Goal: Communication & Community: Share content

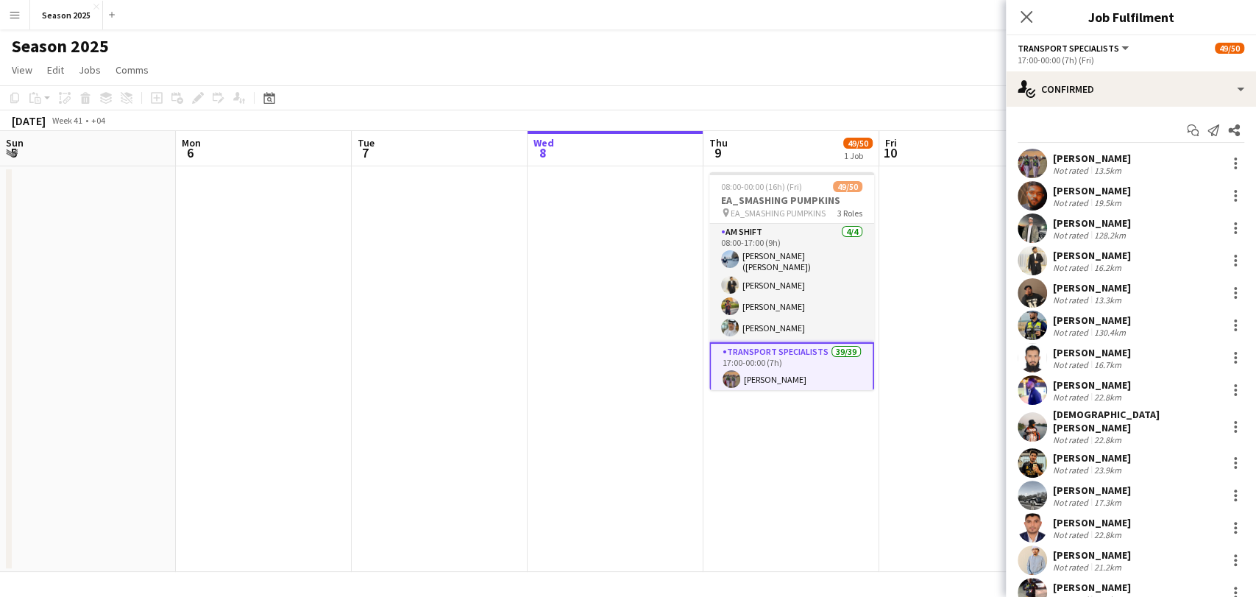
scroll to position [853, 0]
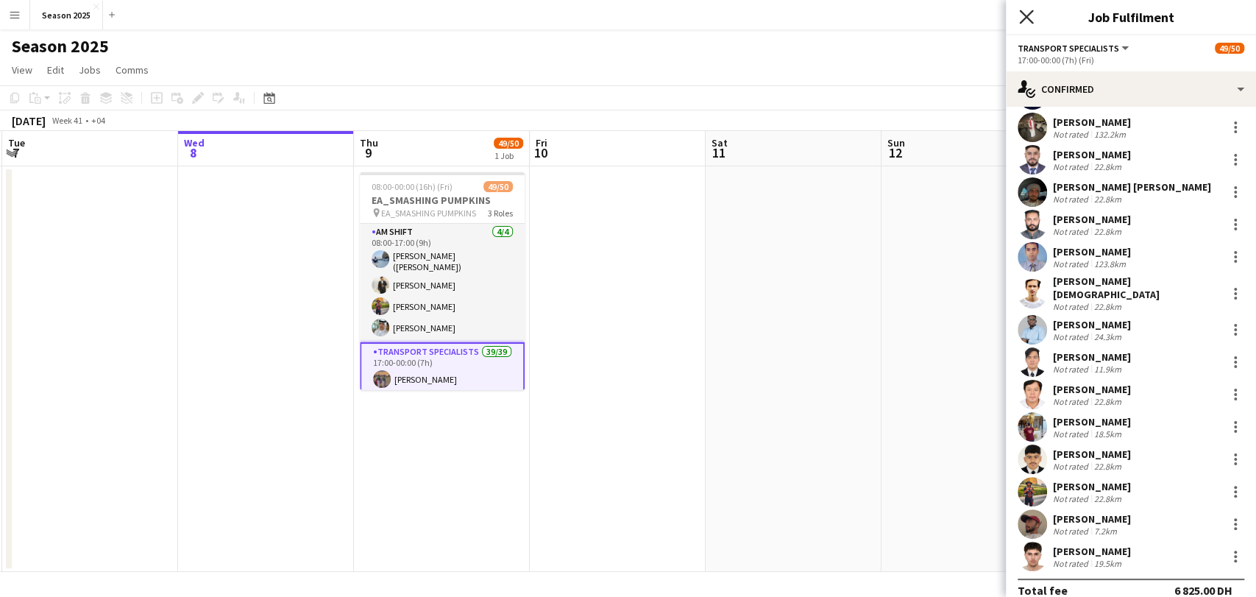
click at [1025, 20] on icon "Close pop-in" at bounding box center [1026, 17] width 14 height 14
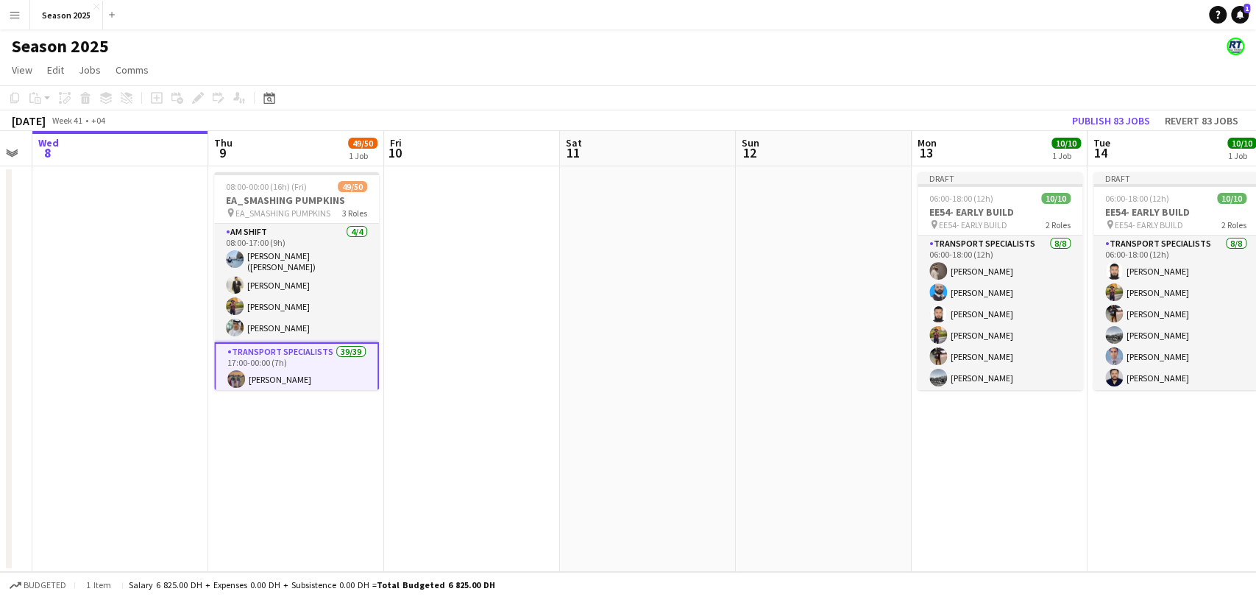
scroll to position [0, 499]
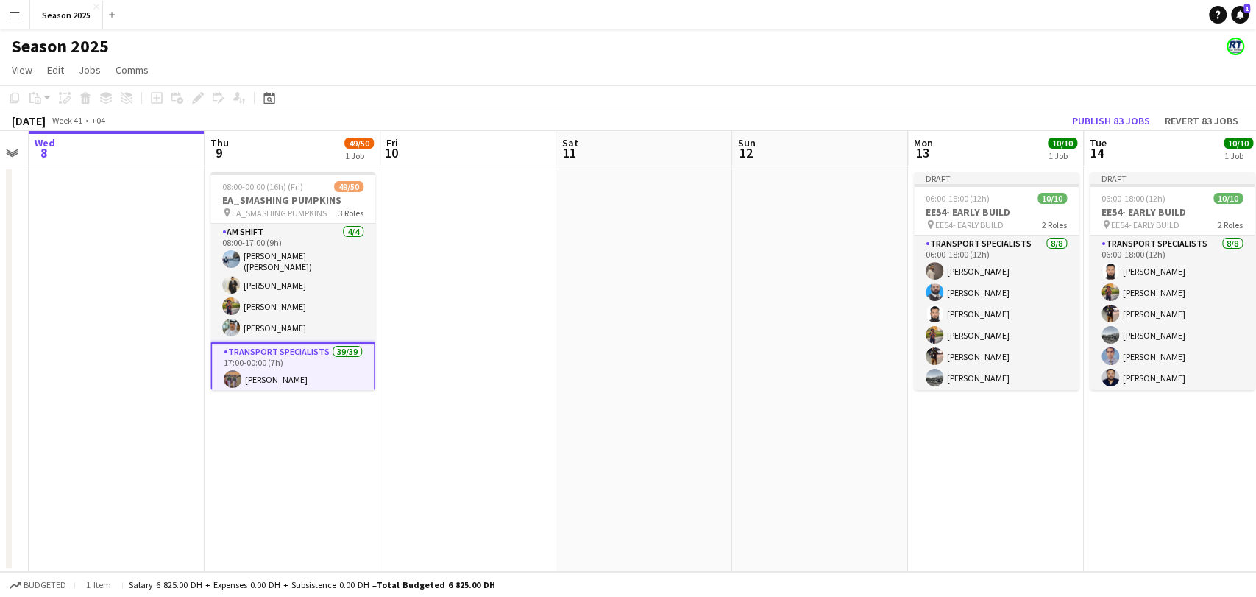
drag, startPoint x: 711, startPoint y: 334, endPoint x: 582, endPoint y: 341, distance: 129.6
click at [582, 341] on app-calendar-viewport "Sun 5 Mon 6 Tue 7 Wed 8 Thu 9 49/50 1 Job Fri 10 Sat 11 Sun 12 Mon 13 10/10 1 J…" at bounding box center [628, 351] width 1256 height 441
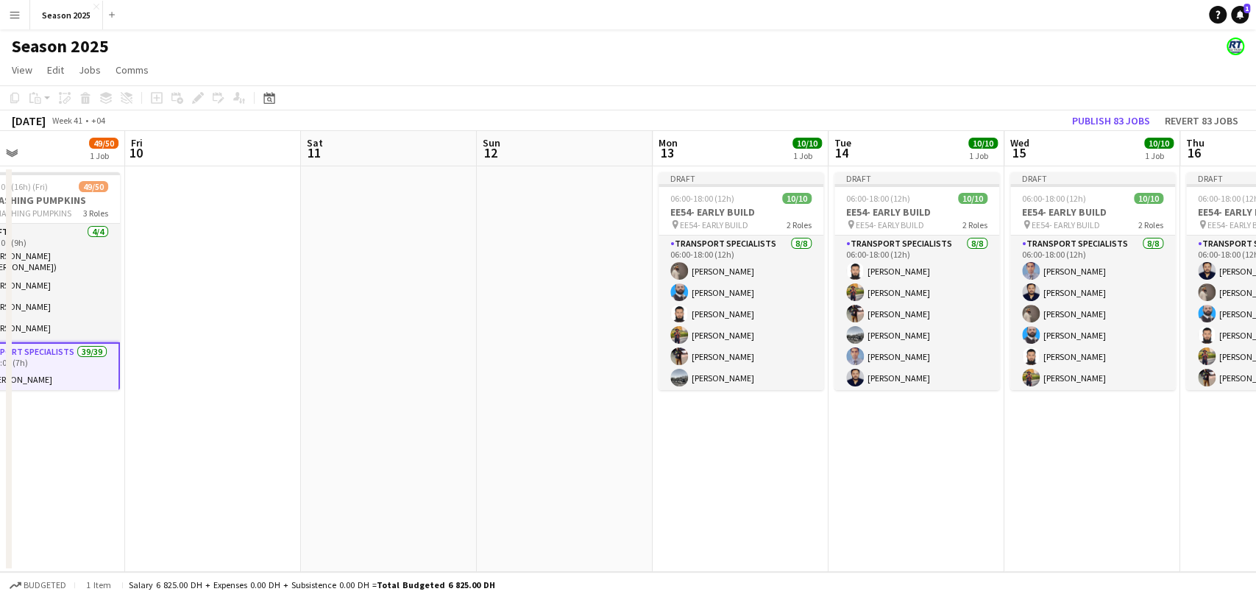
drag, startPoint x: 793, startPoint y: 291, endPoint x: 538, endPoint y: 300, distance: 255.4
click at [538, 300] on app-calendar-viewport "Tue 7 Wed 8 Thu 9 49/50 1 Job Fri 10 Sat 11 Sun 12 Mon 13 10/10 1 Job Tue 14 10…" at bounding box center [628, 351] width 1256 height 441
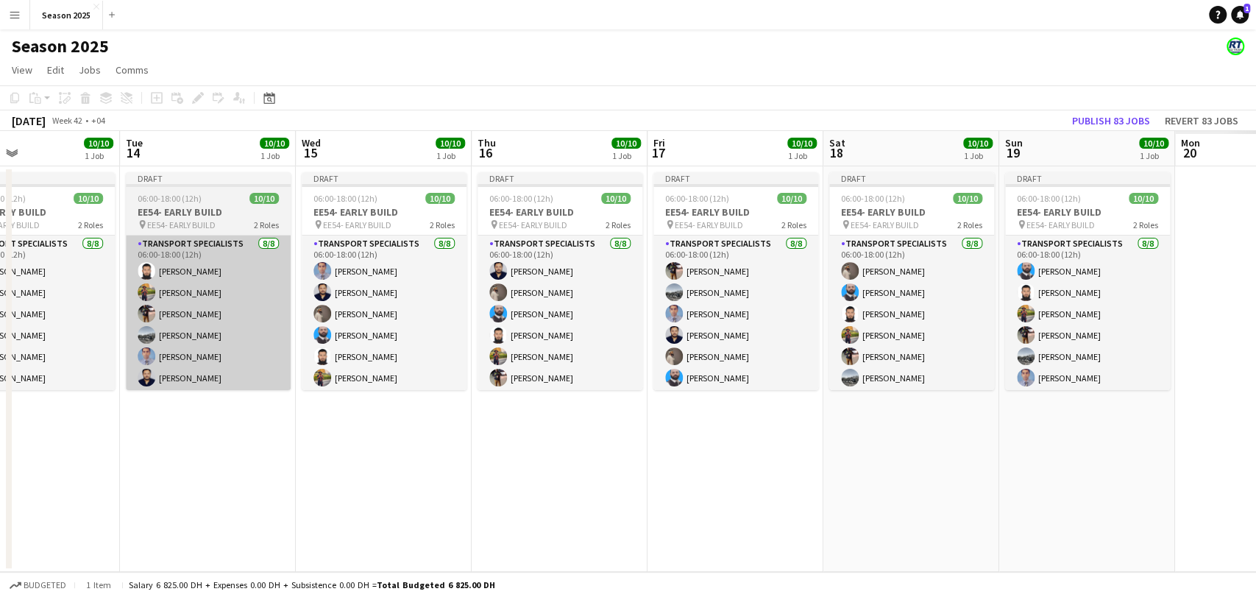
drag, startPoint x: 748, startPoint y: 413, endPoint x: 258, endPoint y: 387, distance: 490.5
click at [40, 421] on app-calendar-viewport "Fri 10 Sat 11 Sun 12 Mon 13 10/10 1 Job Tue 14 10/10 1 Job Wed 15 10/10 1 Job T…" at bounding box center [628, 351] width 1256 height 441
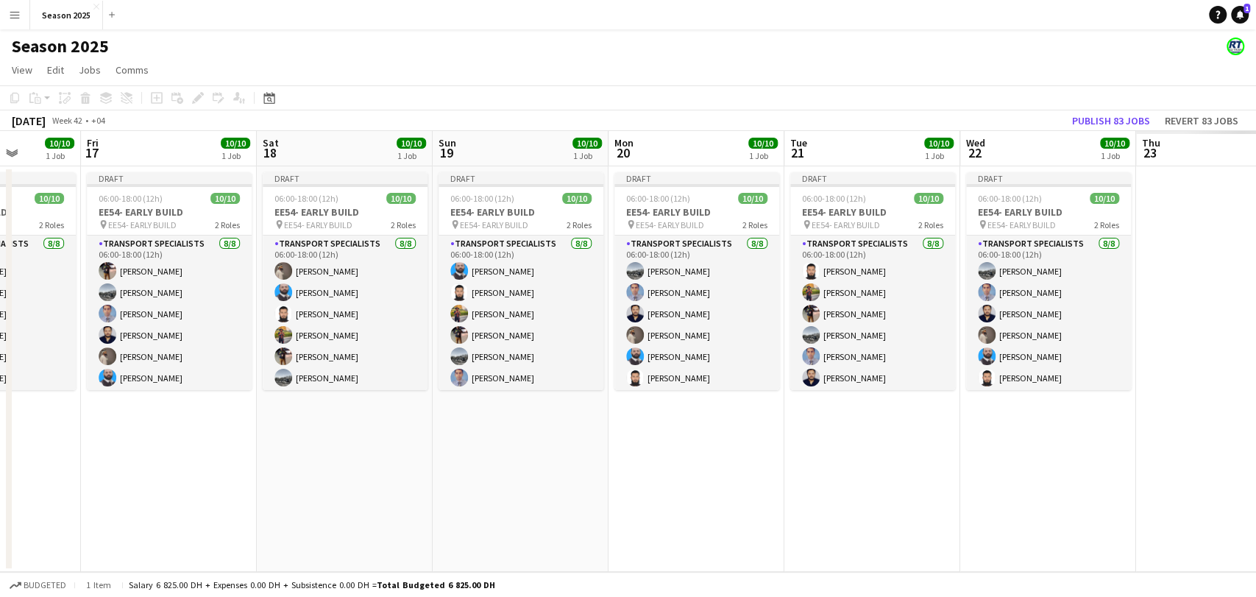
drag, startPoint x: 237, startPoint y: 405, endPoint x: 228, endPoint y: 390, distance: 17.8
click at [86, 405] on app-calendar-viewport "Tue 14 10/10 1 Job Wed 15 10/10 1 Job Thu 16 10/10 1 Job Fri 17 10/10 1 Job Sat…" at bounding box center [628, 351] width 1256 height 441
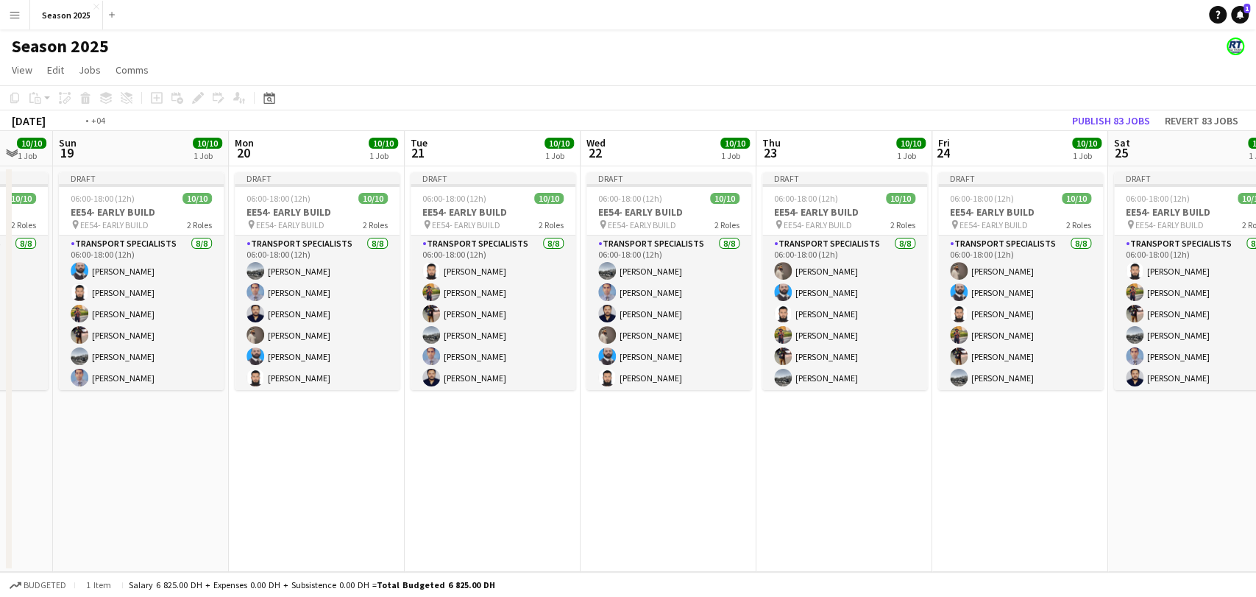
drag, startPoint x: 614, startPoint y: 414, endPoint x: 192, endPoint y: 413, distance: 422.2
click at [192, 413] on app-calendar-viewport "Thu 16 10/10 1 Job Fri 17 10/10 1 Job Sat 18 10/10 1 Job Sun 19 10/10 1 Job Mon…" at bounding box center [628, 351] width 1256 height 441
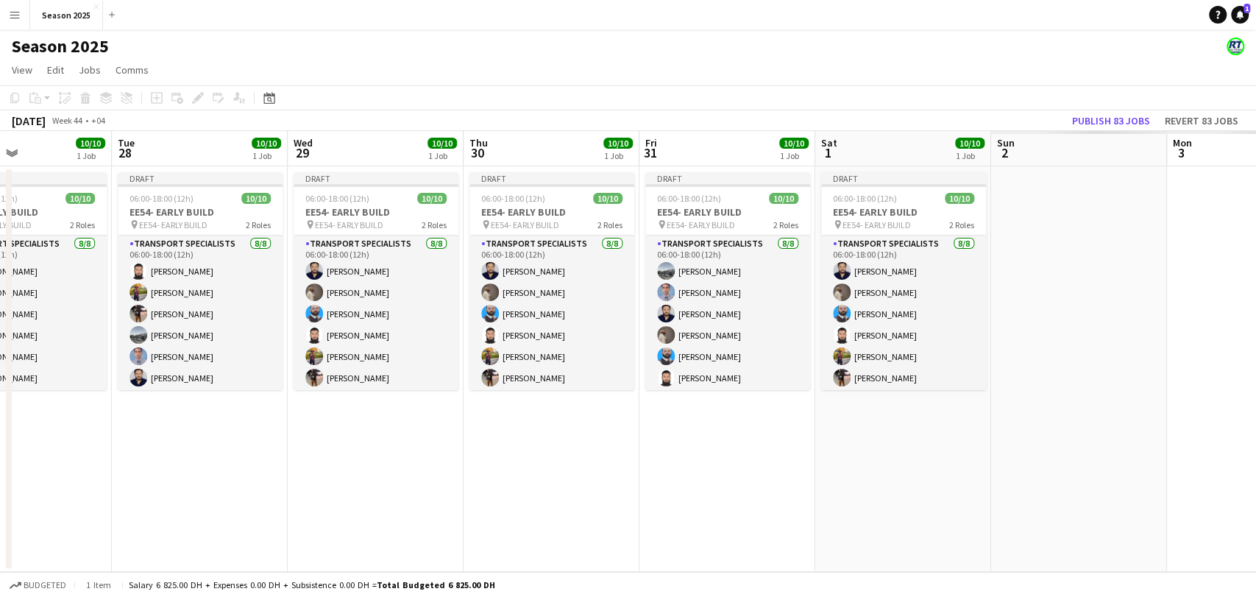
drag, startPoint x: 818, startPoint y: 440, endPoint x: 31, endPoint y: 427, distance: 787.1
click at [0, 437] on app-calendar-viewport "Fri 24 10/10 1 Job Sat 25 10/10 1 Job Sun 26 10/10 1 Job Mon 27 10/10 1 Job Tue…" at bounding box center [628, 351] width 1256 height 441
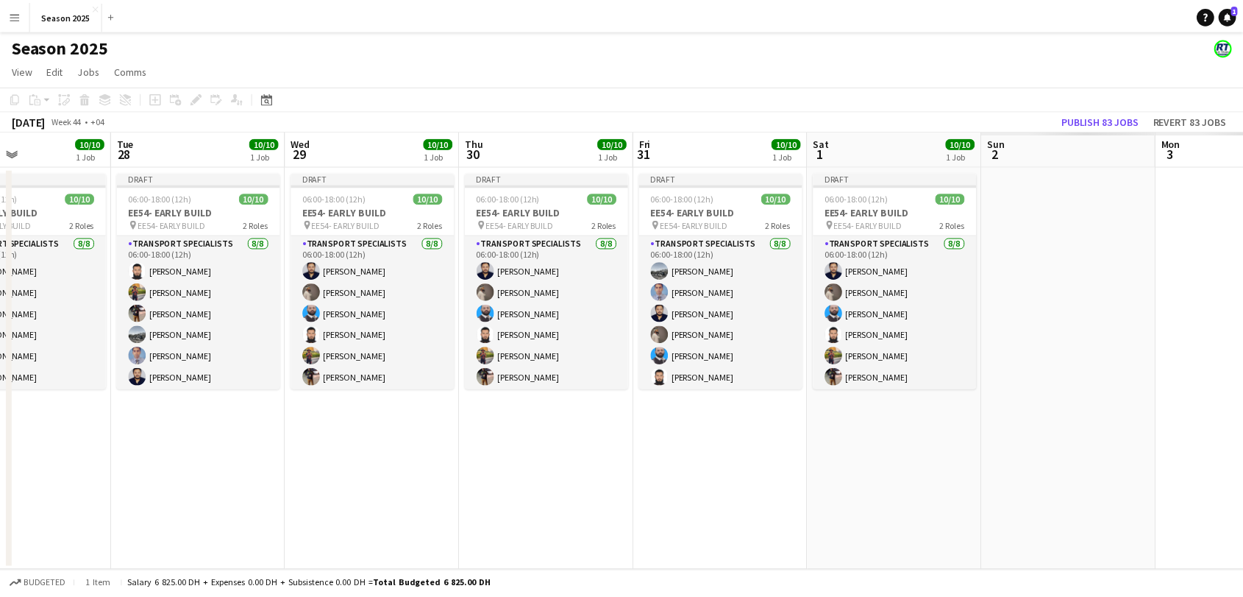
scroll to position [0, 725]
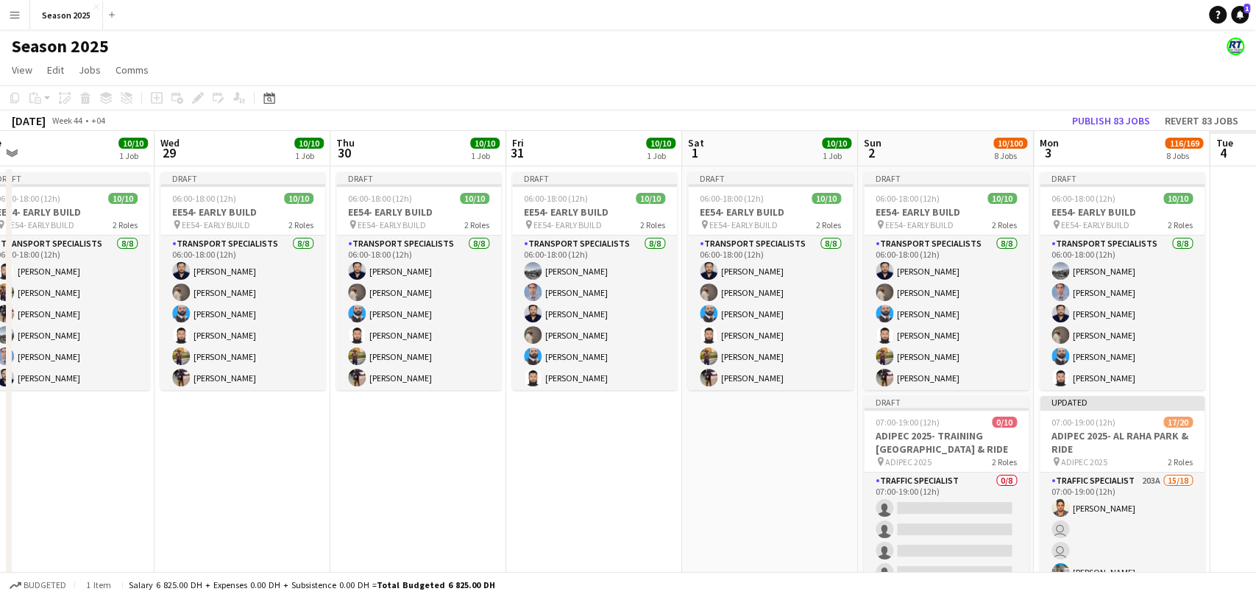
drag, startPoint x: 1177, startPoint y: 531, endPoint x: 260, endPoint y: 523, distance: 916.5
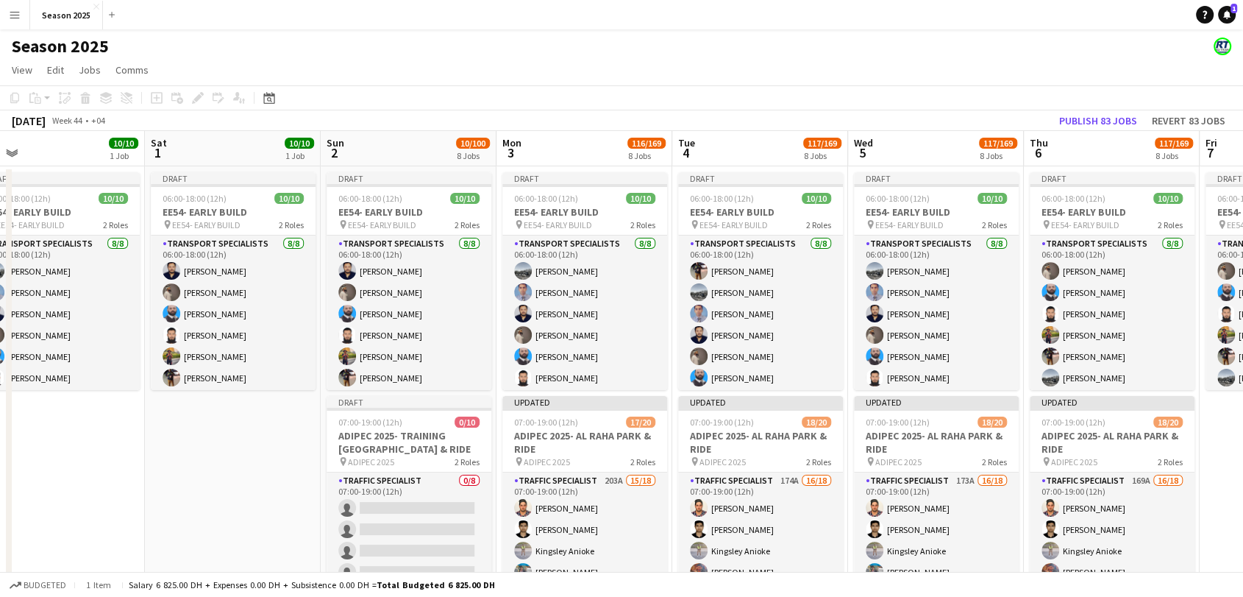
scroll to position [0, 405]
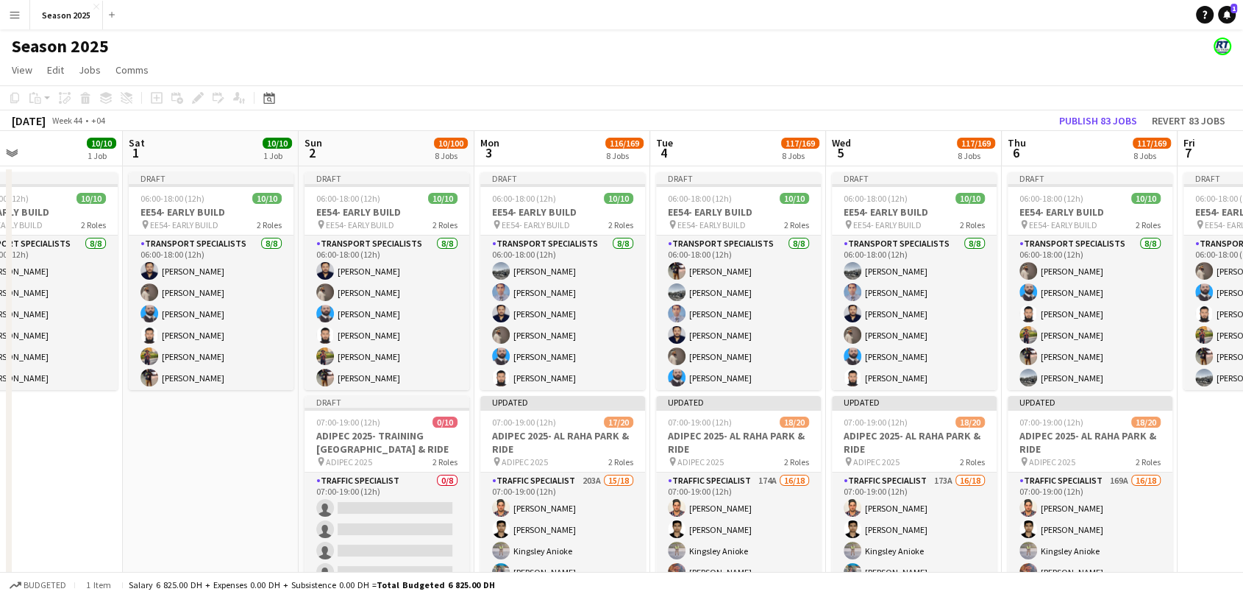
drag, startPoint x: 485, startPoint y: 441, endPoint x: 243, endPoint y: 441, distance: 242.0
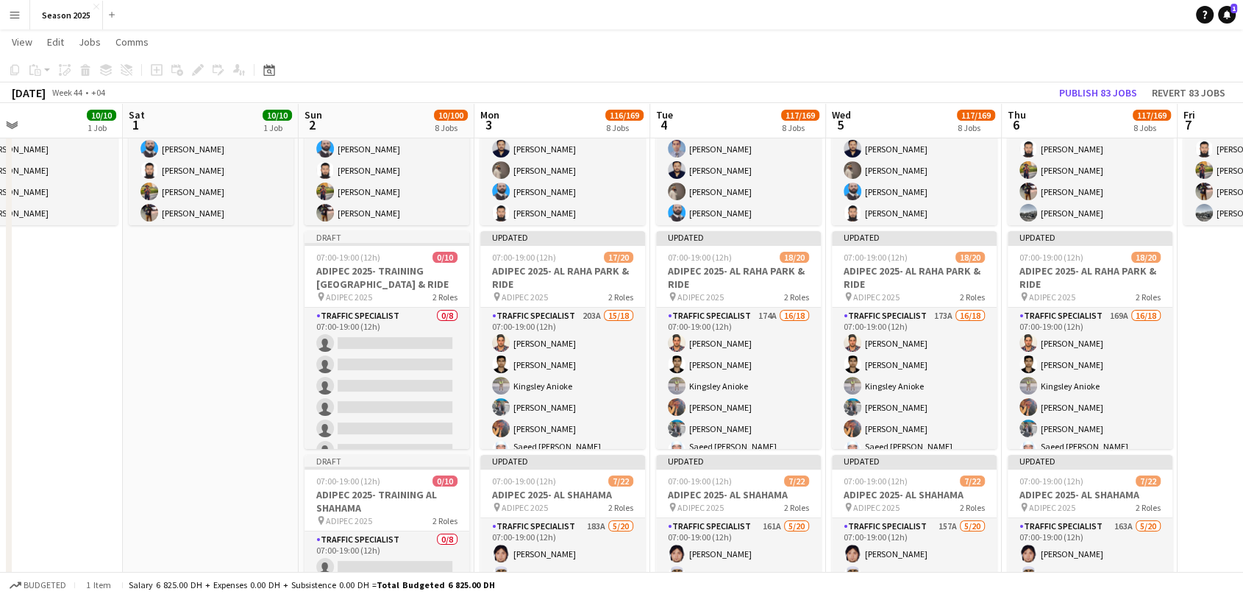
scroll to position [0, 640]
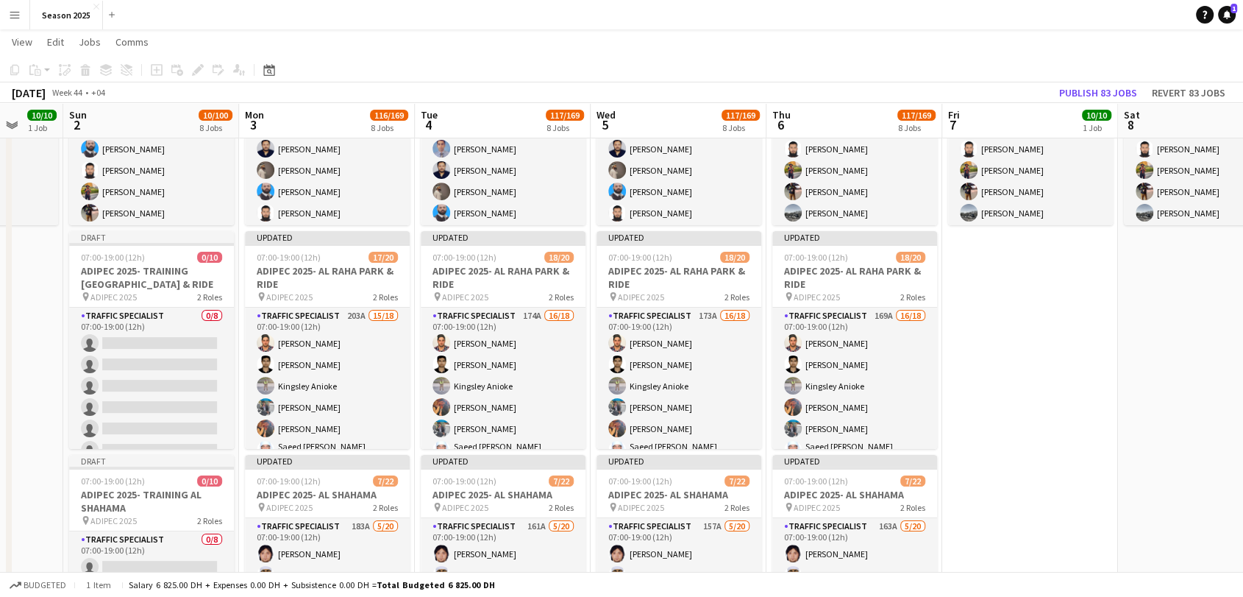
drag, startPoint x: 1092, startPoint y: 391, endPoint x: 857, endPoint y: 391, distance: 235.4
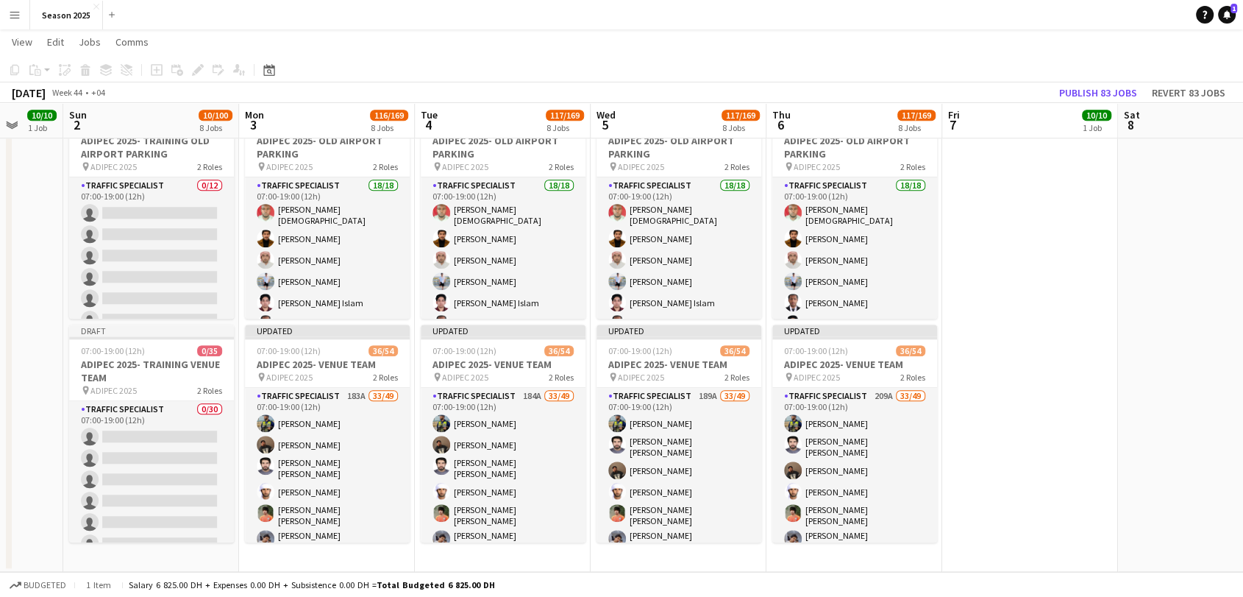
scroll to position [0, 678]
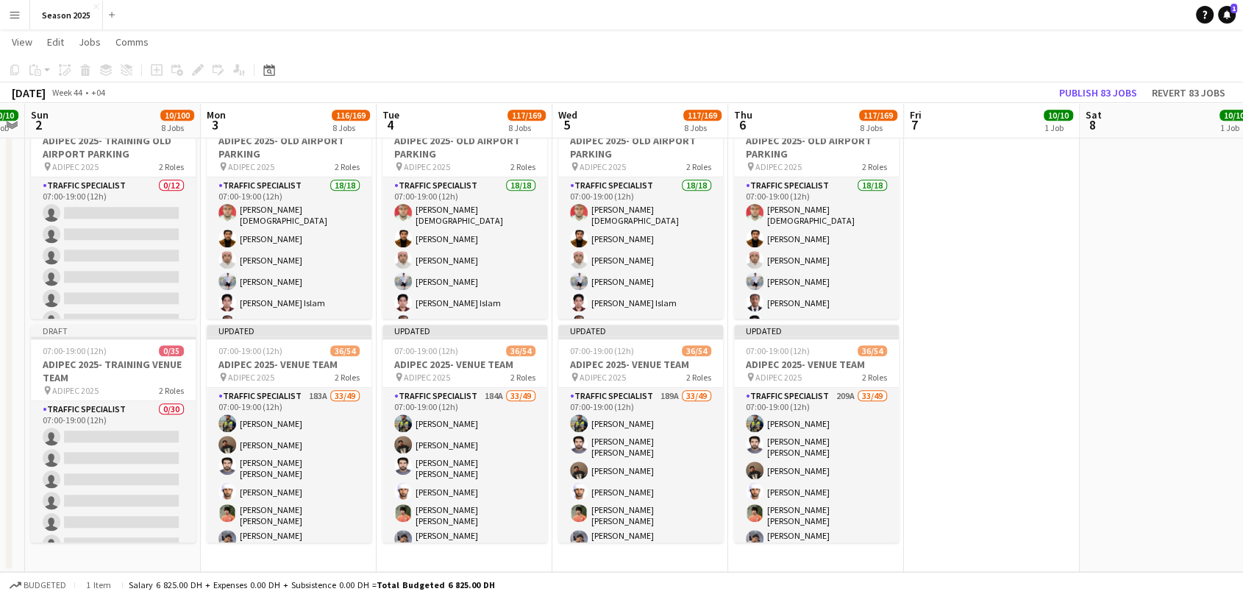
drag, startPoint x: 1010, startPoint y: 342, endPoint x: 972, endPoint y: 343, distance: 37.5
click at [269, 64] on icon "Date picker" at bounding box center [269, 70] width 12 height 12
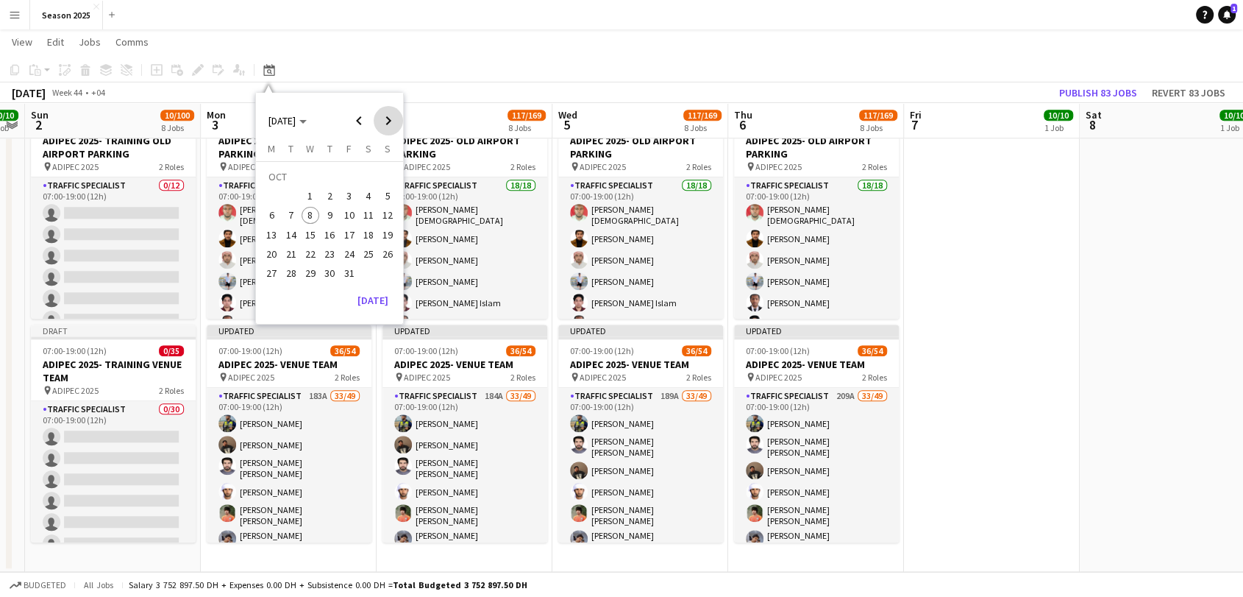
click at [391, 119] on span "Next month" at bounding box center [388, 120] width 29 height 29
click at [294, 187] on span "2" at bounding box center [291, 196] width 18 height 18
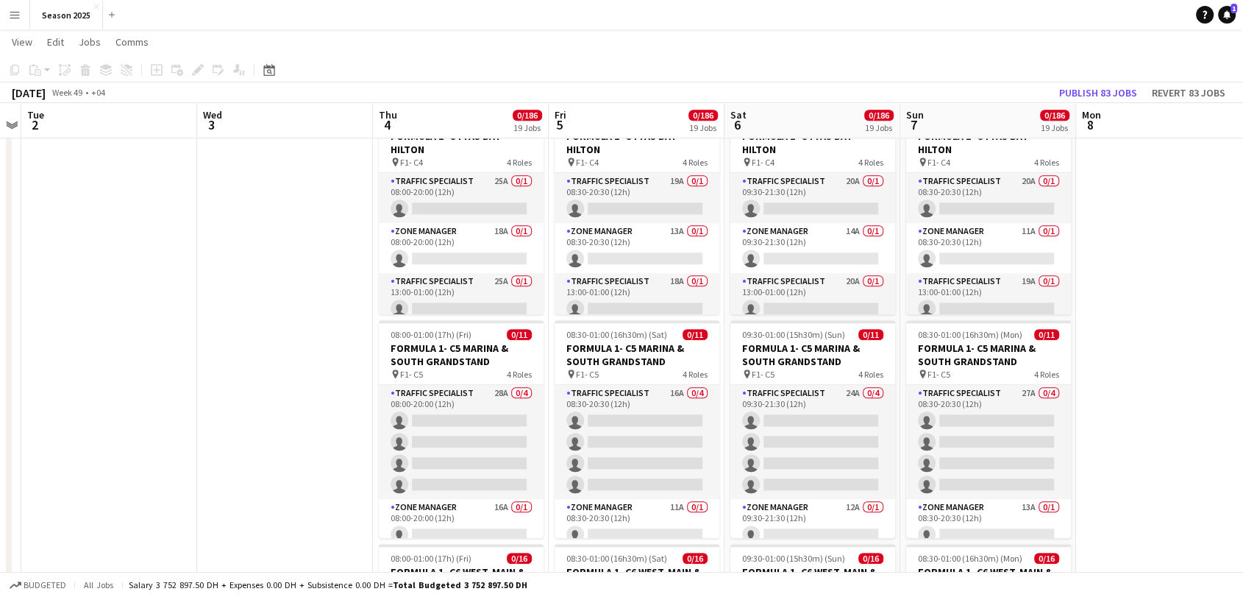
scroll to position [0, 622]
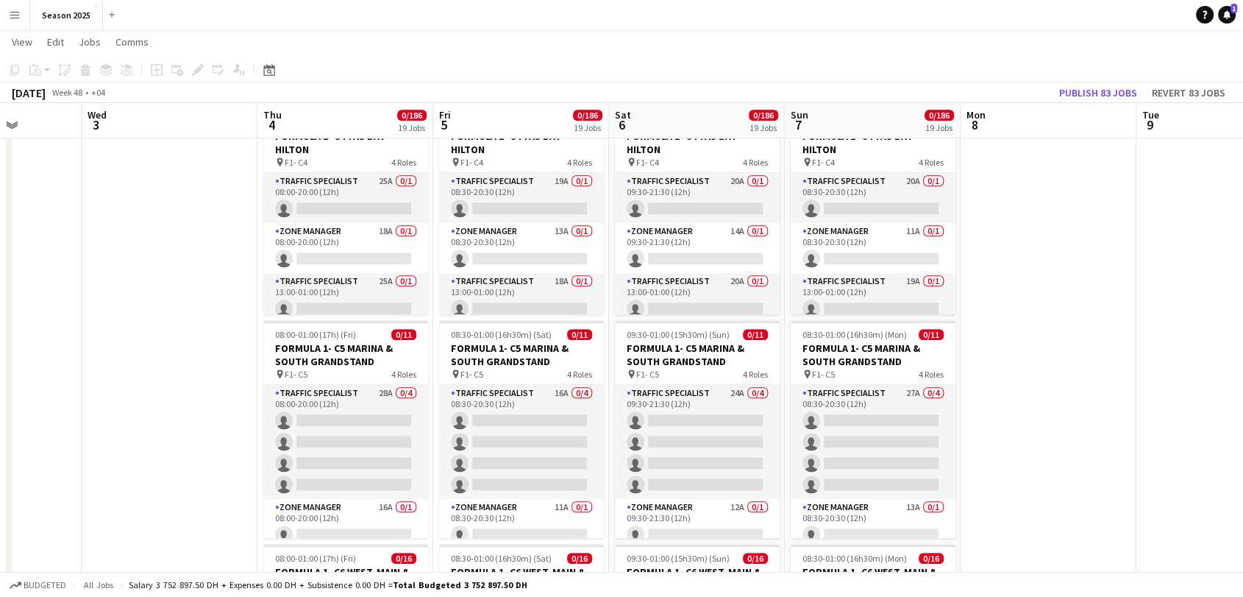
drag, startPoint x: 388, startPoint y: 274, endPoint x: 197, endPoint y: 263, distance: 190.8
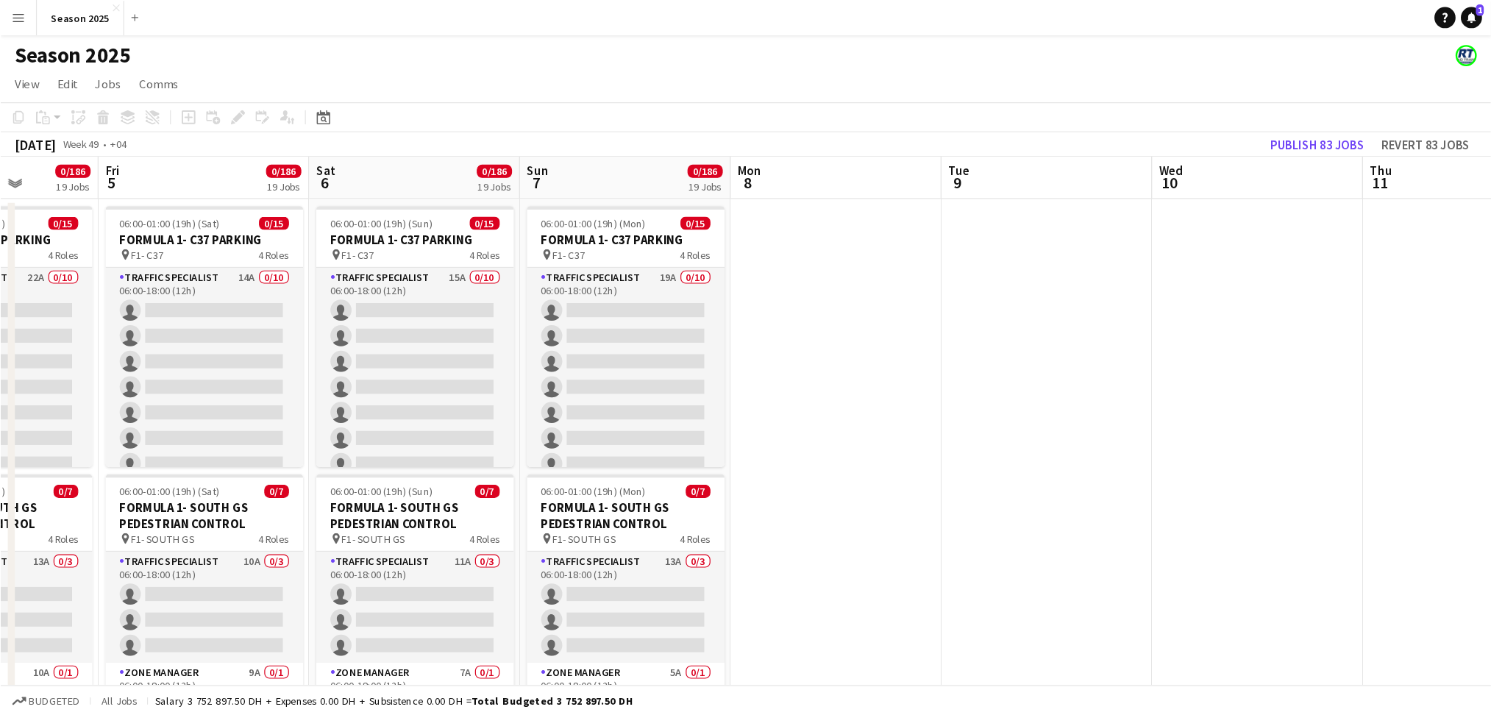
scroll to position [0, 445]
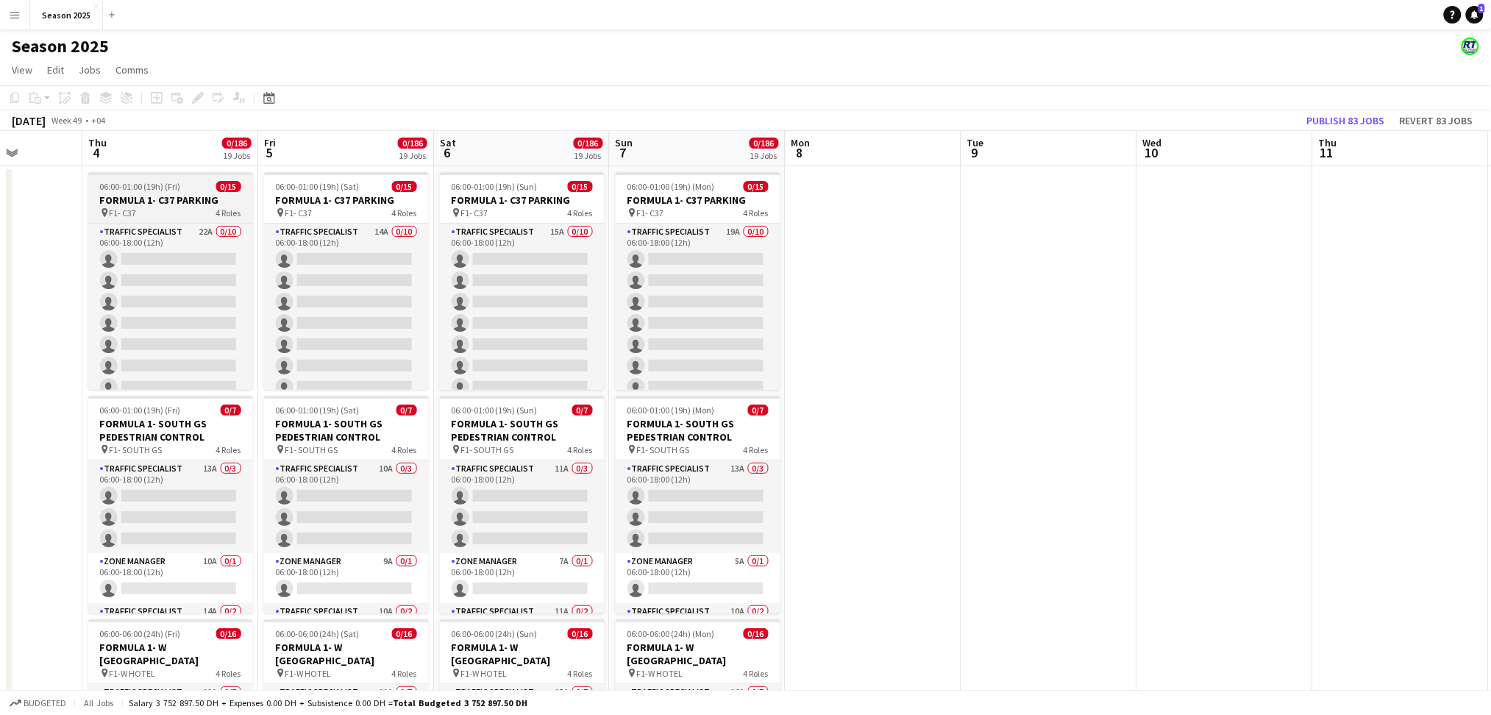
click at [206, 199] on h3 "FORMULA 1- C37 PARKING" at bounding box center [170, 199] width 165 height 13
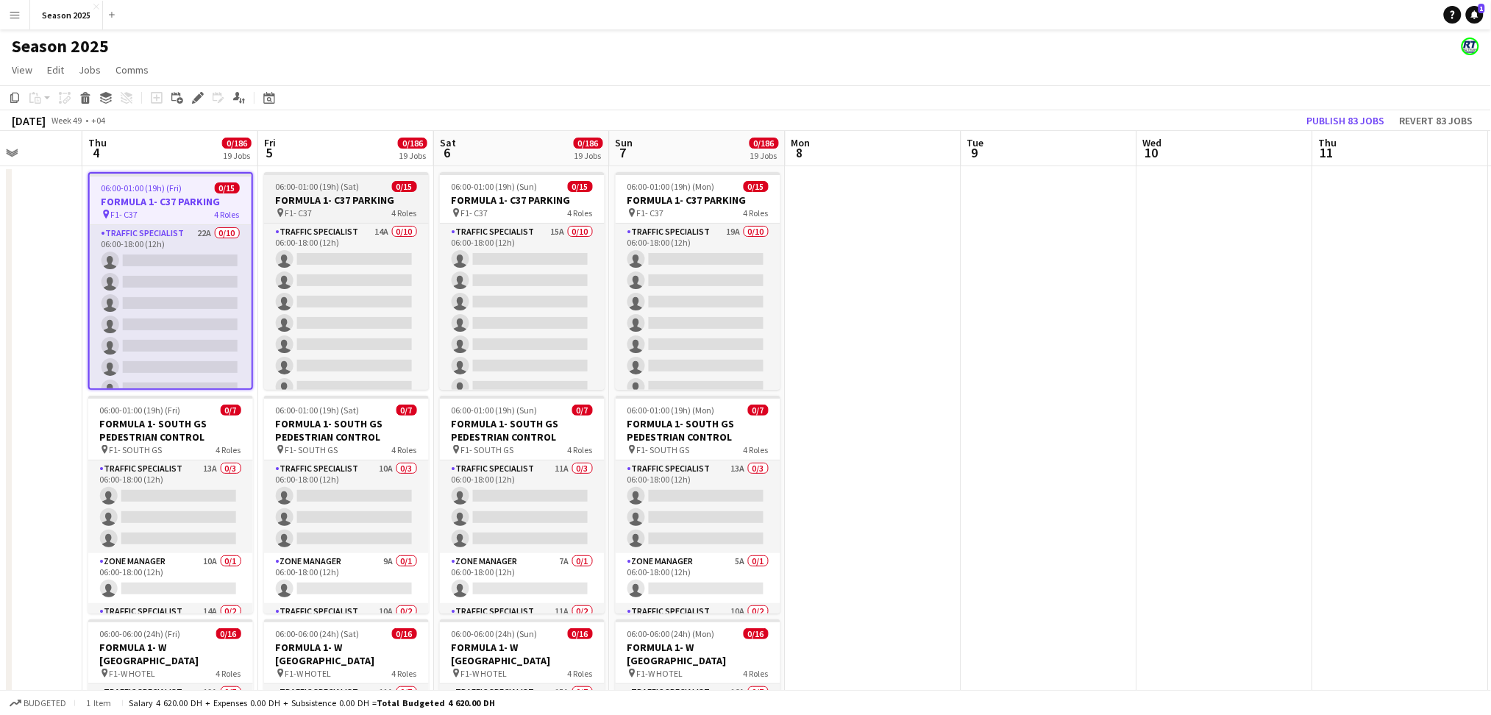
click at [302, 200] on h3 "FORMULA 1- C37 PARKING" at bounding box center [346, 199] width 165 height 13
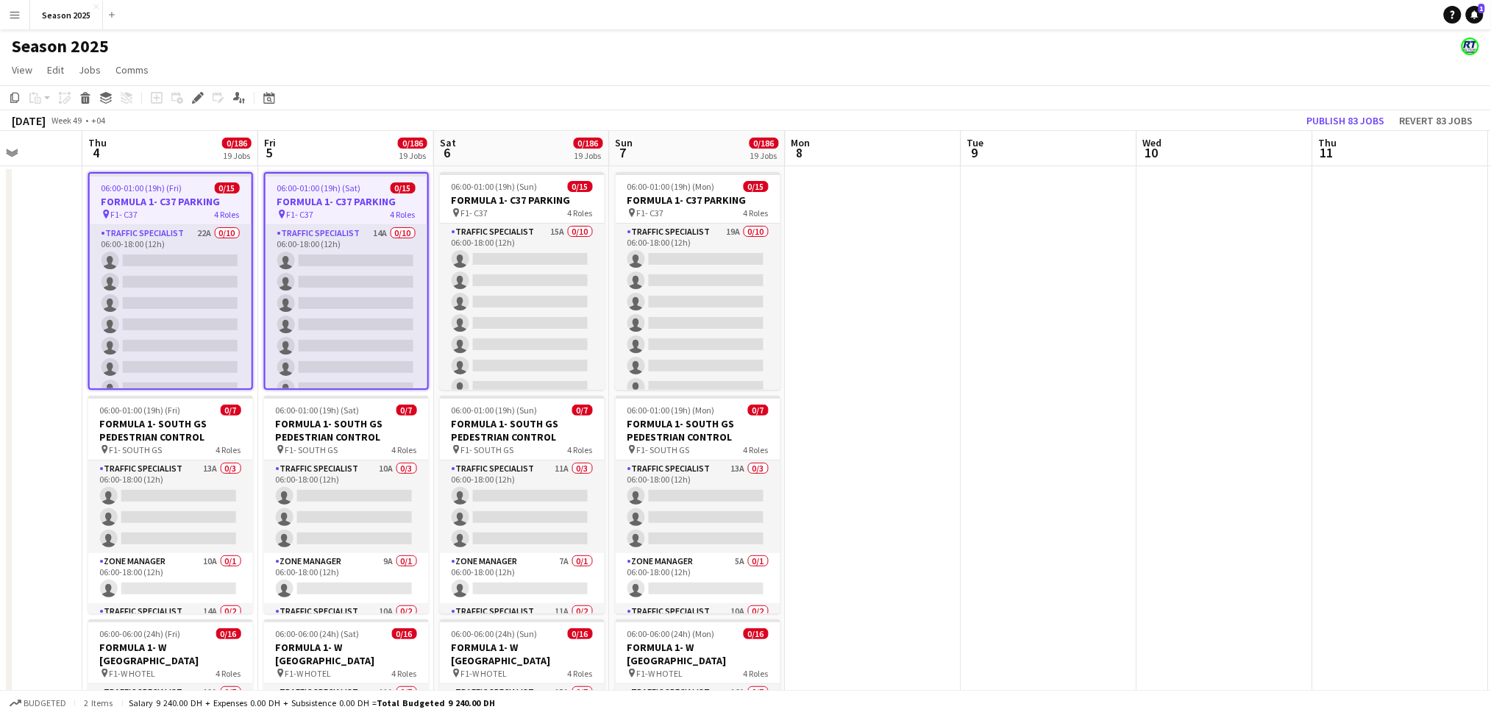
scroll to position [0, 444]
click at [477, 197] on h3 "FORMULA 1- C37 PARKING" at bounding box center [523, 199] width 165 height 13
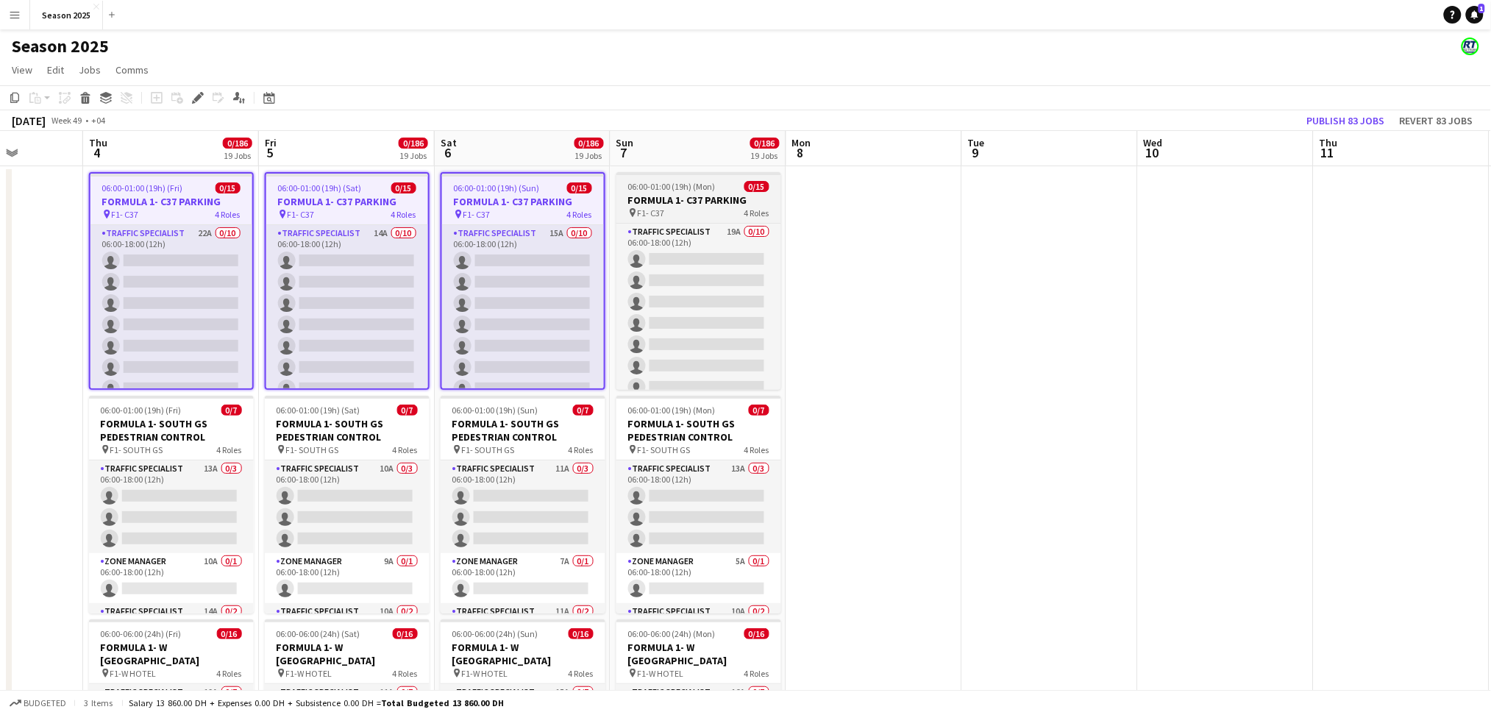
click at [640, 204] on h3 "FORMULA 1- C37 PARKING" at bounding box center [698, 199] width 165 height 13
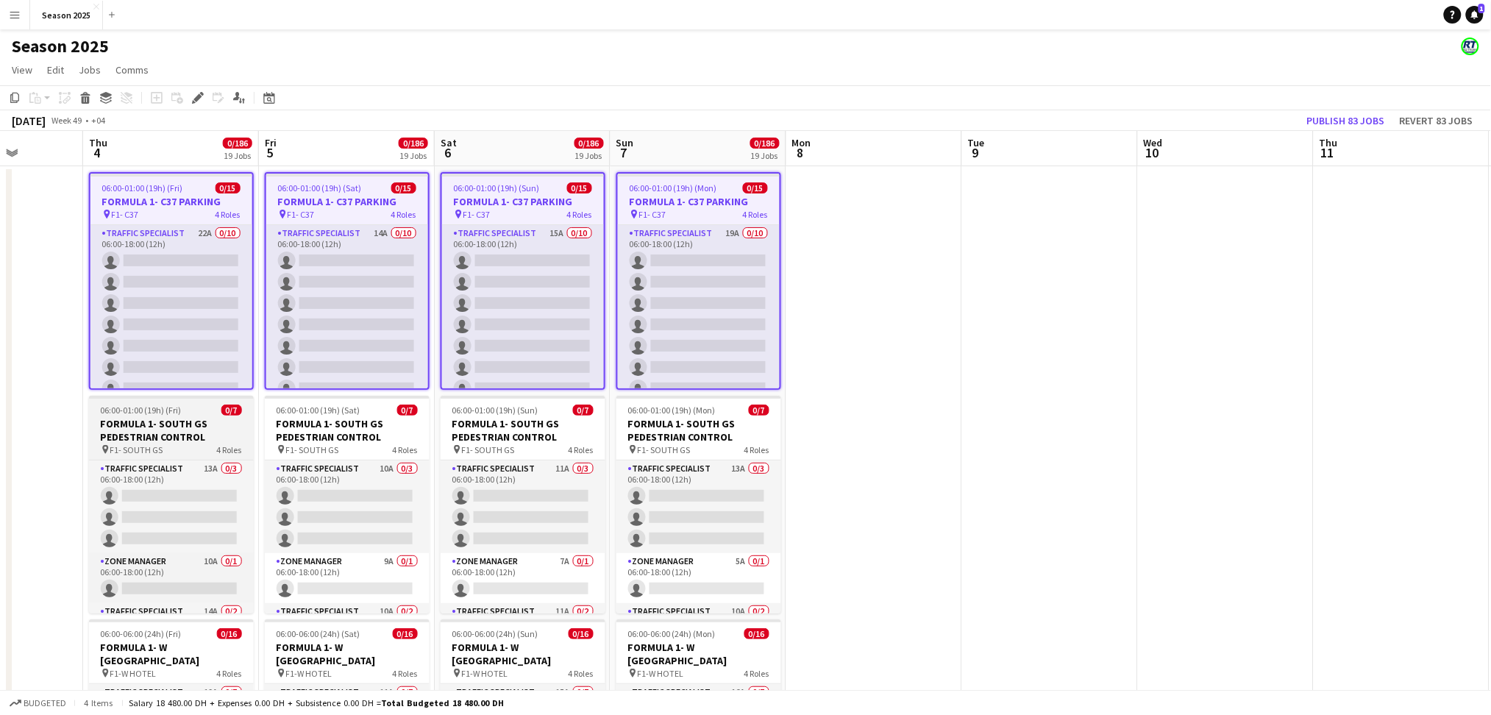
click at [200, 428] on h3 "FORMULA 1- SOUTH GS PEDESTRIAN CONTROL" at bounding box center [171, 430] width 165 height 26
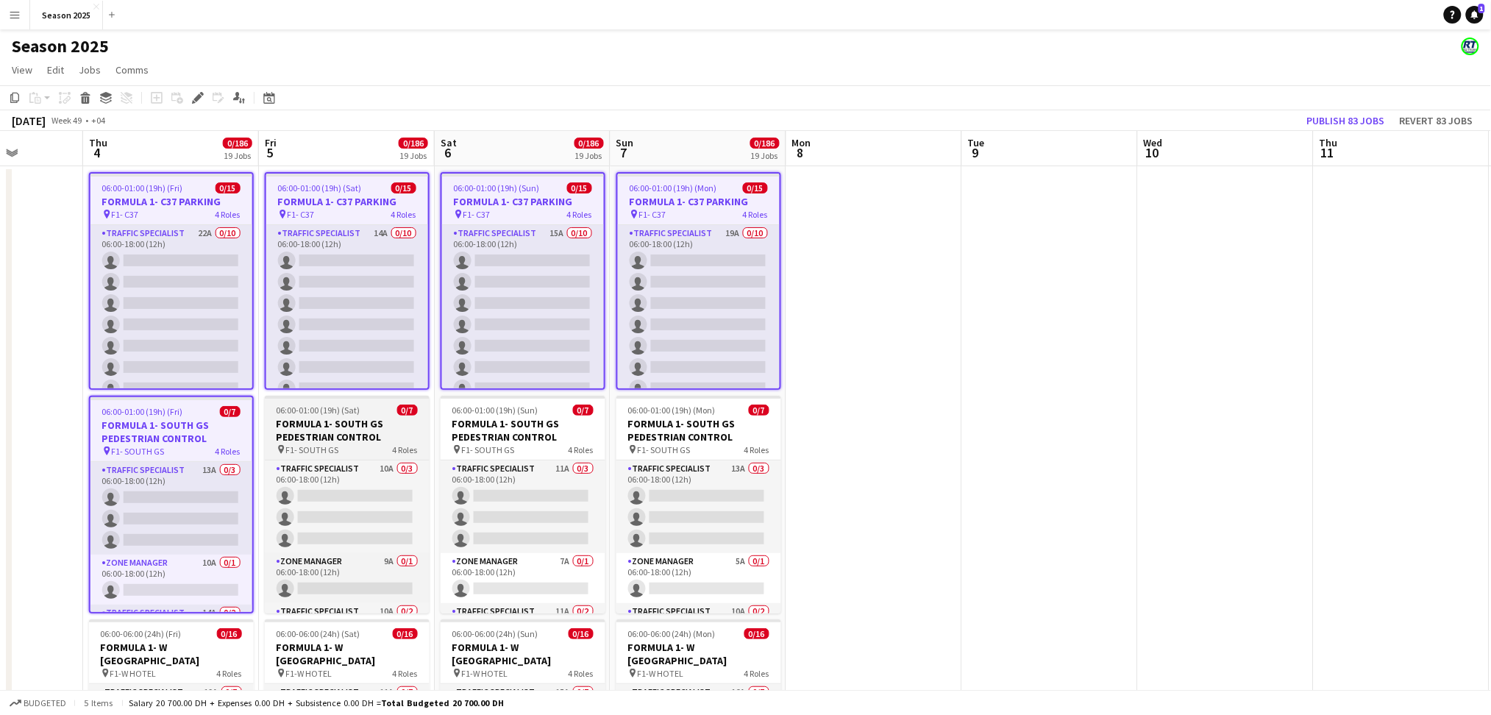
click at [303, 421] on h3 "FORMULA 1- SOUTH GS PEDESTRIAN CONTROL" at bounding box center [347, 430] width 165 height 26
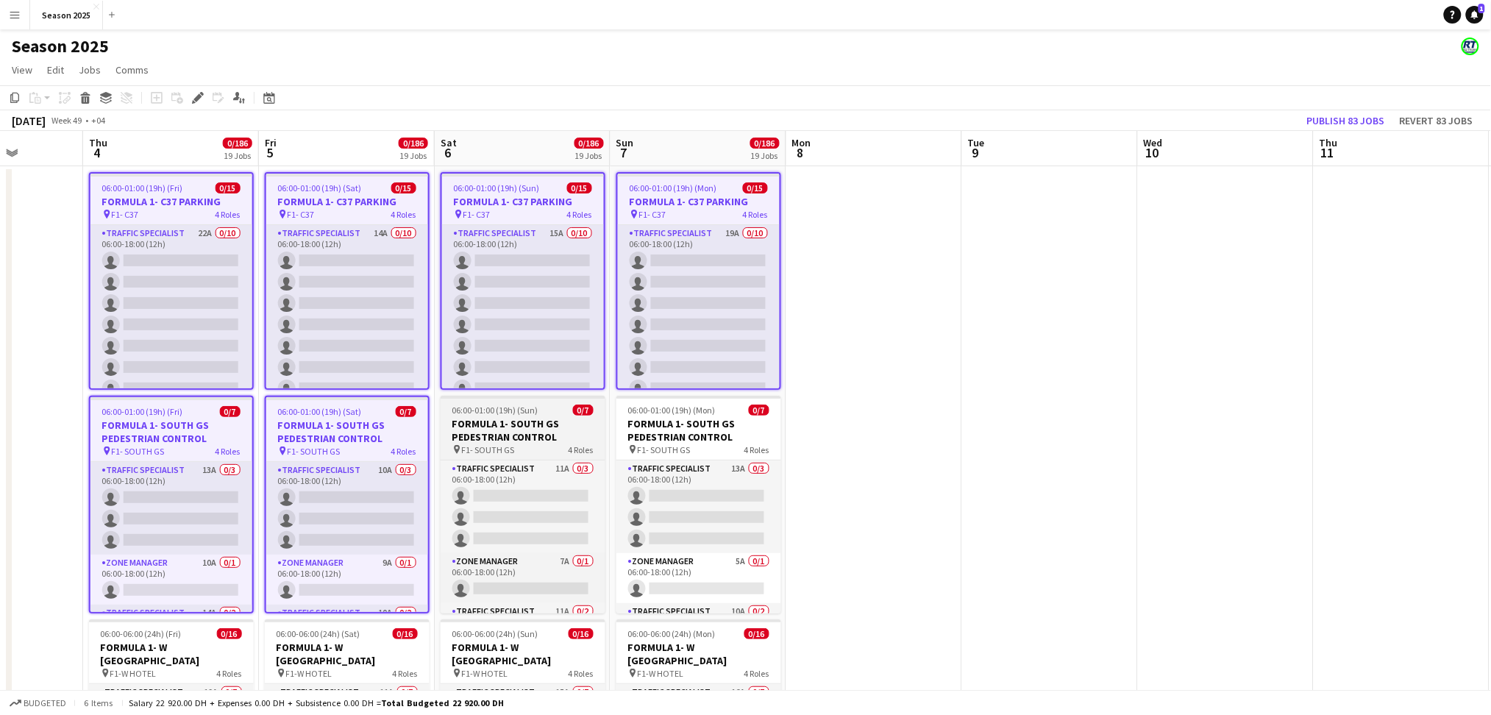
click at [491, 421] on h3 "FORMULA 1- SOUTH GS PEDESTRIAN CONTROL" at bounding box center [523, 430] width 165 height 26
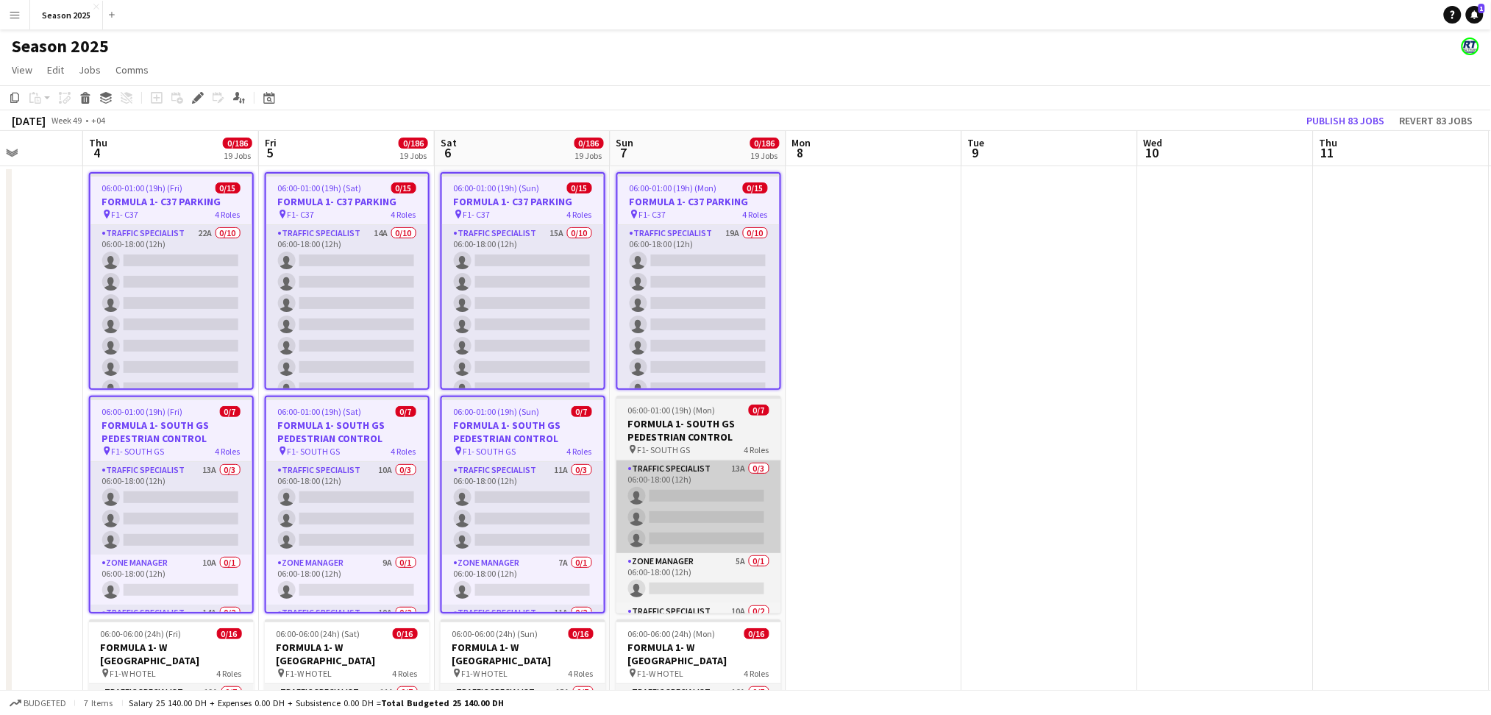
drag, startPoint x: 674, startPoint y: 430, endPoint x: 665, endPoint y: 469, distance: 39.4
click at [675, 431] on h3 "FORMULA 1- SOUTH GS PEDESTRIAN CONTROL" at bounding box center [698, 430] width 165 height 26
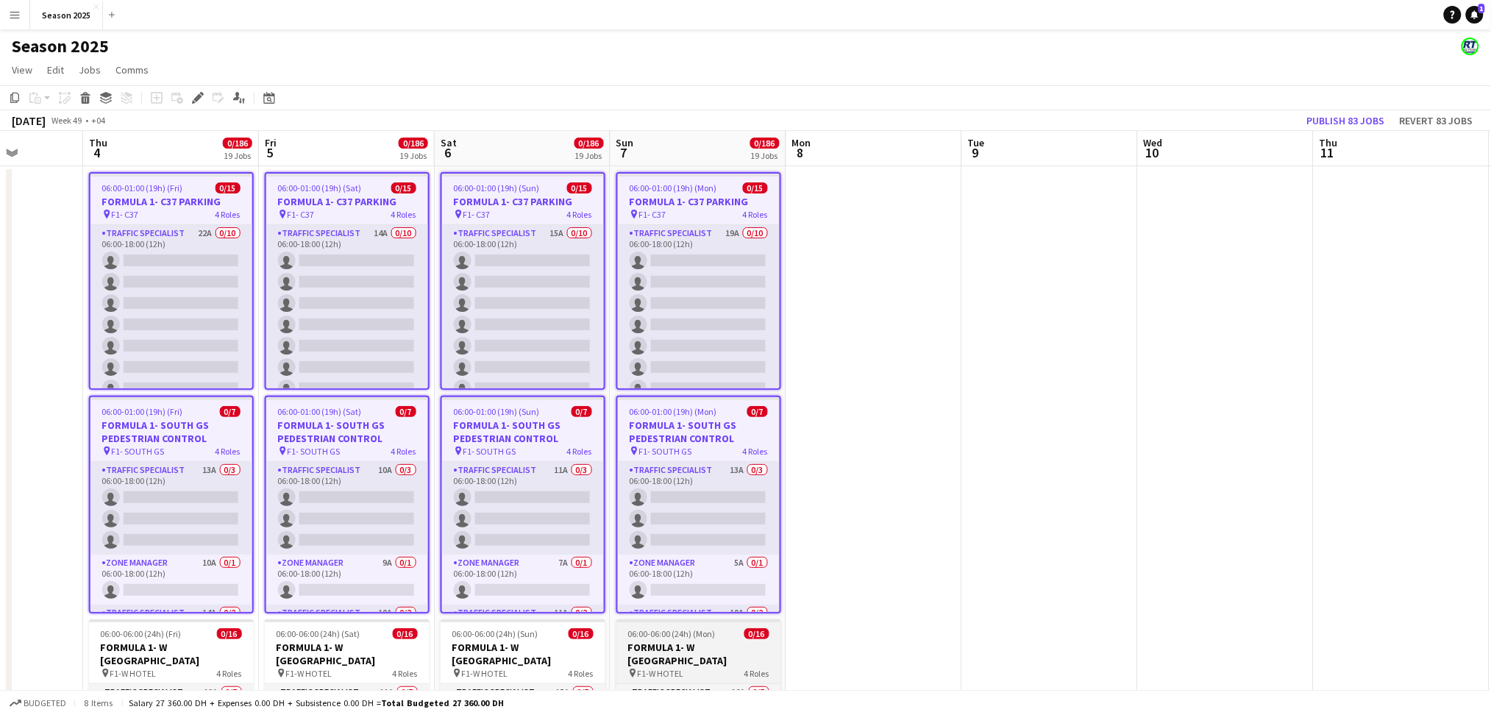
drag, startPoint x: 669, startPoint y: 644, endPoint x: 648, endPoint y: 646, distance: 20.6
click at [669, 596] on h3 "FORMULA 1- W [GEOGRAPHIC_DATA]" at bounding box center [698, 654] width 165 height 26
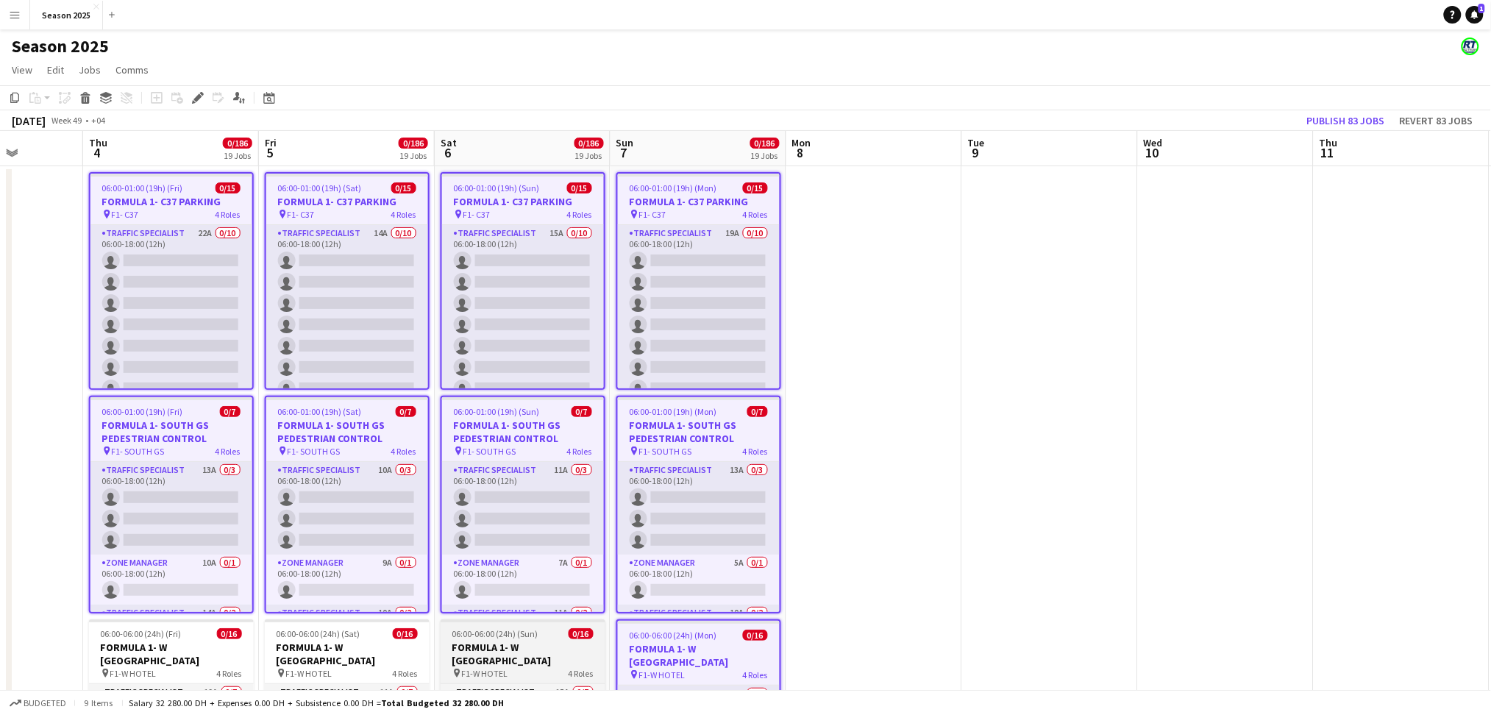
click at [476, 596] on h3 "FORMULA 1- W [GEOGRAPHIC_DATA]" at bounding box center [523, 654] width 165 height 26
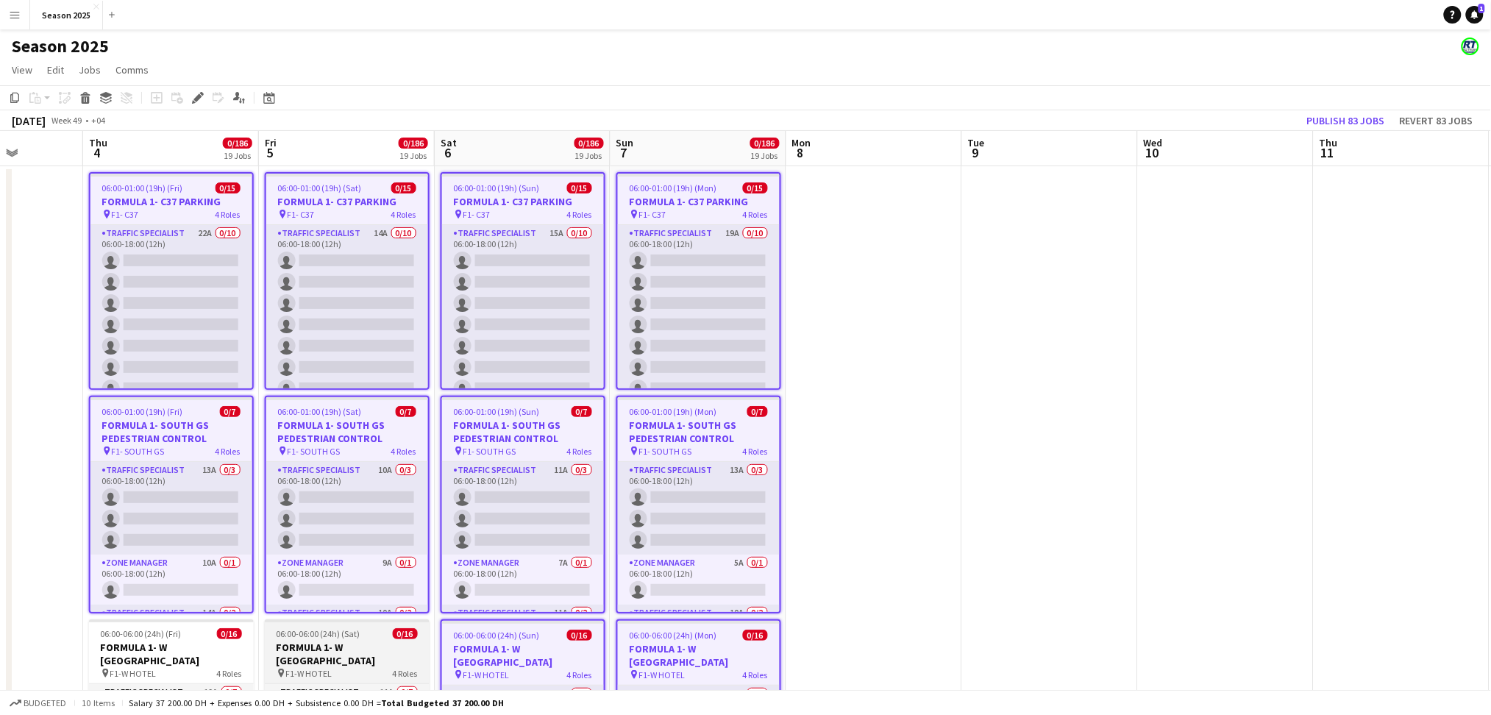
click at [353, 596] on h3 "FORMULA 1- W [GEOGRAPHIC_DATA]" at bounding box center [347, 654] width 165 height 26
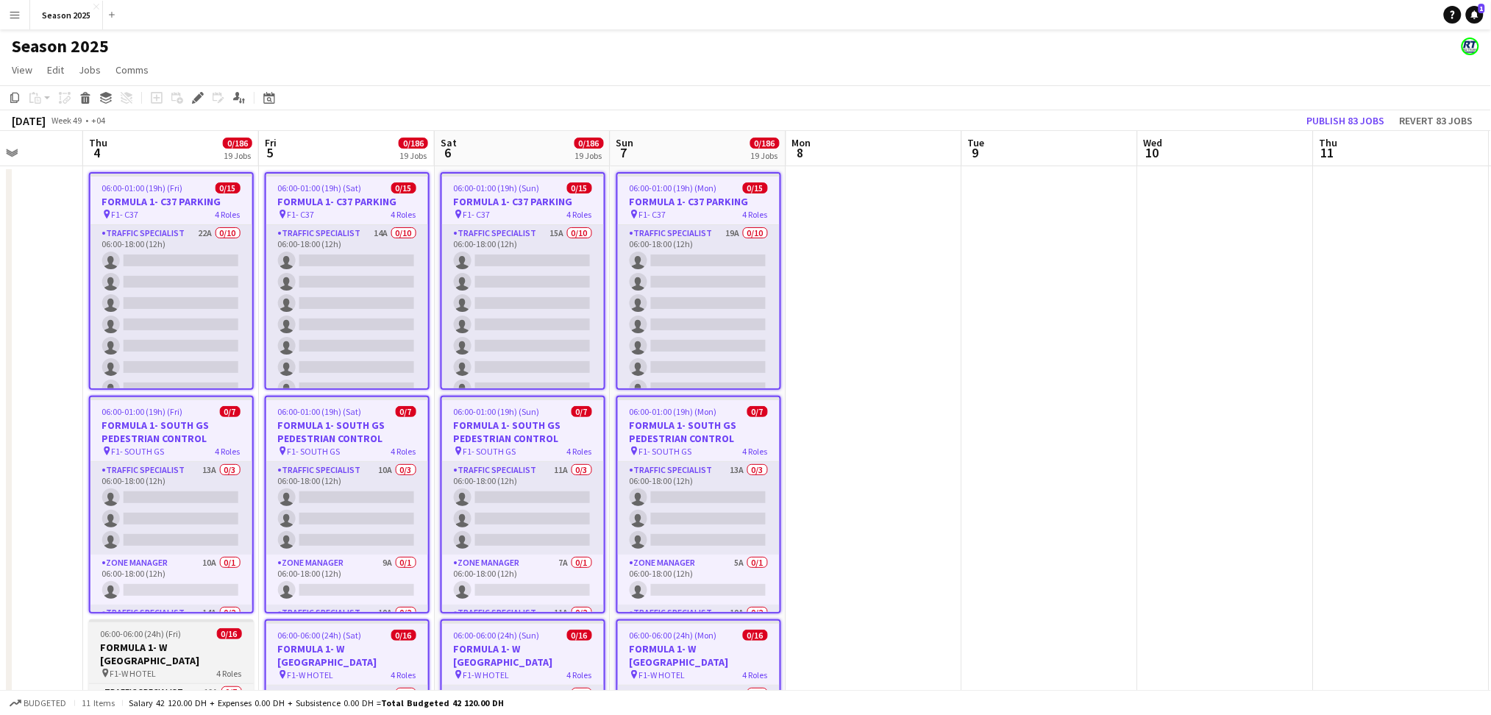
drag, startPoint x: 208, startPoint y: 658, endPoint x: 214, endPoint y: 648, distance: 11.9
click at [207, 596] on h3 "FORMULA 1- W [GEOGRAPHIC_DATA]" at bounding box center [171, 654] width 165 height 26
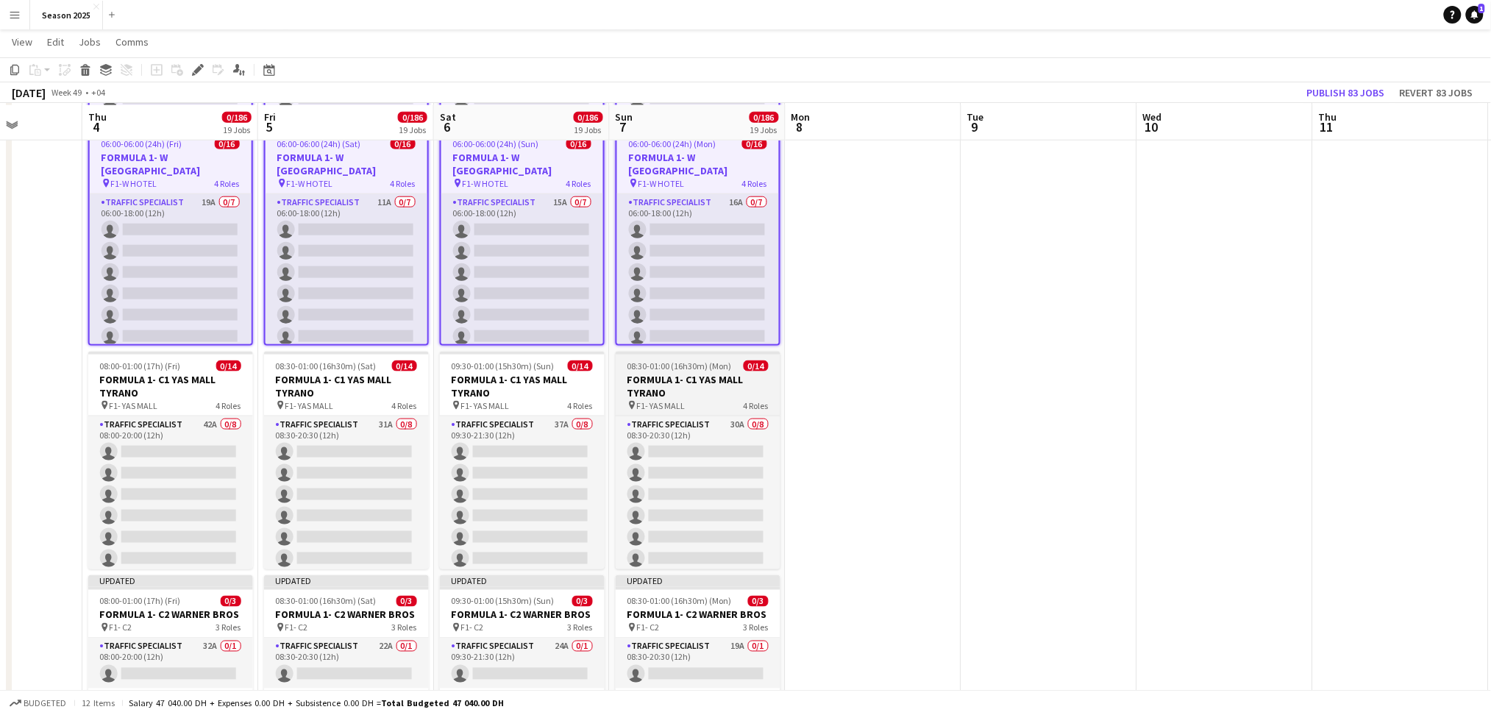
scroll to position [588, 0]
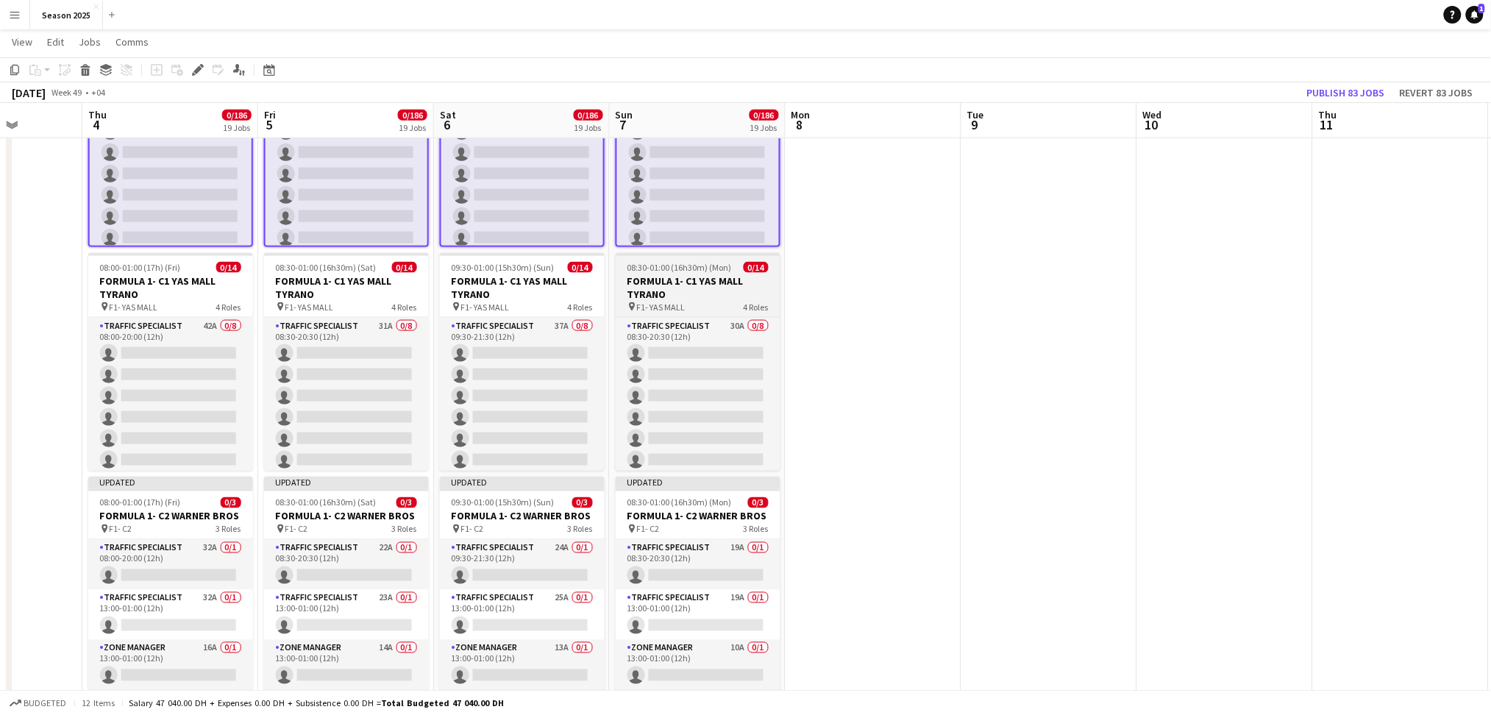
click at [706, 290] on h3 "FORMULA 1- C1 YAS MALL TYRANO" at bounding box center [698, 287] width 165 height 26
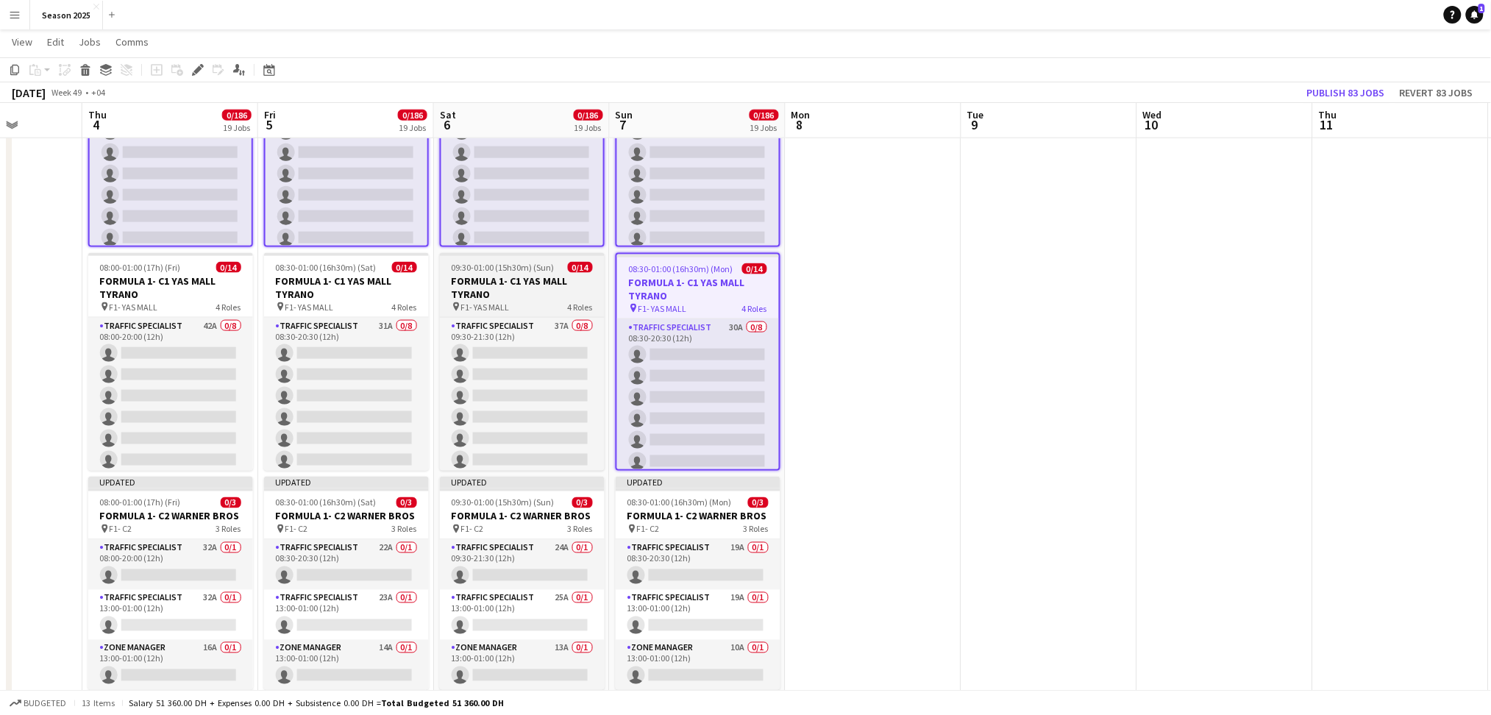
click at [547, 282] on h3 "FORMULA 1- C1 YAS MALL TYRANO" at bounding box center [522, 287] width 165 height 26
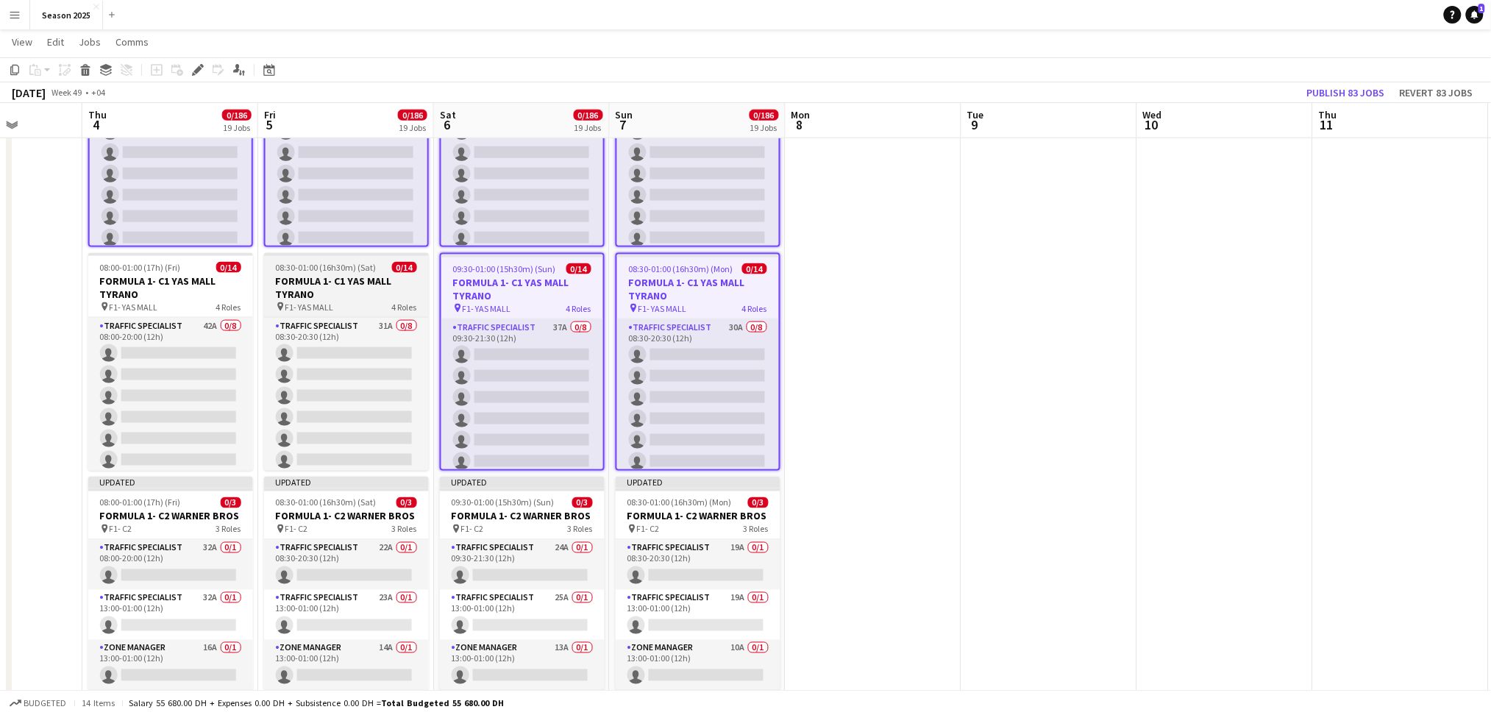
click at [360, 278] on h3 "FORMULA 1- C1 YAS MALL TYRANO" at bounding box center [346, 287] width 165 height 26
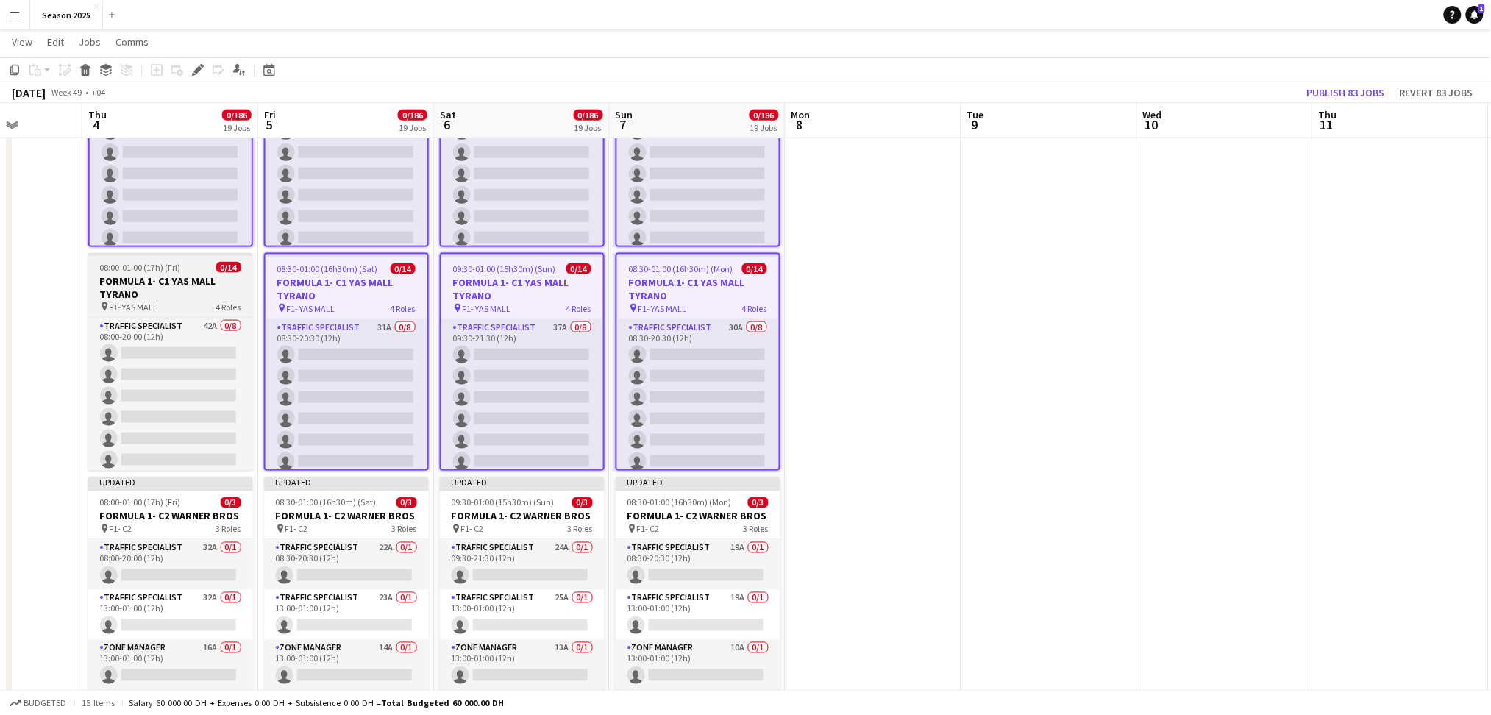
click at [178, 276] on h3 "FORMULA 1- C1 YAS MALL TYRANO" at bounding box center [170, 287] width 165 height 26
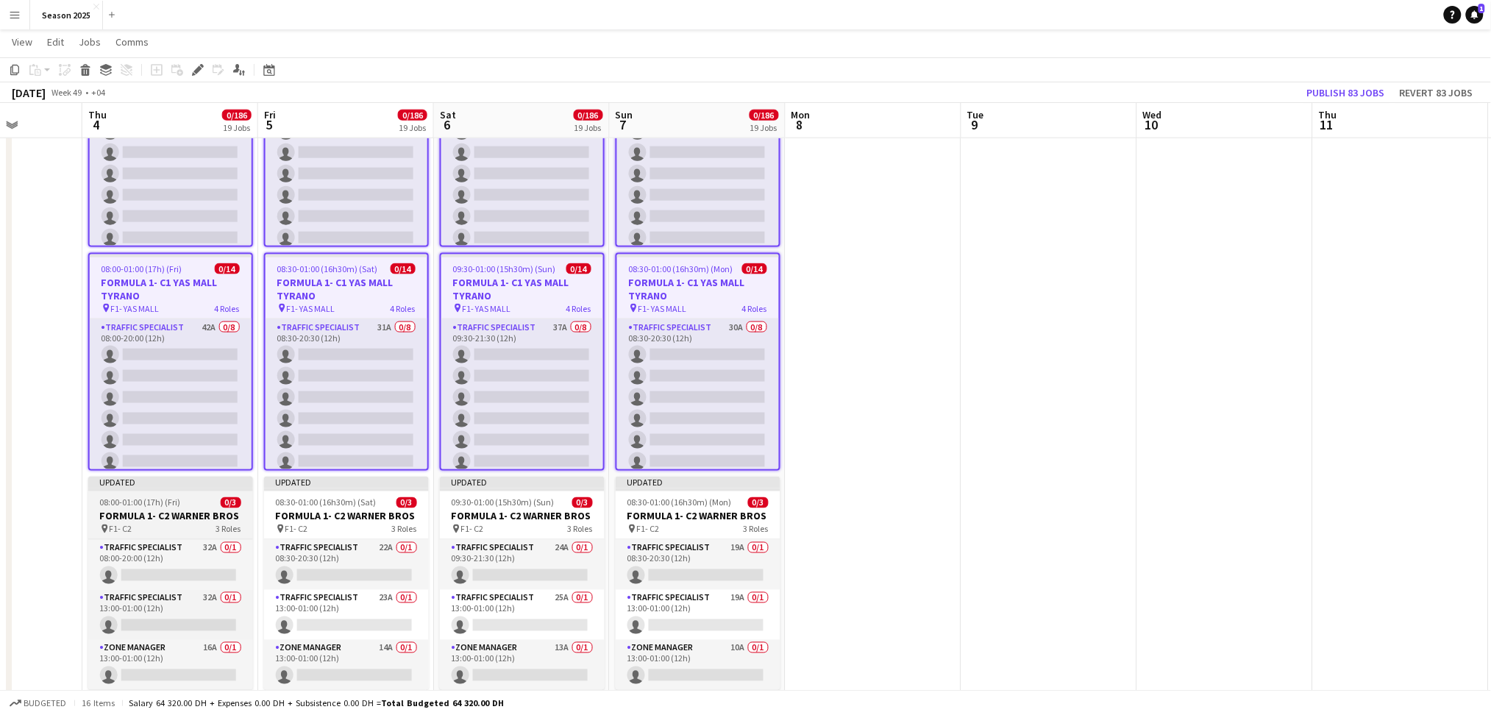
click at [182, 535] on app-job-card "Updated 08:00-01:00 (17h) (Fri) 0/3 FORMULA 1- C2 WARNER BROS pin F1- C2 3 Role…" at bounding box center [170, 583] width 165 height 213
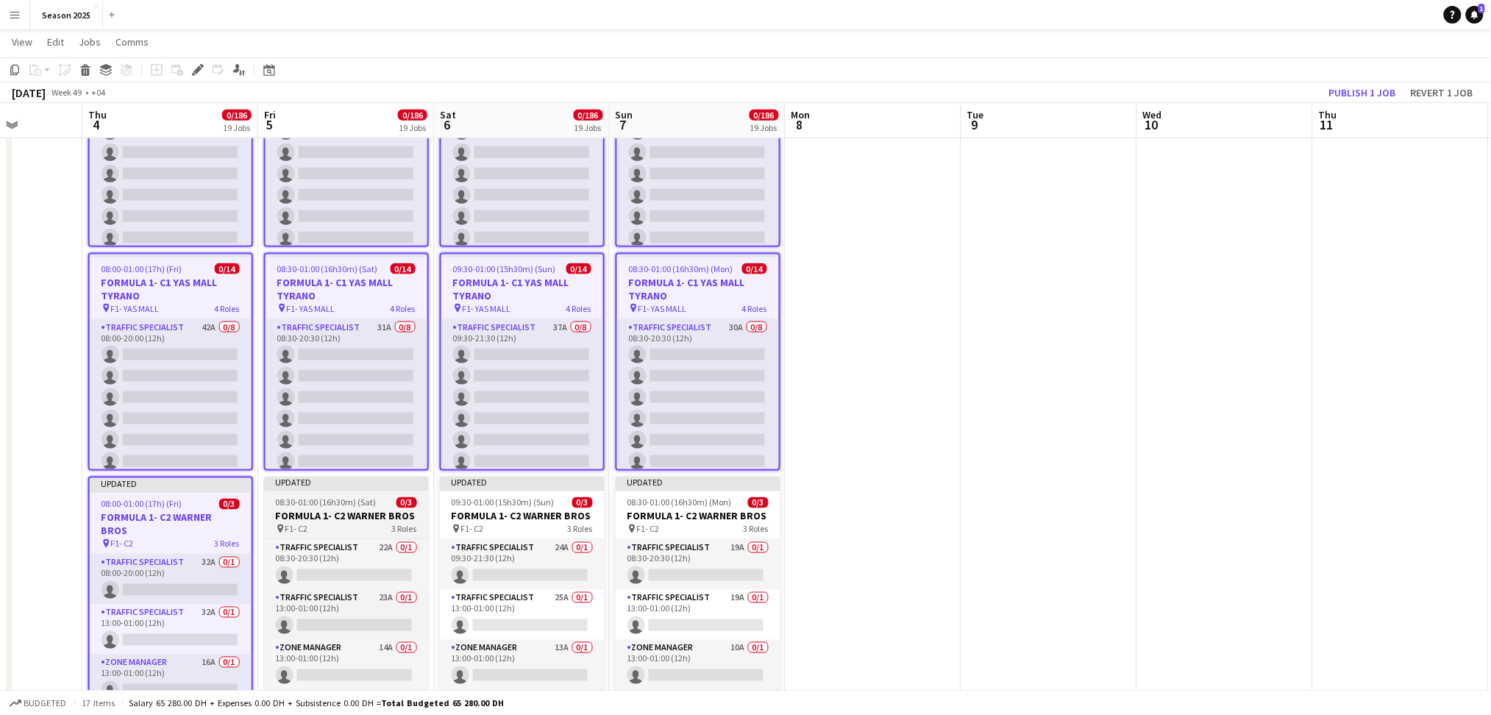
click at [276, 510] on h3 "FORMULA 1- C2 WARNER BROS" at bounding box center [346, 516] width 165 height 13
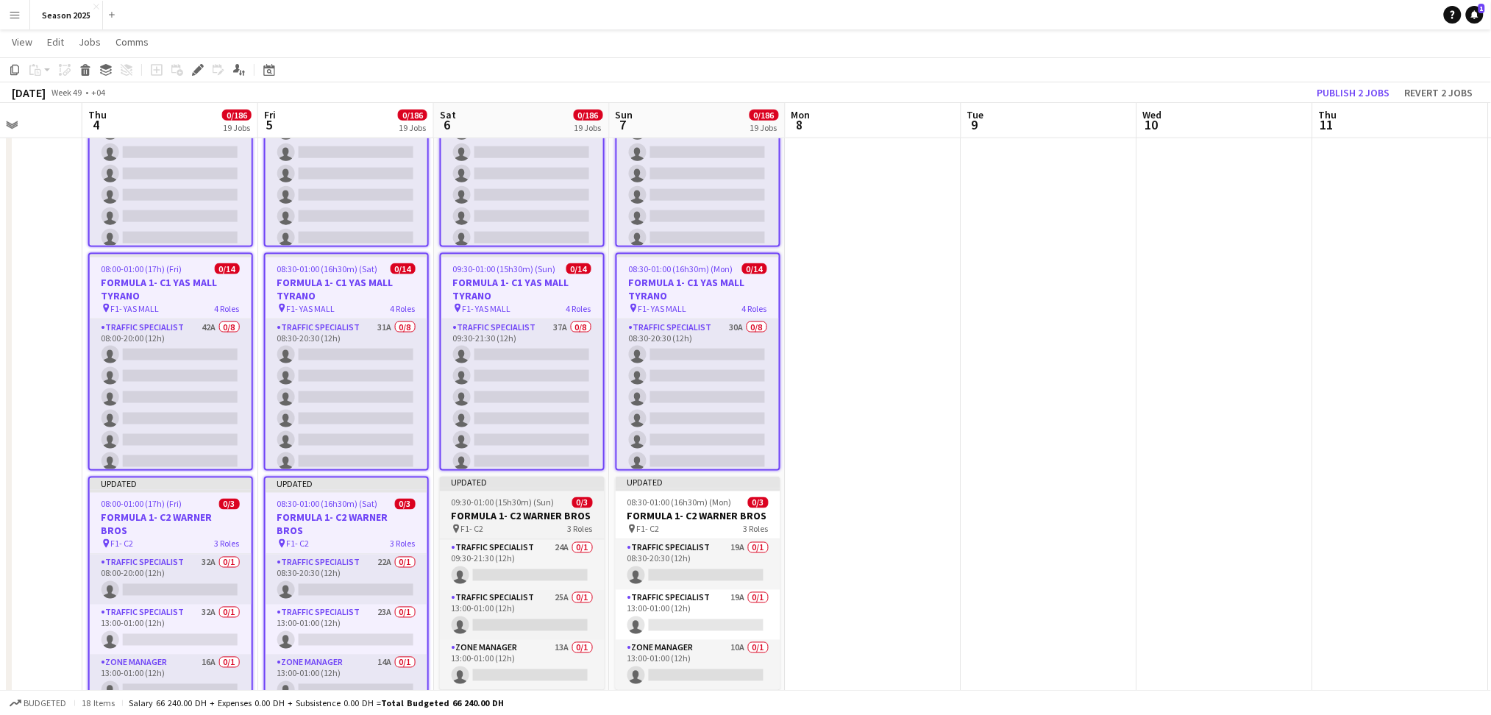
click at [523, 505] on span "09:30-01:00 (15h30m) (Sun)" at bounding box center [503, 502] width 103 height 11
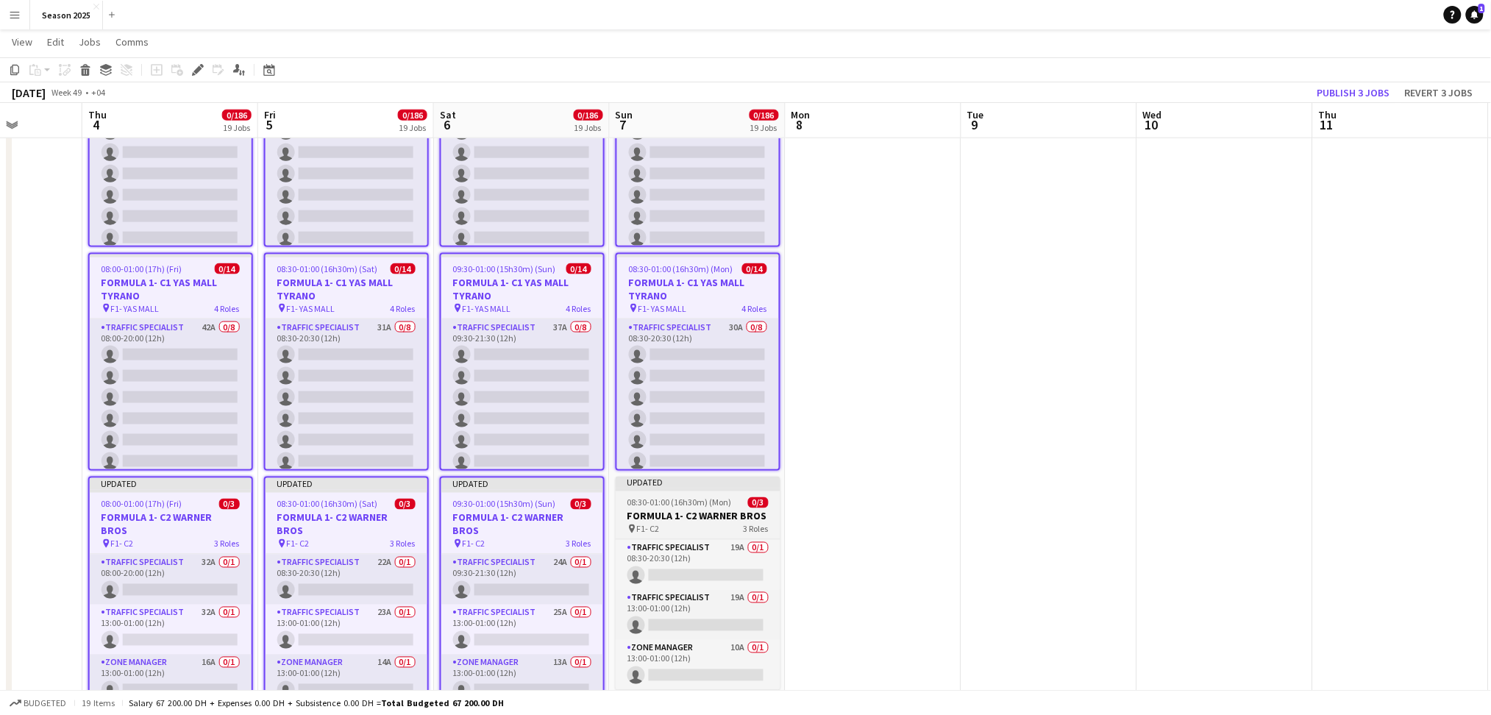
click at [662, 505] on span "08:30-01:00 (16h30m) (Mon)" at bounding box center [679, 502] width 104 height 11
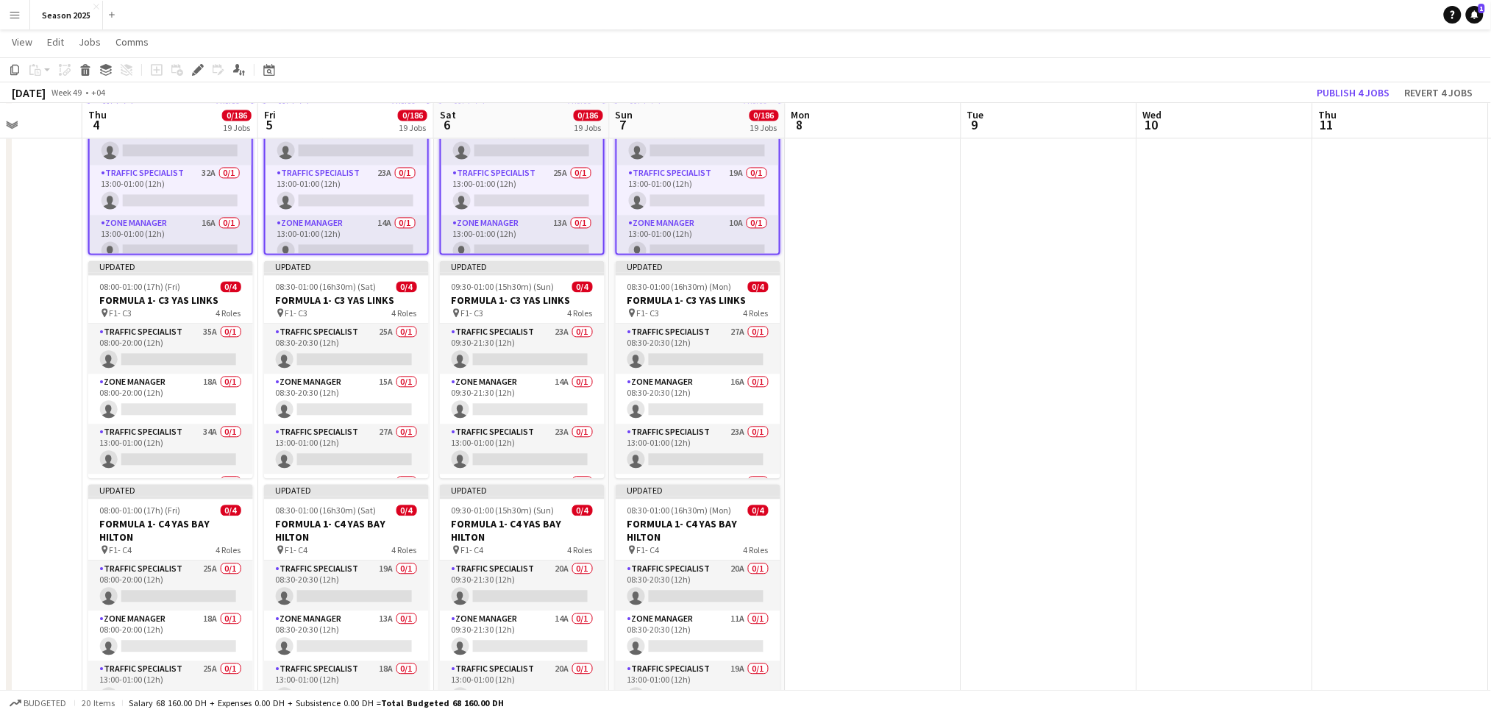
scroll to position [1078, 0]
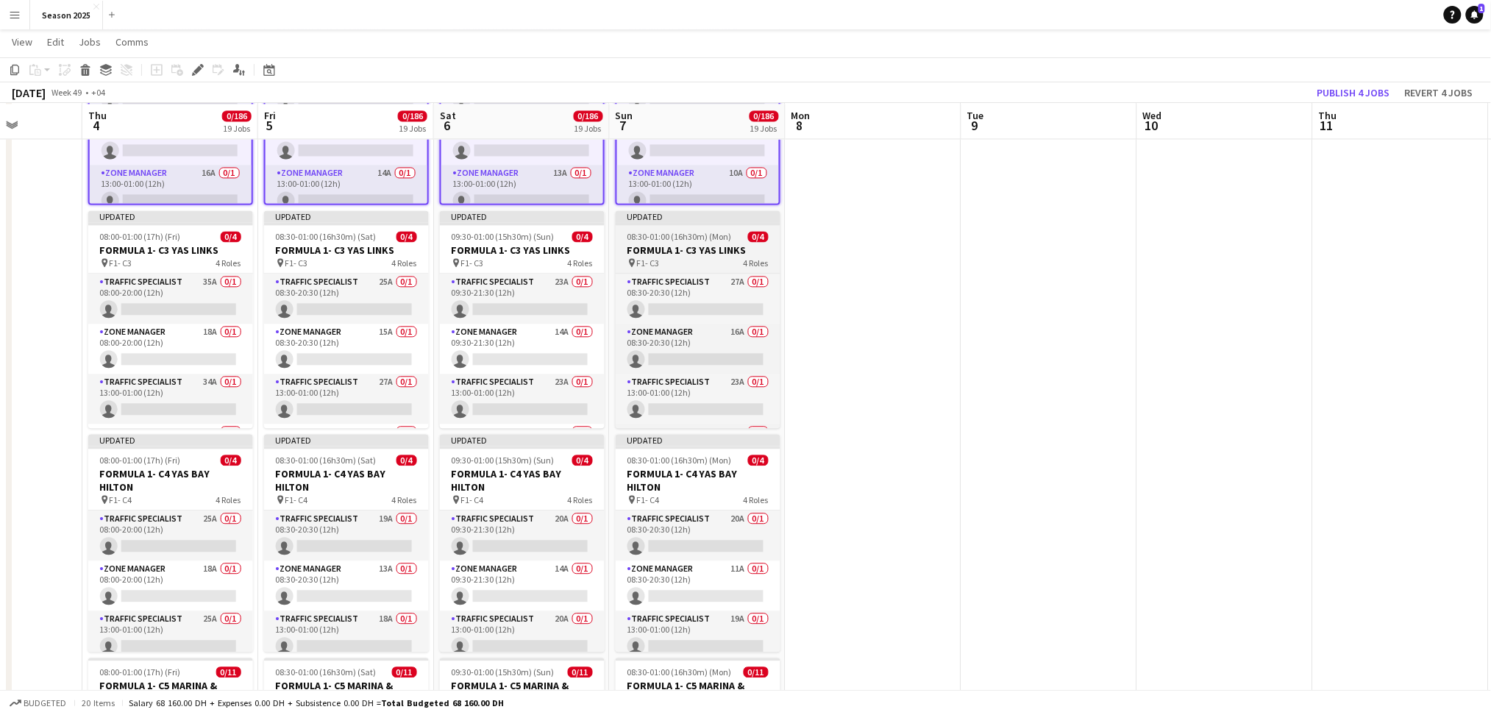
click at [724, 257] on div "pin F1- C3 4 Roles" at bounding box center [698, 263] width 165 height 12
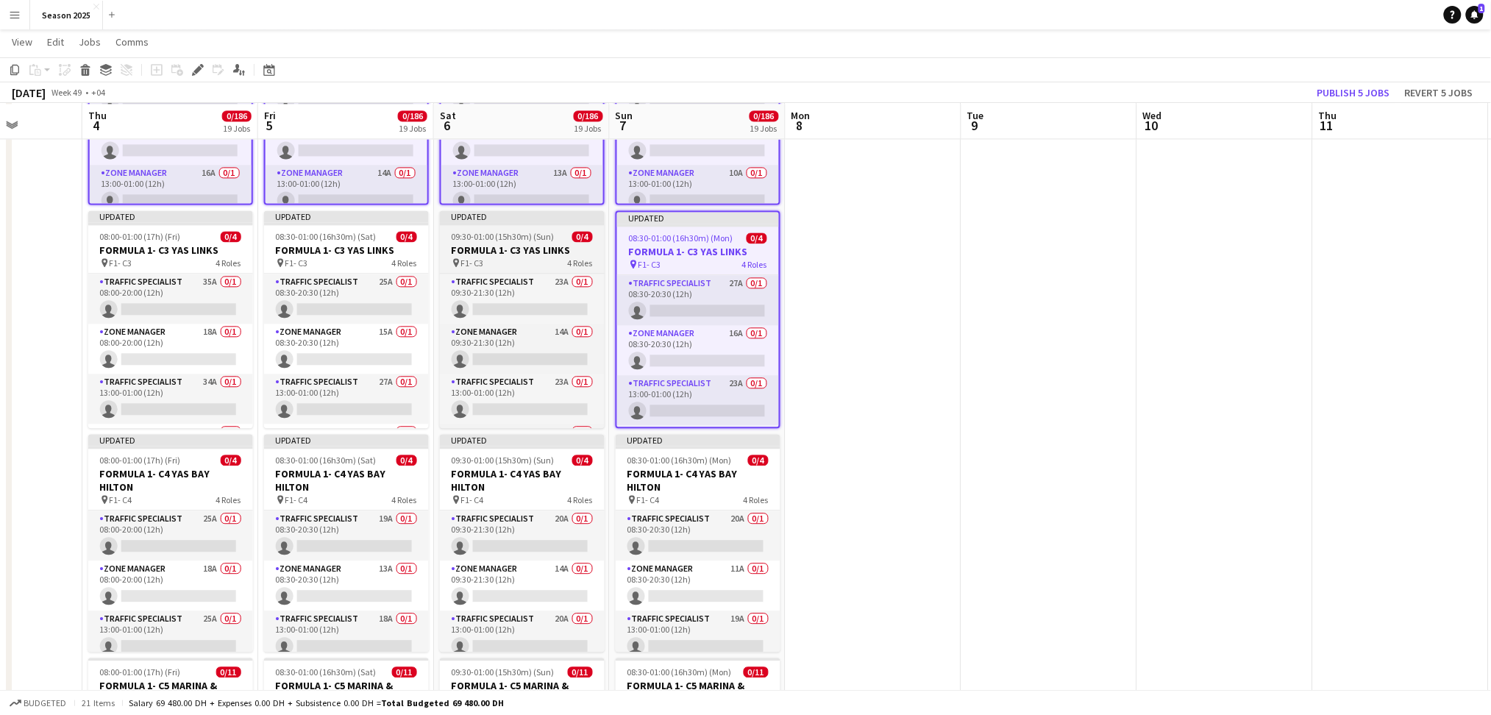
click at [537, 257] on div "pin F1- C3 4 Roles" at bounding box center [522, 263] width 165 height 12
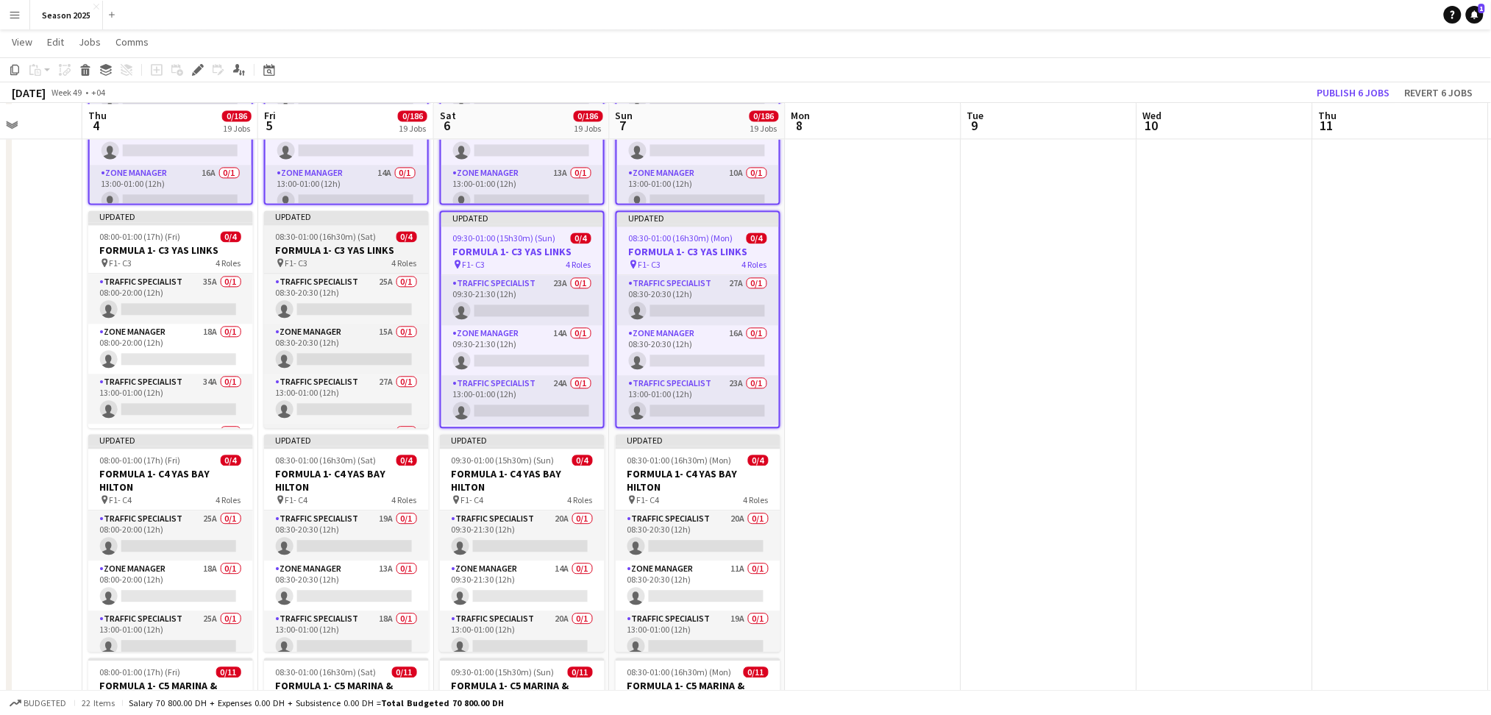
click at [369, 238] on span "08:30-01:00 (16h30m) (Sat)" at bounding box center [326, 236] width 101 height 11
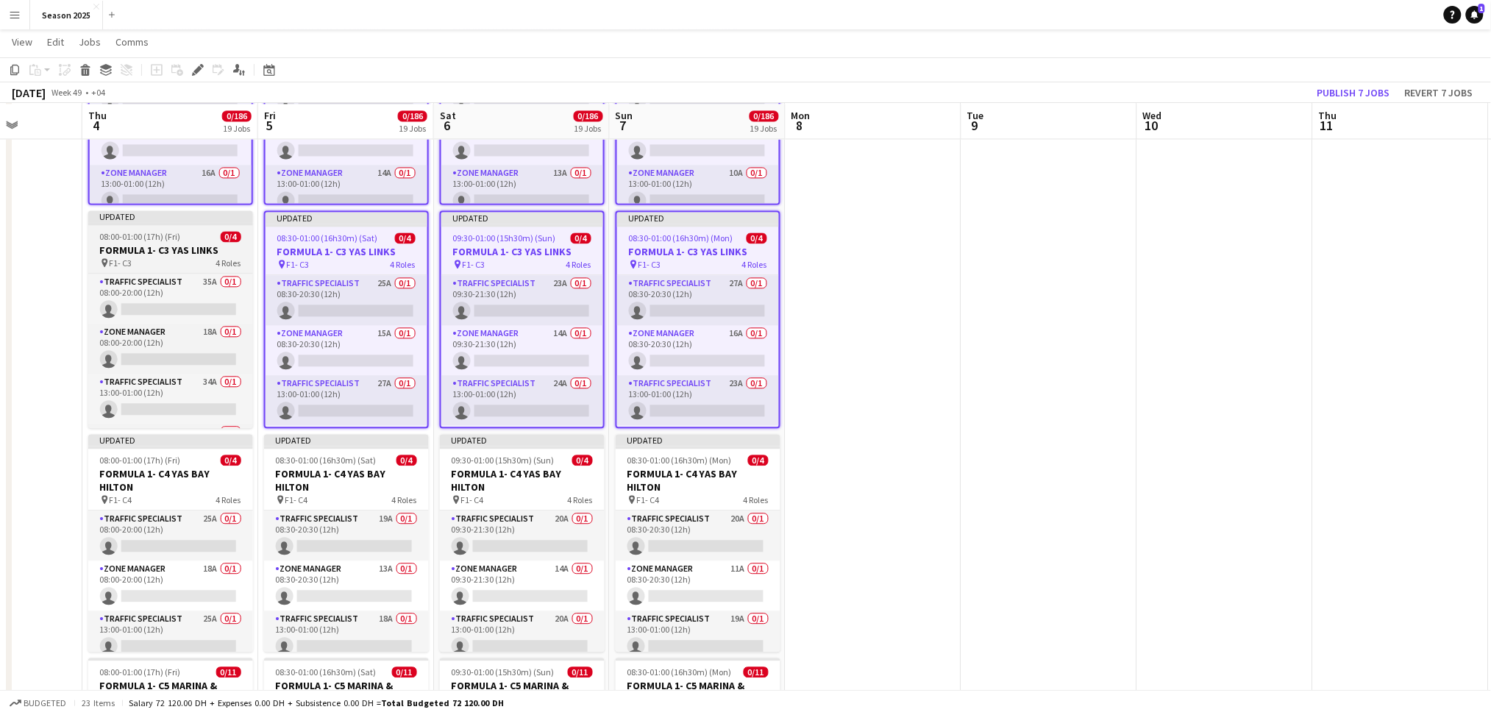
click at [178, 231] on span "08:00-01:00 (17h) (Fri)" at bounding box center [140, 236] width 81 height 11
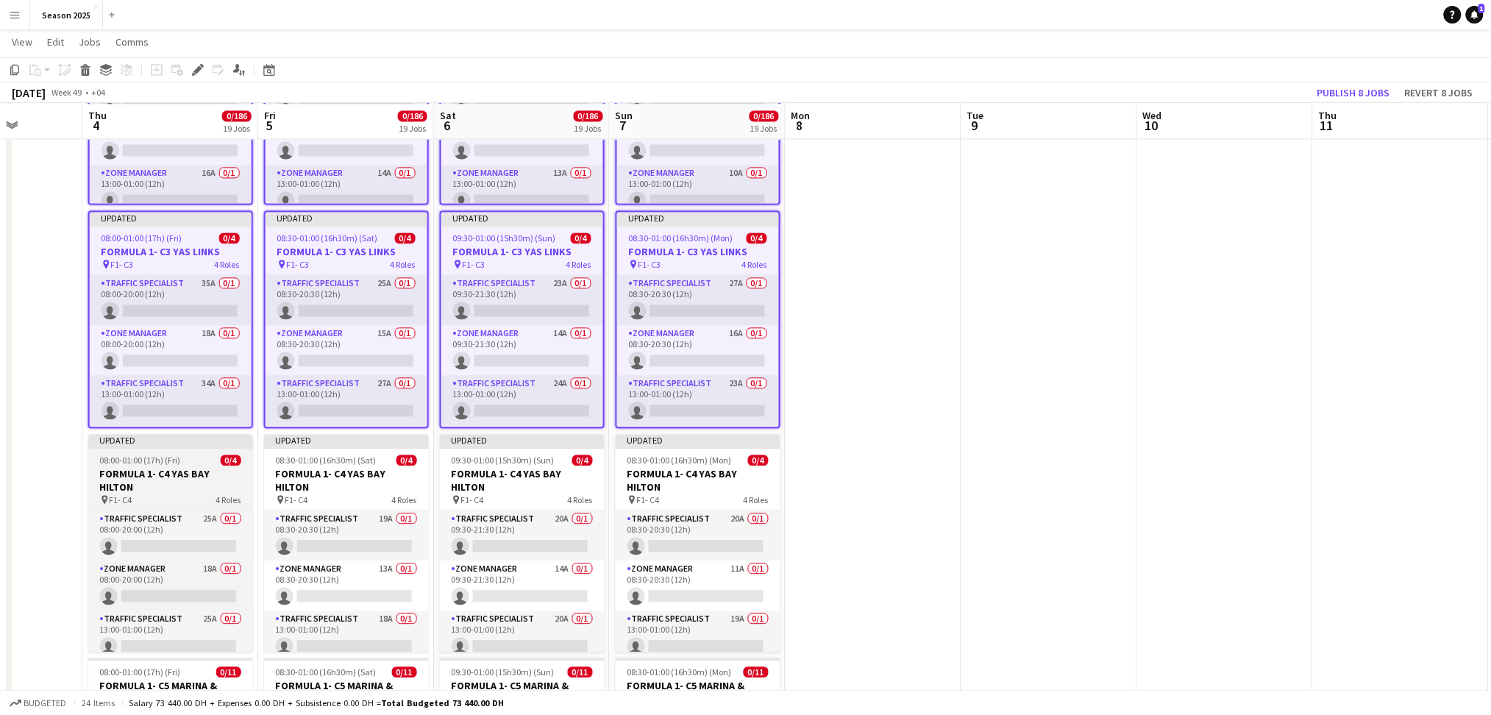
drag, startPoint x: 163, startPoint y: 487, endPoint x: 173, endPoint y: 488, distance: 9.7
click at [163, 488] on h3 "FORMULA 1- C4 YAS BAY HILTON" at bounding box center [170, 480] width 165 height 26
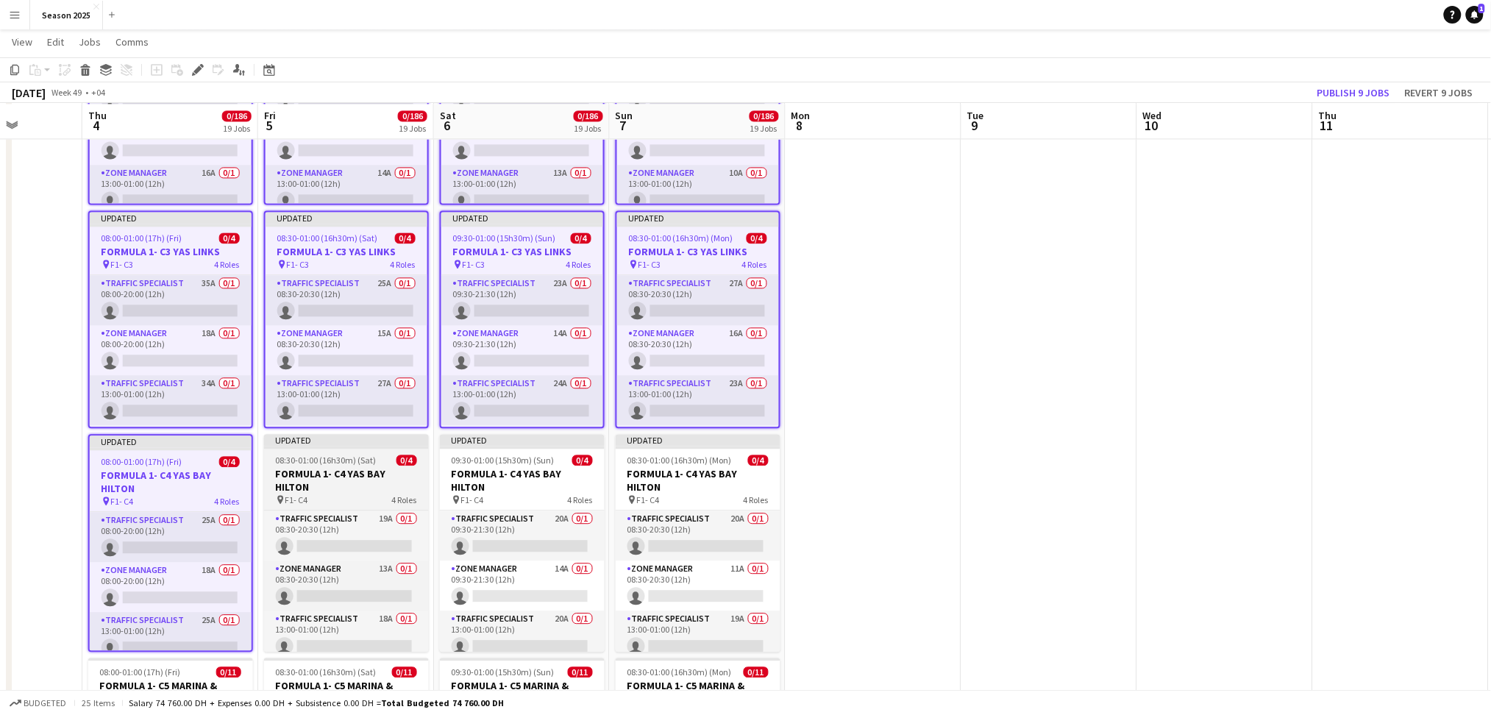
click at [299, 485] on h3 "FORMULA 1- C4 YAS BAY HILTON" at bounding box center [346, 480] width 165 height 26
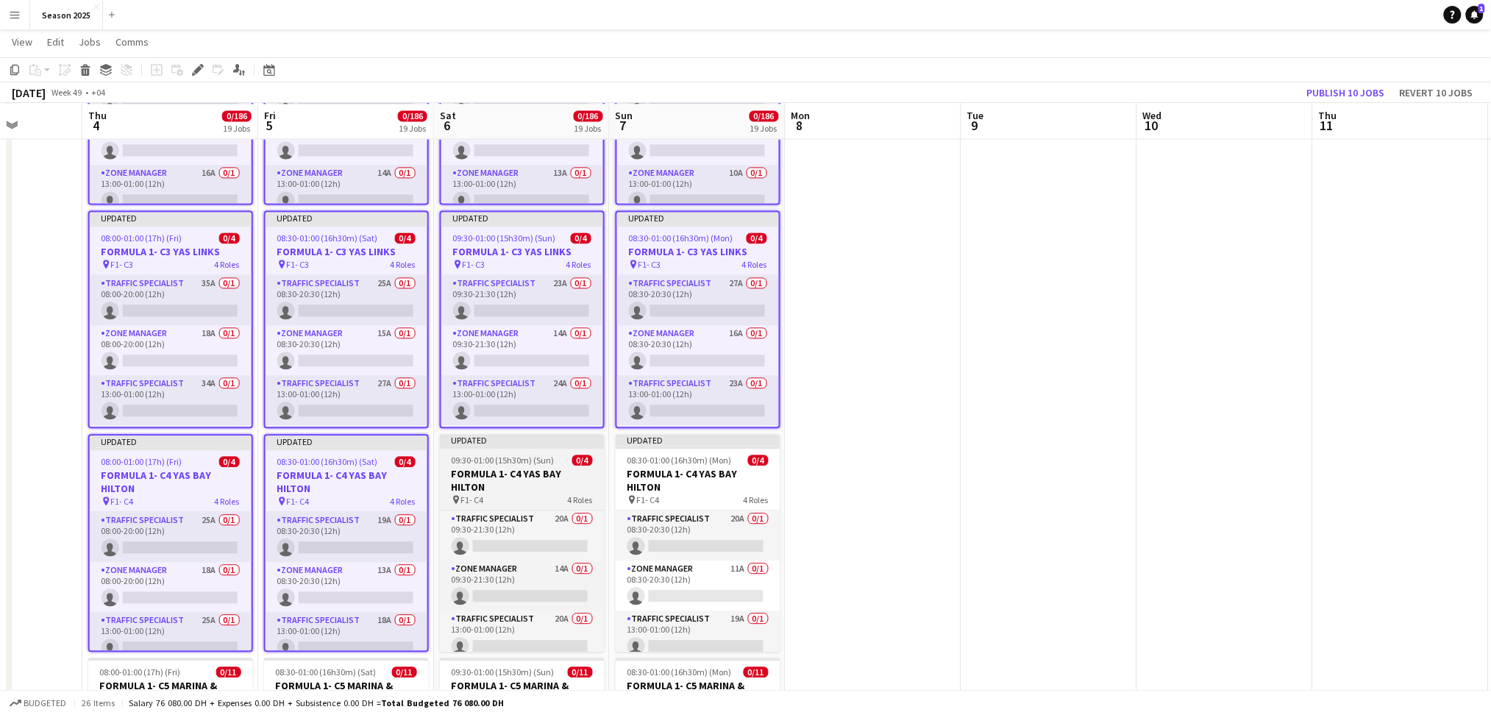
click at [495, 469] on h3 "FORMULA 1- C4 YAS BAY HILTON" at bounding box center [522, 480] width 165 height 26
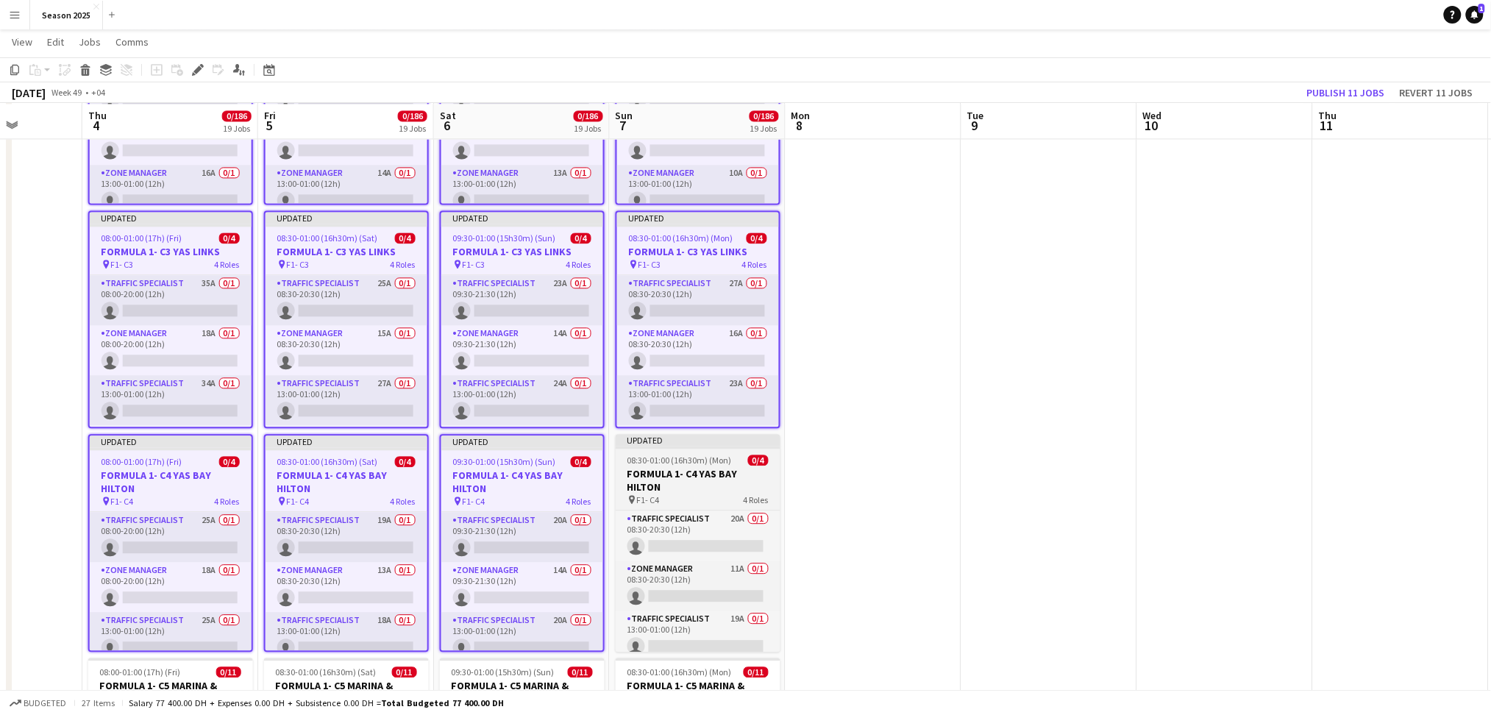
click at [724, 472] on h3 "FORMULA 1- C4 YAS BAY HILTON" at bounding box center [698, 480] width 165 height 26
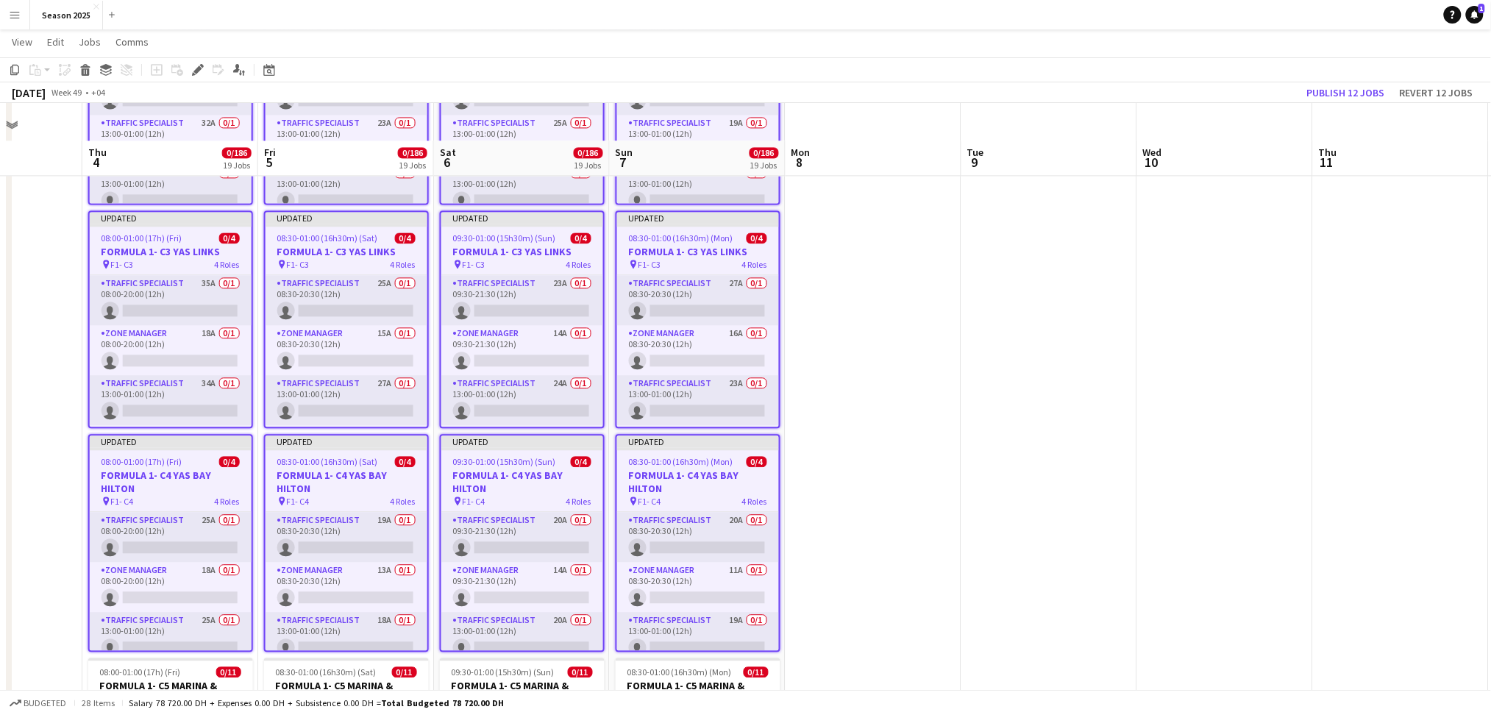
scroll to position [1471, 0]
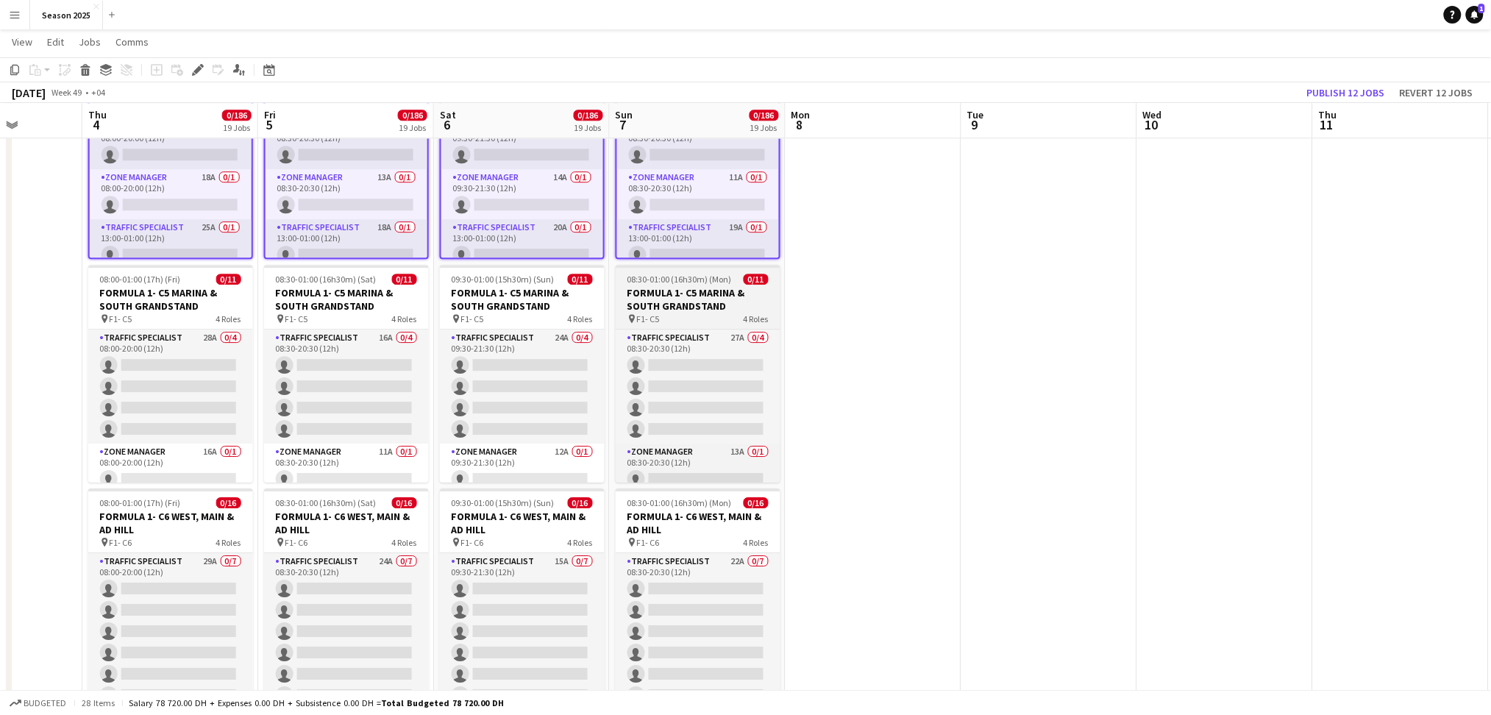
click at [680, 288] on h3 "FORMULA 1- C5 MARINA & SOUTH GRANDSTAND" at bounding box center [698, 299] width 165 height 26
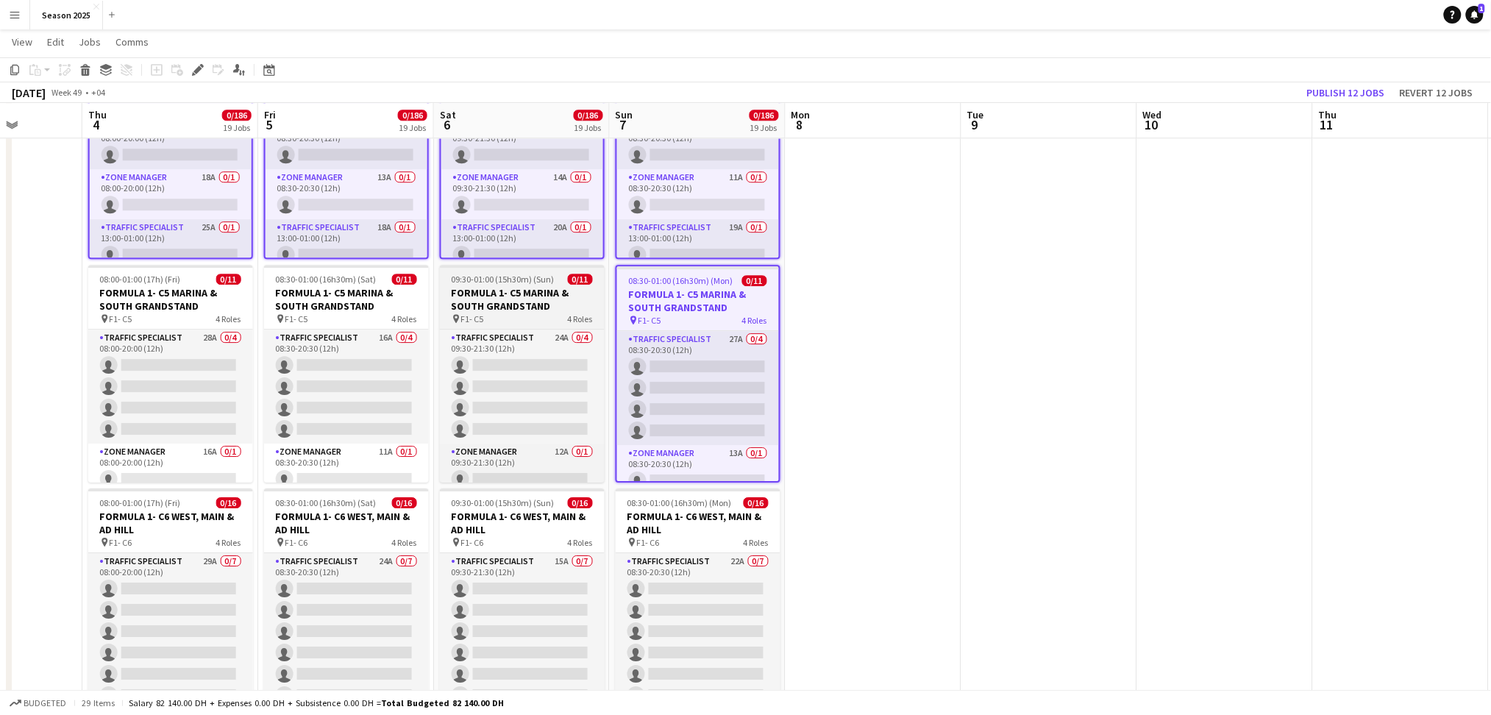
click at [468, 296] on h3 "FORMULA 1- C5 MARINA & SOUTH GRANDSTAND" at bounding box center [522, 299] width 165 height 26
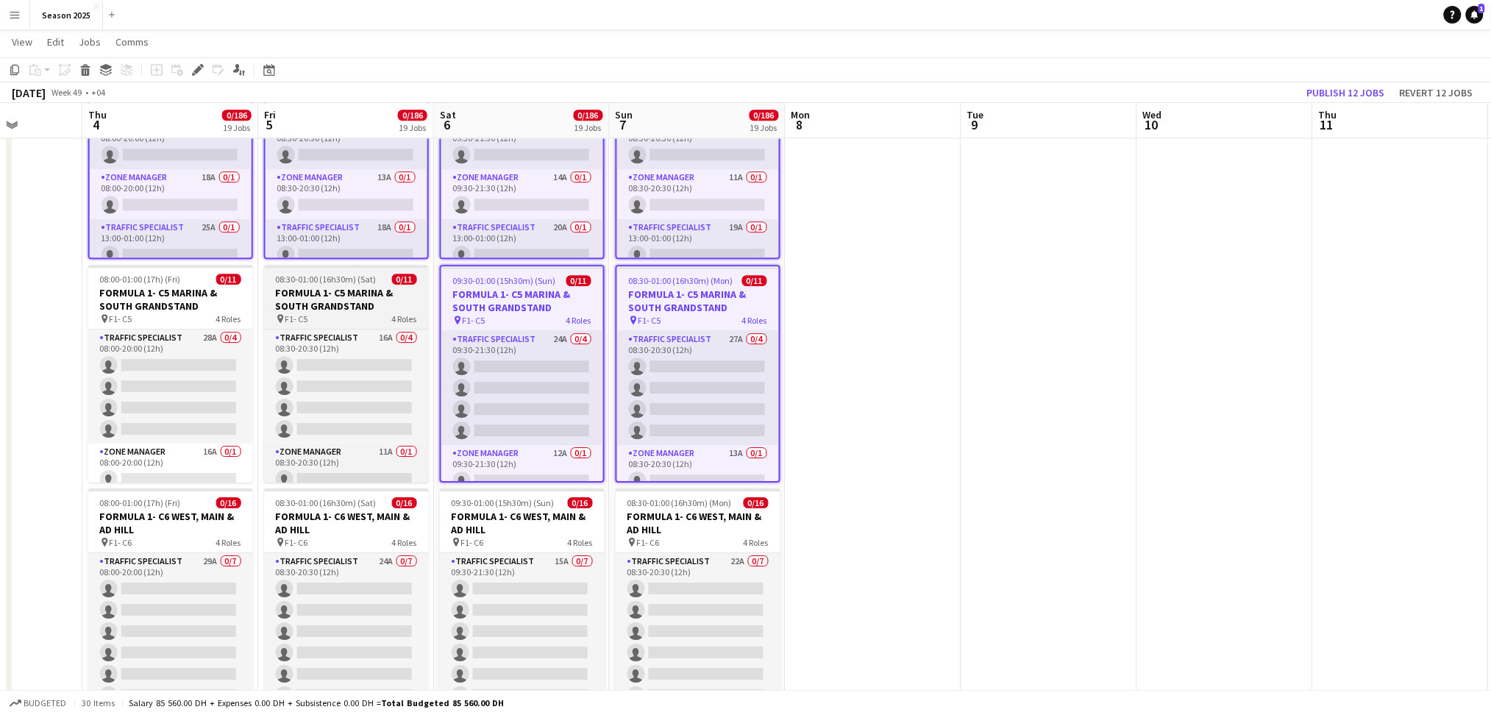
click at [347, 300] on h3 "FORMULA 1- C5 MARINA & SOUTH GRANDSTAND" at bounding box center [346, 299] width 165 height 26
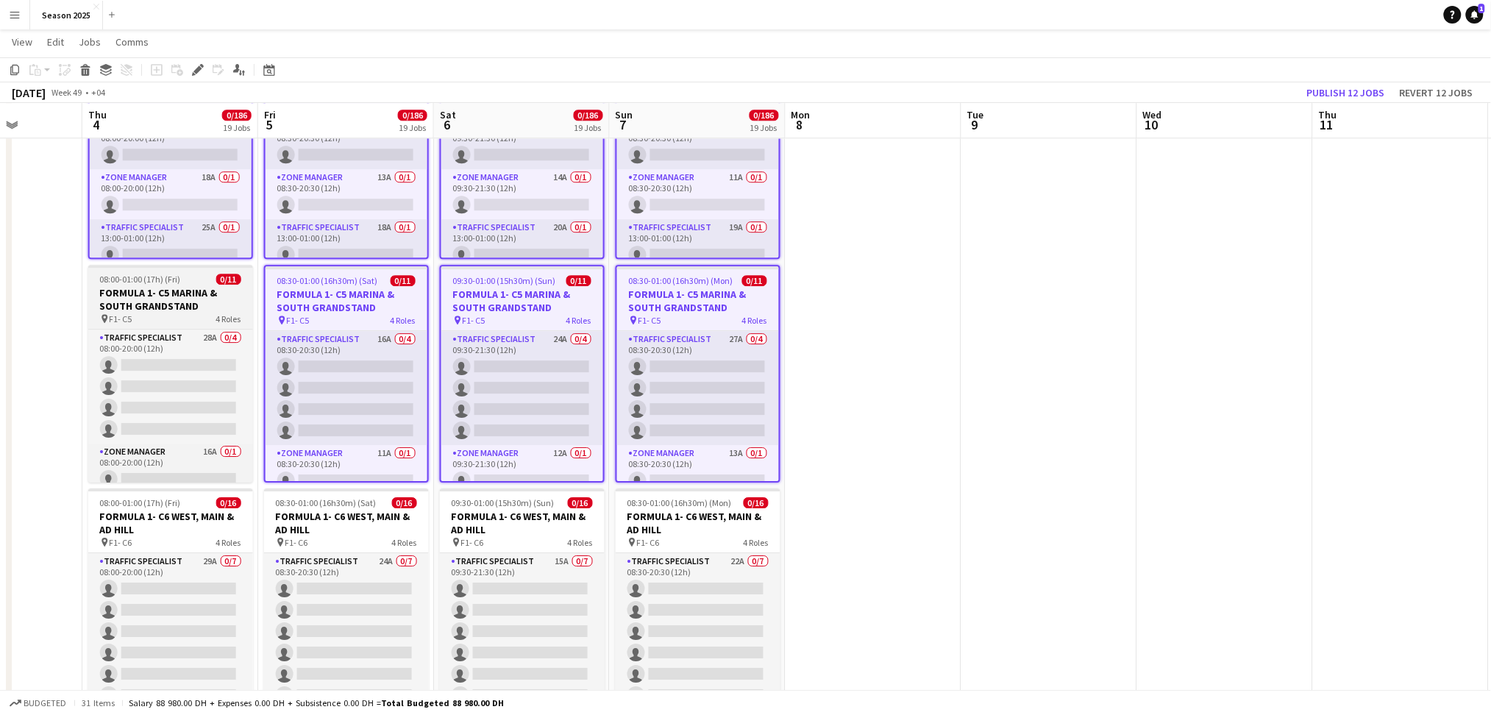
click at [138, 315] on div "pin F1- C5 4 Roles" at bounding box center [170, 319] width 165 height 12
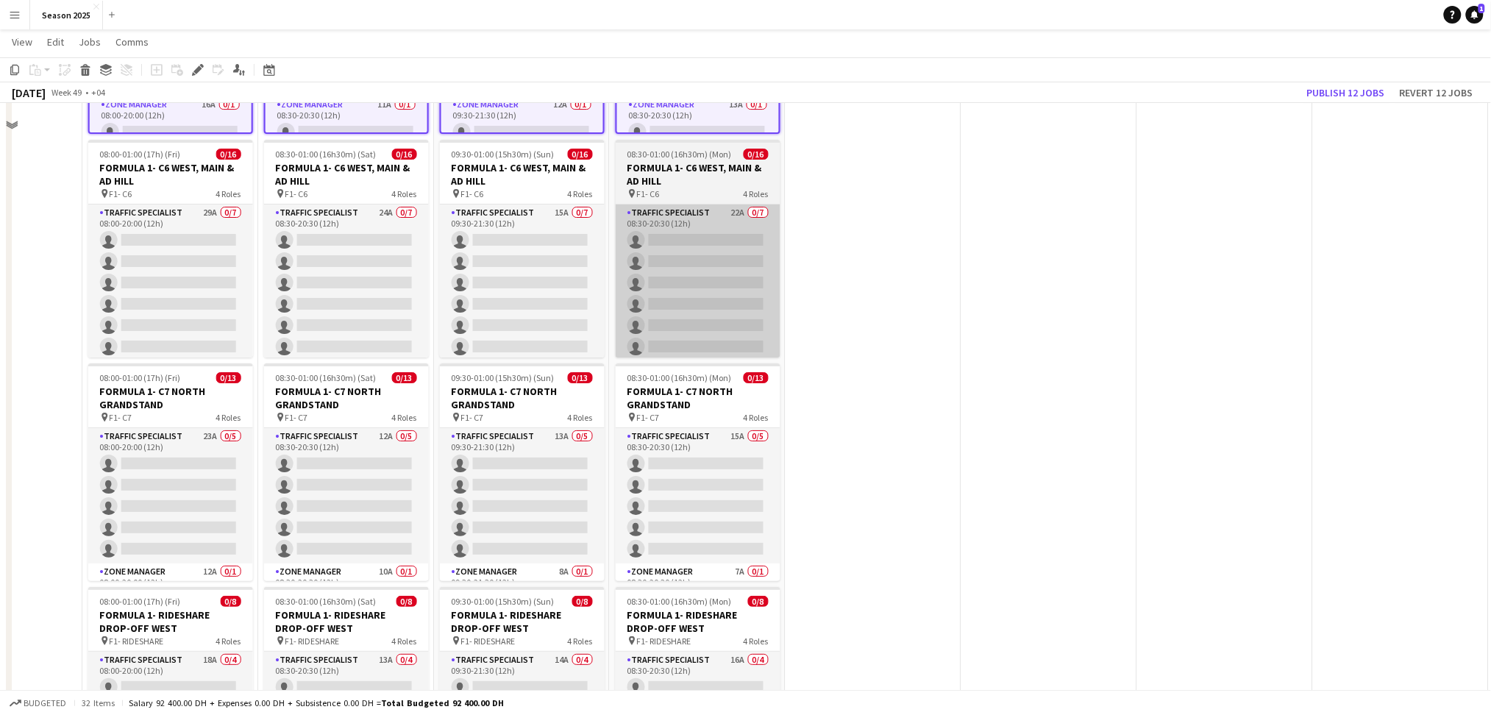
scroll to position [1765, 0]
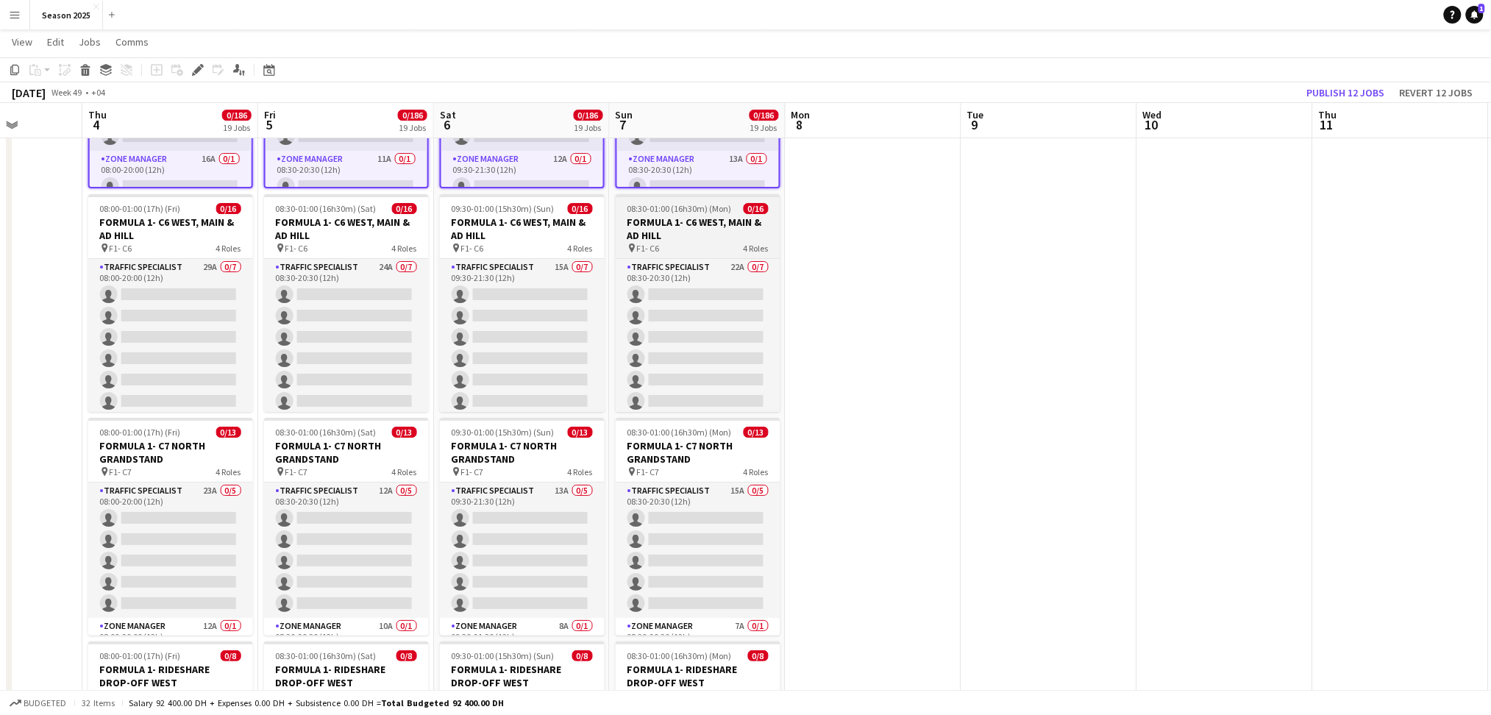
click at [696, 225] on h3 "FORMULA 1- C6 WEST, MAIN & AD HILL" at bounding box center [698, 229] width 165 height 26
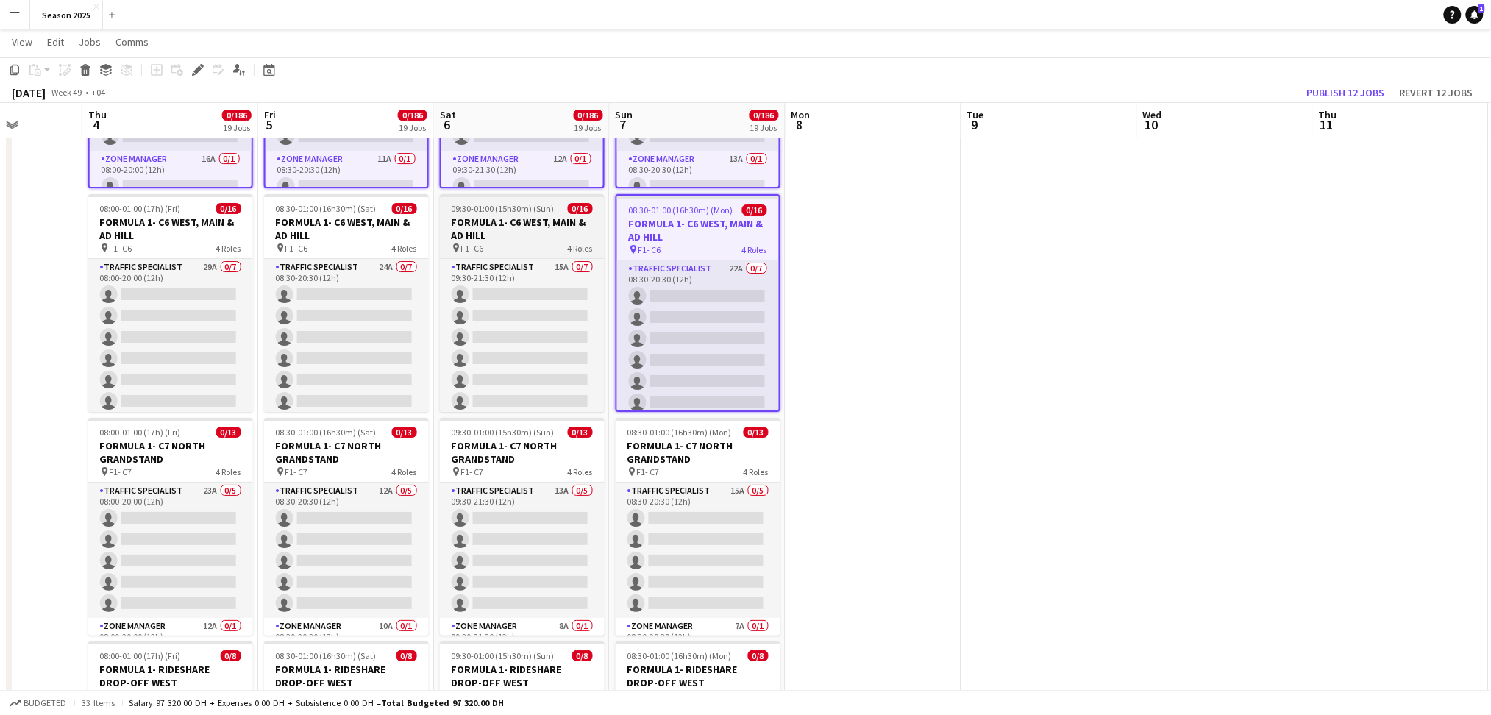
click at [532, 226] on h3 "FORMULA 1- C6 WEST, MAIN & AD HILL" at bounding box center [522, 229] width 165 height 26
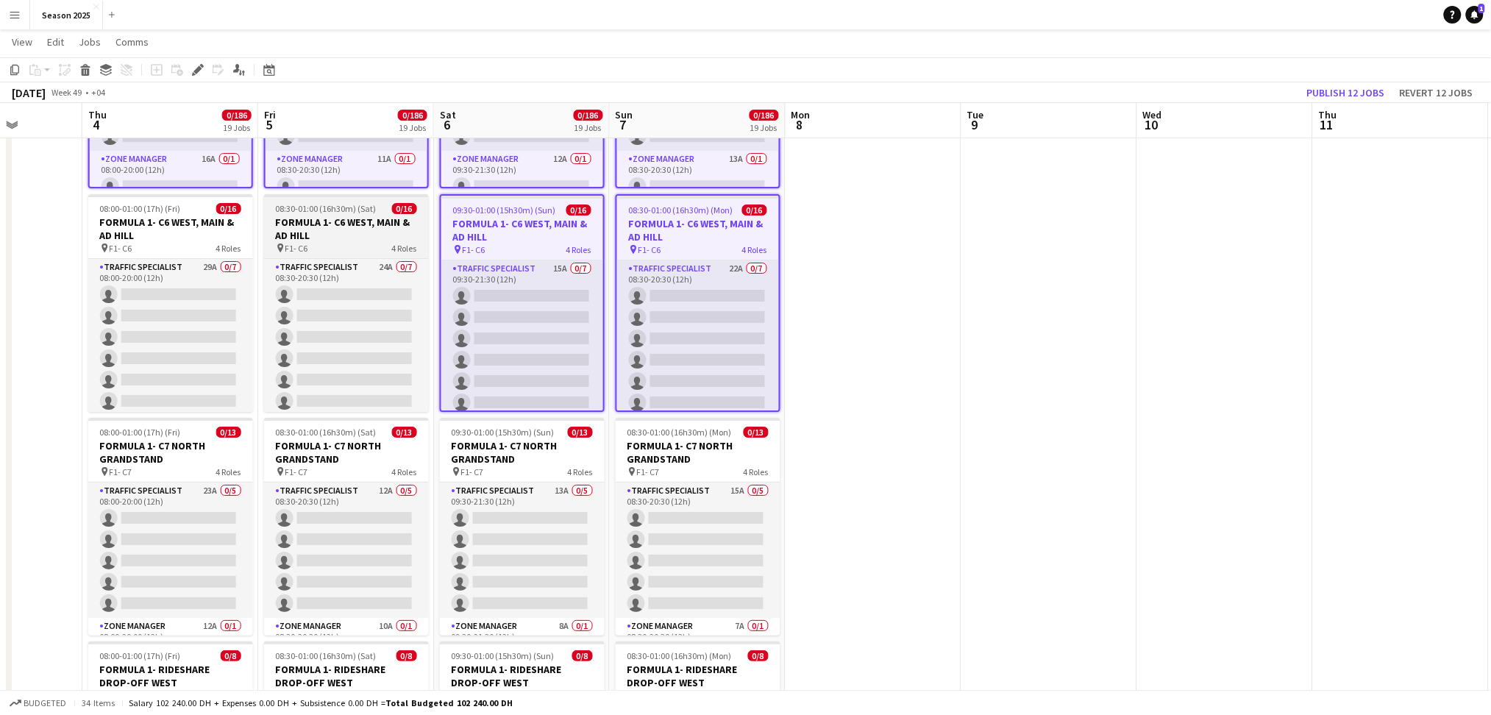
click at [346, 224] on h3 "FORMULA 1- C6 WEST, MAIN & AD HILL" at bounding box center [346, 229] width 165 height 26
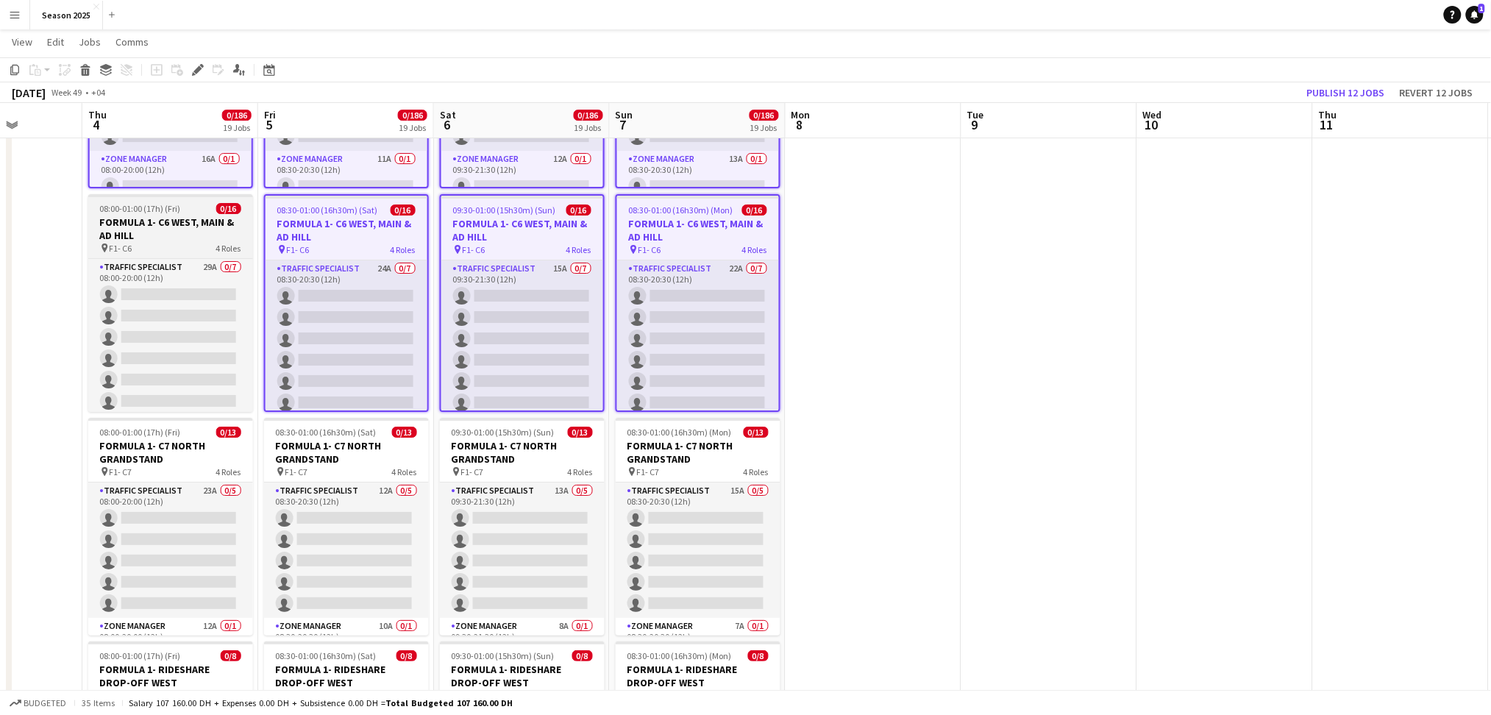
click at [196, 224] on h3 "FORMULA 1- C6 WEST, MAIN & AD HILL" at bounding box center [170, 229] width 165 height 26
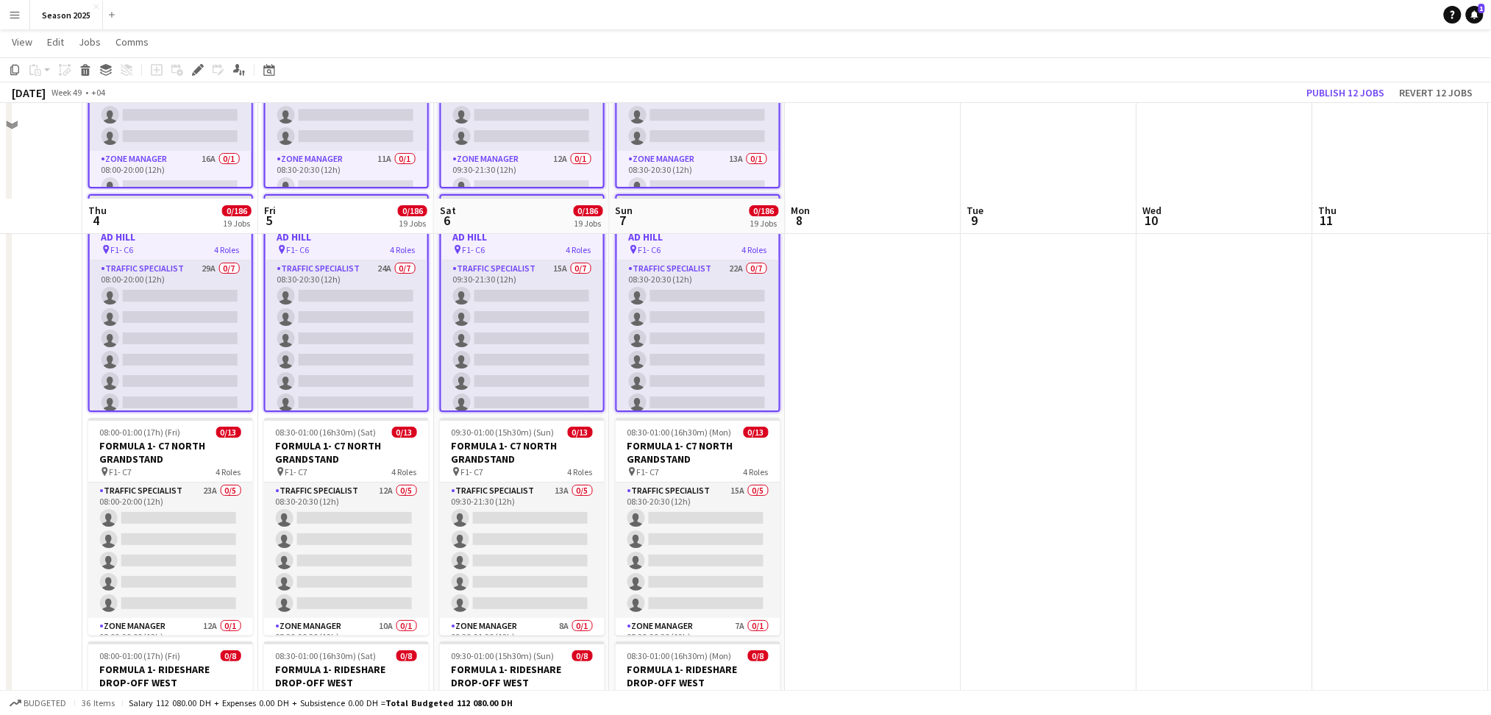
scroll to position [1961, 0]
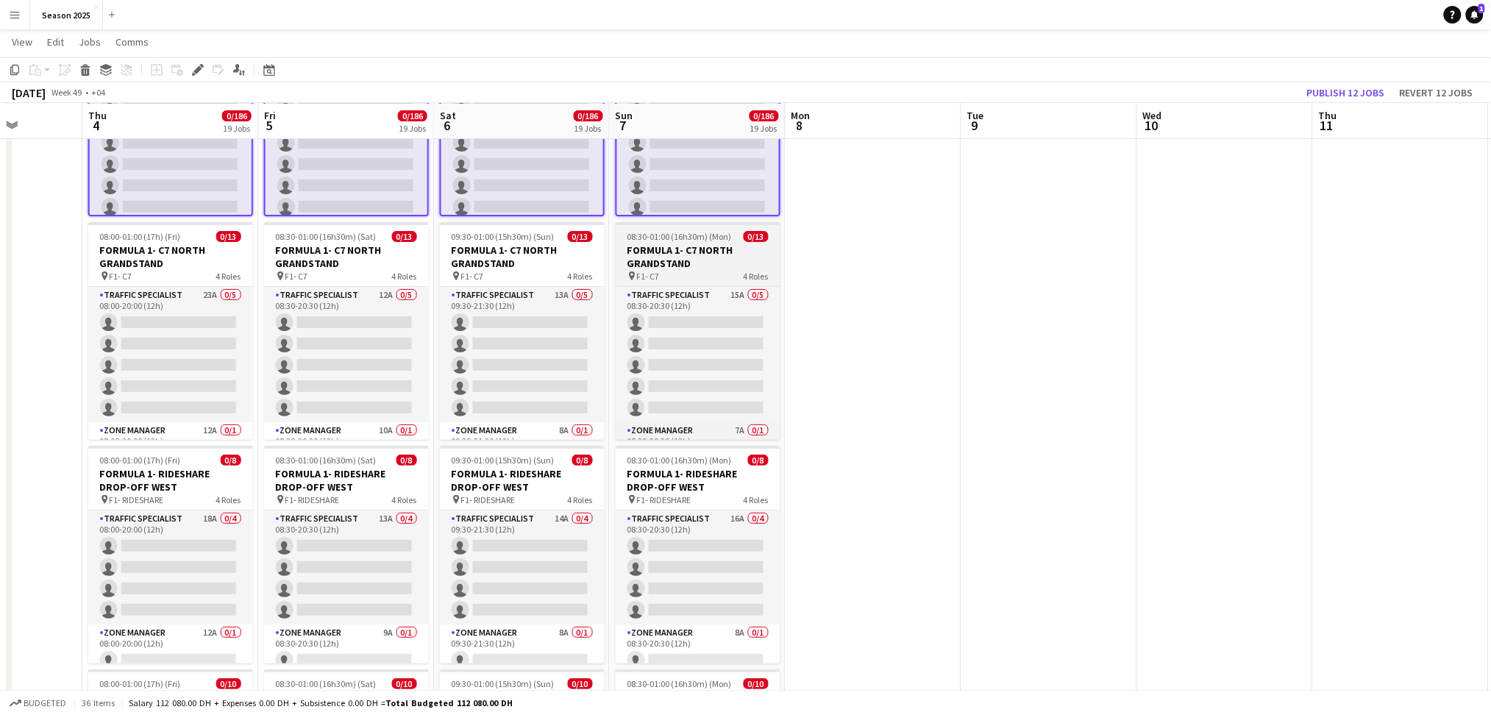
click at [693, 250] on h3 "FORMULA 1- C7 NORTH GRANDSTAND" at bounding box center [698, 256] width 165 height 26
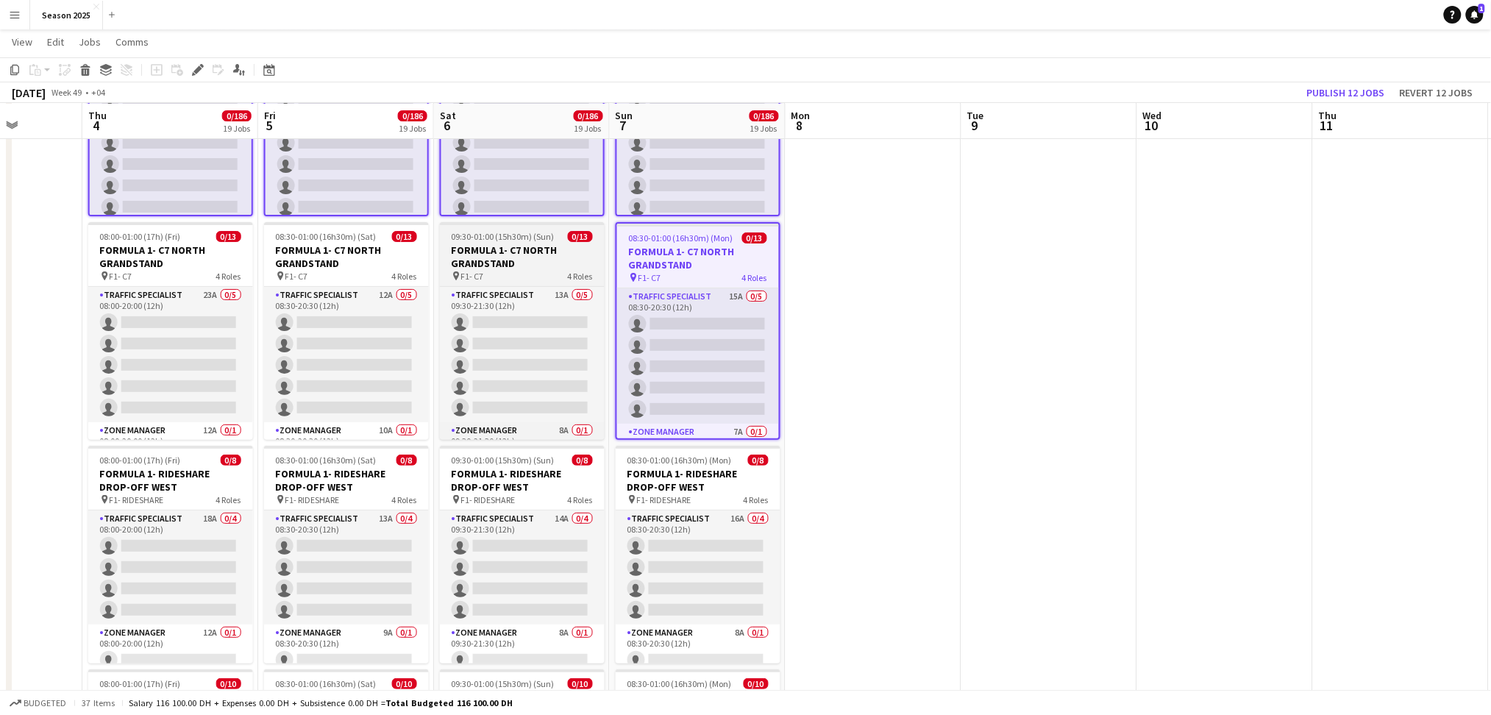
click at [581, 262] on h3 "FORMULA 1- C7 NORTH GRANDSTAND" at bounding box center [522, 256] width 165 height 26
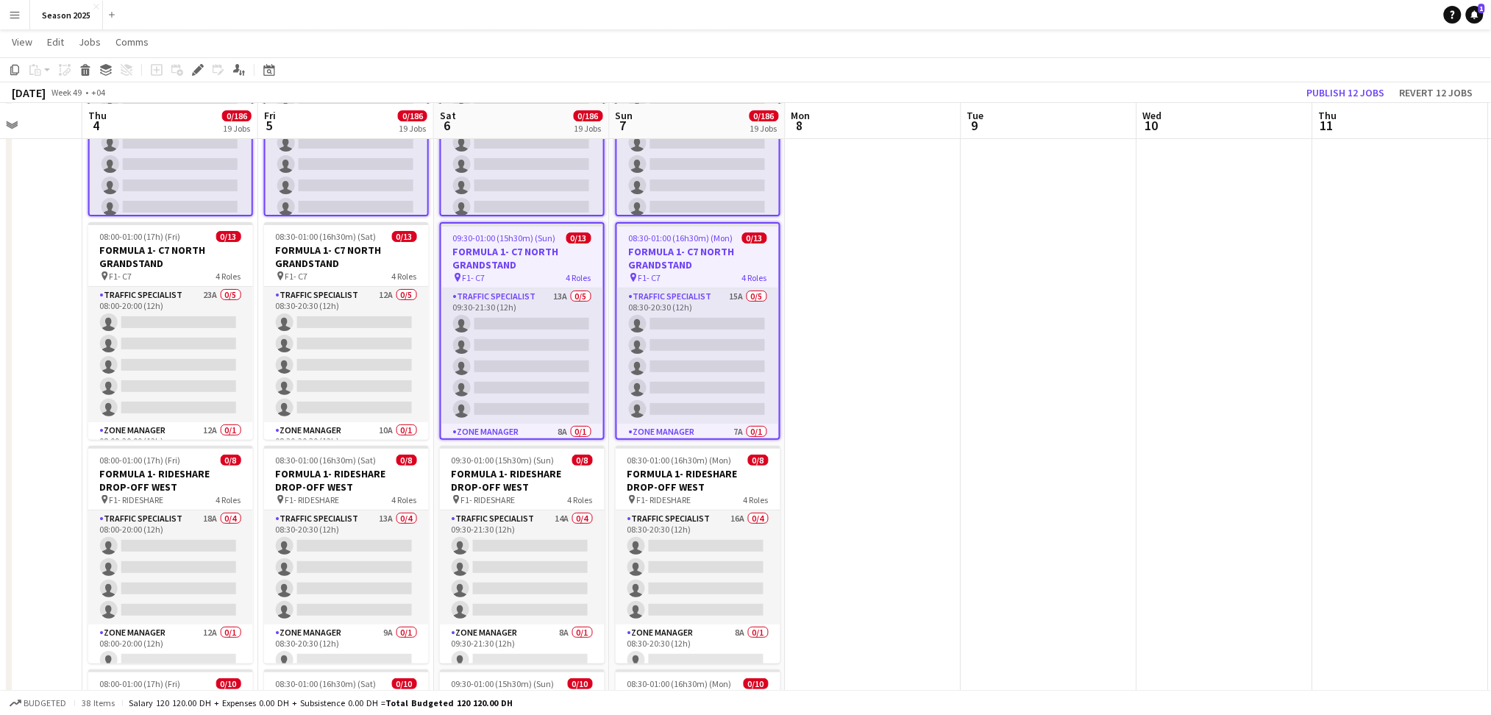
click at [360, 252] on h3 "FORMULA 1- C7 NORTH GRANDSTAND" at bounding box center [346, 256] width 165 height 26
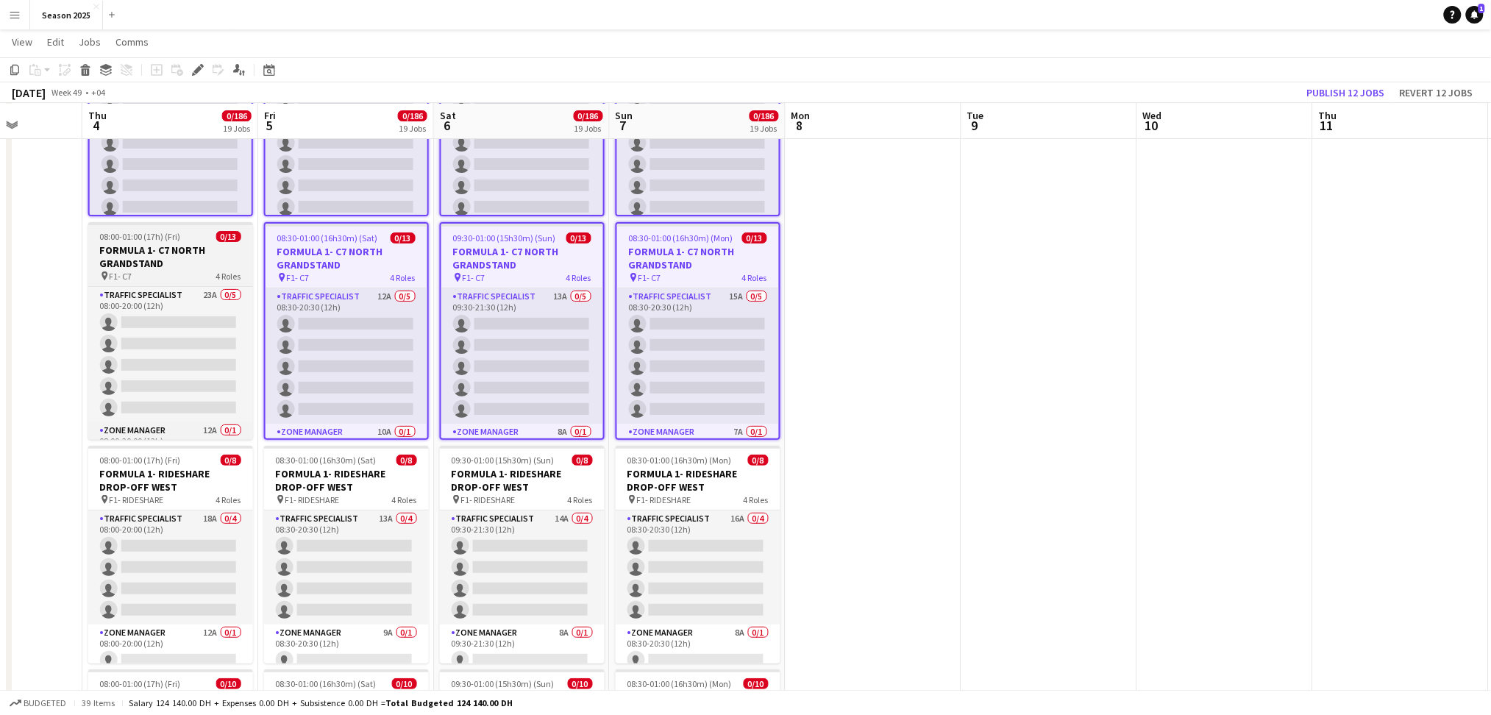
click at [174, 254] on h3 "FORMULA 1- C7 NORTH GRANDSTAND" at bounding box center [170, 256] width 165 height 26
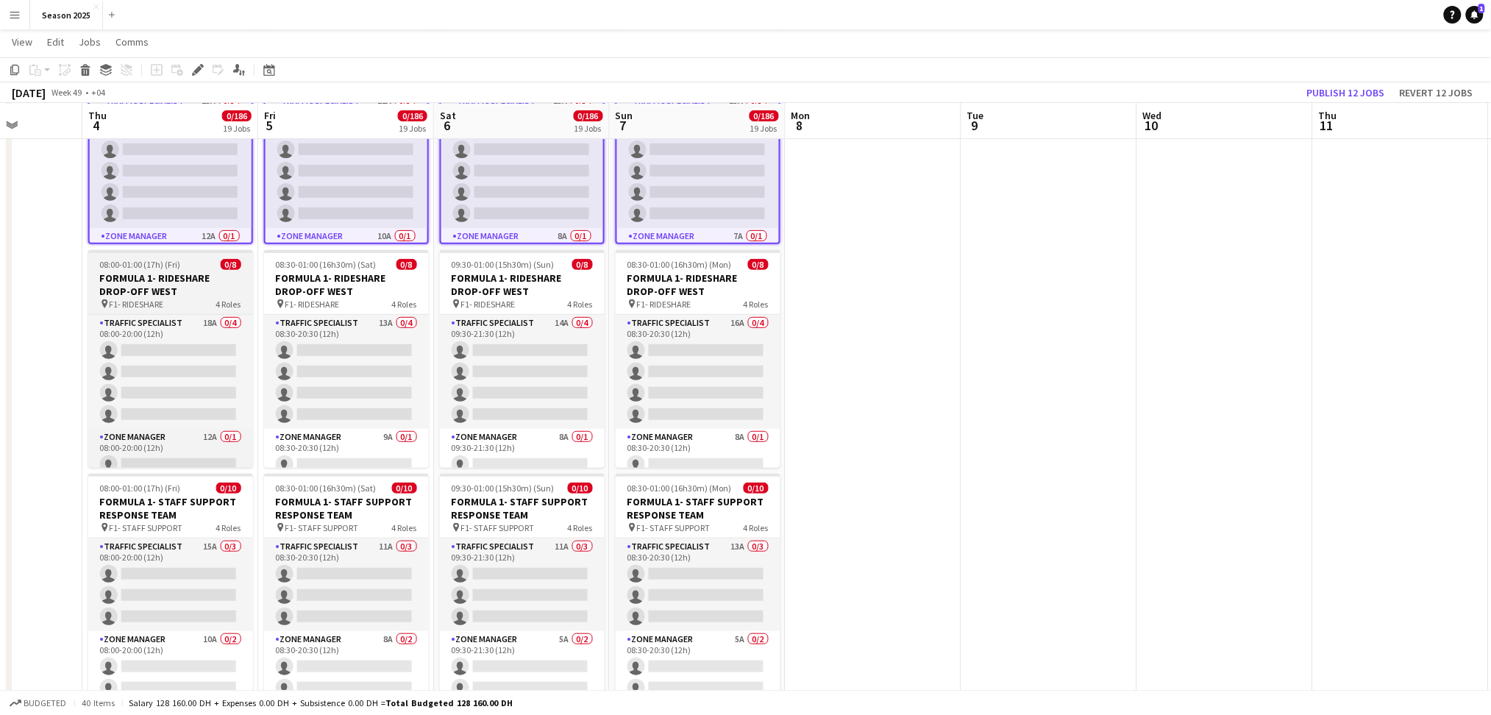
scroll to position [2157, 0]
click at [196, 281] on h3 "FORMULA 1- RIDESHARE DROP-OFF WEST" at bounding box center [170, 284] width 165 height 26
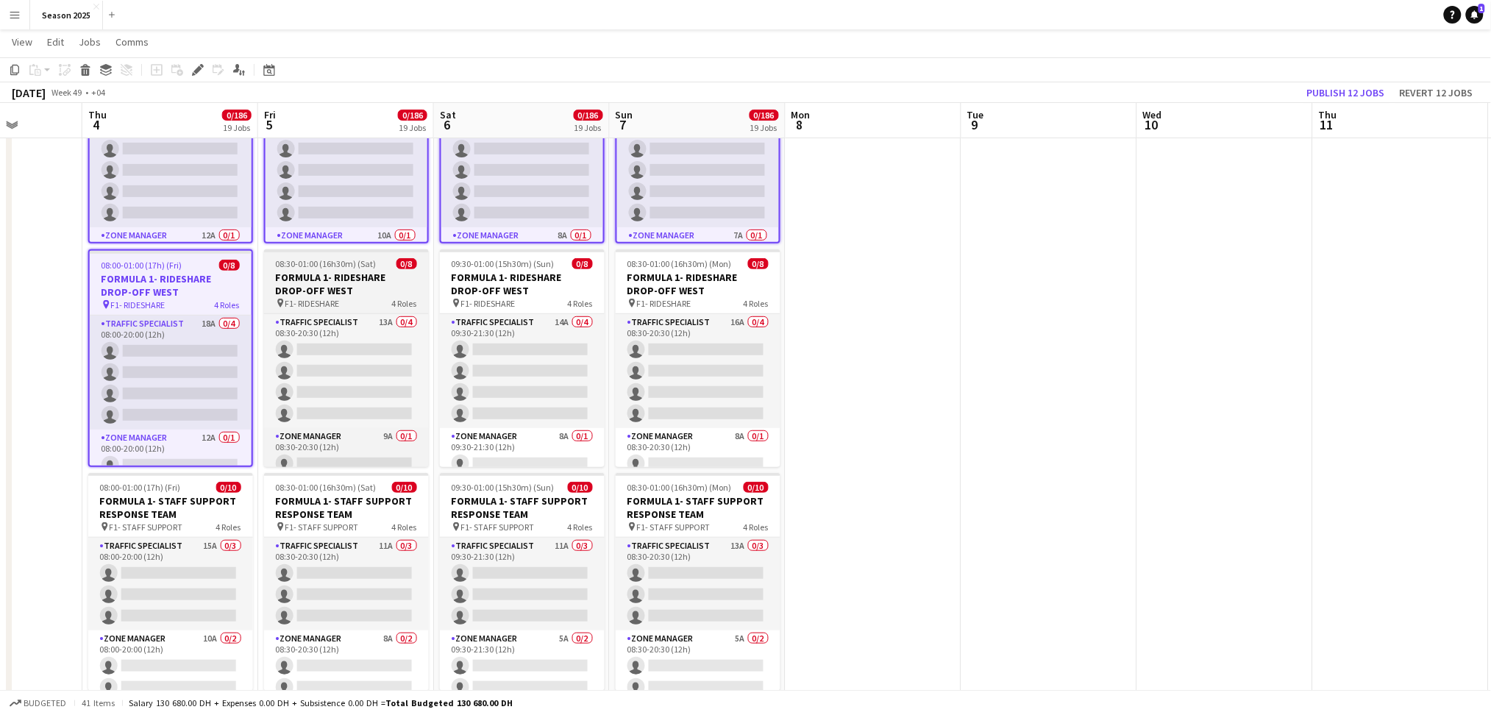
click at [310, 281] on h3 "FORMULA 1- RIDESHARE DROP-OFF WEST" at bounding box center [346, 284] width 165 height 26
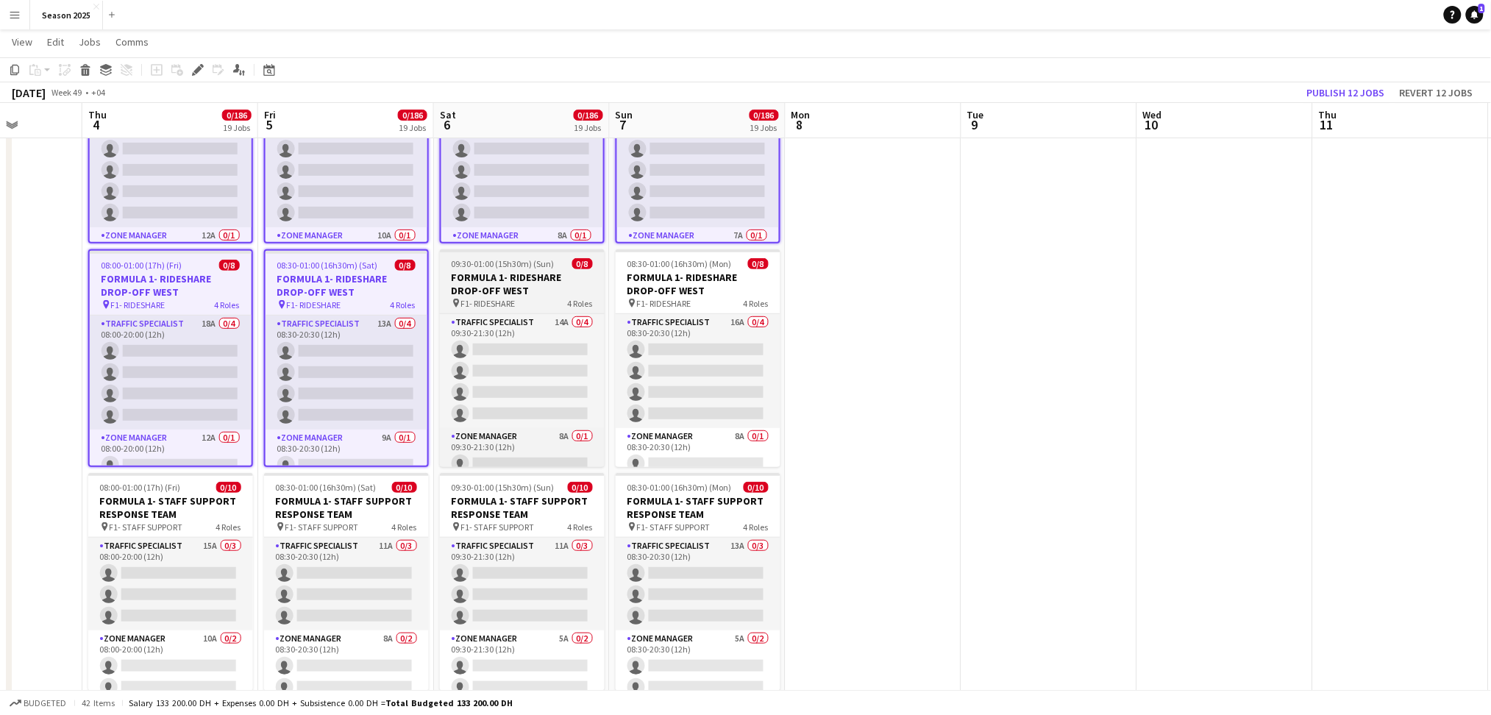
click at [457, 281] on h3 "FORMULA 1- RIDESHARE DROP-OFF WEST" at bounding box center [522, 284] width 165 height 26
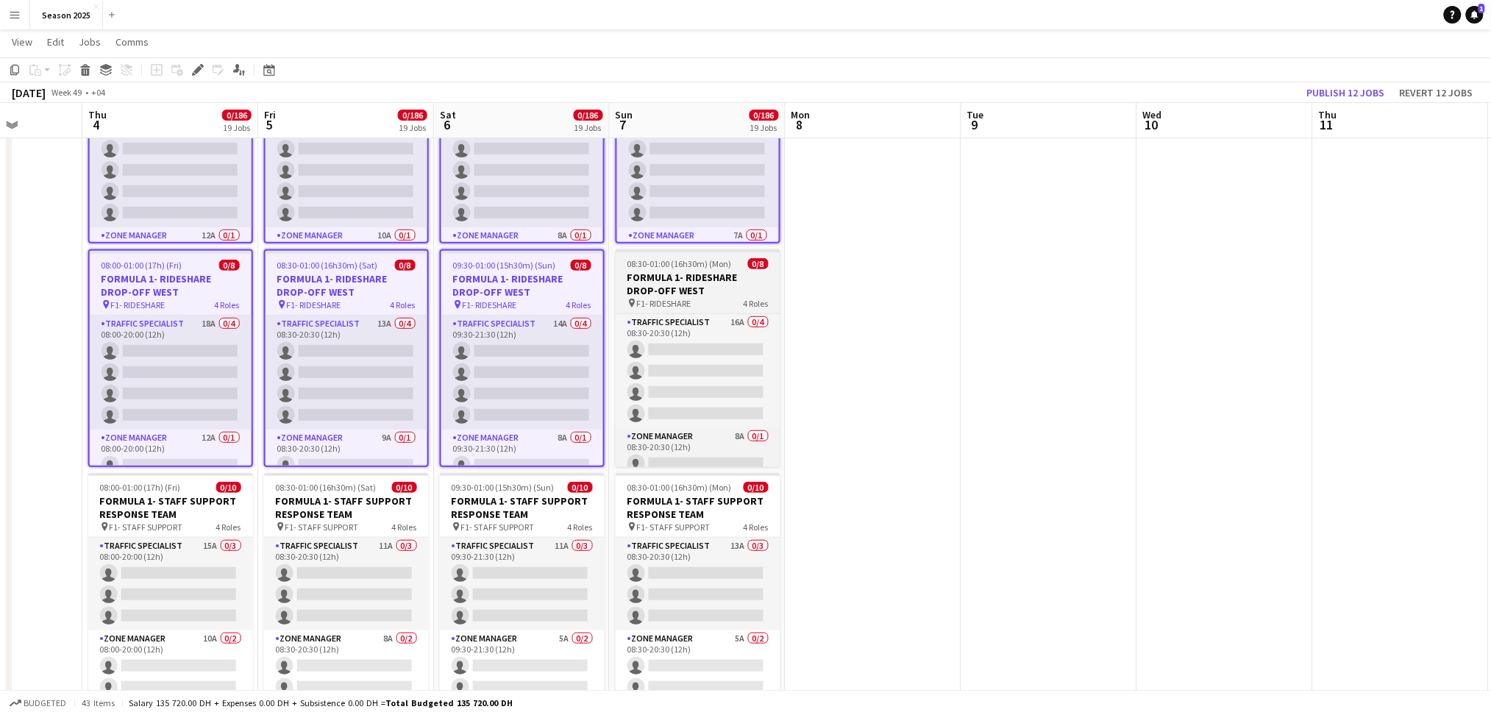
click at [639, 289] on h3 "FORMULA 1- RIDESHARE DROP-OFF WEST" at bounding box center [698, 284] width 165 height 26
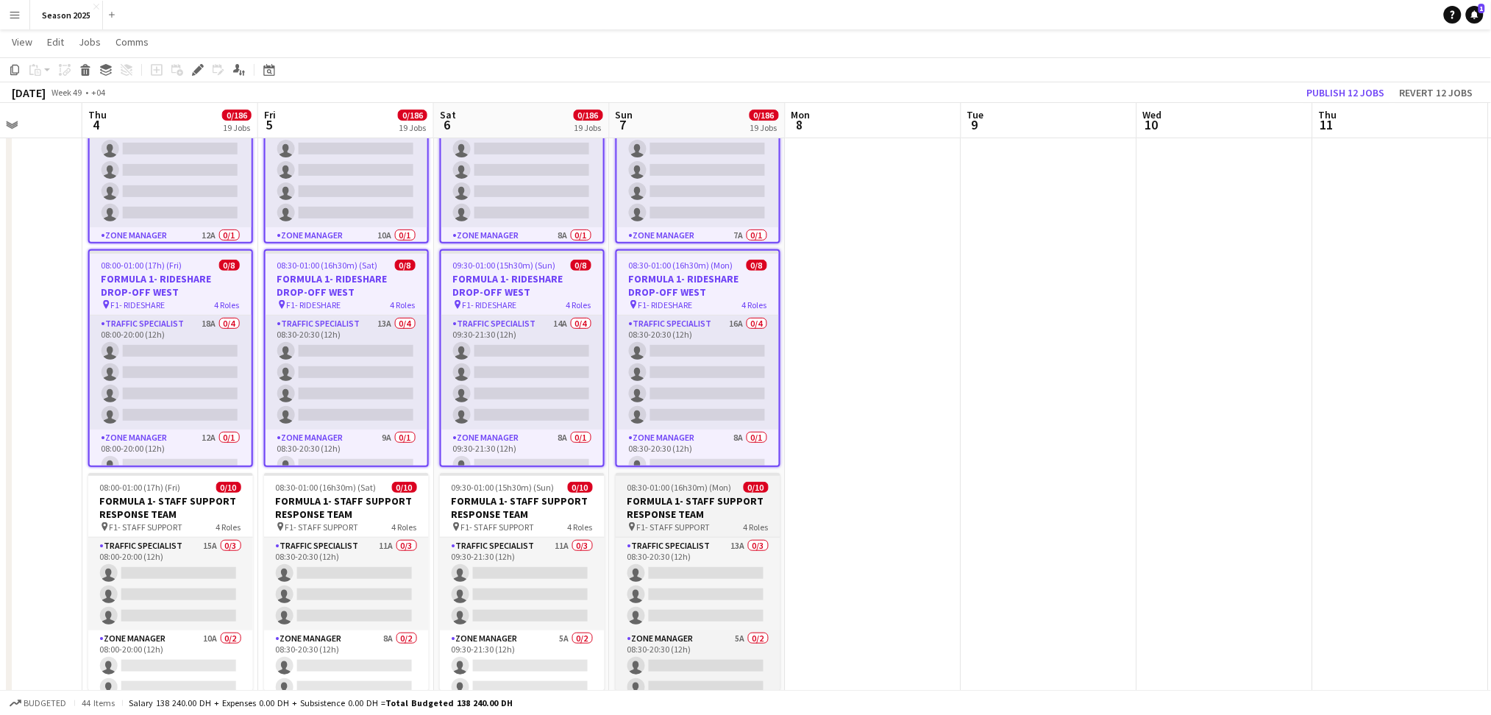
click at [691, 482] on span "08:30-01:00 (16h30m) (Mon)" at bounding box center [679, 487] width 104 height 11
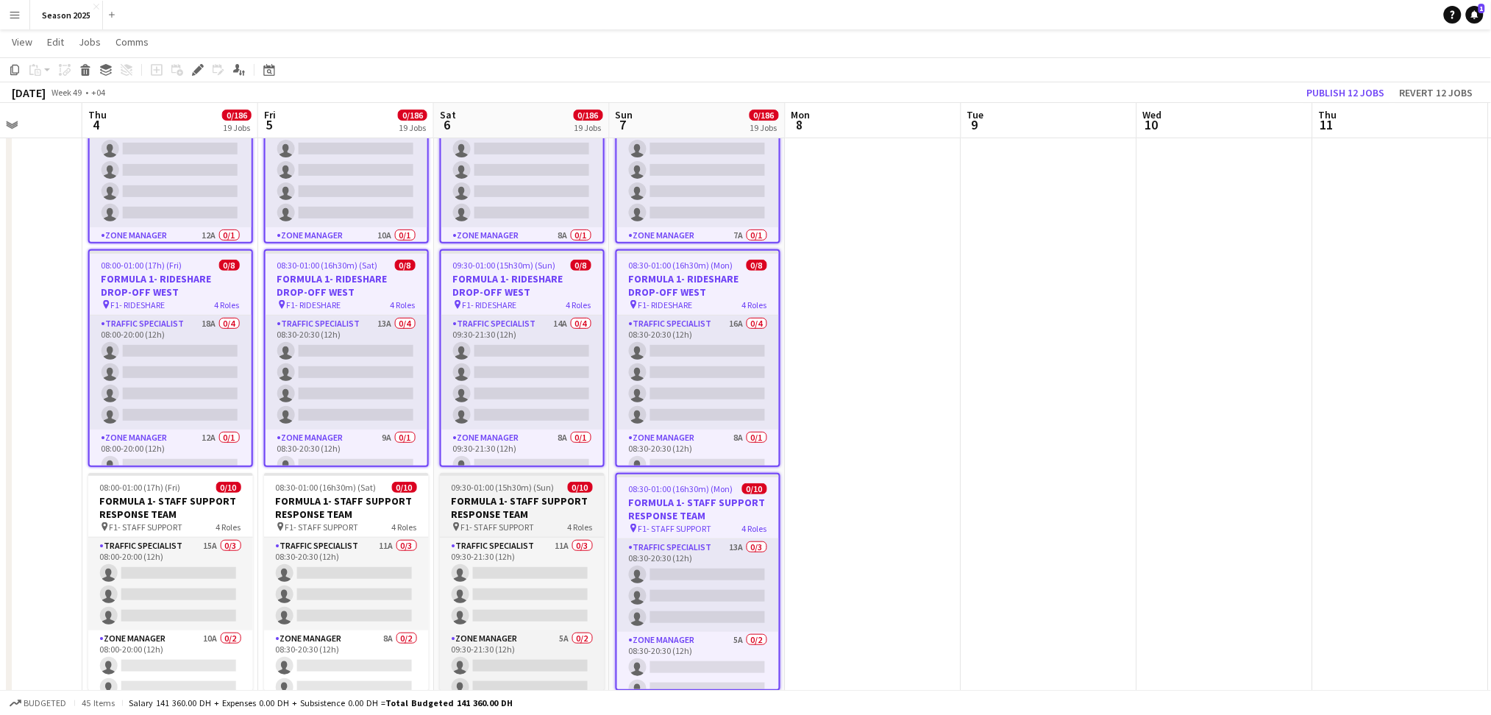
click at [562, 499] on h3 "FORMULA 1- STAFF SUPPORT RESPONSE TEAM" at bounding box center [522, 507] width 165 height 26
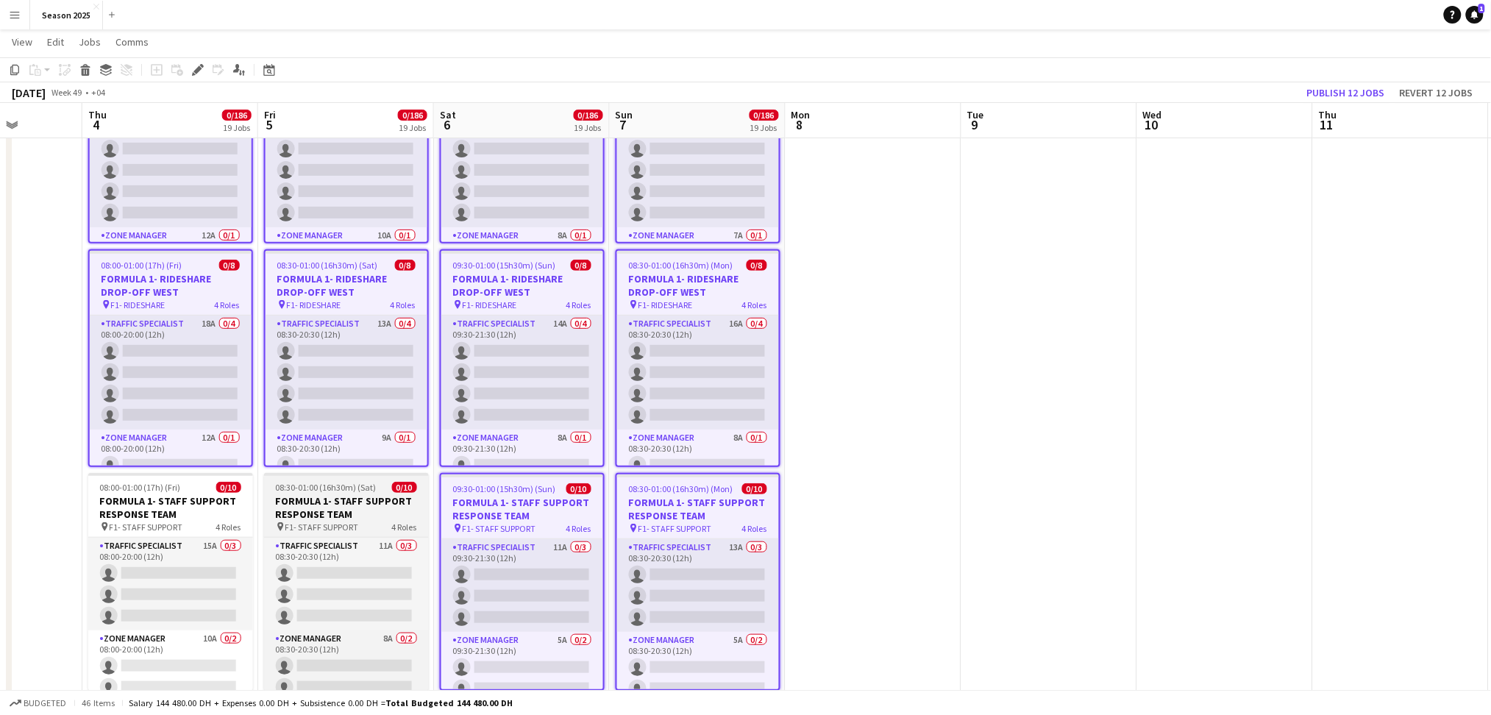
click at [412, 507] on h3 "FORMULA 1- STAFF SUPPORT RESPONSE TEAM" at bounding box center [346, 507] width 165 height 26
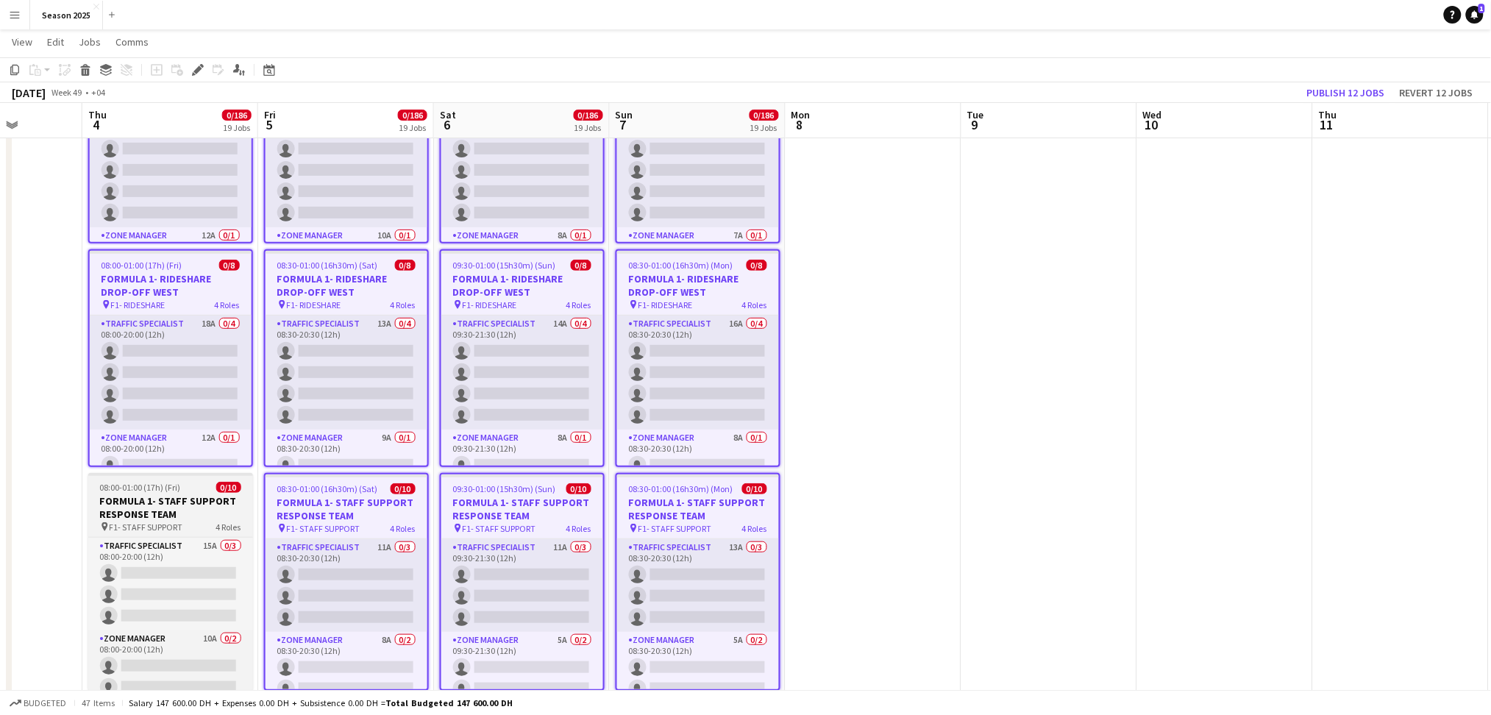
click at [200, 522] on div "pin F1- STAFF SUPPORT 4 Roles" at bounding box center [170, 527] width 165 height 12
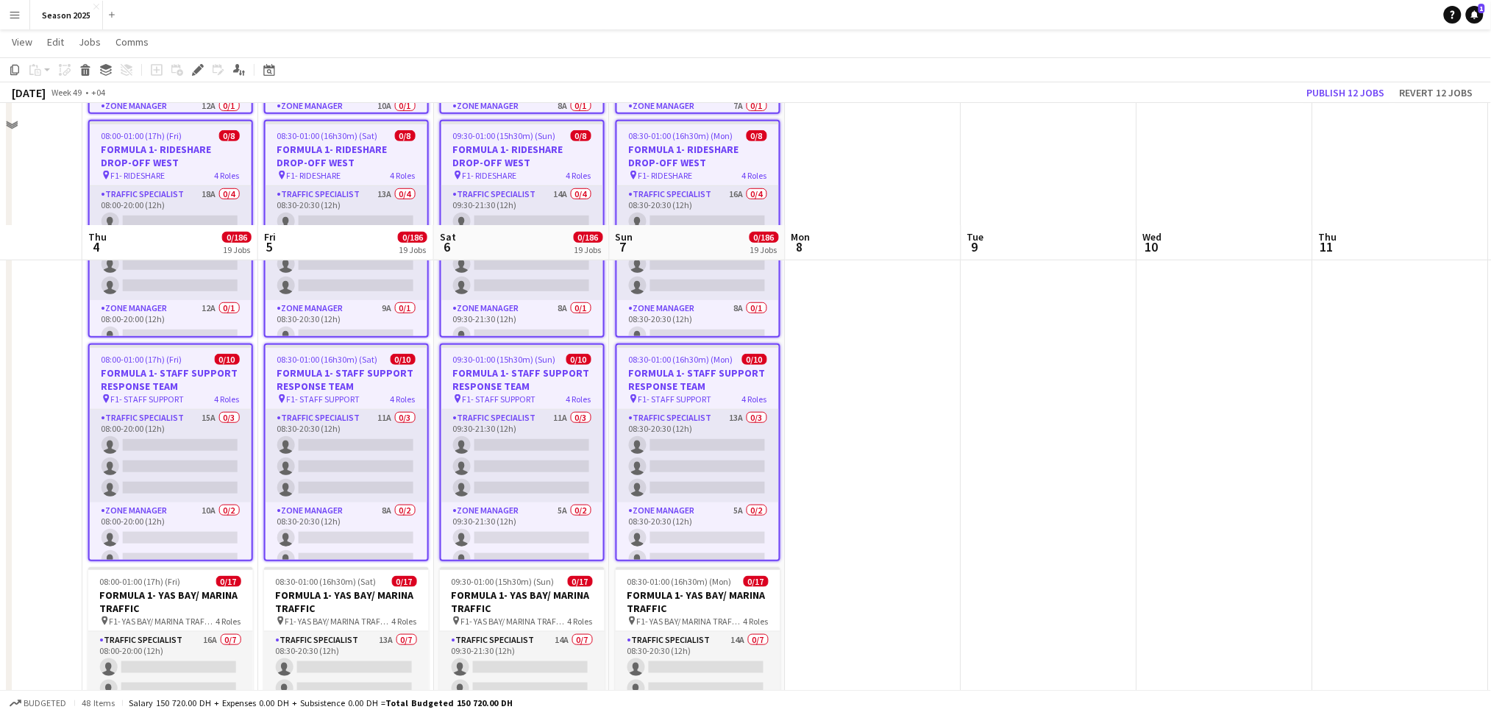
scroll to position [2549, 0]
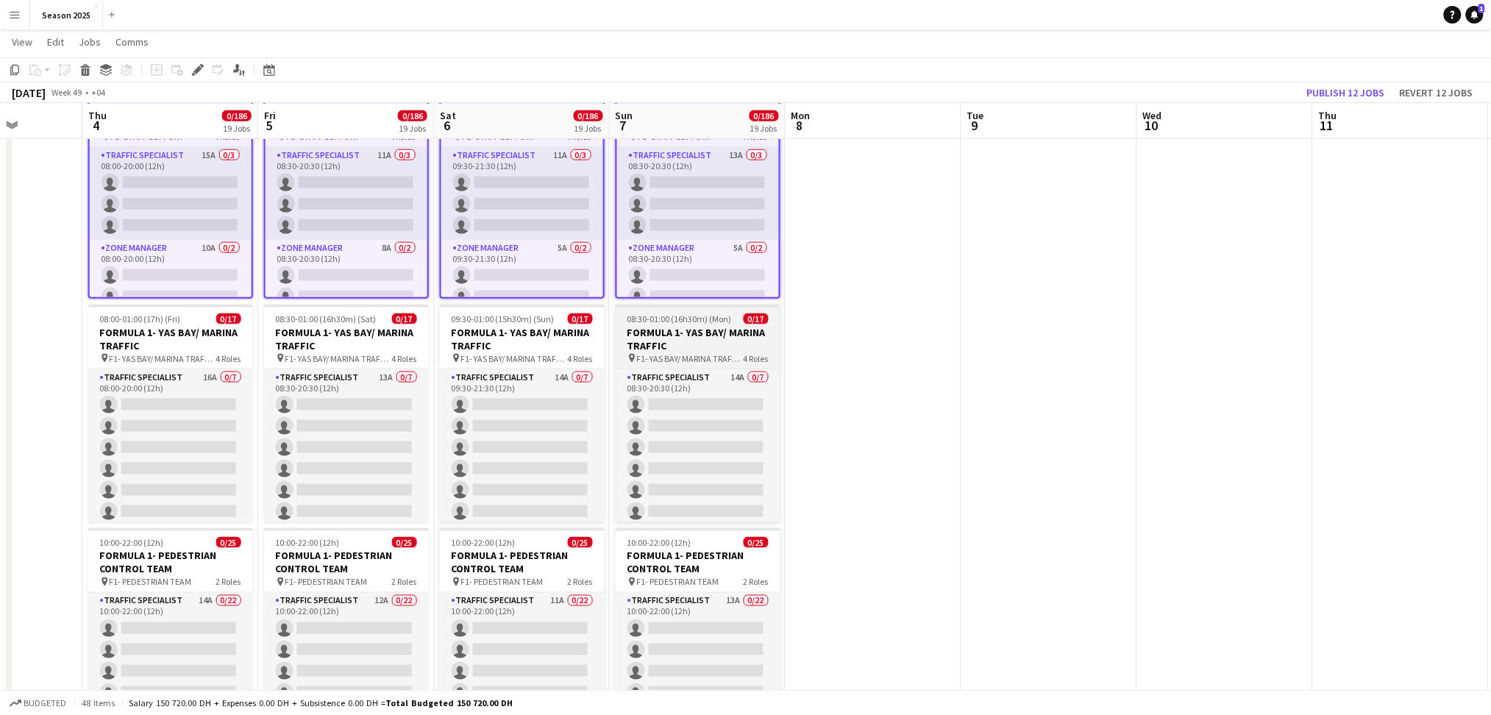
drag, startPoint x: 659, startPoint y: 351, endPoint x: 636, endPoint y: 349, distance: 22.9
click at [659, 353] on span "F1- YAS BAY/ MARINA TRAFFIC" at bounding box center [690, 358] width 107 height 11
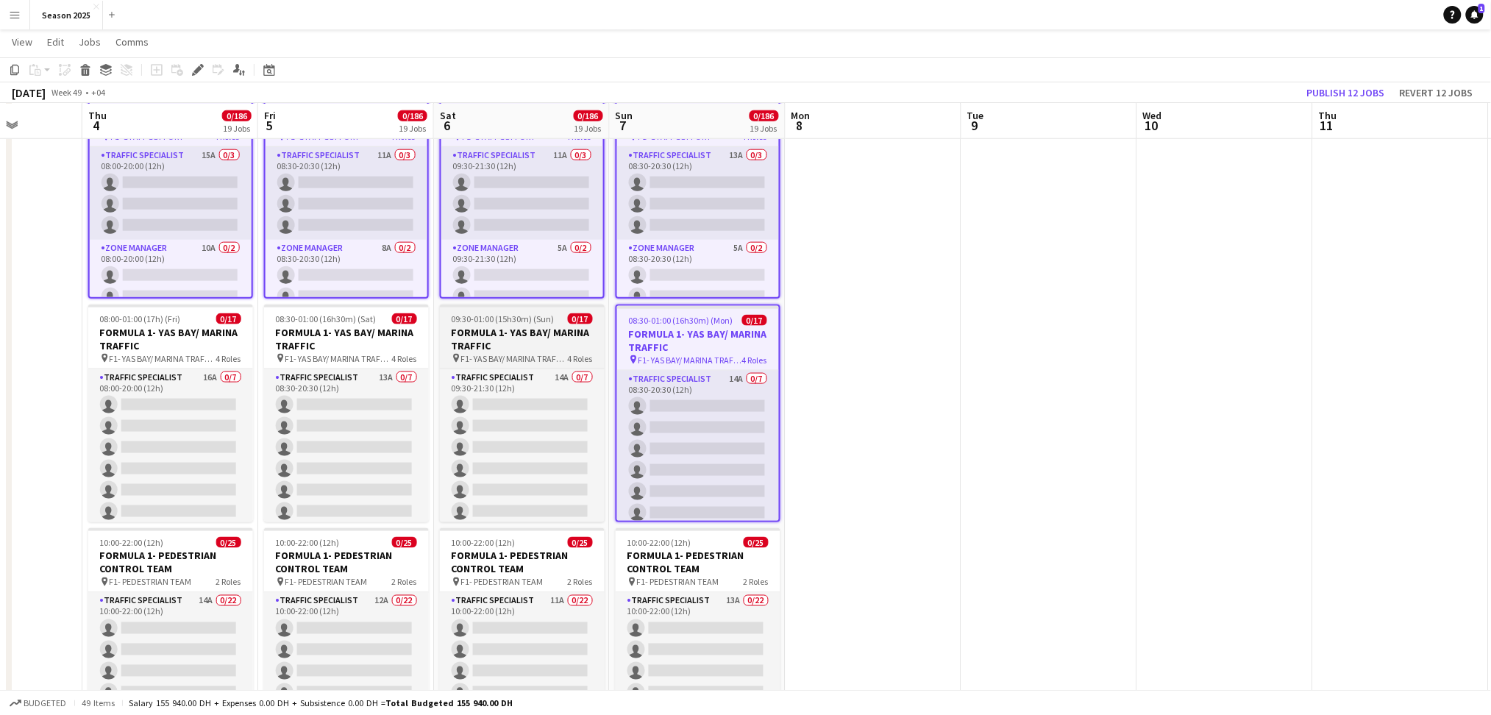
click at [504, 345] on h3 "FORMULA 1- YAS BAY/ MARINA TRAFFIC" at bounding box center [522, 339] width 165 height 26
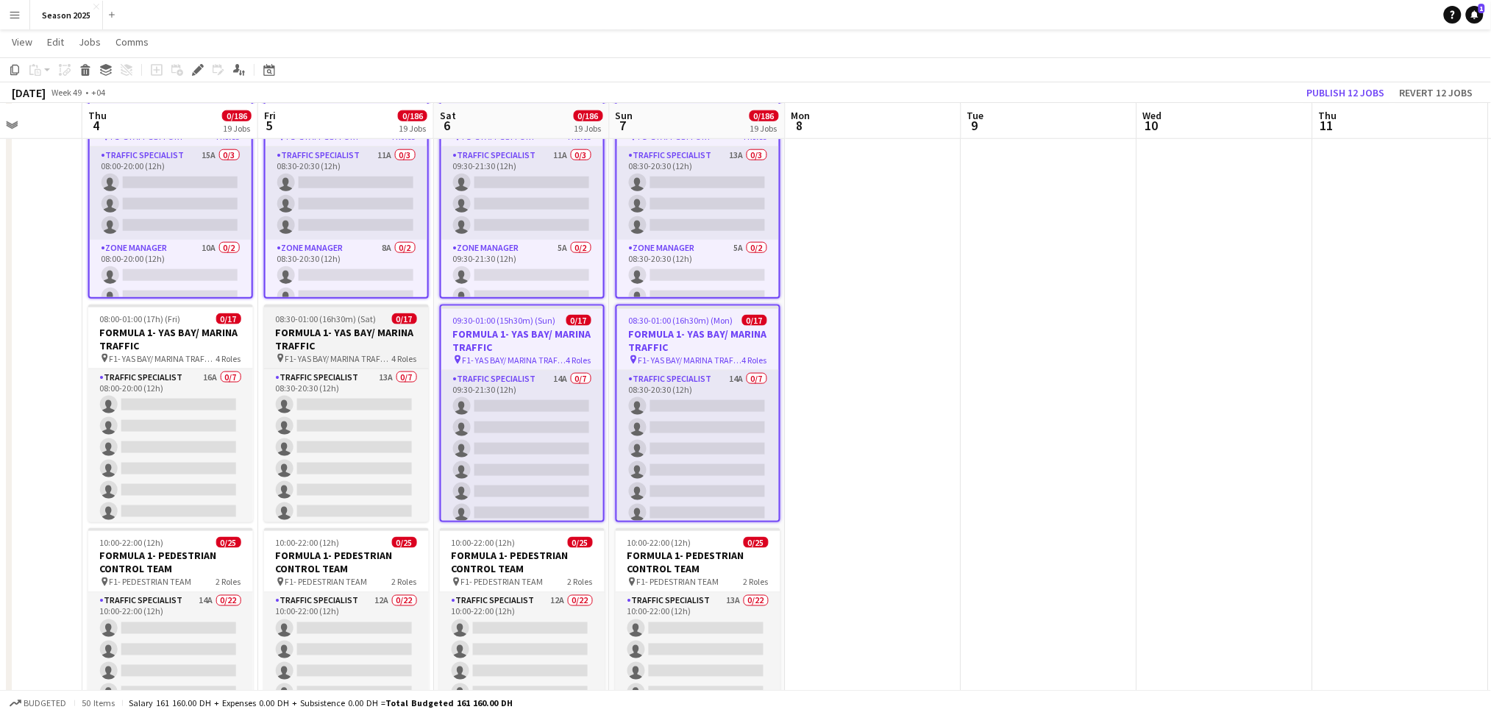
click at [357, 340] on h3 "FORMULA 1- YAS BAY/ MARINA TRAFFIC" at bounding box center [346, 339] width 165 height 26
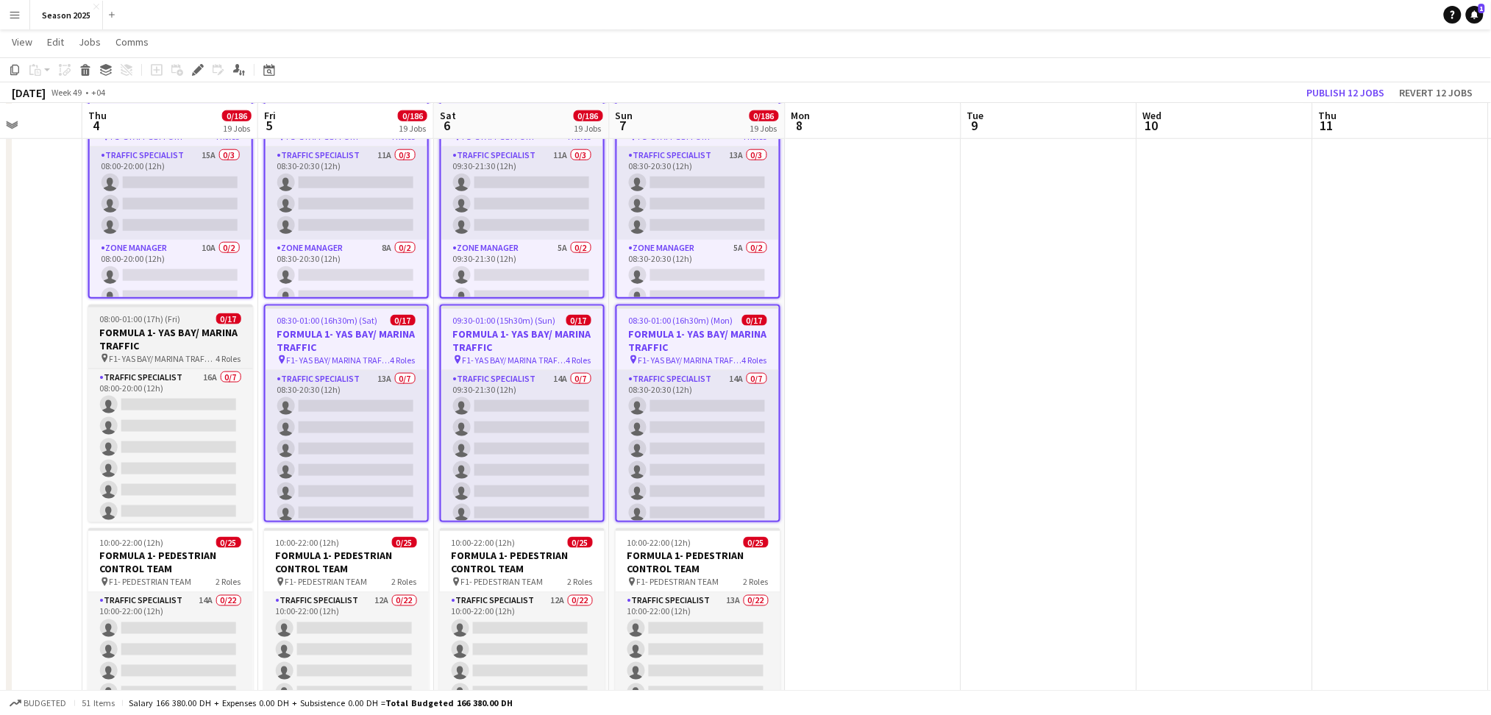
click at [226, 337] on h3 "FORMULA 1- YAS BAY/ MARINA TRAFFIC" at bounding box center [170, 339] width 165 height 26
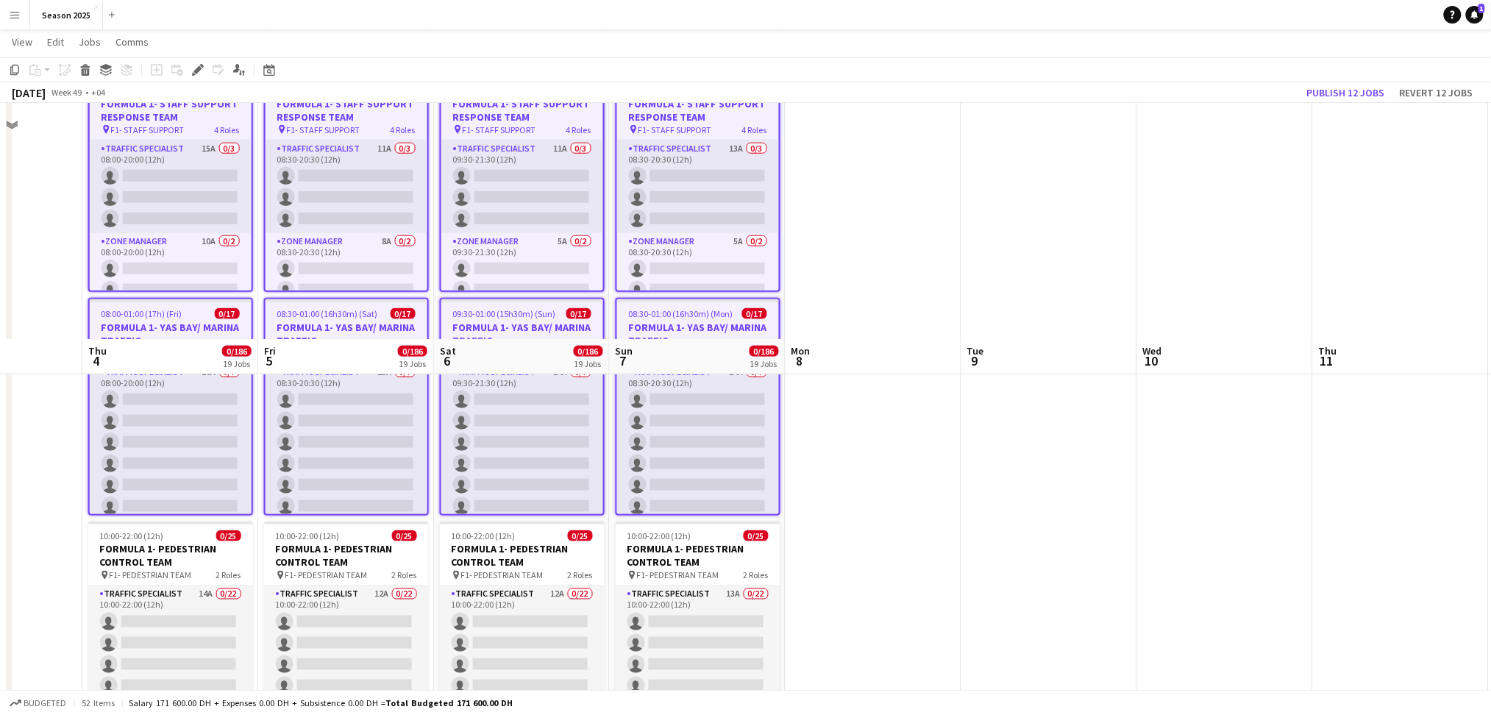
scroll to position [2844, 0]
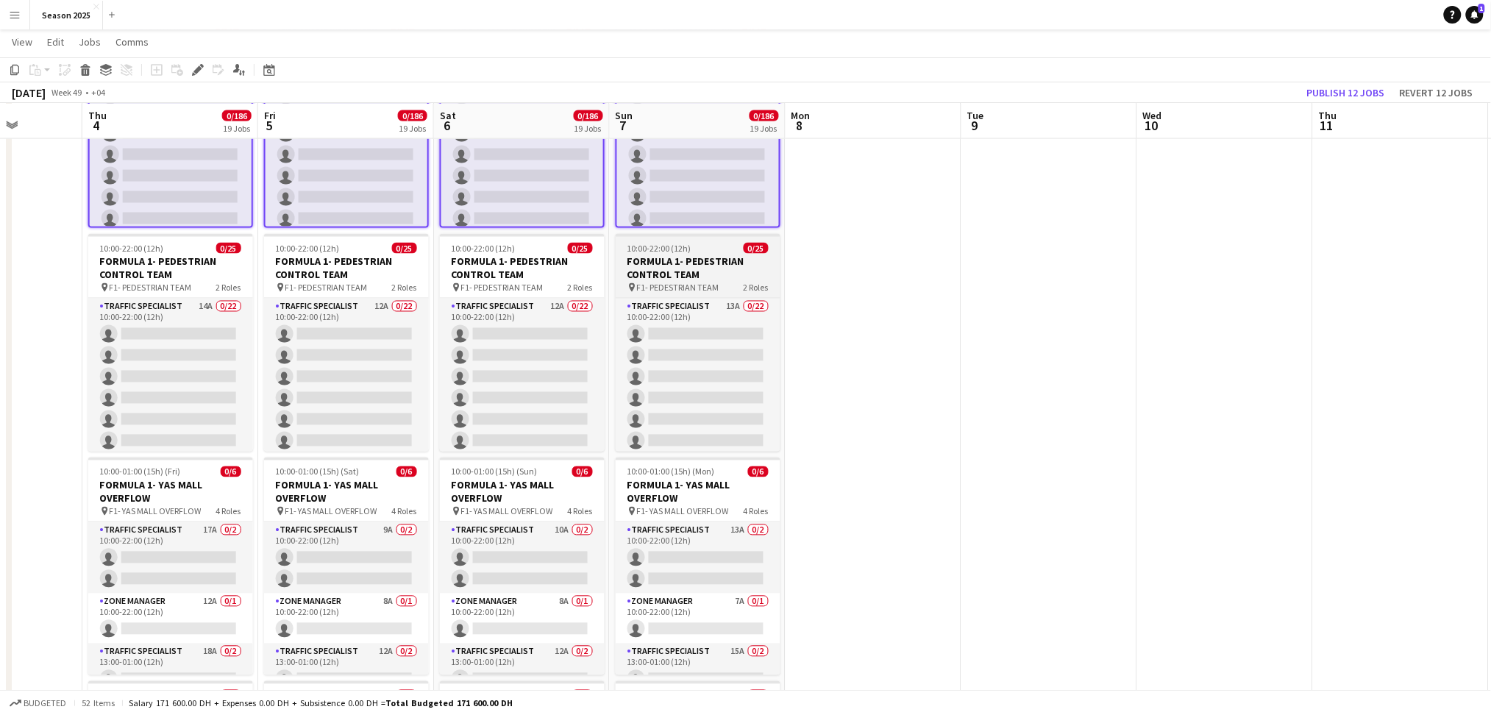
click at [667, 256] on h3 "FORMULA 1- PEDESTRIAN CONTROL TEAM" at bounding box center [698, 268] width 165 height 26
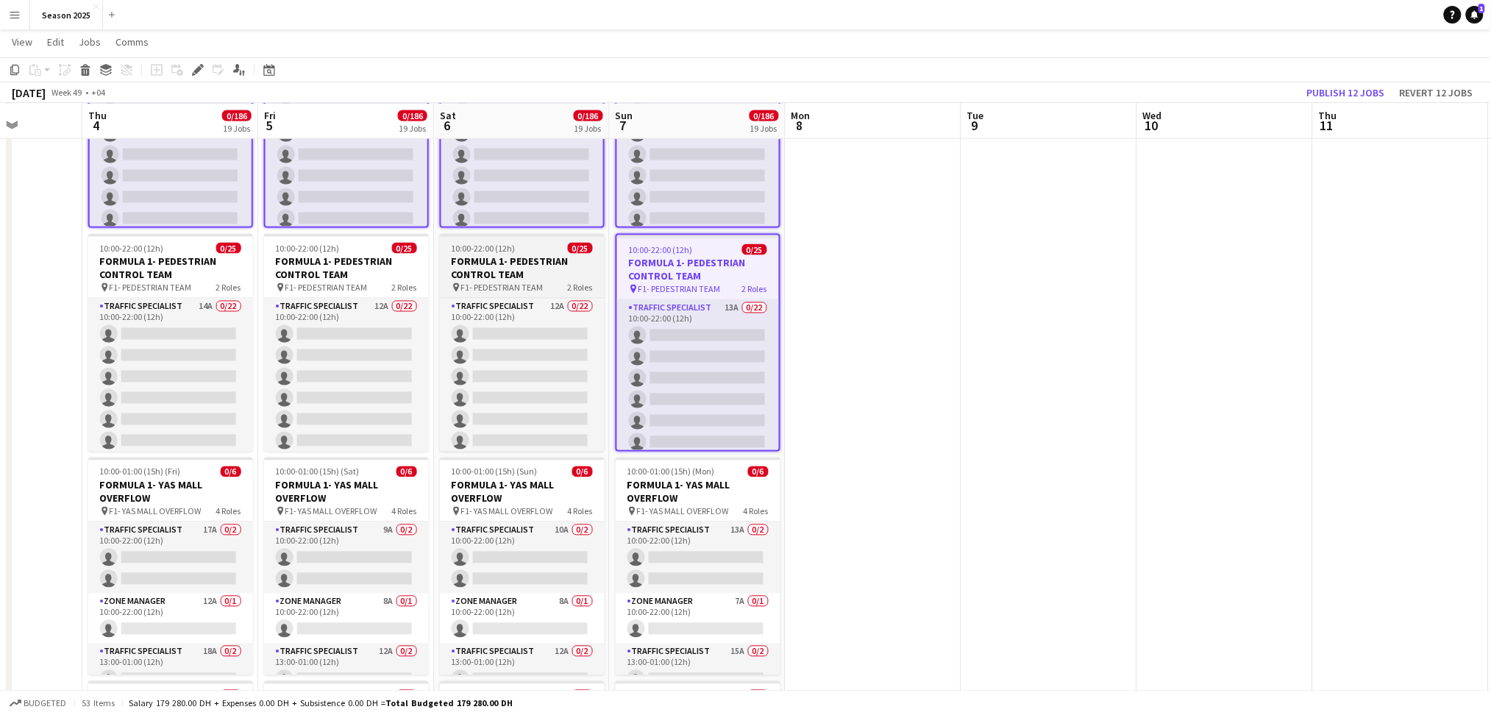
click at [570, 256] on h3 "FORMULA 1- PEDESTRIAN CONTROL TEAM" at bounding box center [522, 268] width 165 height 26
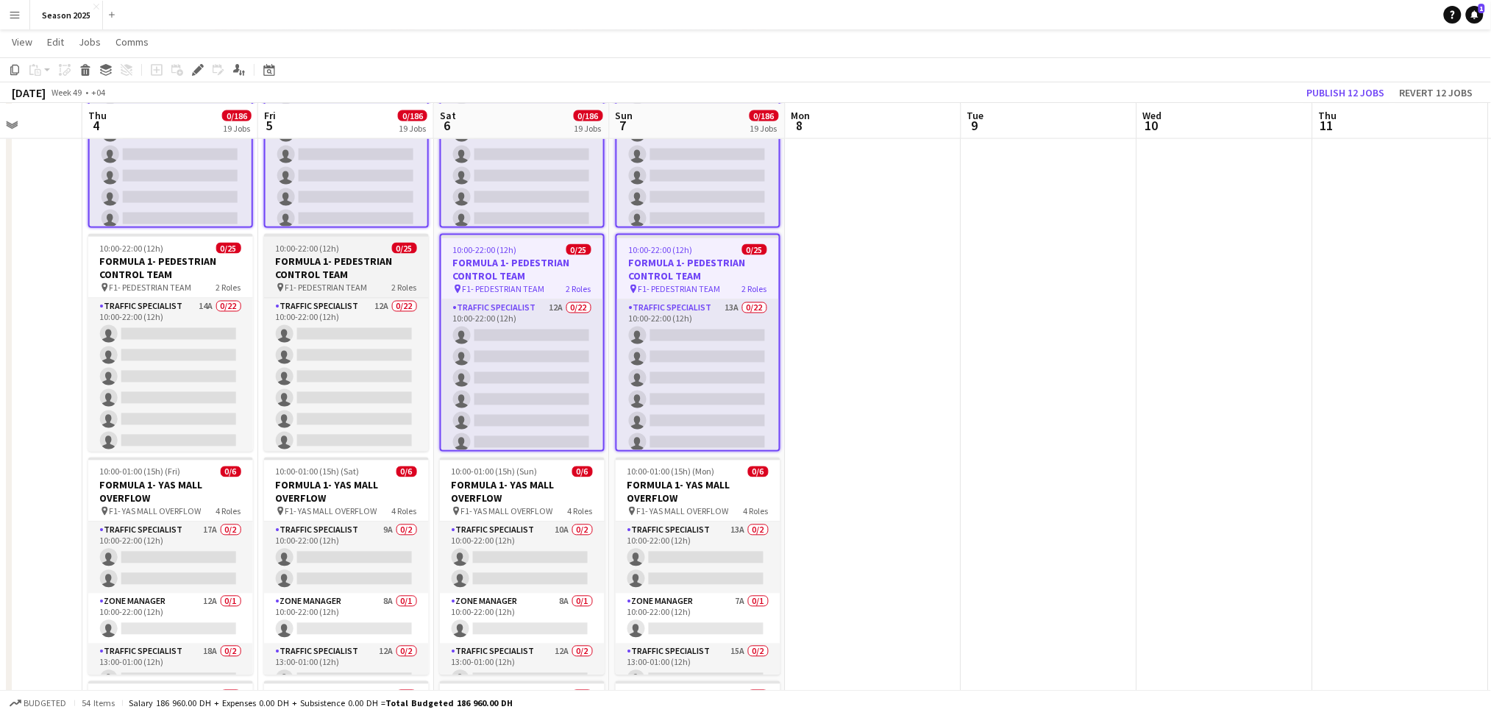
click at [316, 277] on h3 "FORMULA 1- PEDESTRIAN CONTROL TEAM" at bounding box center [346, 268] width 165 height 26
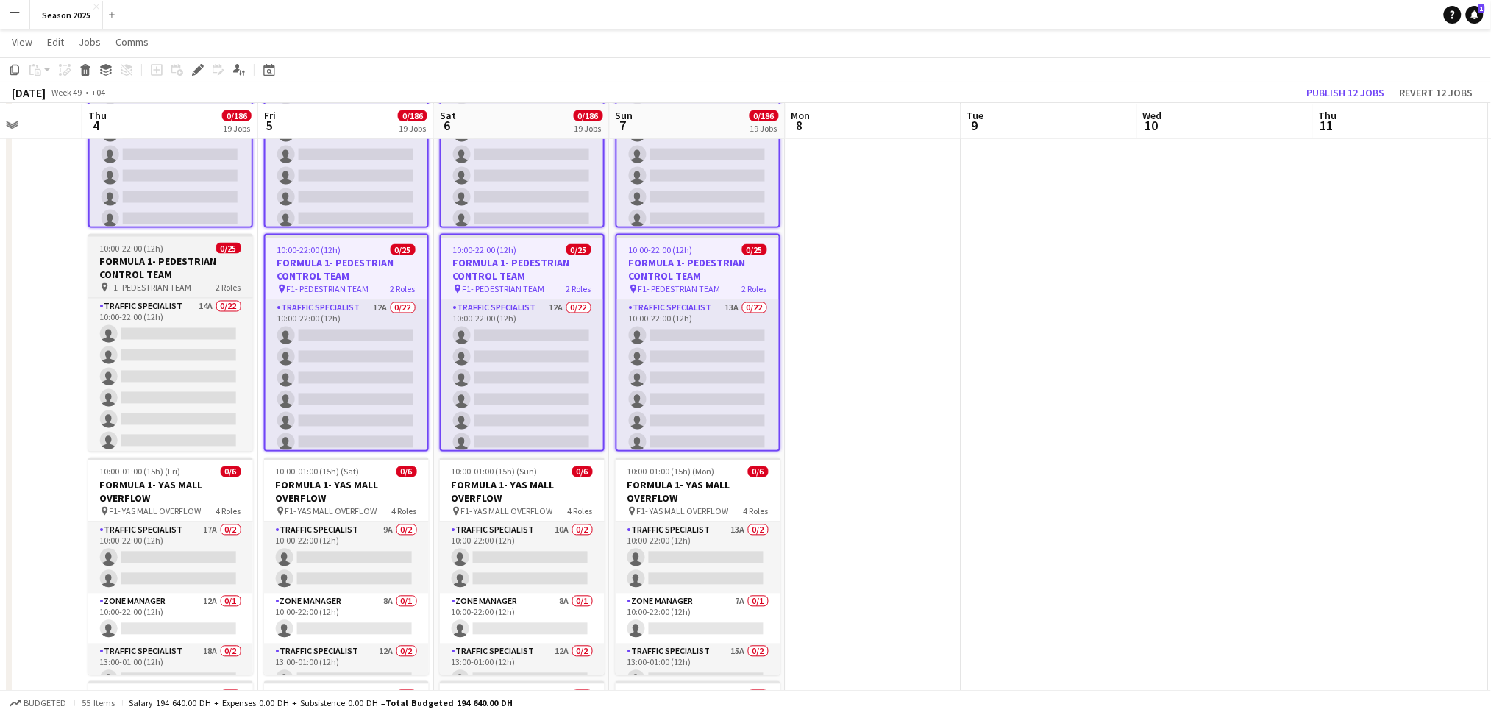
click at [229, 263] on h3 "FORMULA 1- PEDESTRIAN CONTROL TEAM" at bounding box center [170, 268] width 165 height 26
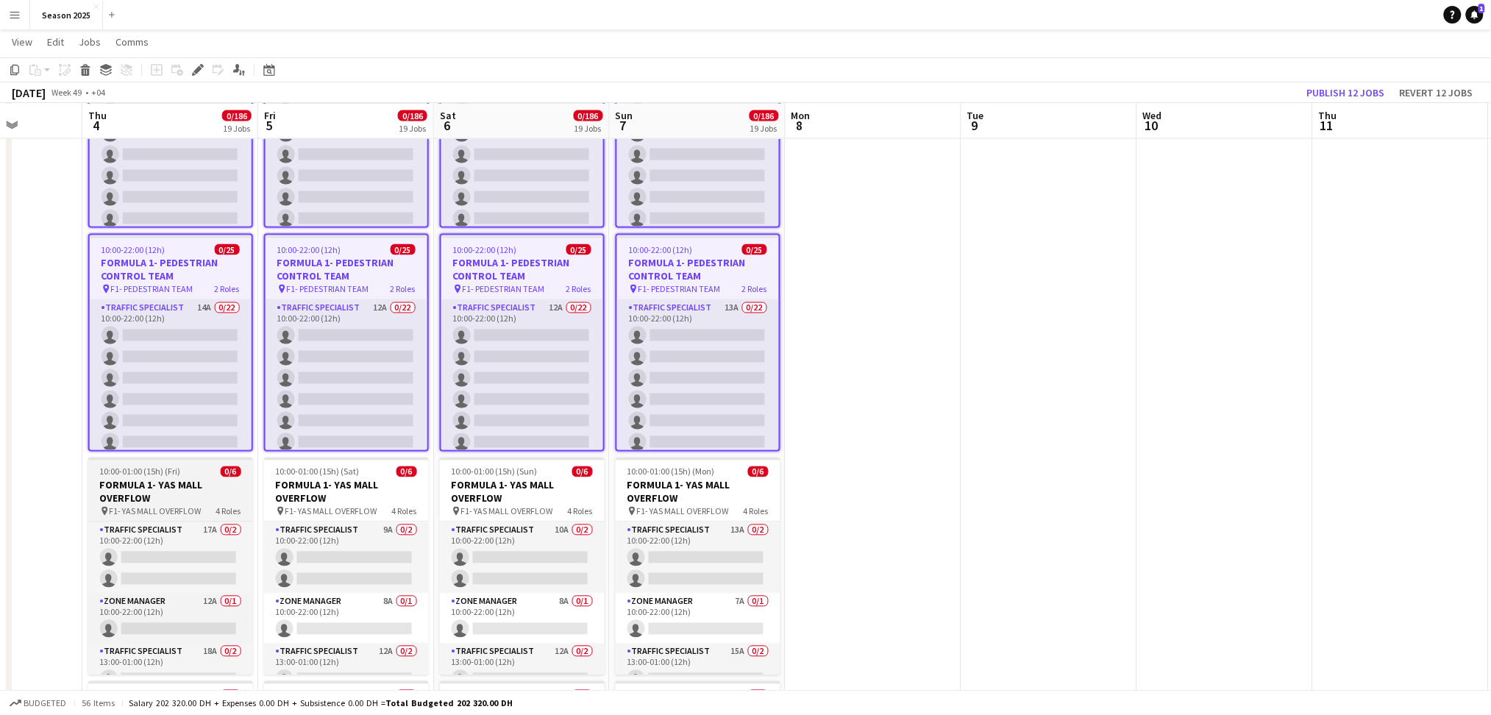
click at [207, 485] on h3 "FORMULA 1- YAS MALL OVERFLOW" at bounding box center [170, 492] width 165 height 26
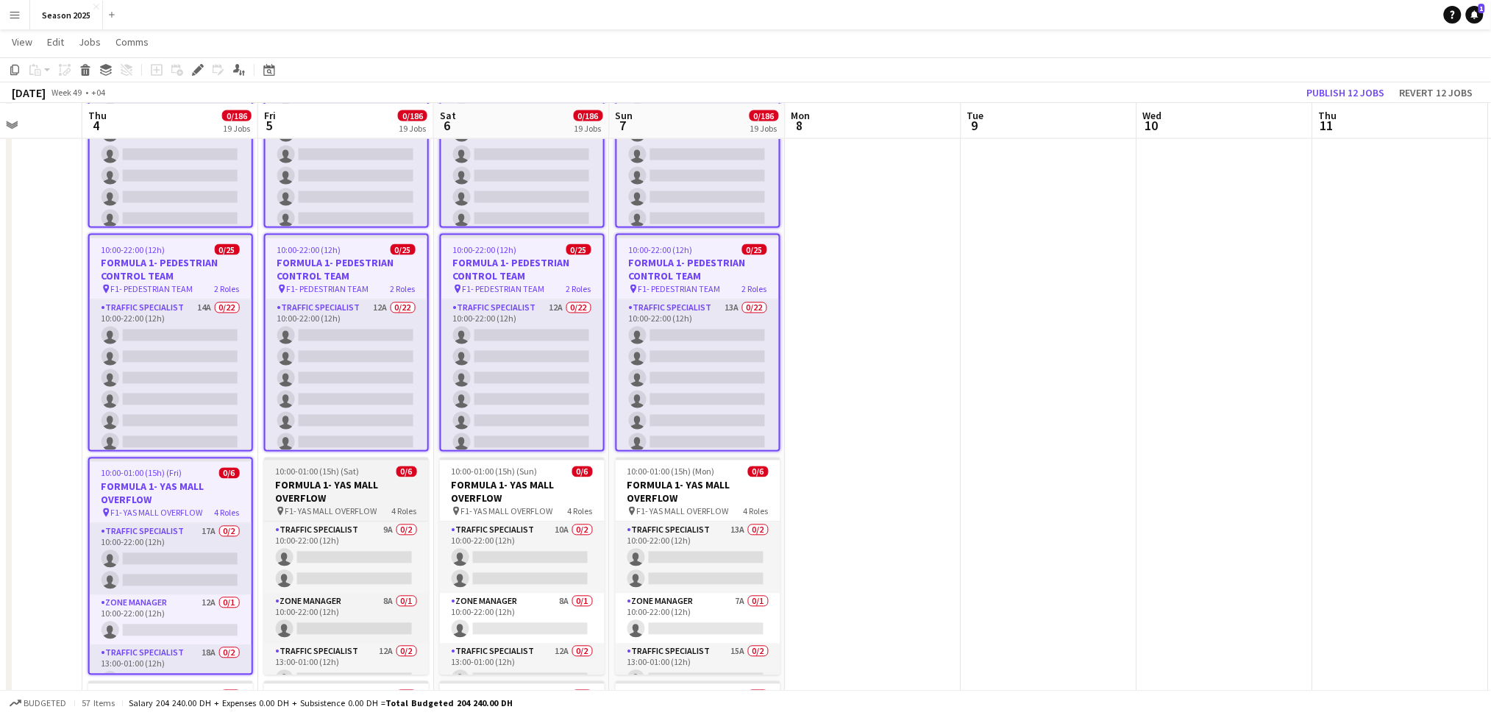
click at [336, 489] on h3 "FORMULA 1- YAS MALL OVERFLOW" at bounding box center [346, 492] width 165 height 26
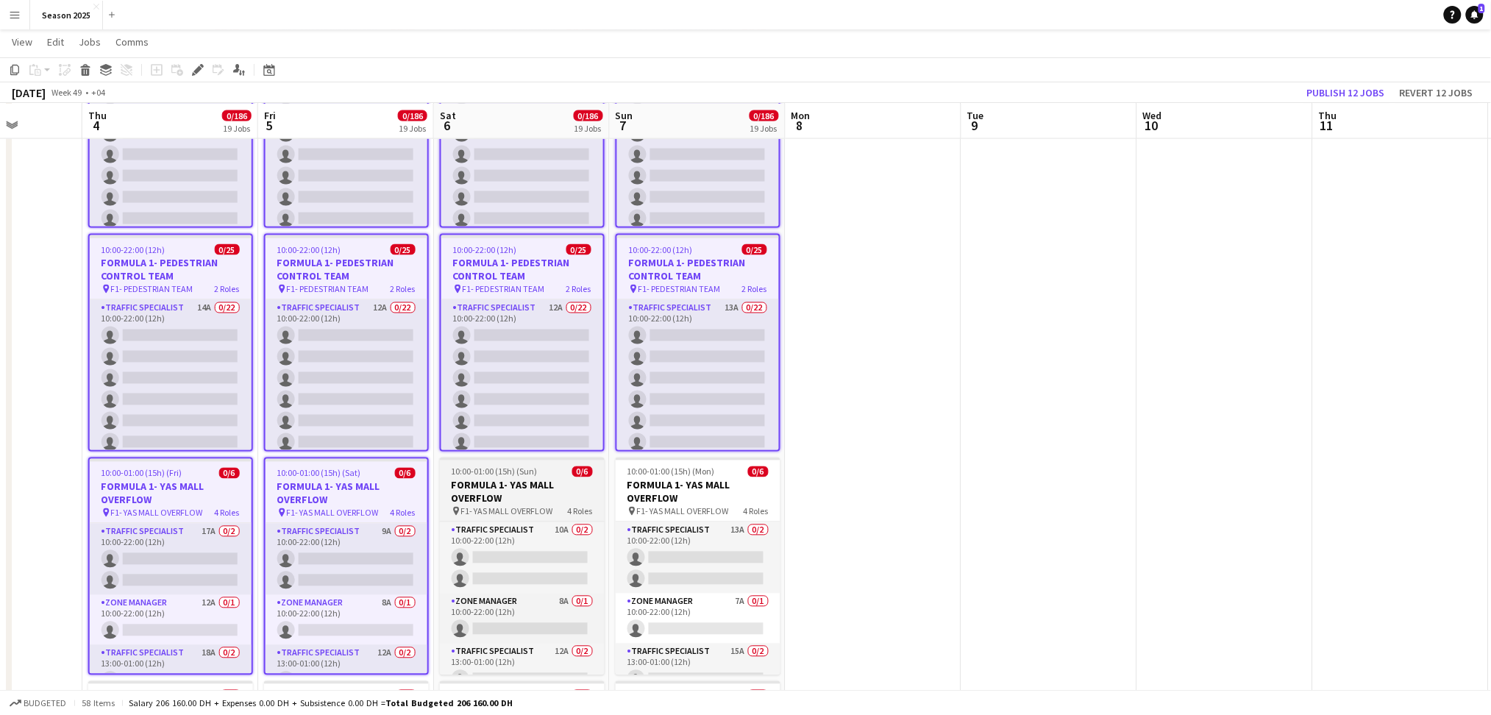
click at [475, 480] on h3 "FORMULA 1- YAS MALL OVERFLOW" at bounding box center [522, 492] width 165 height 26
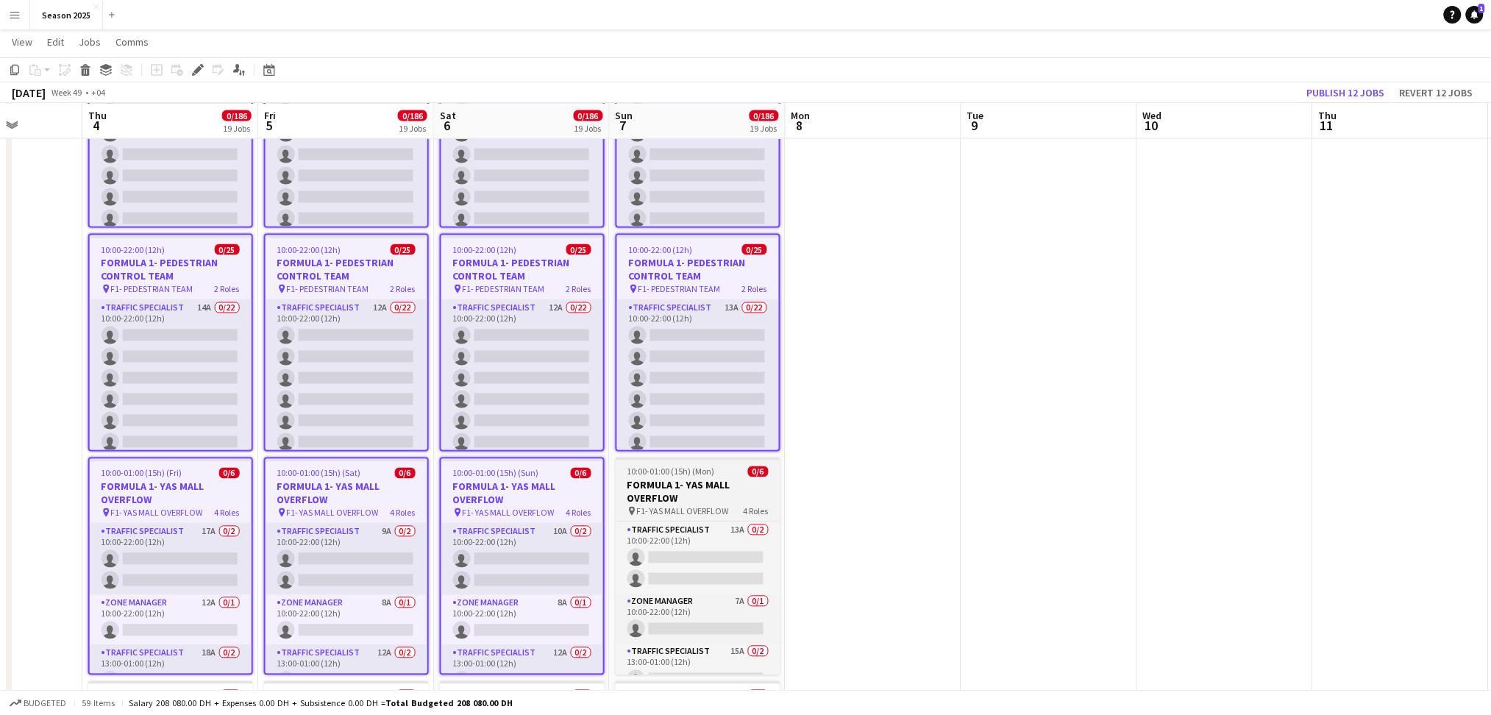
click at [637, 483] on h3 "FORMULA 1- YAS MALL OVERFLOW" at bounding box center [698, 492] width 165 height 26
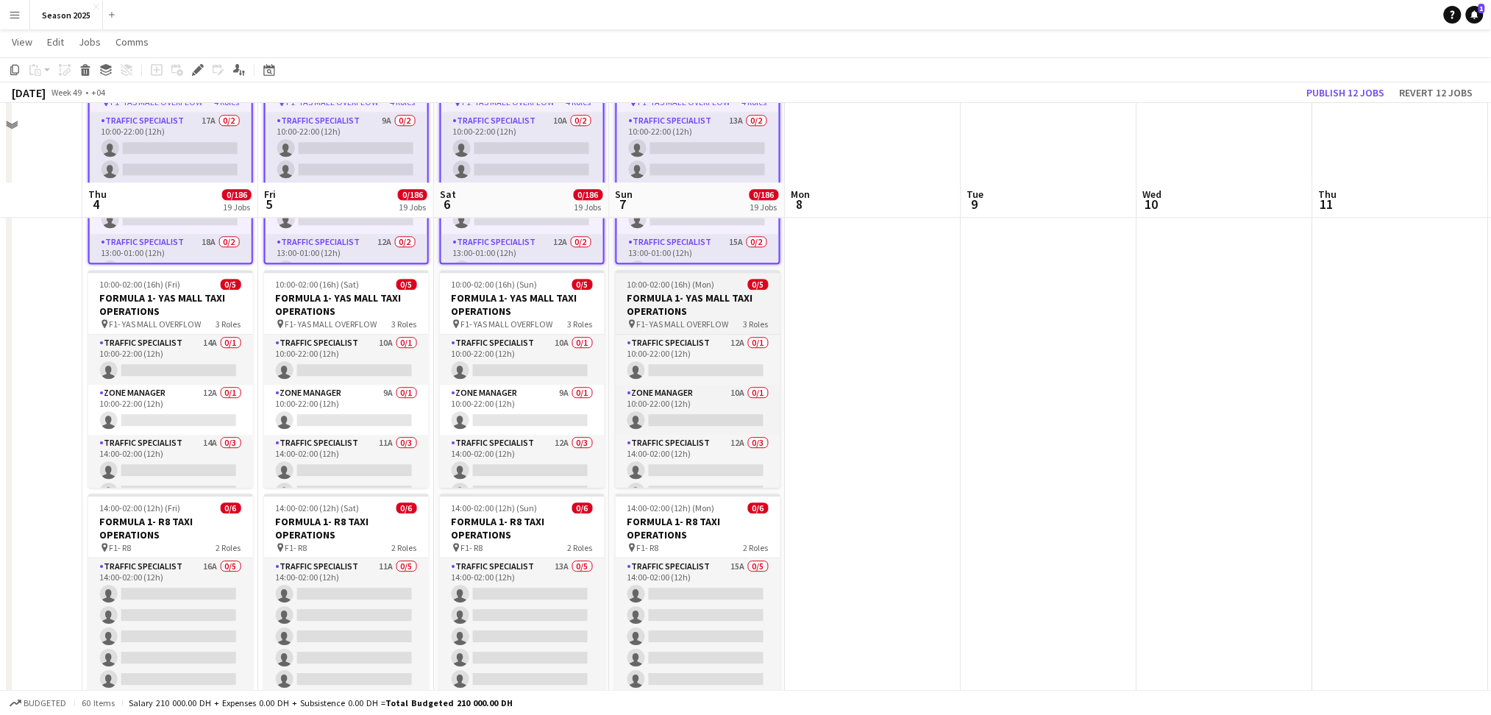
scroll to position [3334, 0]
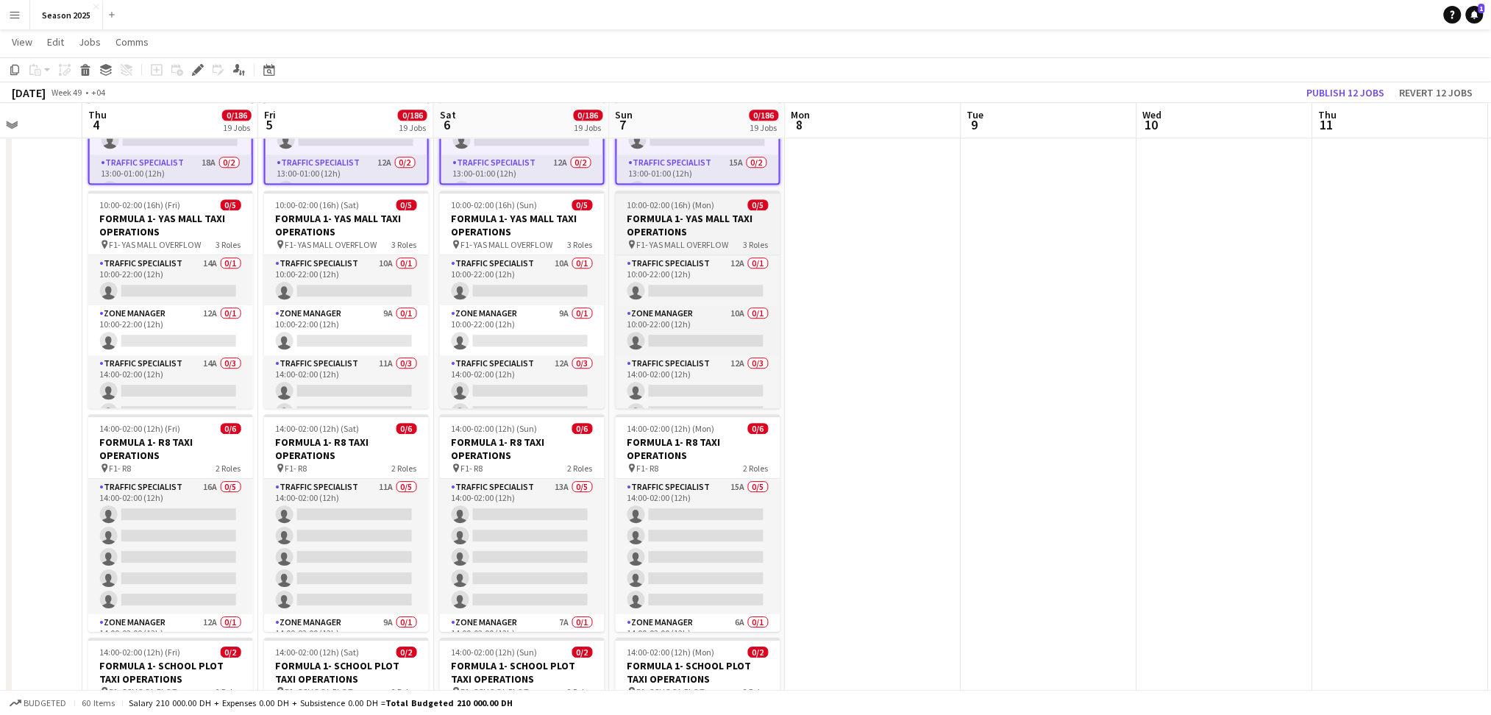
click at [681, 213] on h3 "FORMULA 1- YAS MALL TAXI OPERATIONS" at bounding box center [698, 225] width 165 height 26
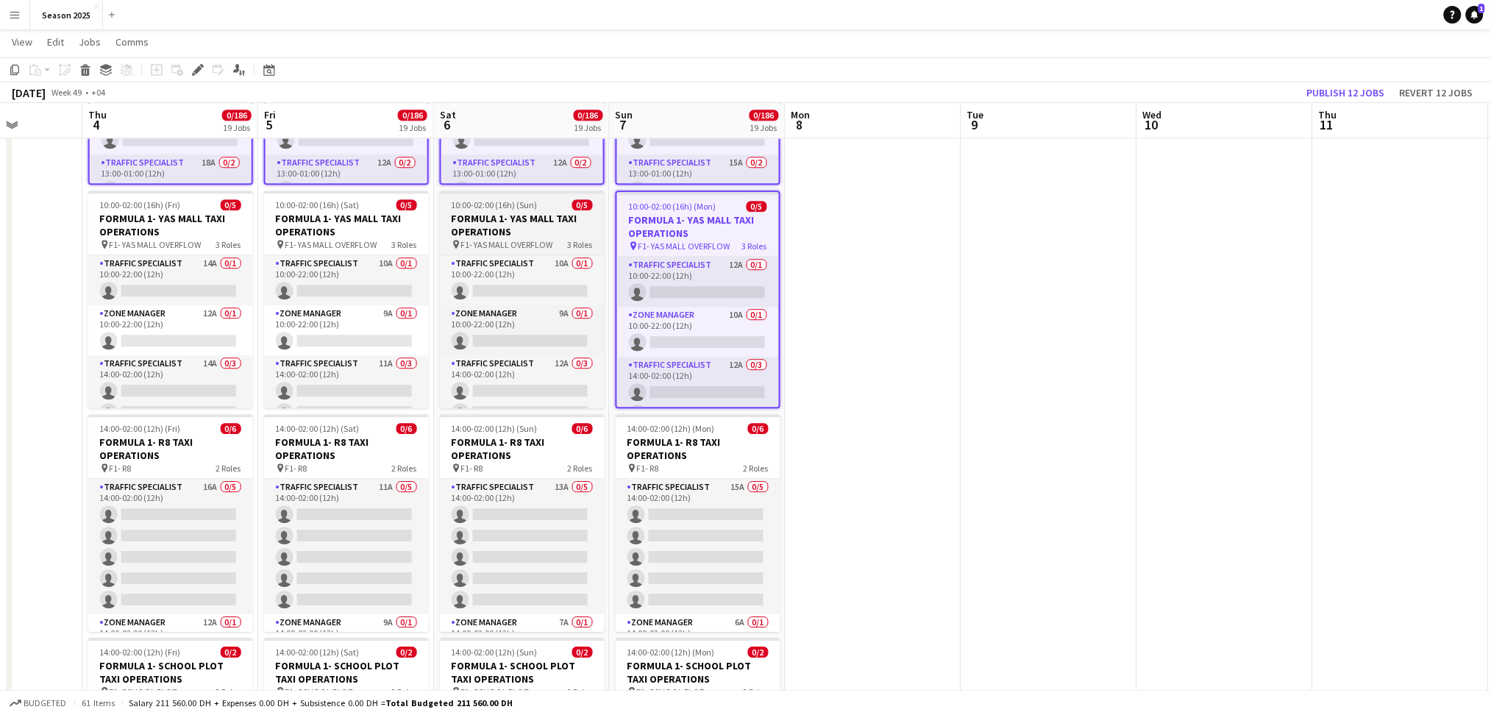
drag, startPoint x: 530, startPoint y: 226, endPoint x: 454, endPoint y: 230, distance: 76.6
click at [530, 227] on h3 "FORMULA 1- YAS MALL TAXI OPERATIONS" at bounding box center [522, 225] width 165 height 26
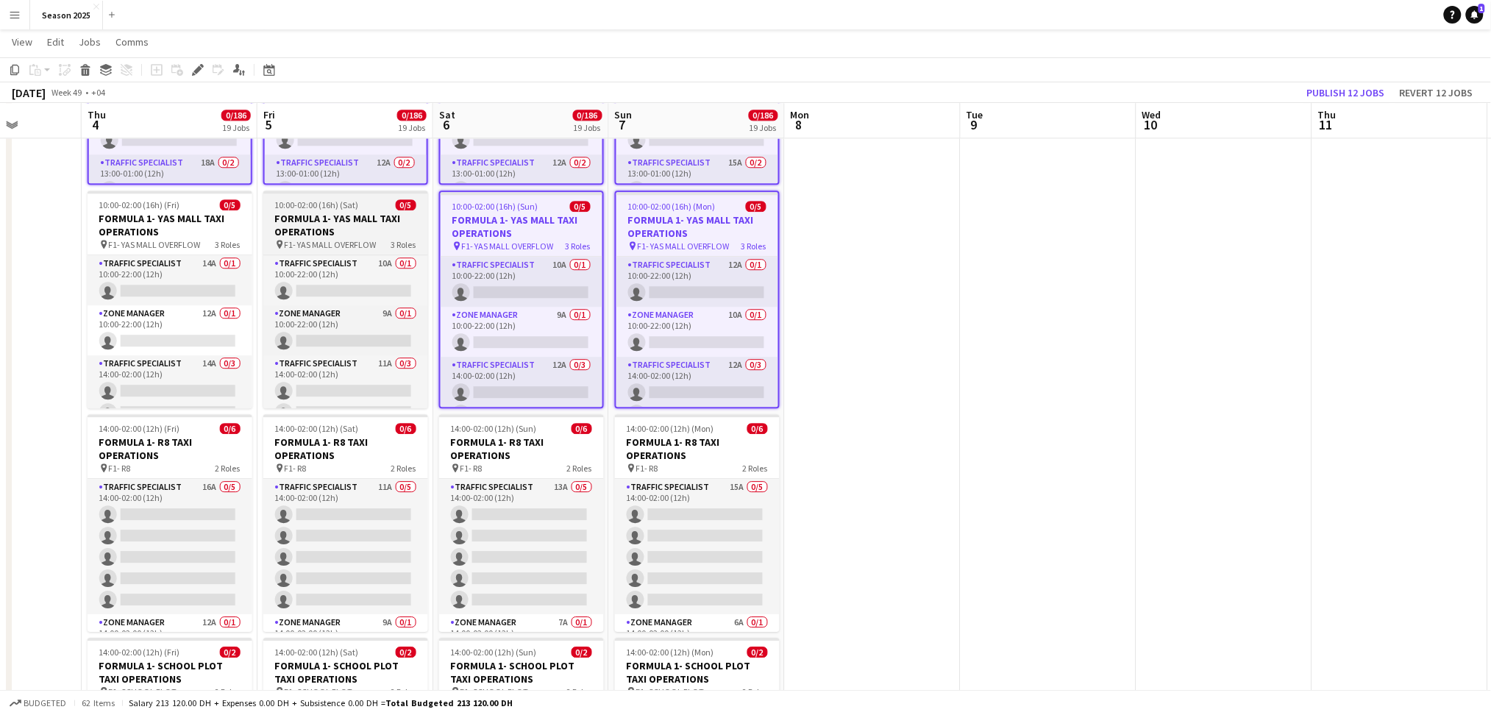
drag, startPoint x: 385, startPoint y: 235, endPoint x: 263, endPoint y: 242, distance: 122.3
click at [383, 238] on div "pin F1- YAS MALL OVERFLOW 3 Roles" at bounding box center [345, 244] width 165 height 12
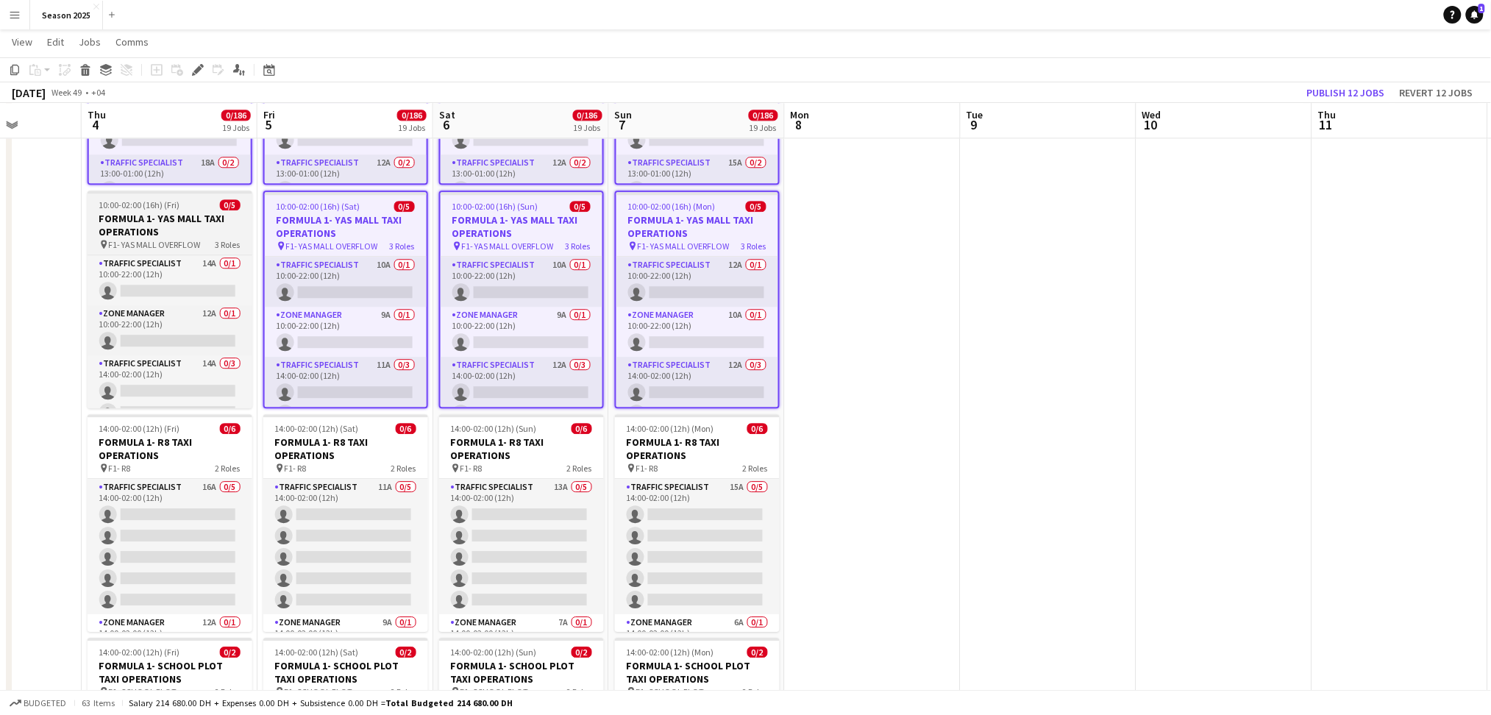
scroll to position [0, 448]
click at [174, 227] on h3 "FORMULA 1- YAS MALL TAXI OPERATIONS" at bounding box center [167, 225] width 165 height 26
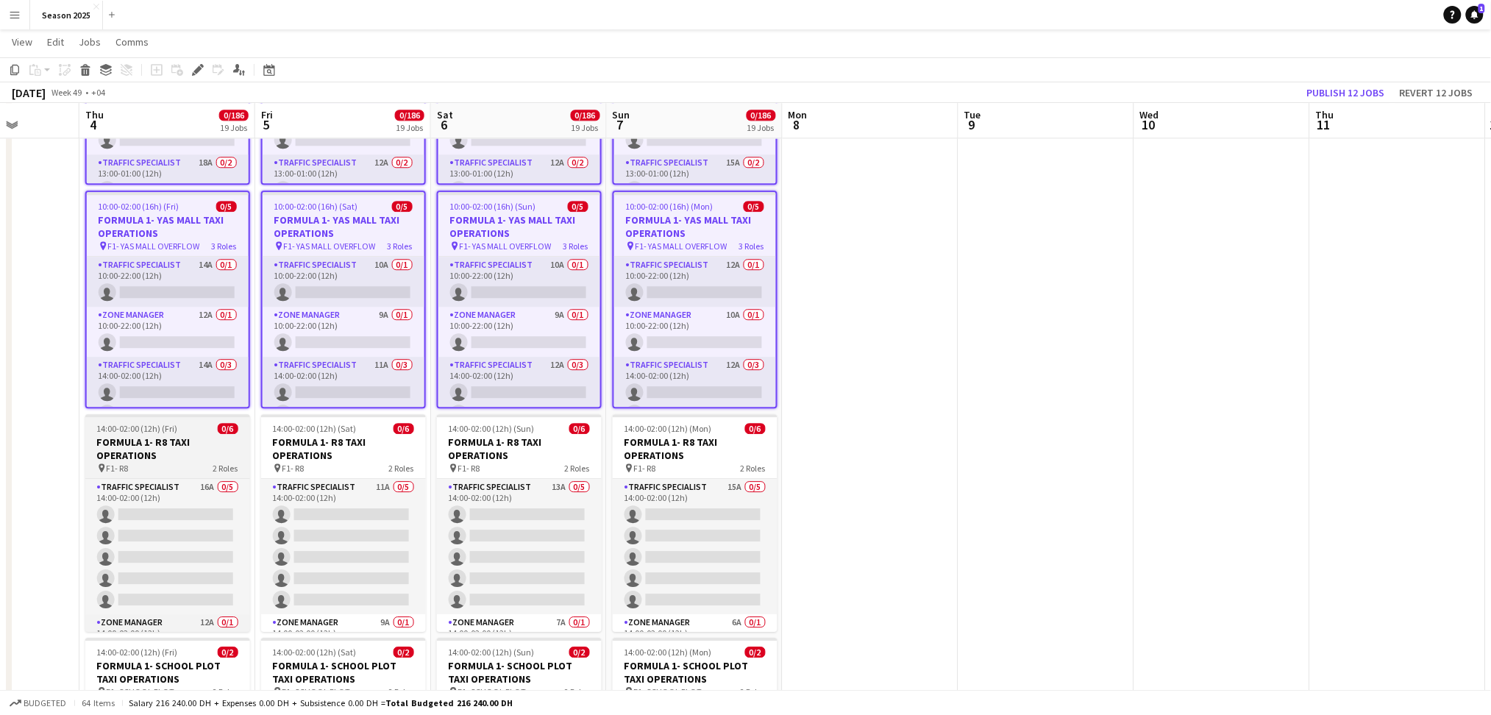
click at [213, 452] on h3 "FORMULA 1- R8 TAXI OPERATIONS" at bounding box center [167, 448] width 165 height 26
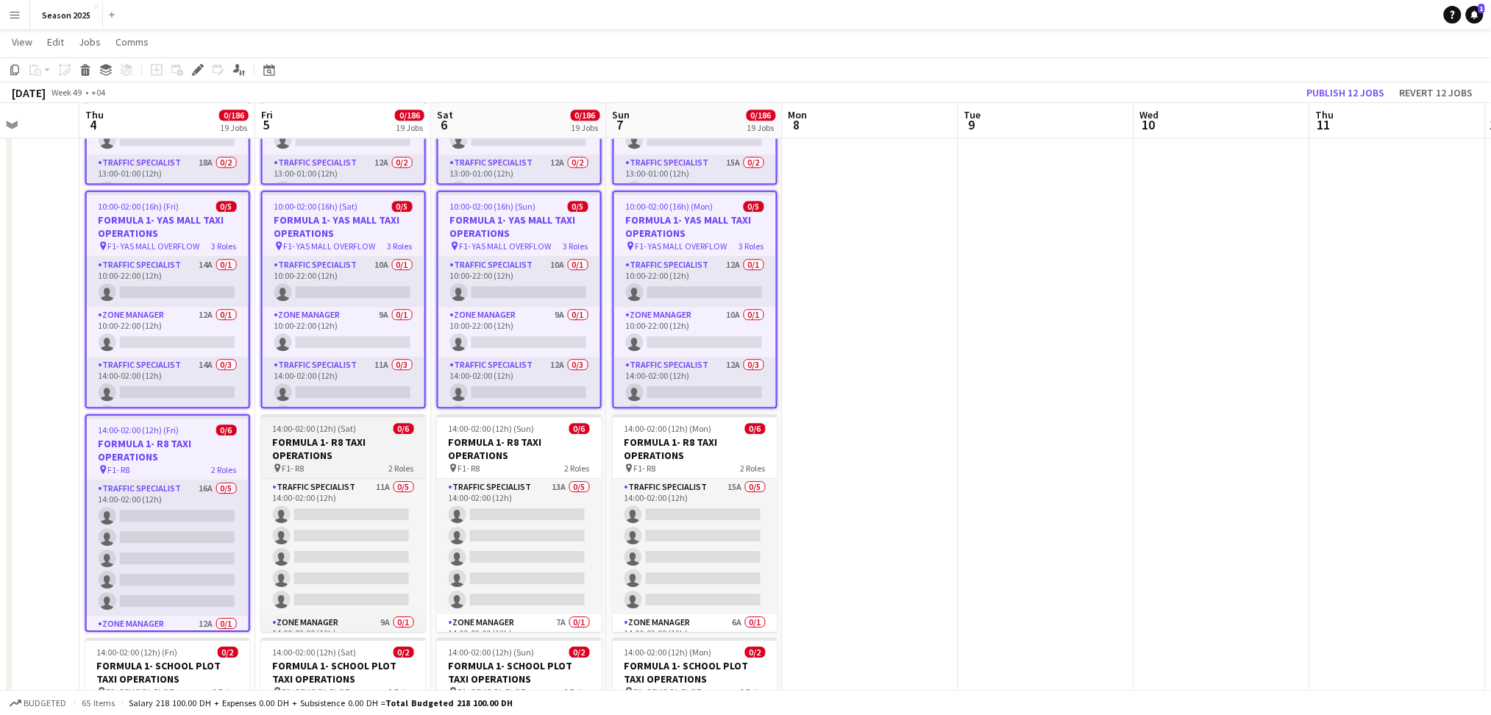
click at [331, 452] on h3 "FORMULA 1- R8 TAXI OPERATIONS" at bounding box center [343, 448] width 165 height 26
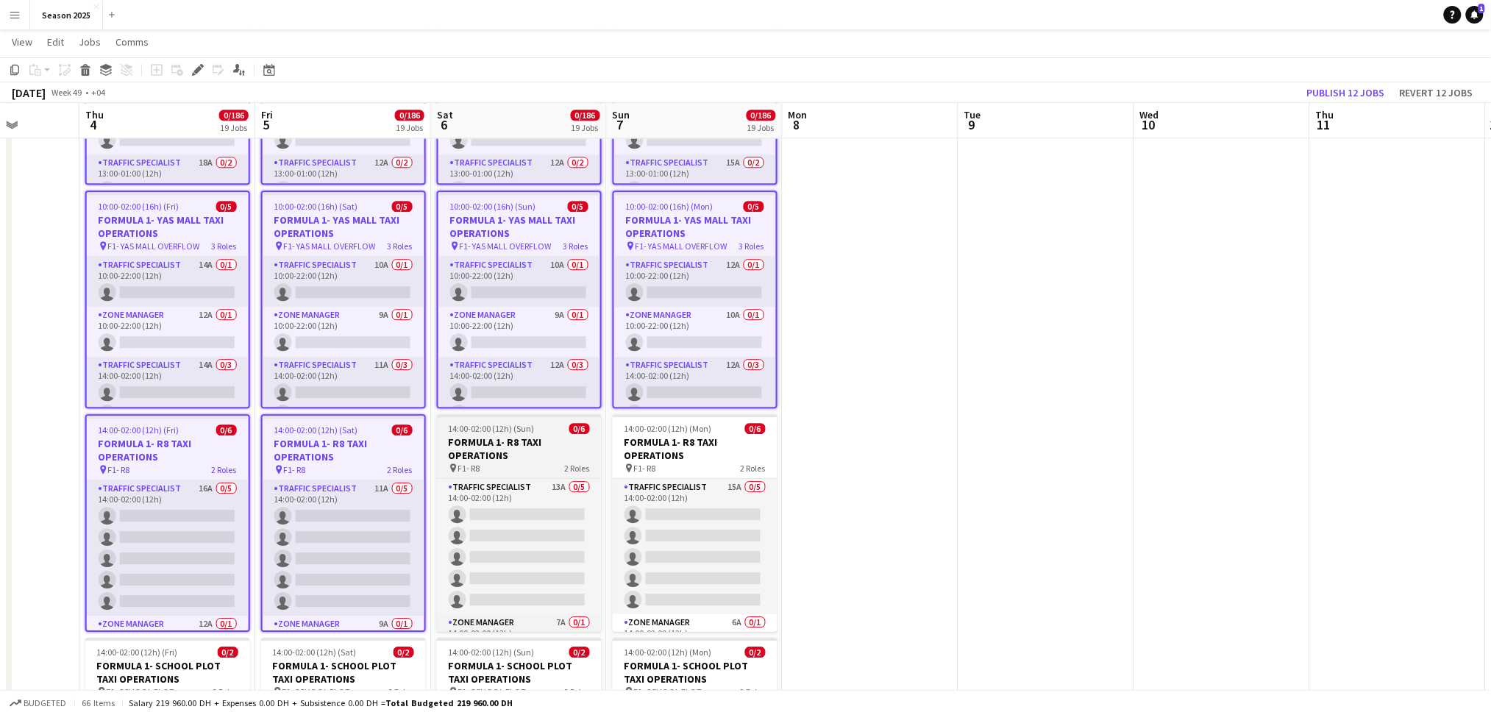
drag, startPoint x: 497, startPoint y: 449, endPoint x: 551, endPoint y: 451, distance: 53.7
click at [497, 450] on h3 "FORMULA 1- R8 TAXI OPERATIONS" at bounding box center [519, 448] width 165 height 26
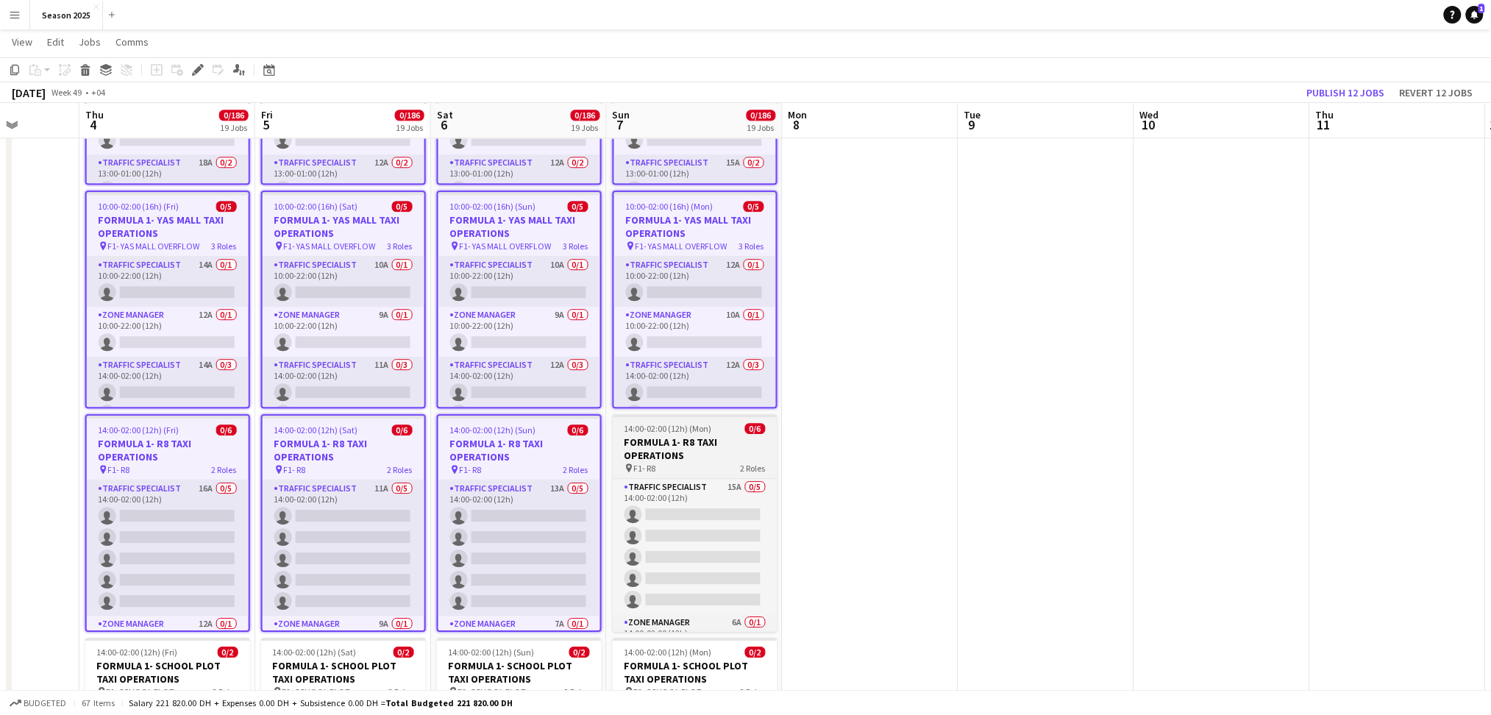
click at [659, 451] on h3 "FORMULA 1- R8 TAXI OPERATIONS" at bounding box center [695, 448] width 165 height 26
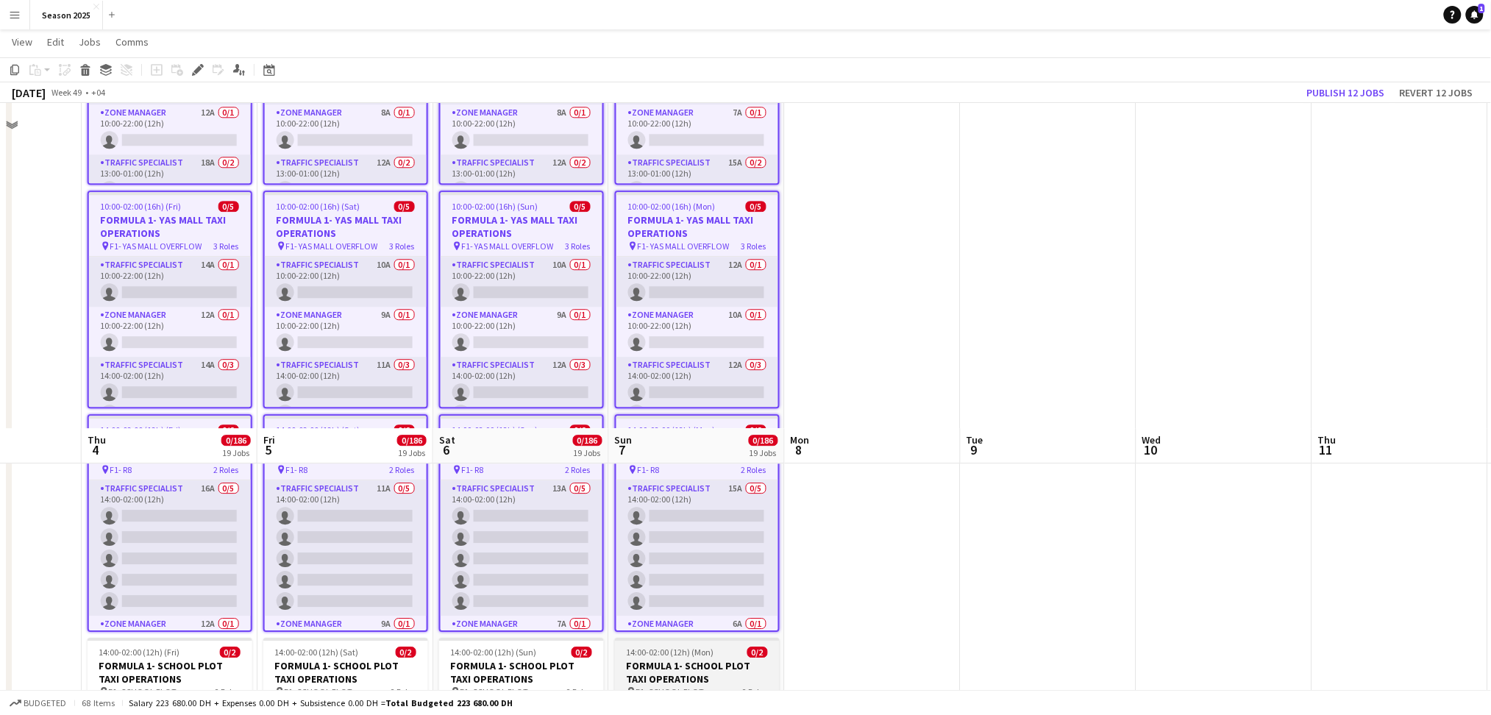
scroll to position [3691, 0]
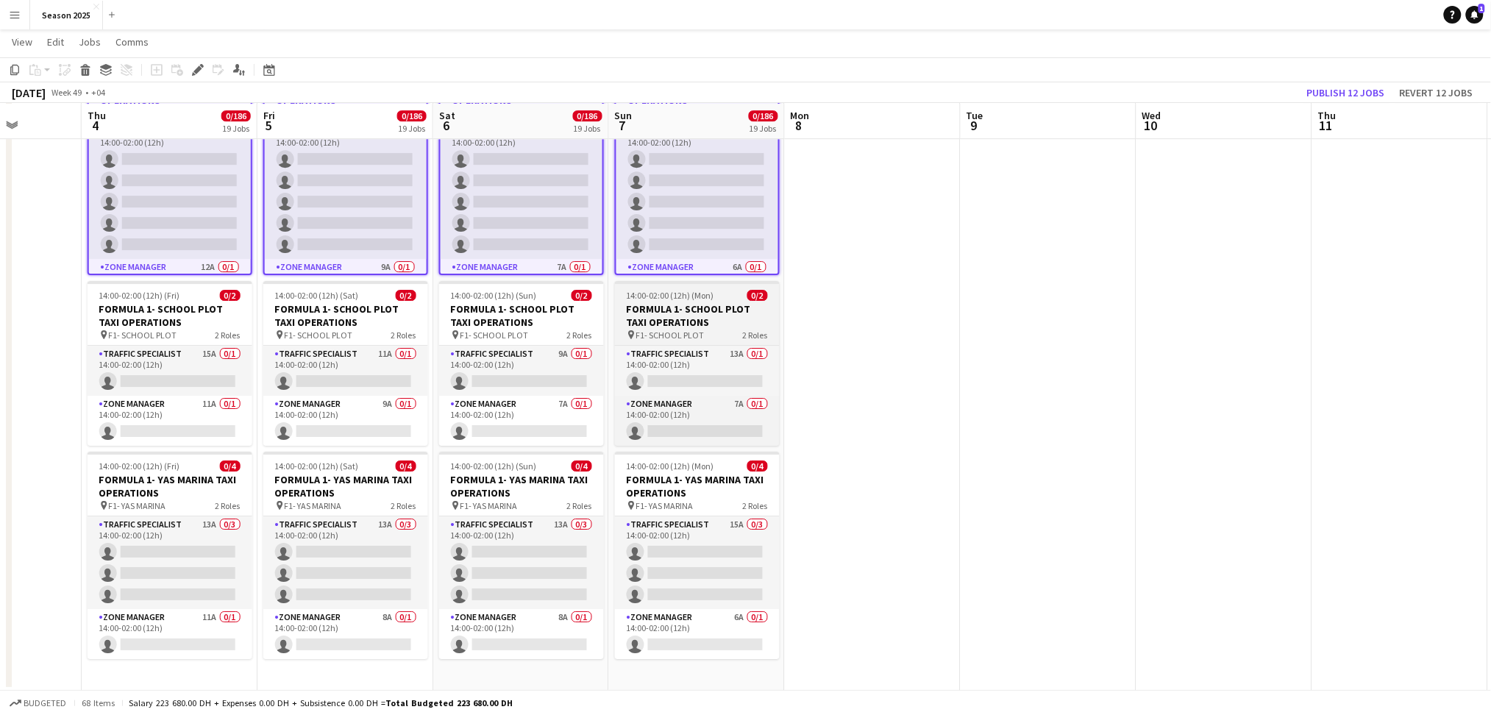
click at [687, 303] on h3 "FORMULA 1- SCHOOL PLOT TAXI OPERATIONS" at bounding box center [697, 315] width 165 height 26
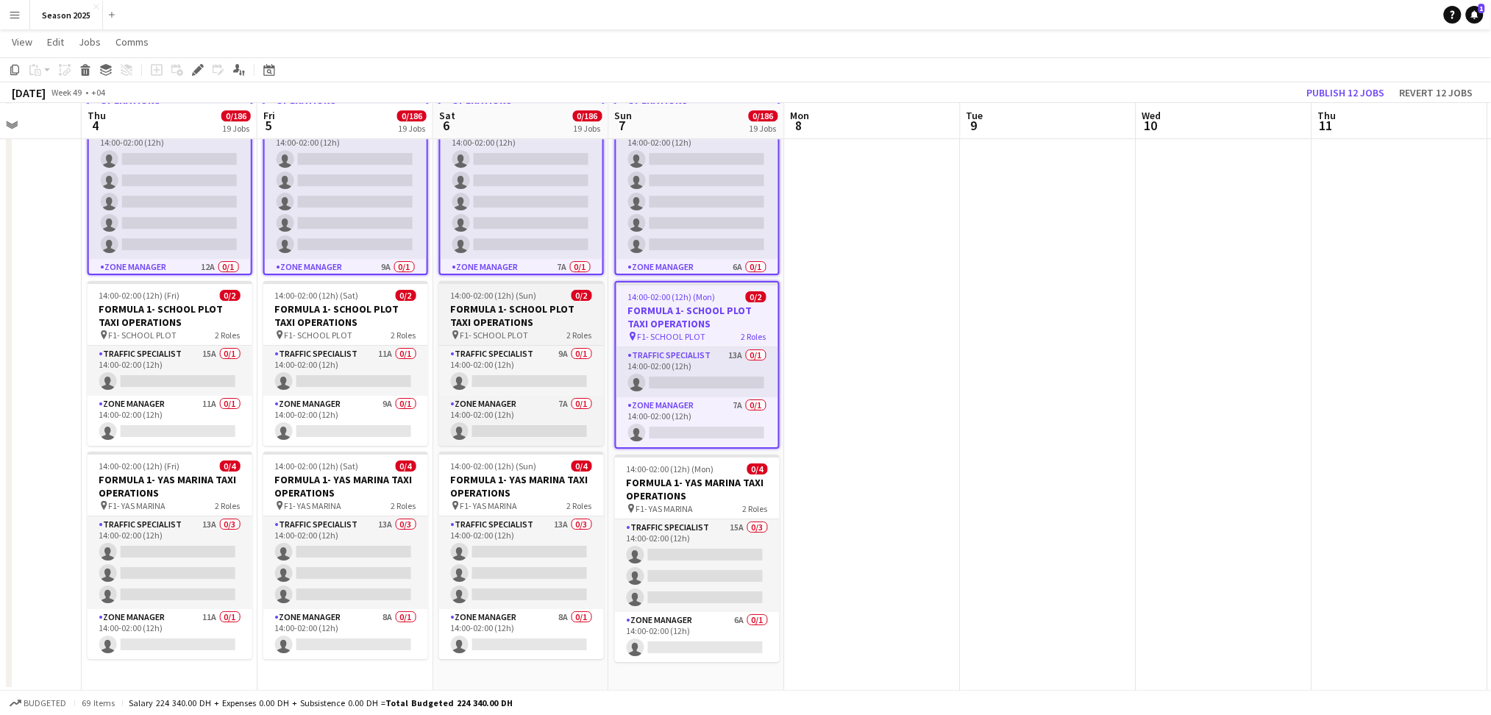
drag, startPoint x: 562, startPoint y: 307, endPoint x: 485, endPoint y: 309, distance: 77.3
click at [561, 307] on h3 "FORMULA 1- SCHOOL PLOT TAXI OPERATIONS" at bounding box center [521, 315] width 165 height 26
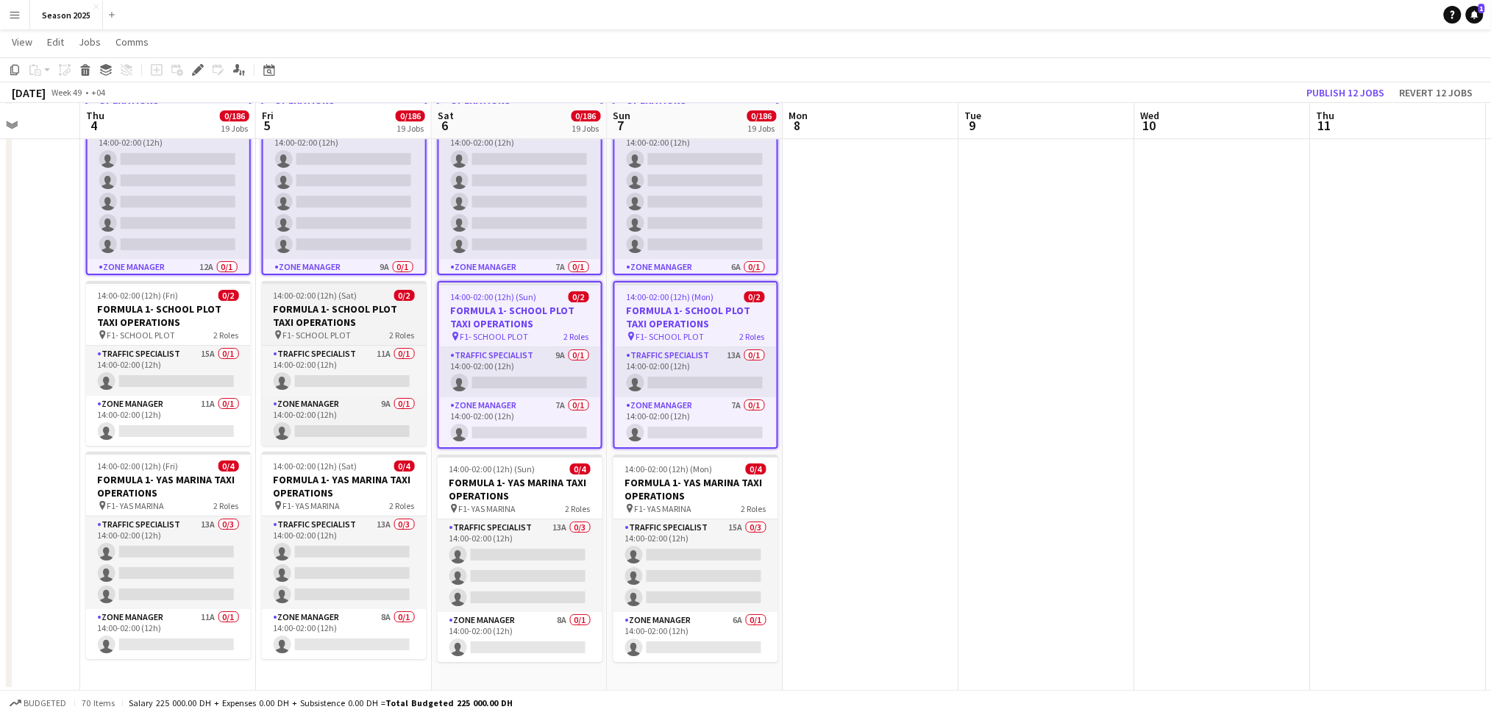
click at [416, 305] on h3 "FORMULA 1- SCHOOL PLOT TAXI OPERATIONS" at bounding box center [344, 315] width 165 height 26
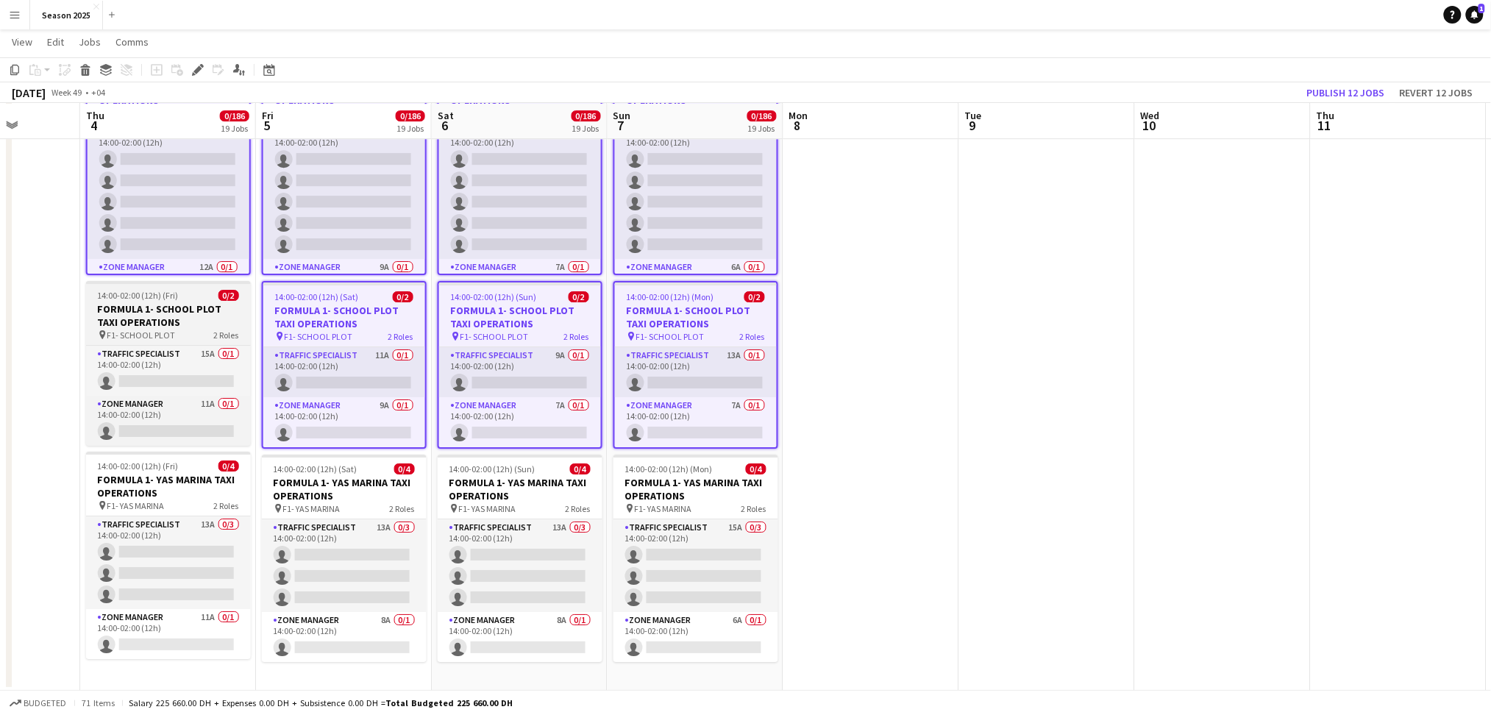
click at [192, 308] on h3 "FORMULA 1- SCHOOL PLOT TAXI OPERATIONS" at bounding box center [168, 315] width 165 height 26
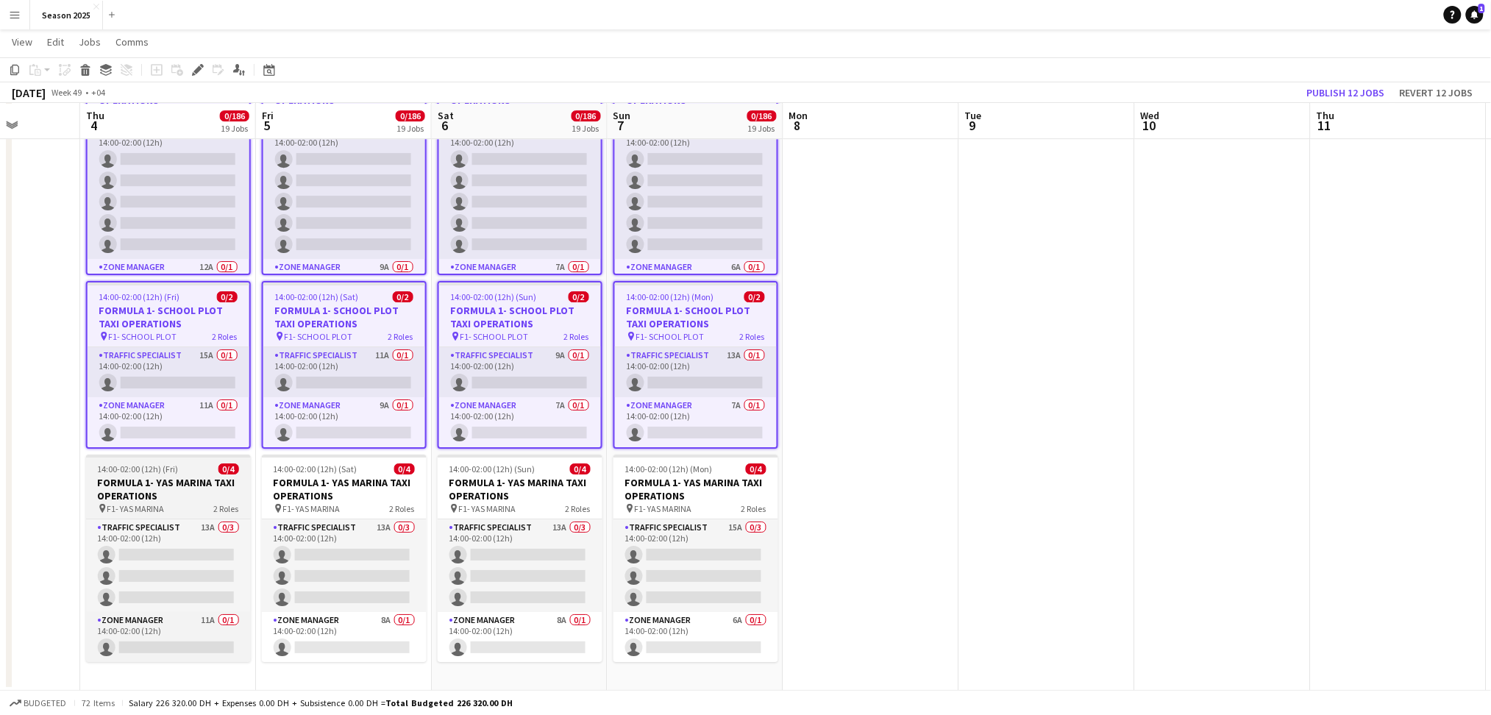
click at [212, 494] on h3 "FORMULA 1- YAS MARINA TAXI OPERATIONS" at bounding box center [168, 489] width 165 height 26
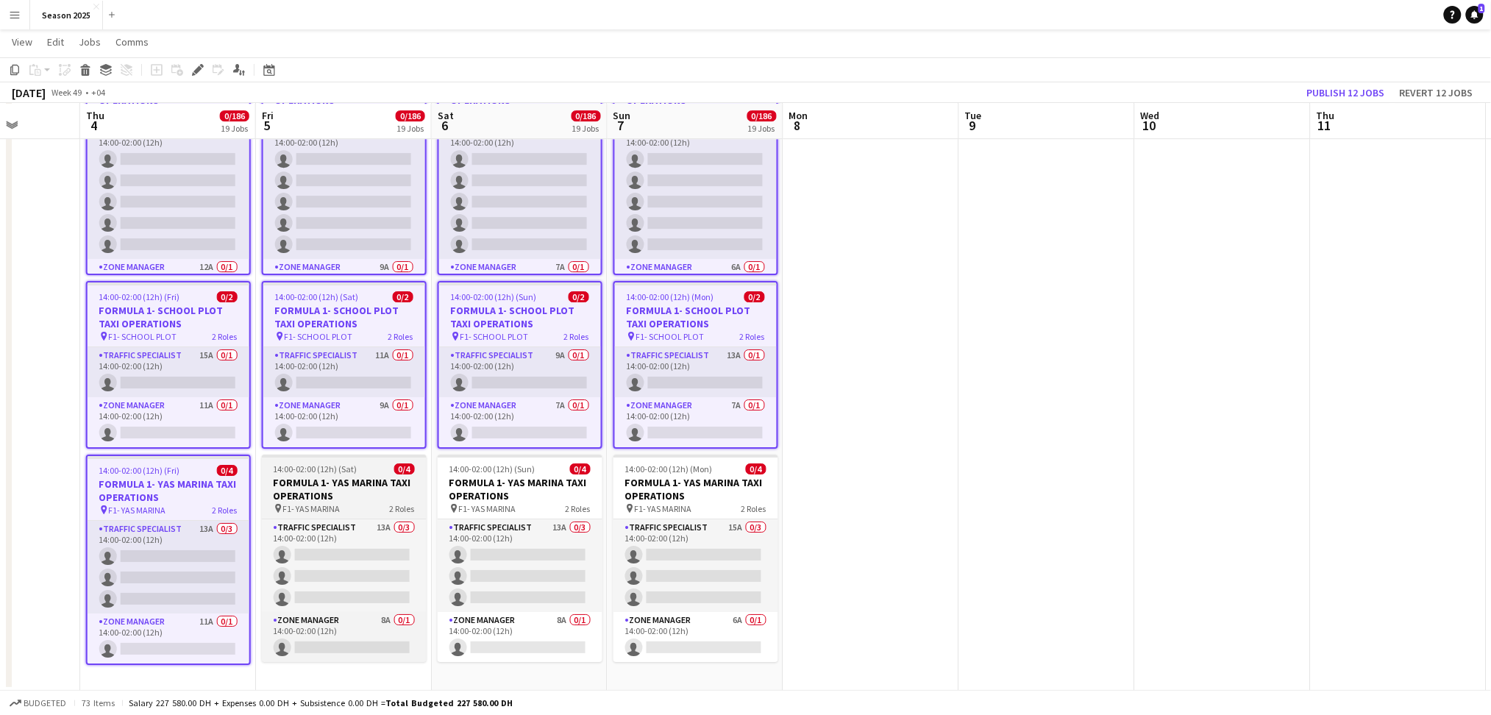
drag, startPoint x: 313, startPoint y: 494, endPoint x: 332, endPoint y: 485, distance: 21.7
click at [313, 493] on h3 "FORMULA 1- YAS MARINA TAXI OPERATIONS" at bounding box center [344, 489] width 165 height 26
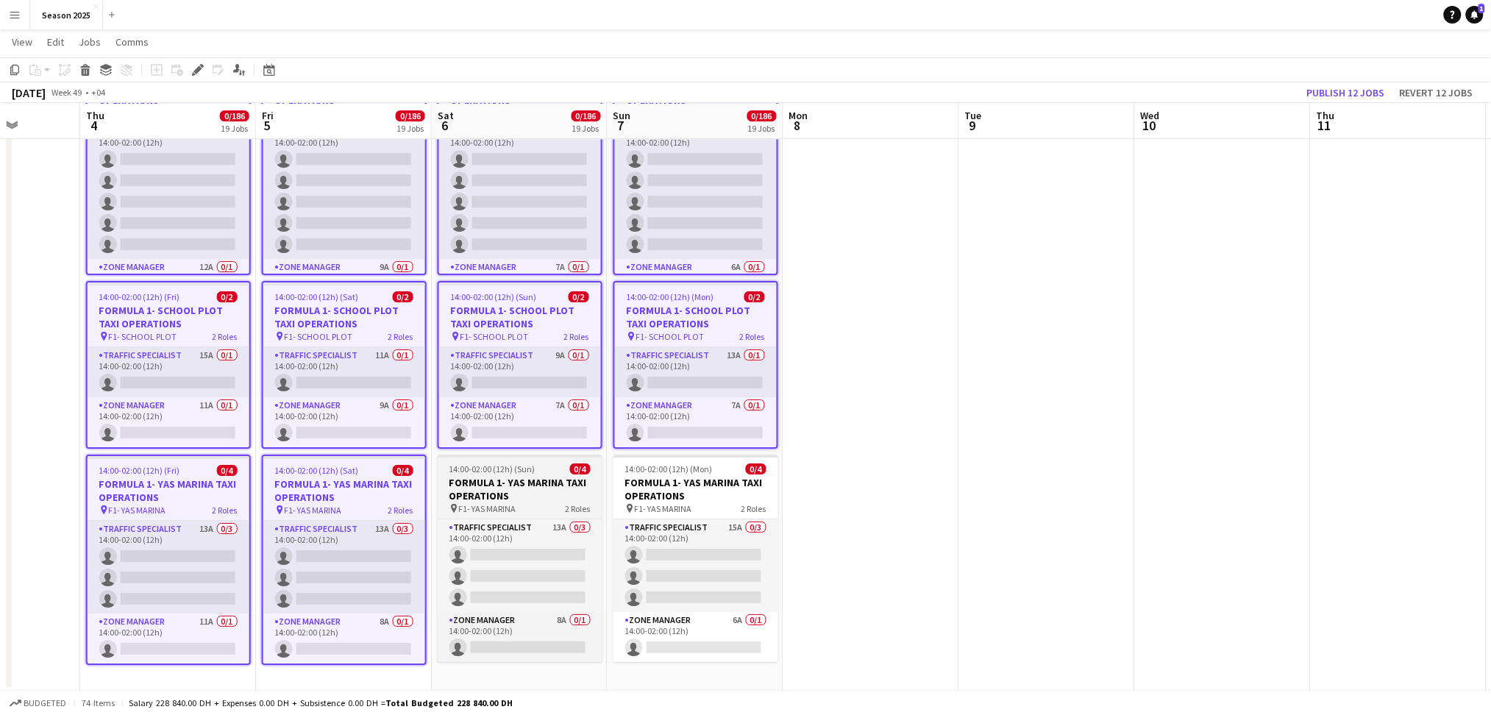
scroll to position [0, 446]
click at [502, 476] on h3 "FORMULA 1- YAS MARINA TAXI OPERATIONS" at bounding box center [521, 489] width 165 height 26
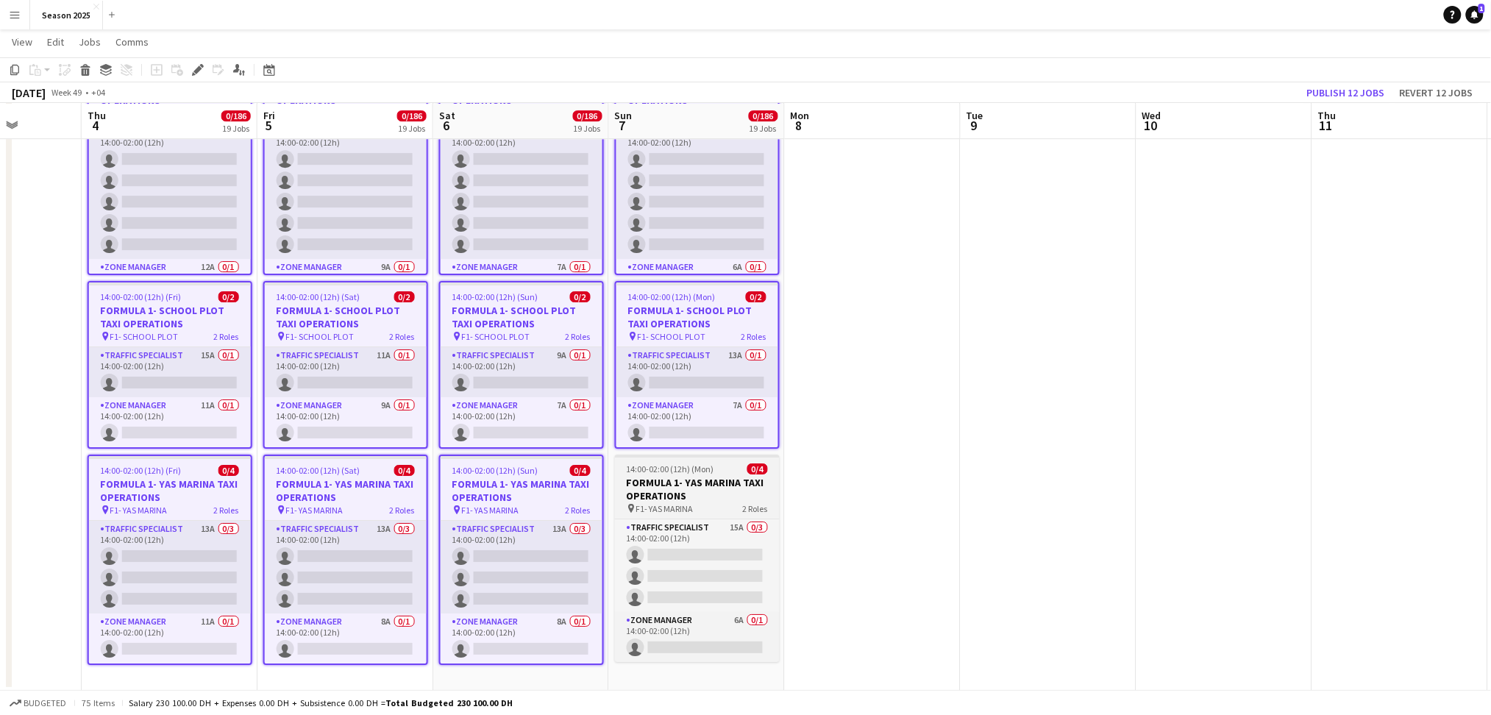
click at [666, 481] on h3 "FORMULA 1- YAS MARINA TAXI OPERATIONS" at bounding box center [697, 489] width 165 height 26
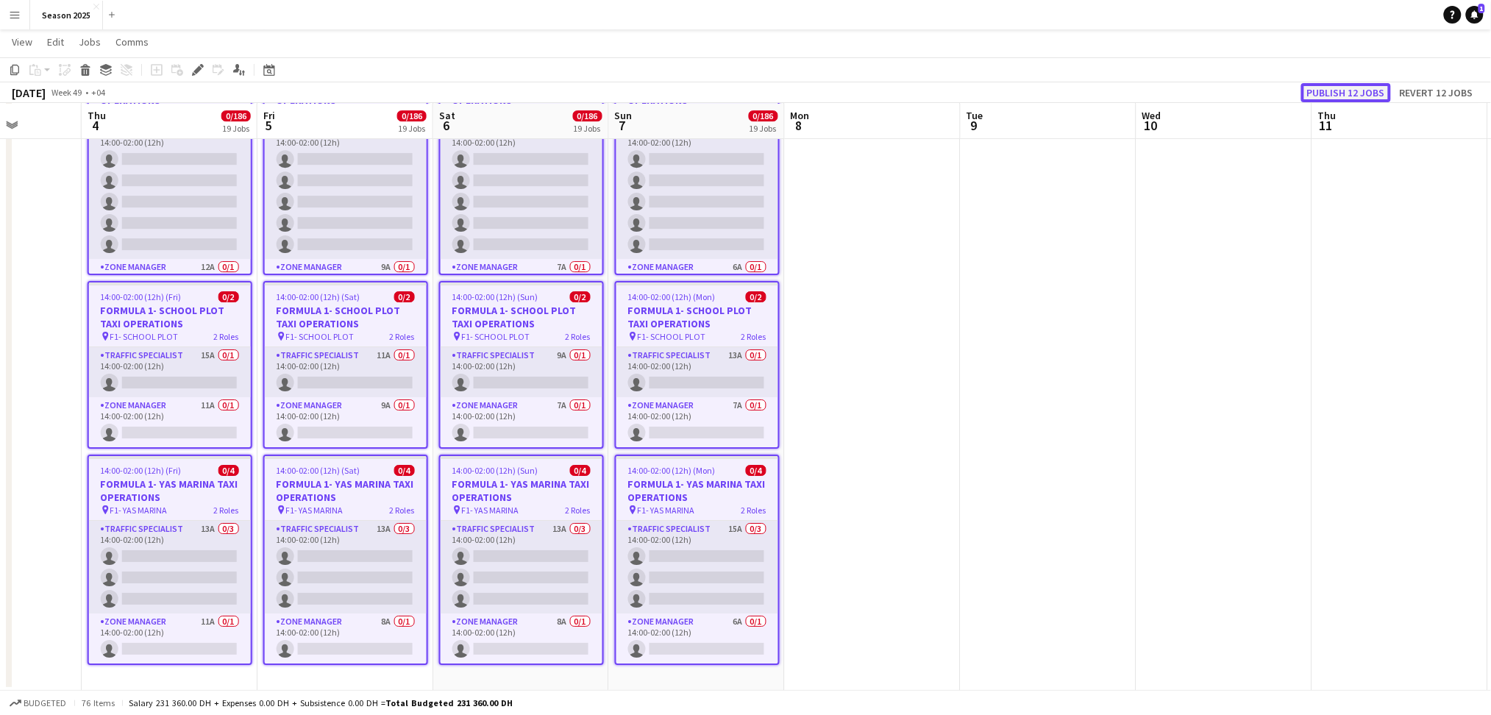
click at [1255, 94] on button "Publish 12 jobs" at bounding box center [1346, 92] width 90 height 19
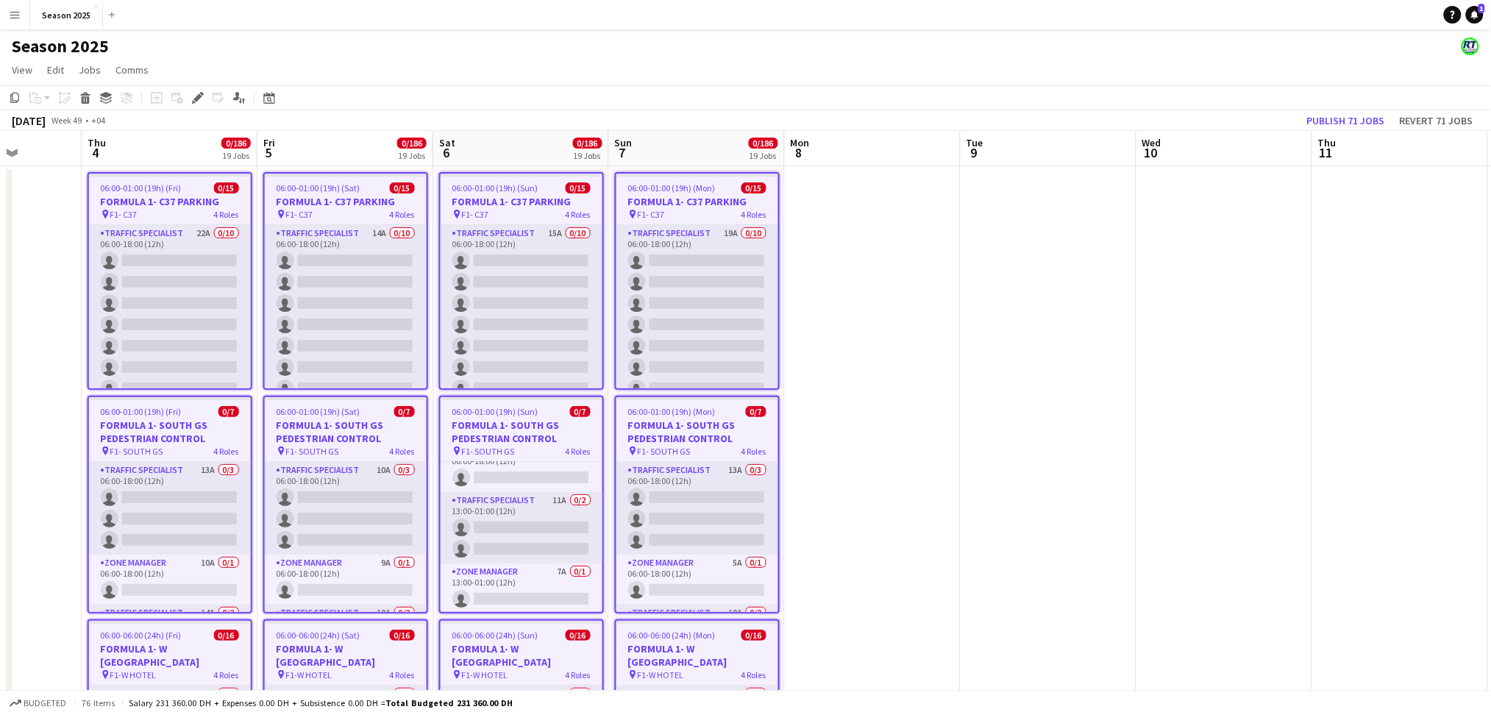
scroll to position [0, 0]
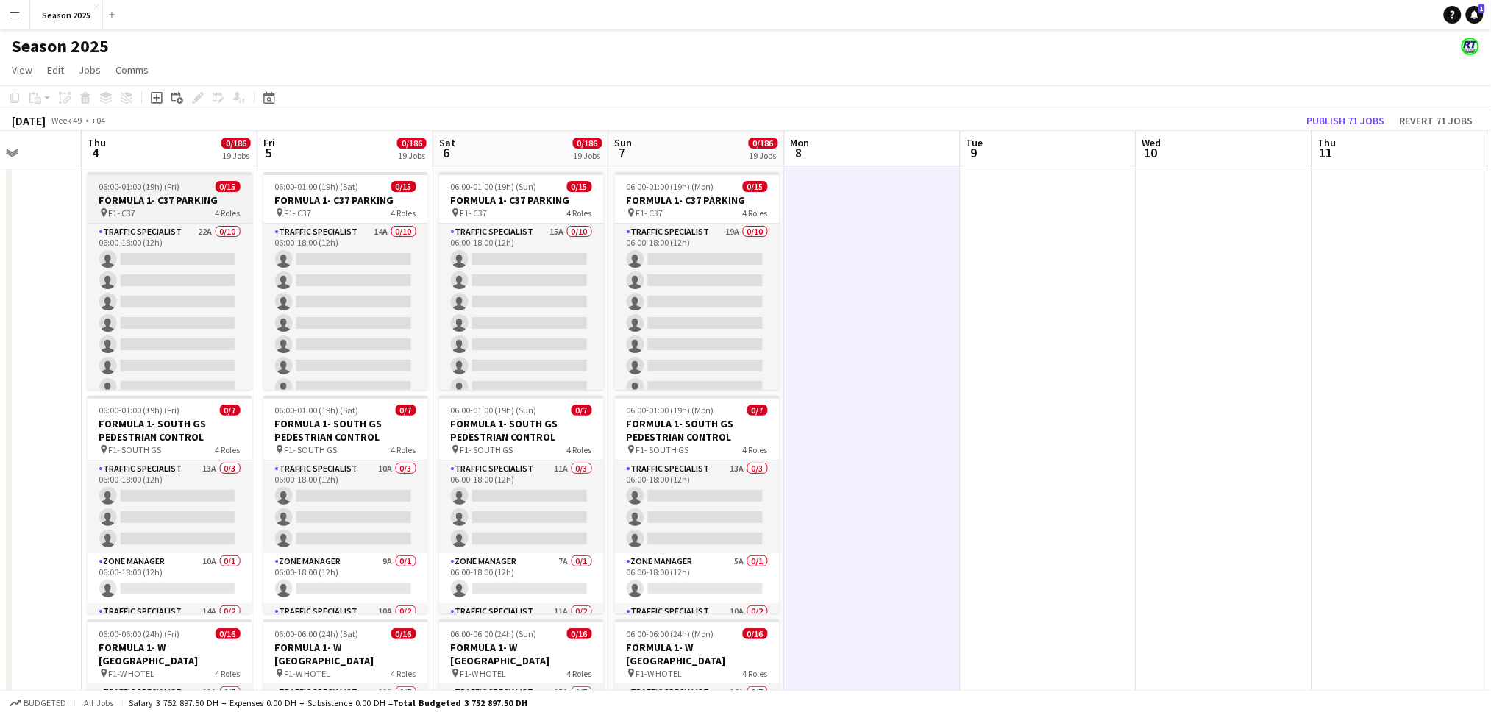
click at [202, 207] on div "pin F1- C37 4 Roles" at bounding box center [170, 213] width 165 height 12
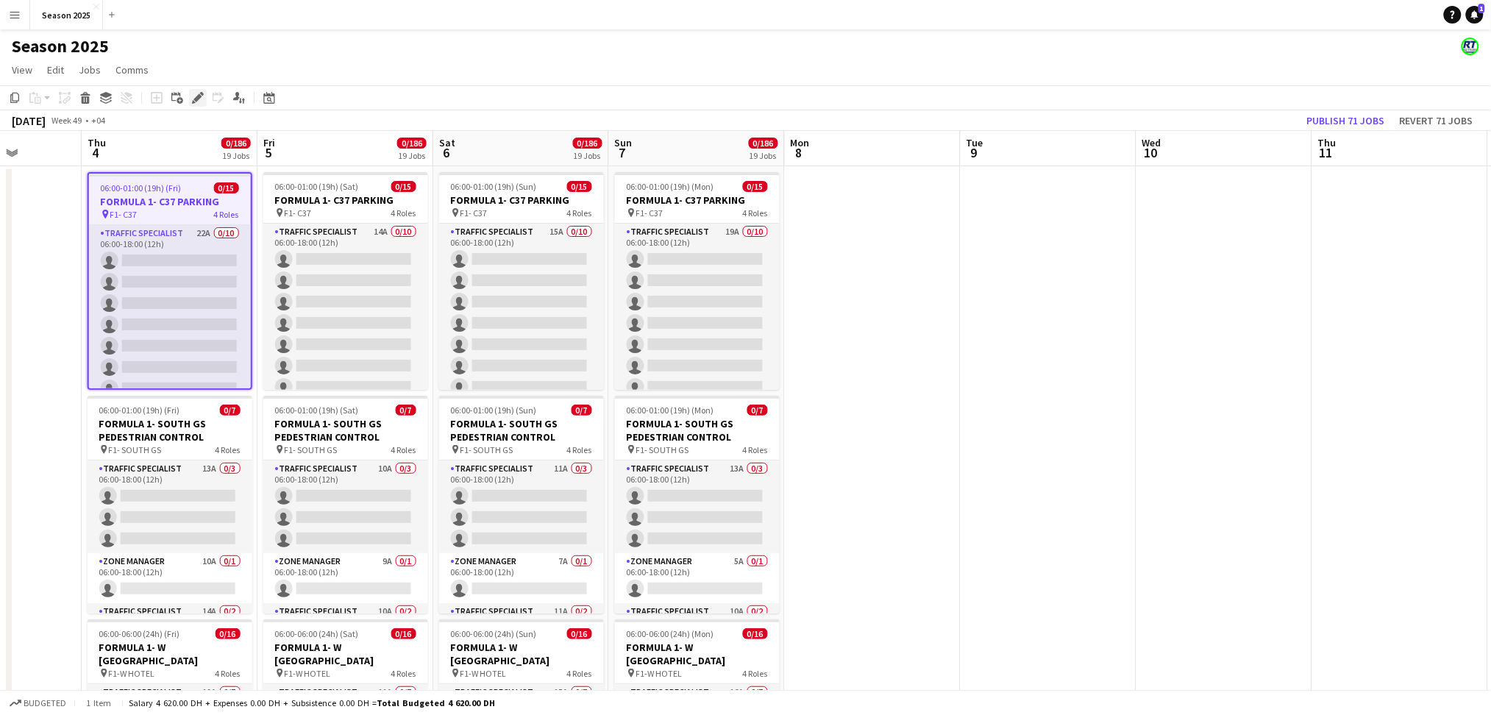
click at [193, 97] on icon "Edit" at bounding box center [198, 98] width 12 height 12
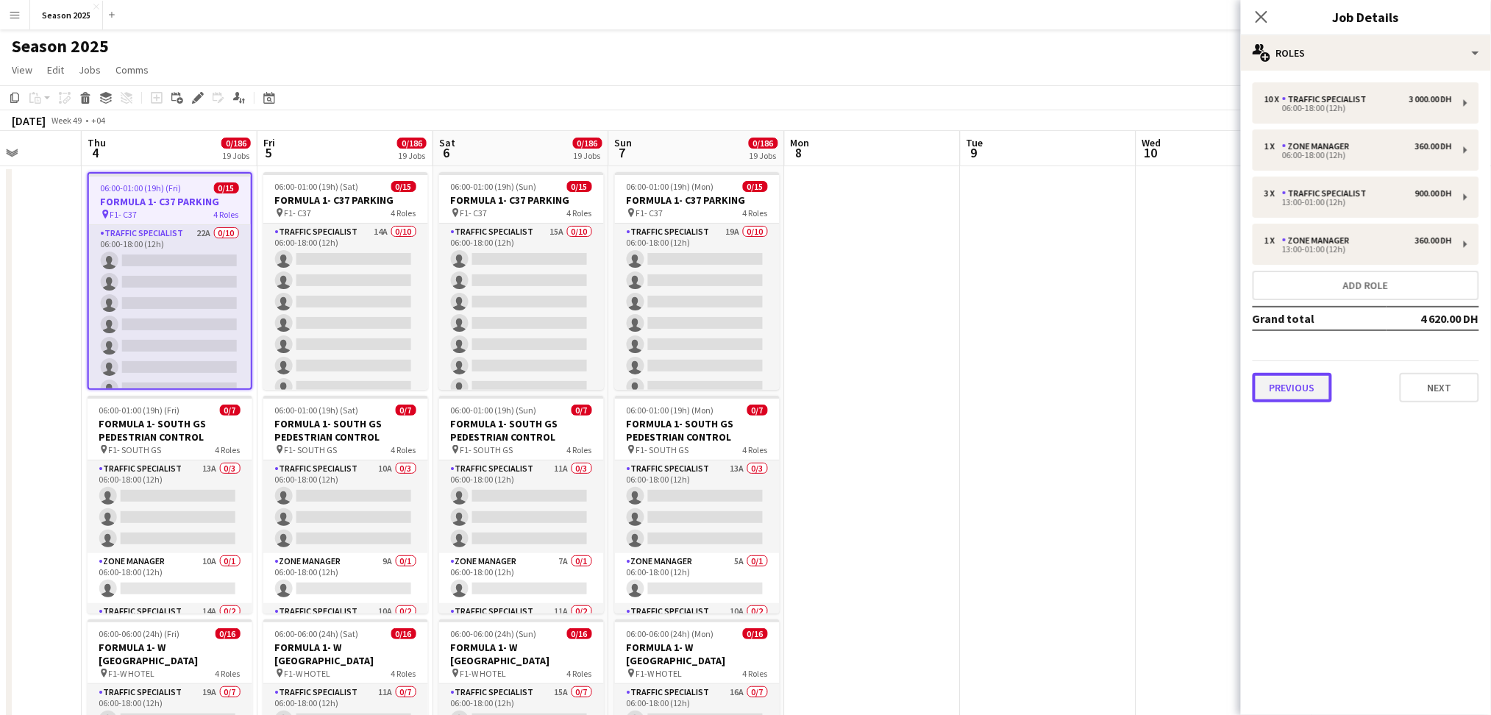
click at [1255, 373] on button "Previous" at bounding box center [1292, 387] width 79 height 29
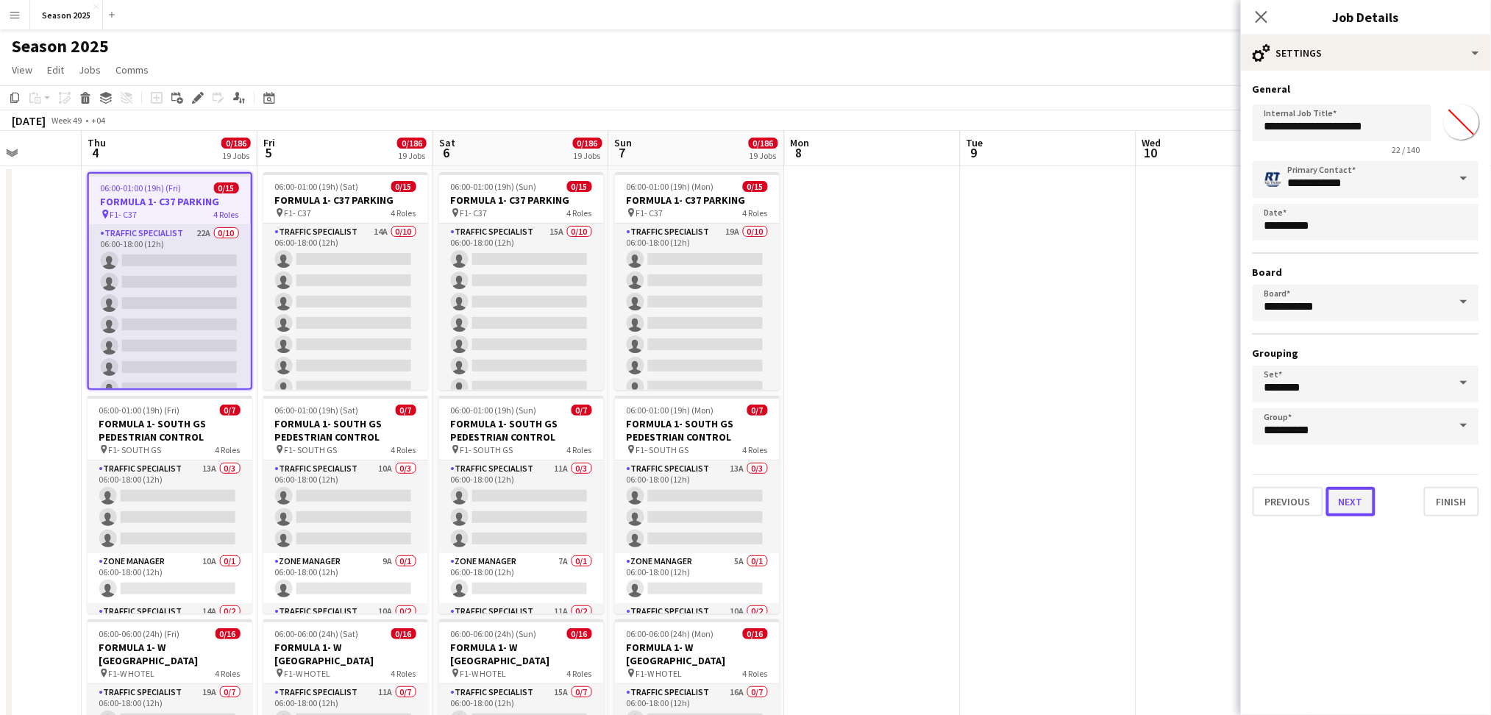
click at [1255, 496] on button "Next" at bounding box center [1350, 501] width 49 height 29
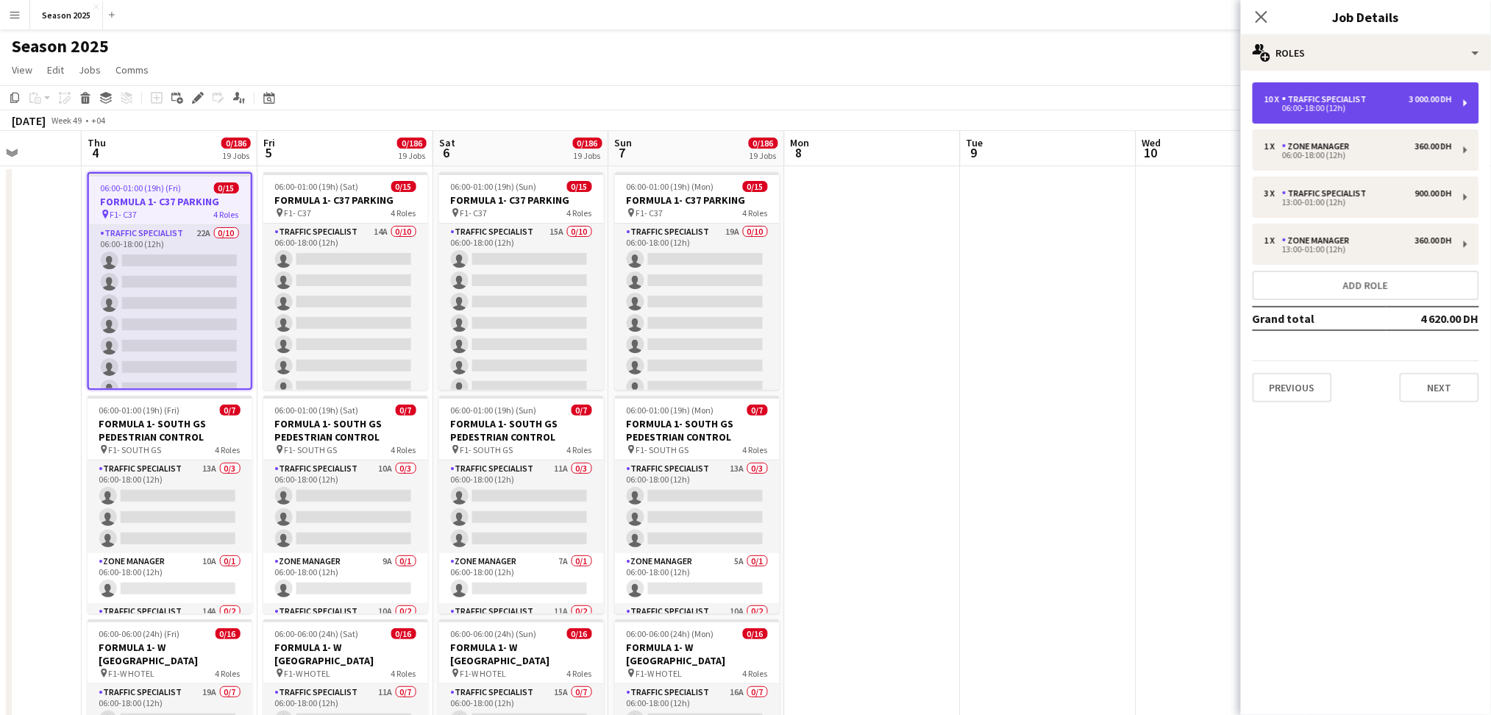
click at [1255, 102] on div "Traffic Specialist" at bounding box center [1327, 99] width 90 height 10
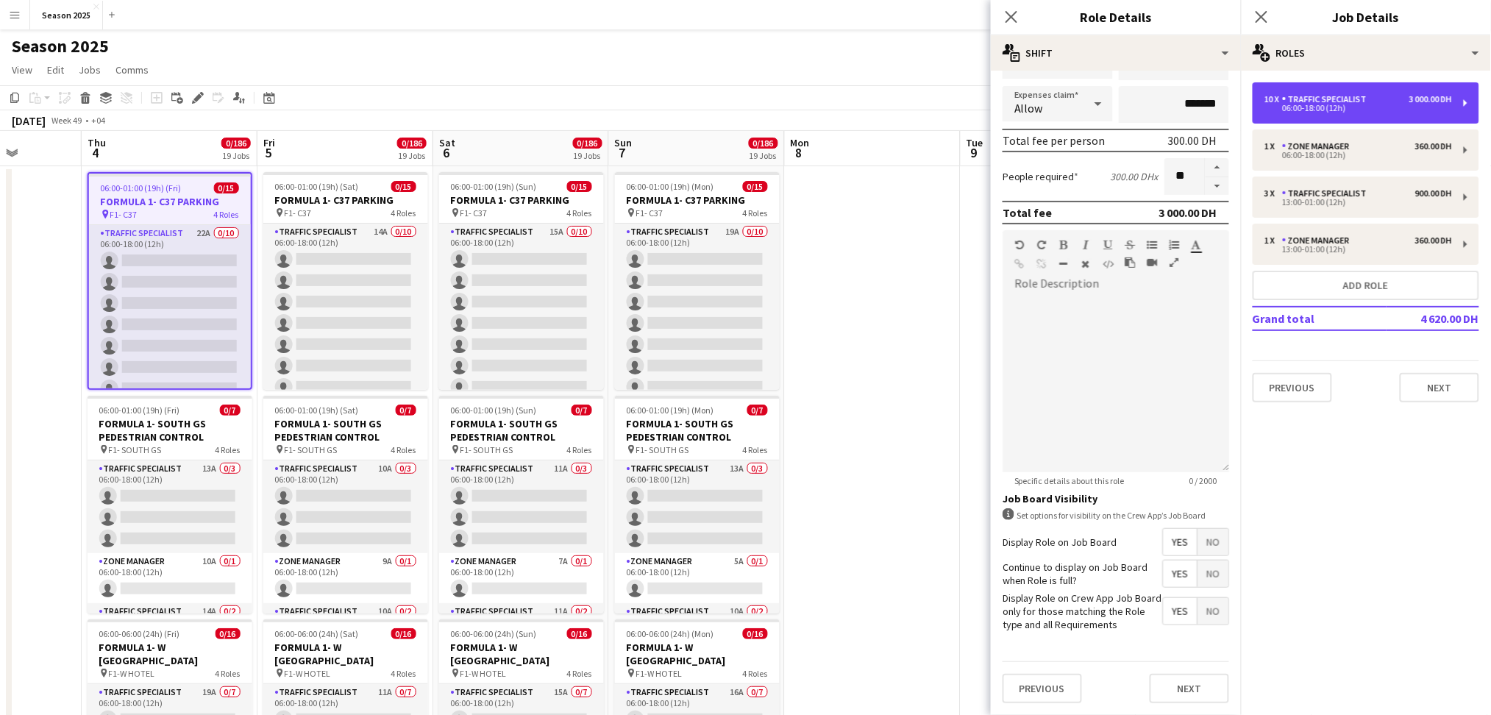
scroll to position [196, 0]
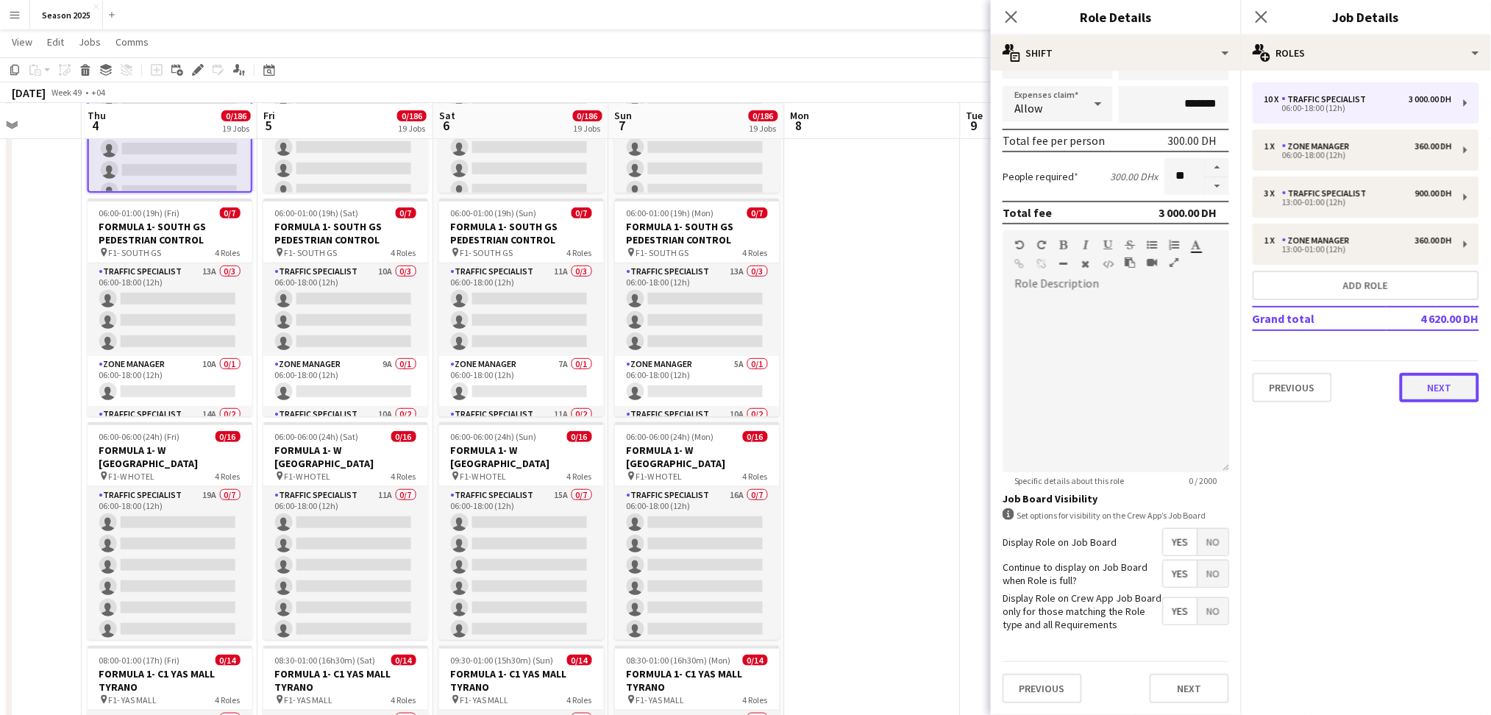
click at [1255, 380] on button "Next" at bounding box center [1439, 387] width 79 height 29
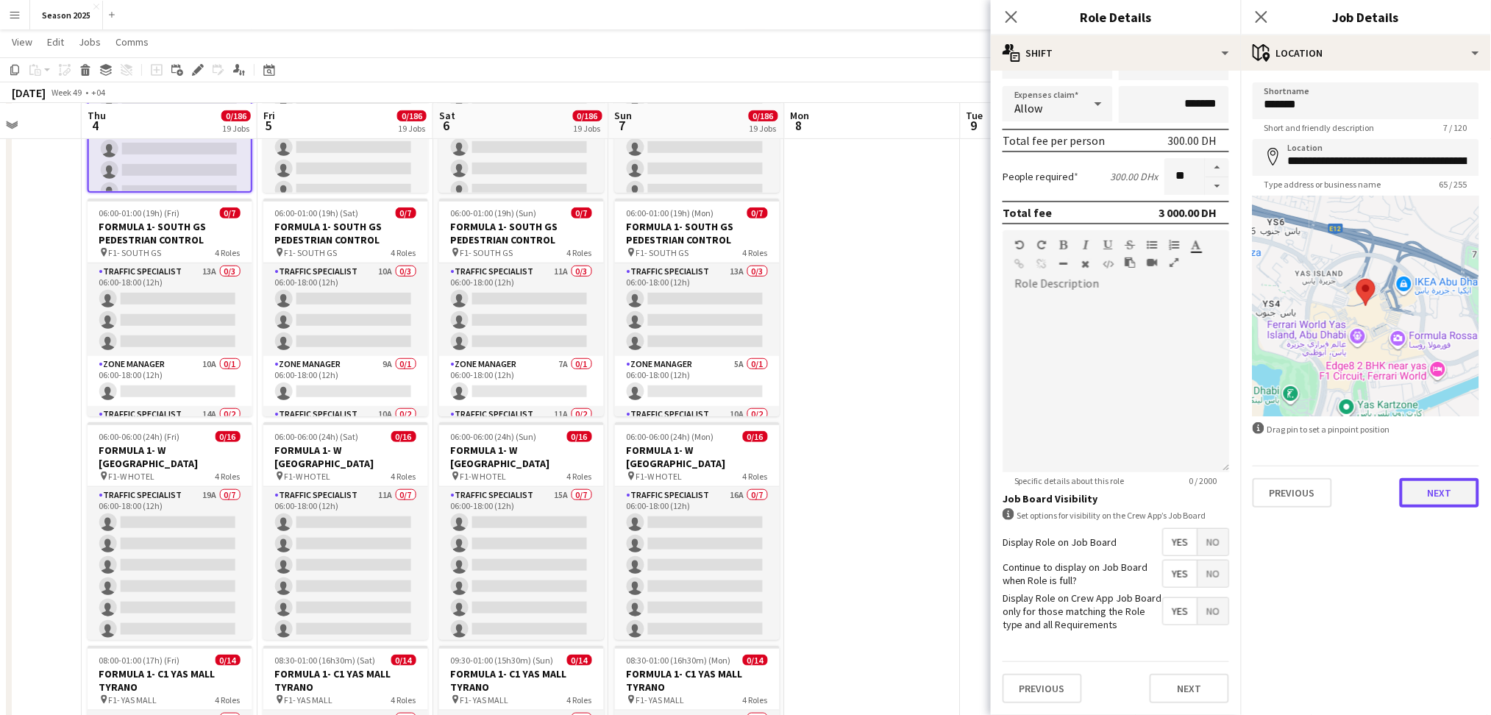
click at [1255, 497] on button "Next" at bounding box center [1439, 492] width 79 height 29
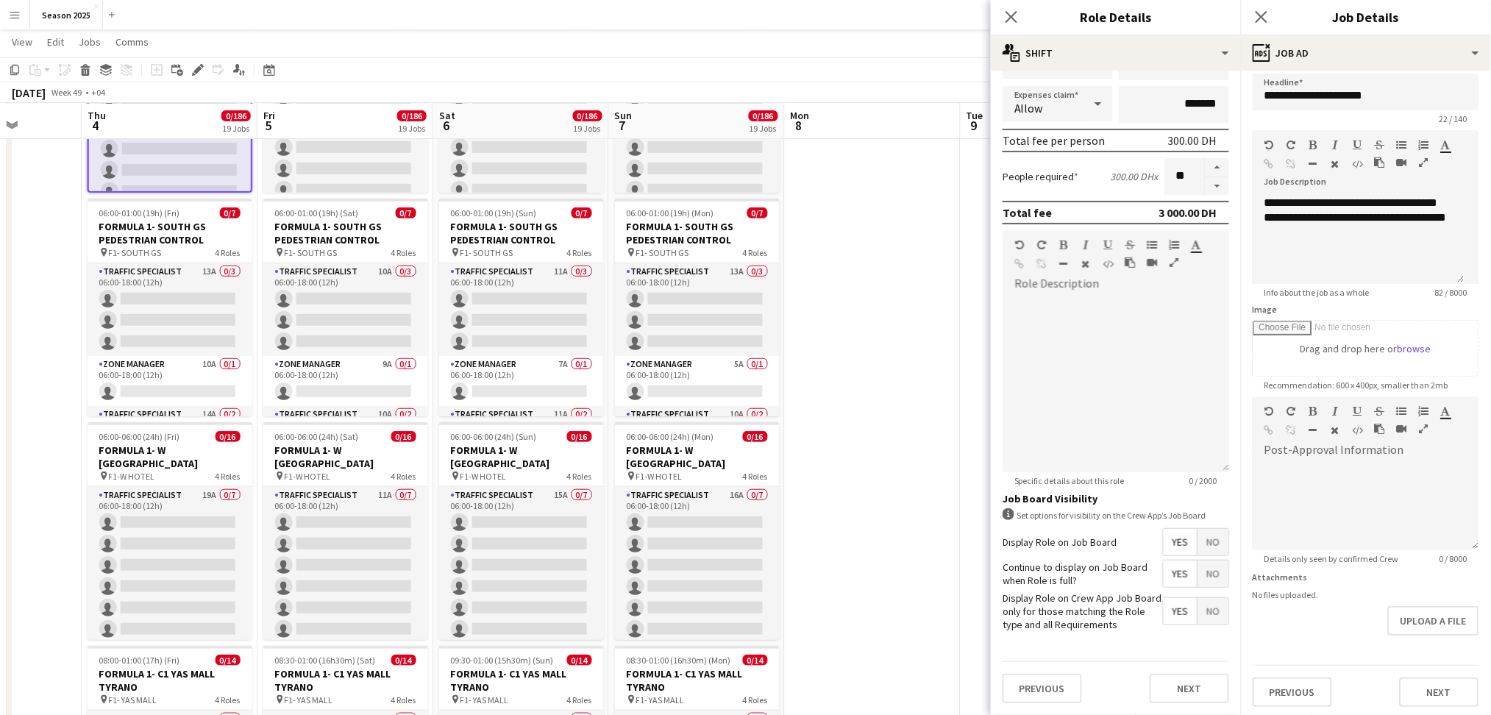
scroll to position [294, 0]
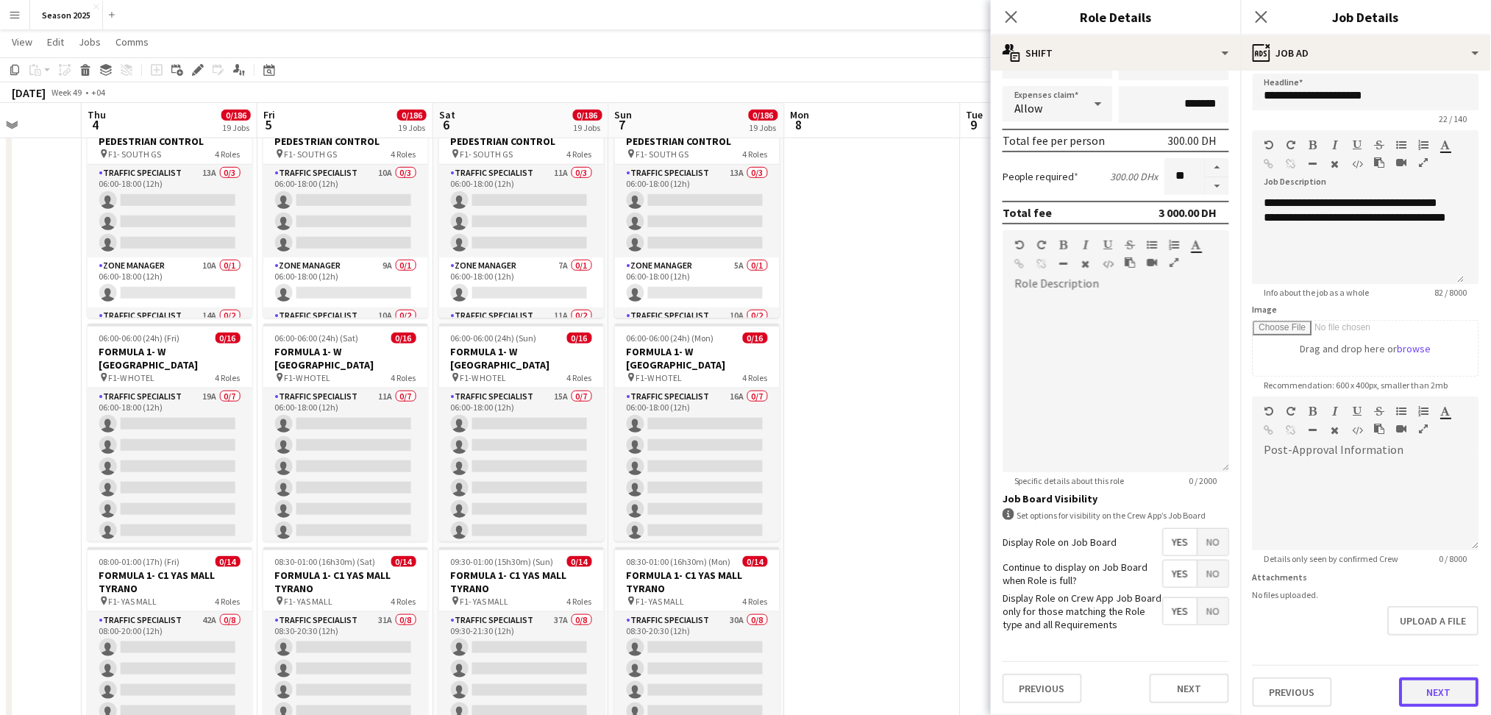
click at [1255, 596] on button "Next" at bounding box center [1439, 691] width 79 height 29
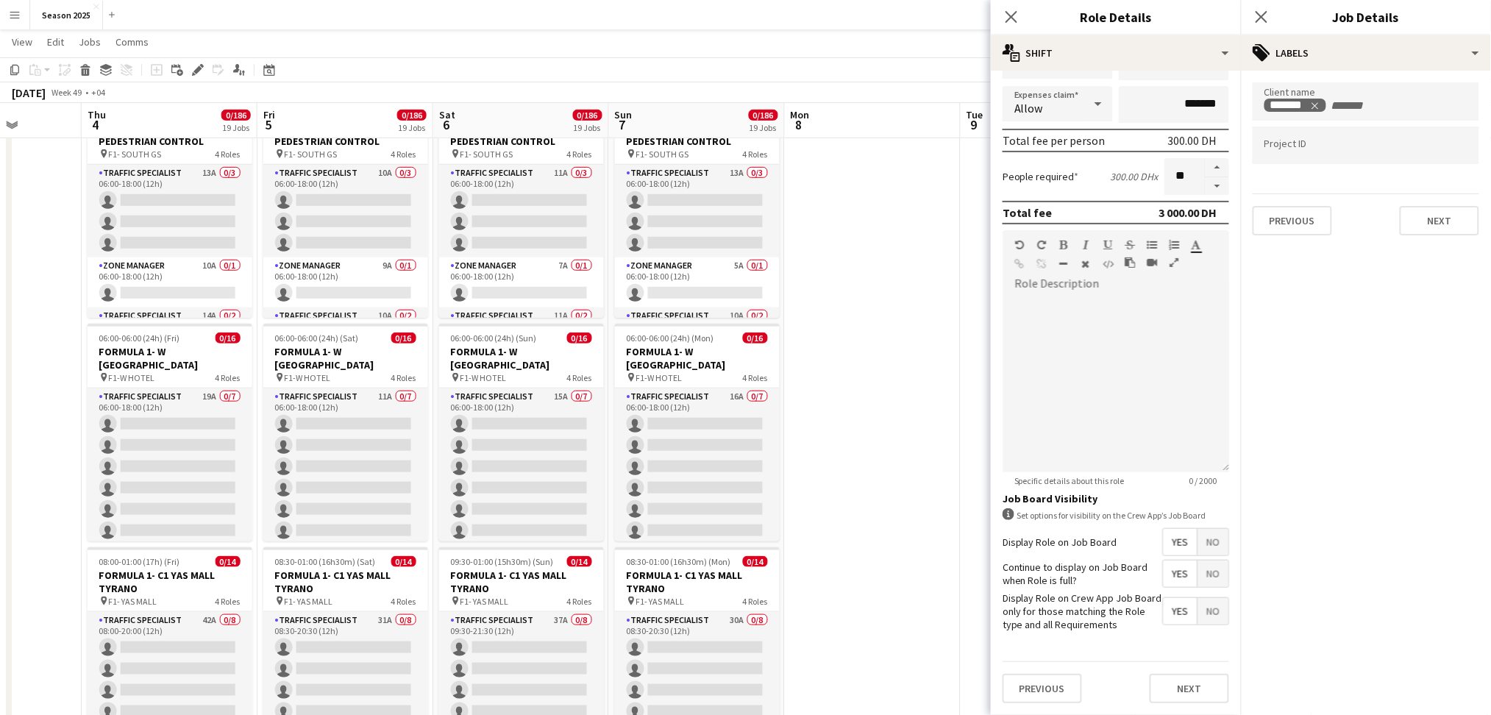
scroll to position [0, 0]
click at [1255, 209] on button "Next" at bounding box center [1439, 220] width 79 height 29
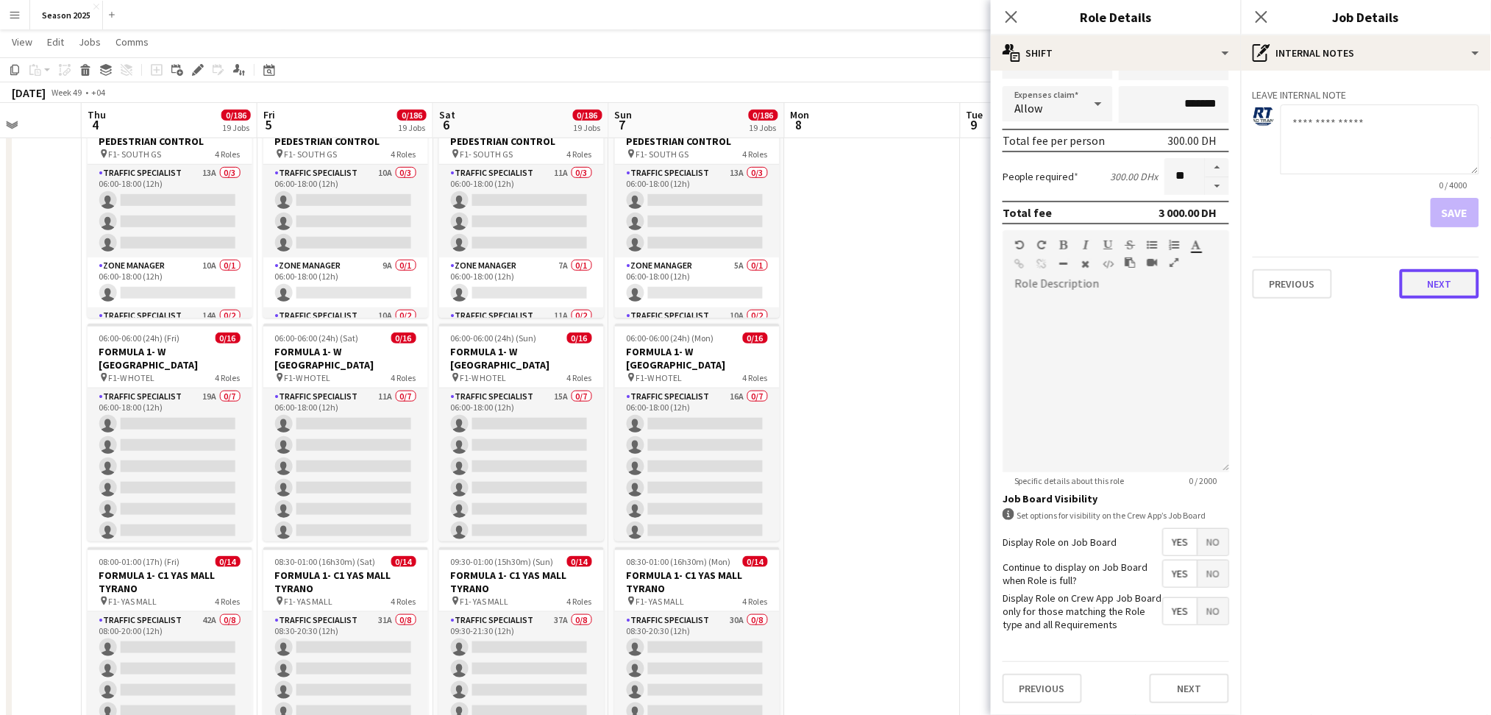
click at [1255, 273] on button "Next" at bounding box center [1439, 283] width 79 height 29
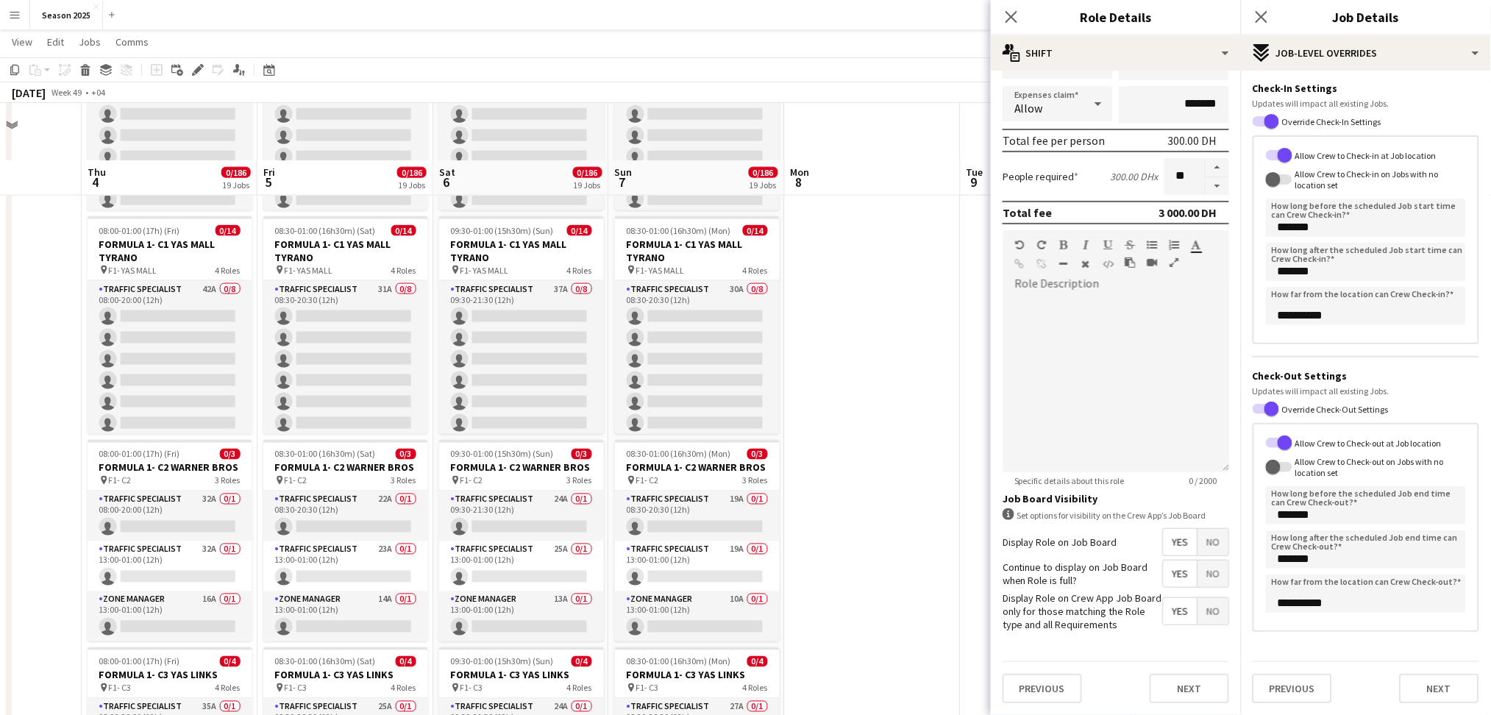
scroll to position [686, 0]
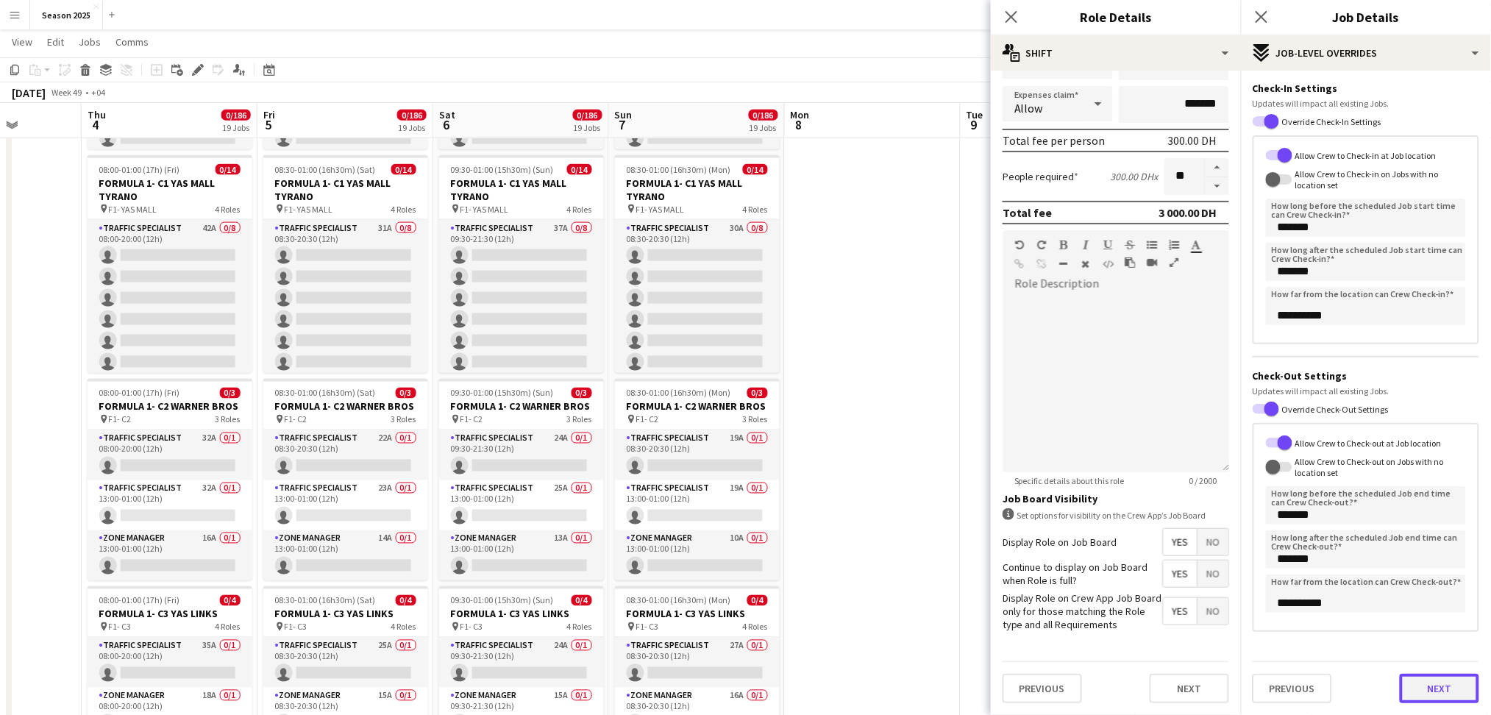
click at [1255, 596] on form "**********" at bounding box center [1366, 369] width 250 height 669
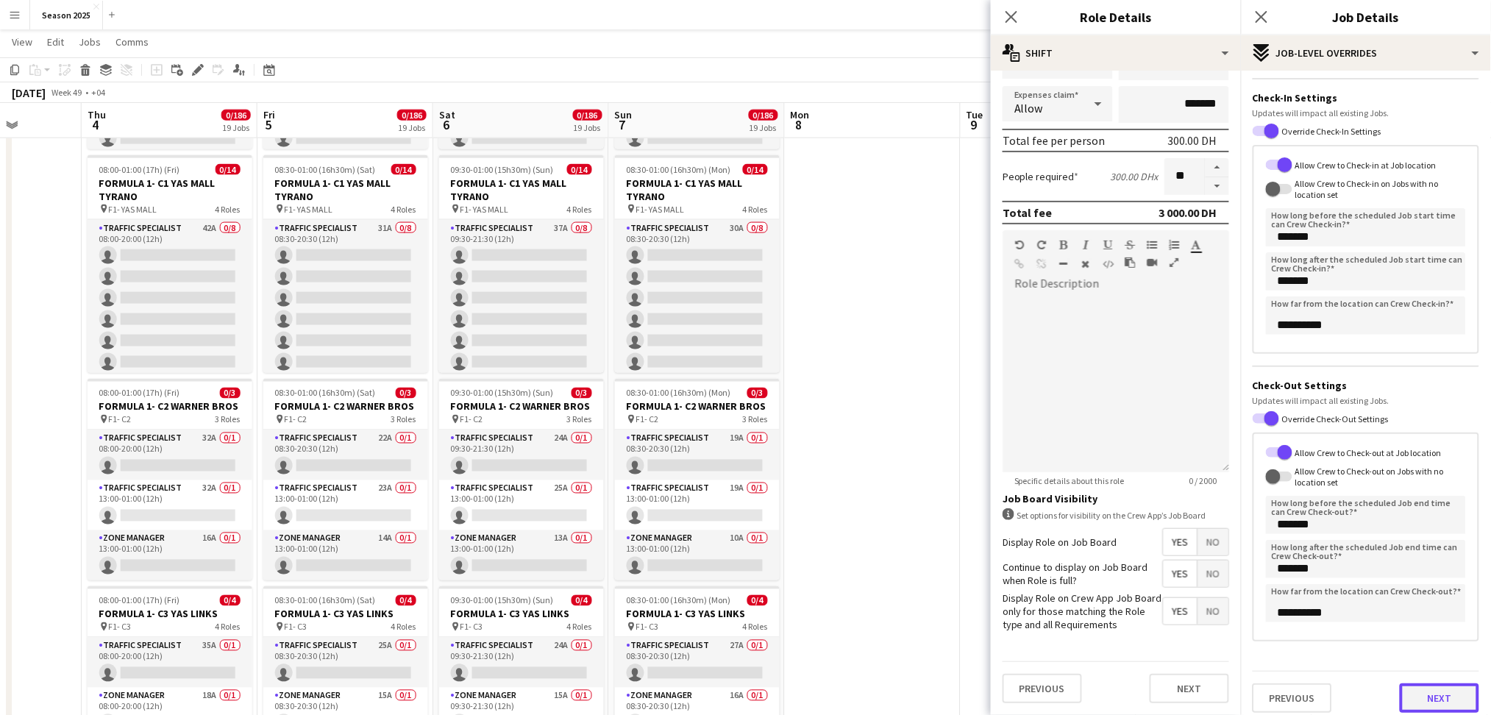
click at [1255, 596] on button "Next" at bounding box center [1439, 697] width 79 height 29
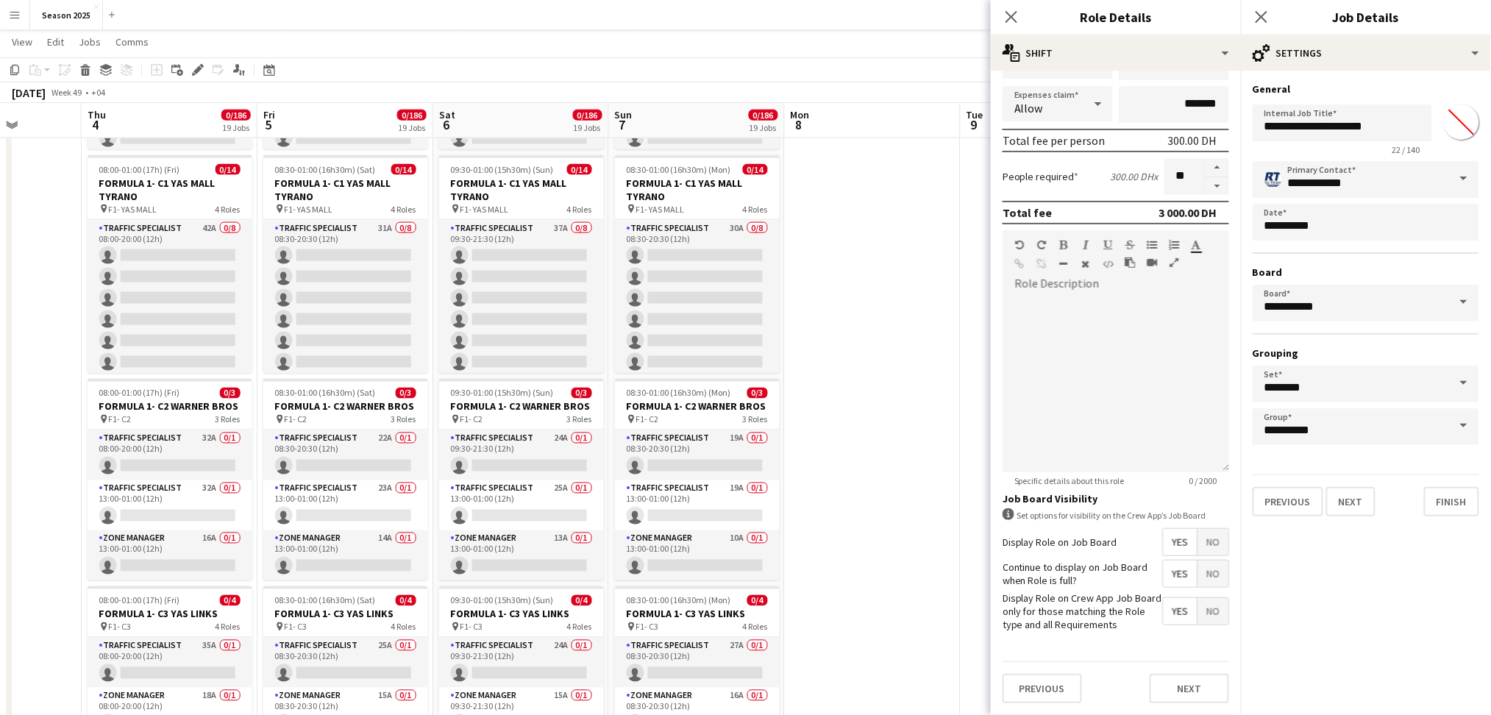
scroll to position [0, 0]
click at [1008, 14] on icon at bounding box center [1011, 17] width 14 height 14
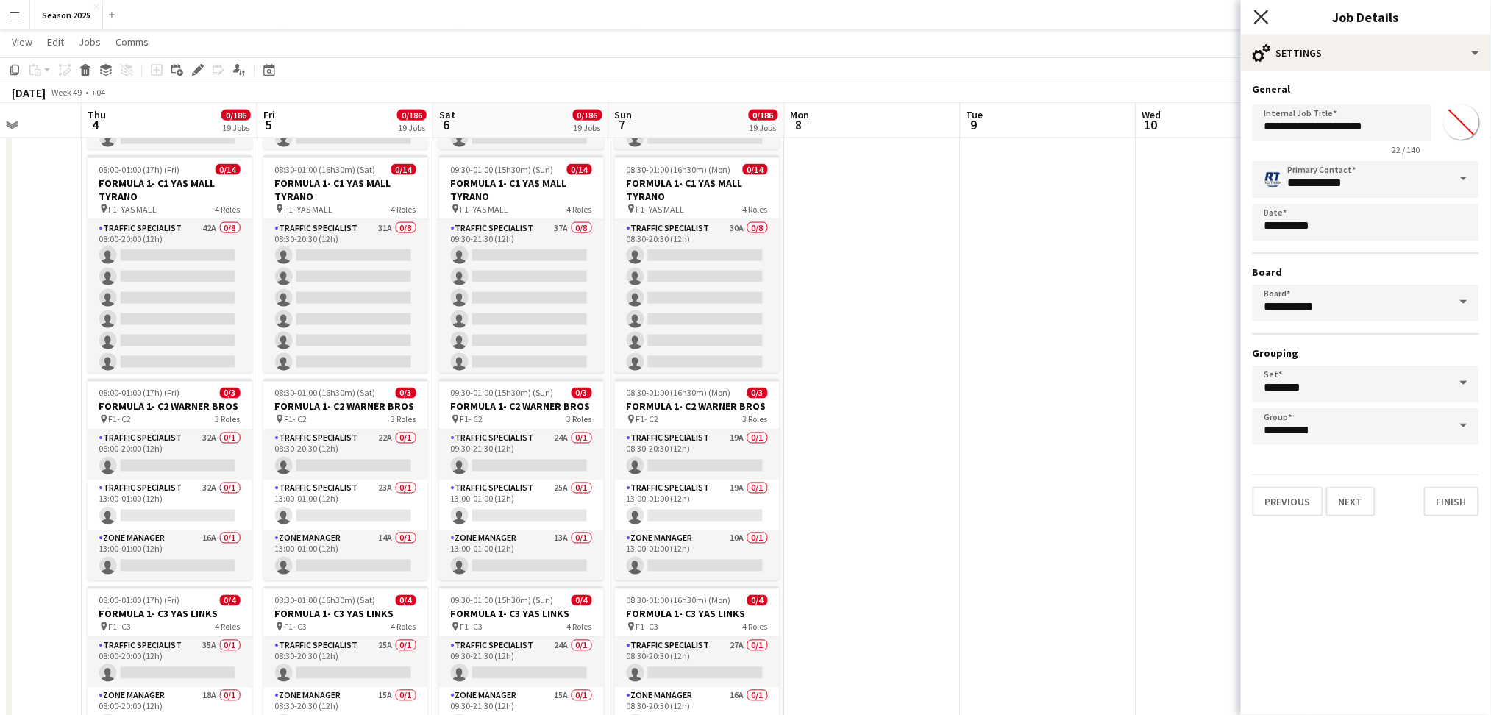
click at [1255, 17] on icon "Close pop-in" at bounding box center [1261, 17] width 14 height 14
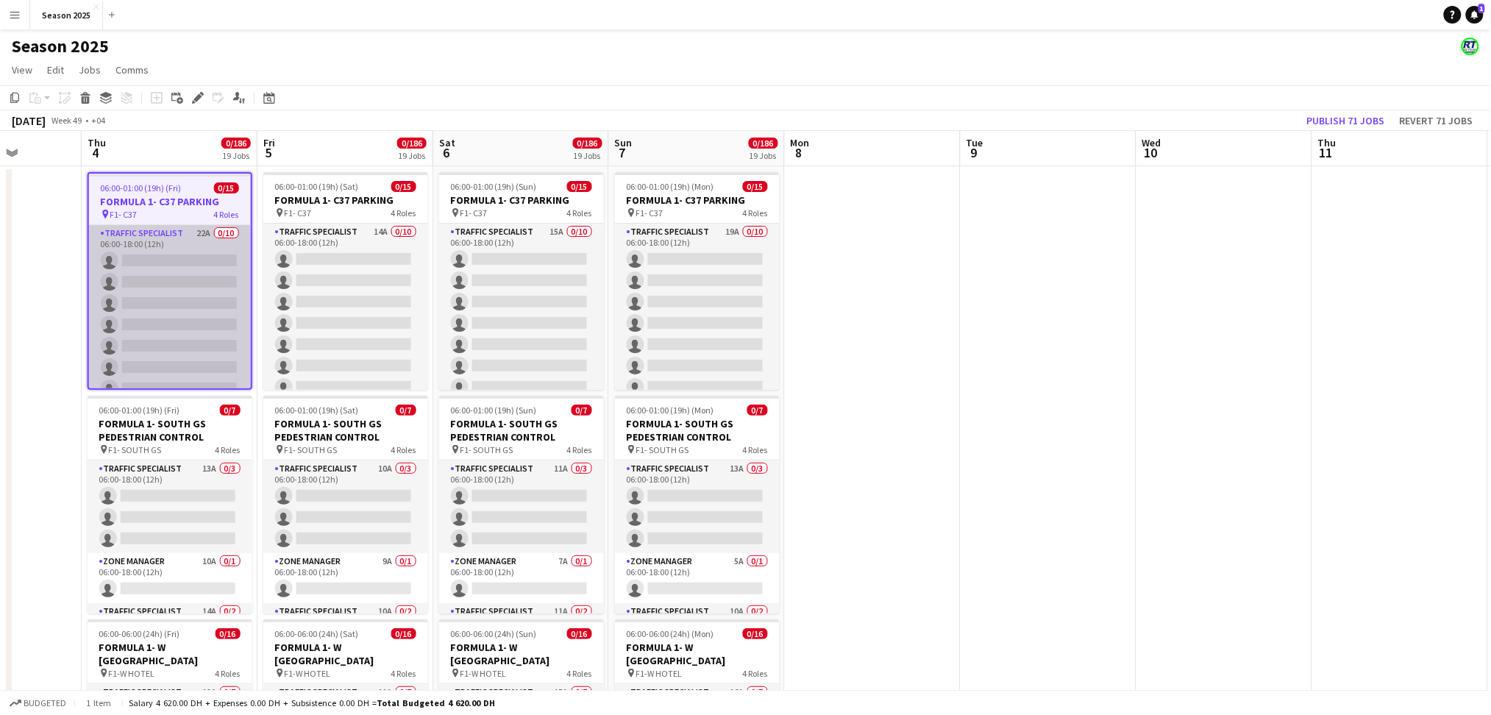
click at [209, 299] on app-card-role "Traffic Specialist 22A 0/10 06:00-18:00 (12h) single-neutral-actions single-neu…" at bounding box center [170, 346] width 162 height 242
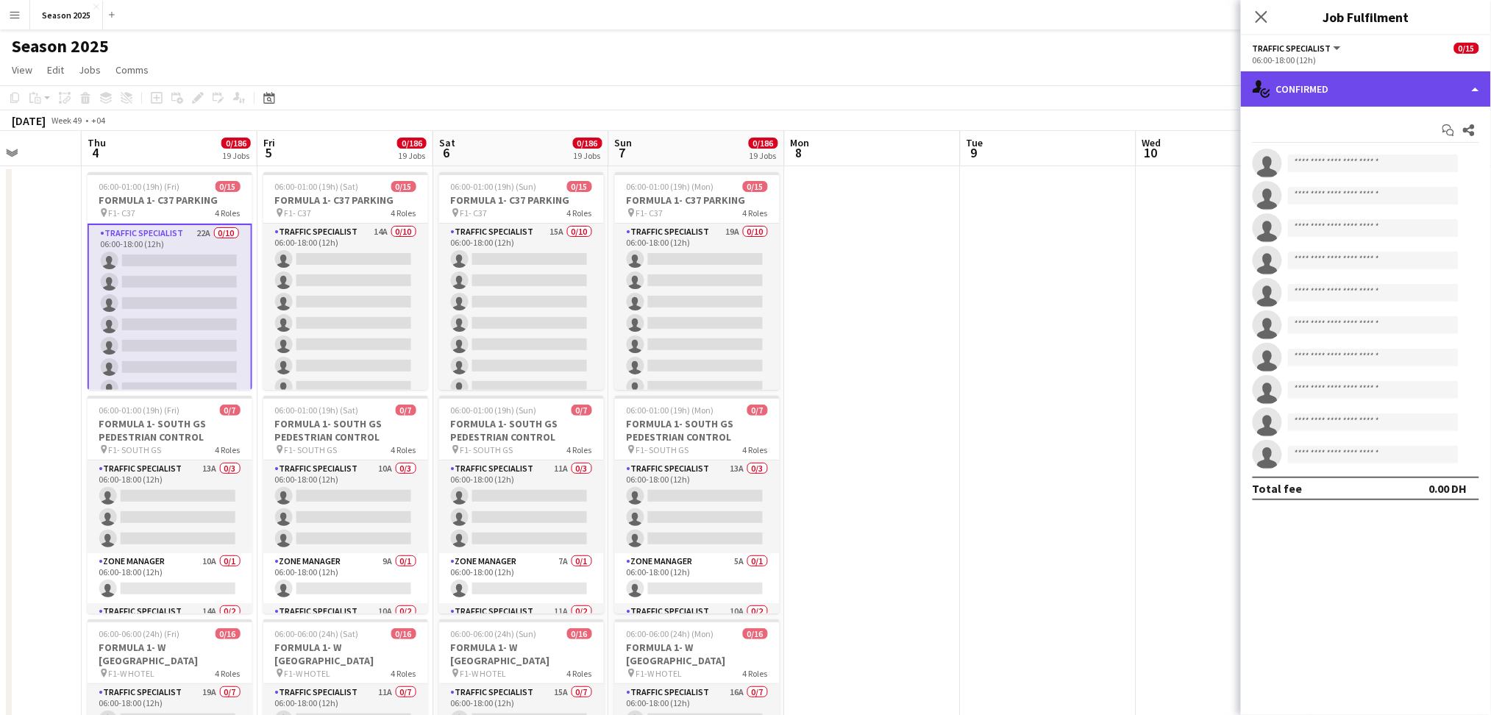
click at [1255, 97] on div "single-neutral-actions-check-2 Confirmed" at bounding box center [1366, 88] width 250 height 35
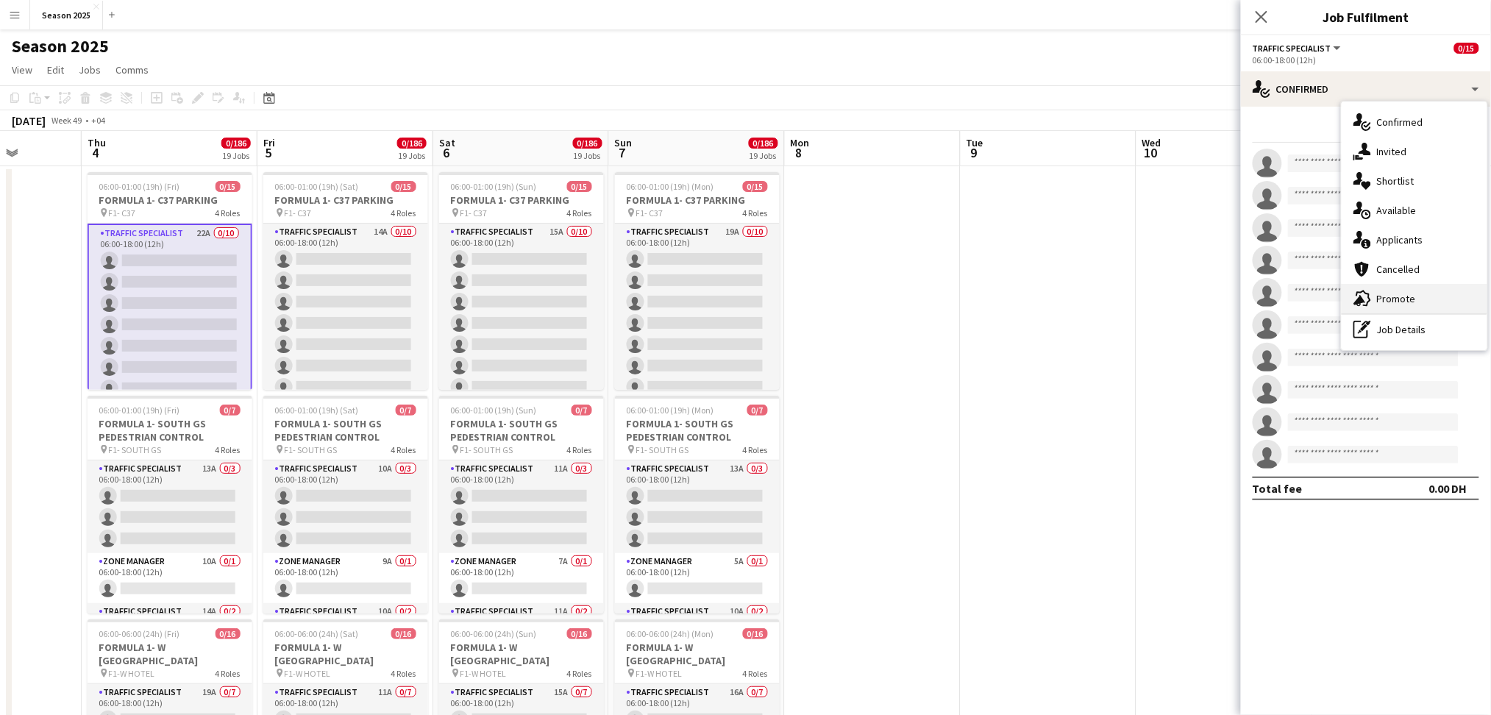
click at [1255, 292] on div "advertising-megaphone Promote" at bounding box center [1415, 298] width 146 height 29
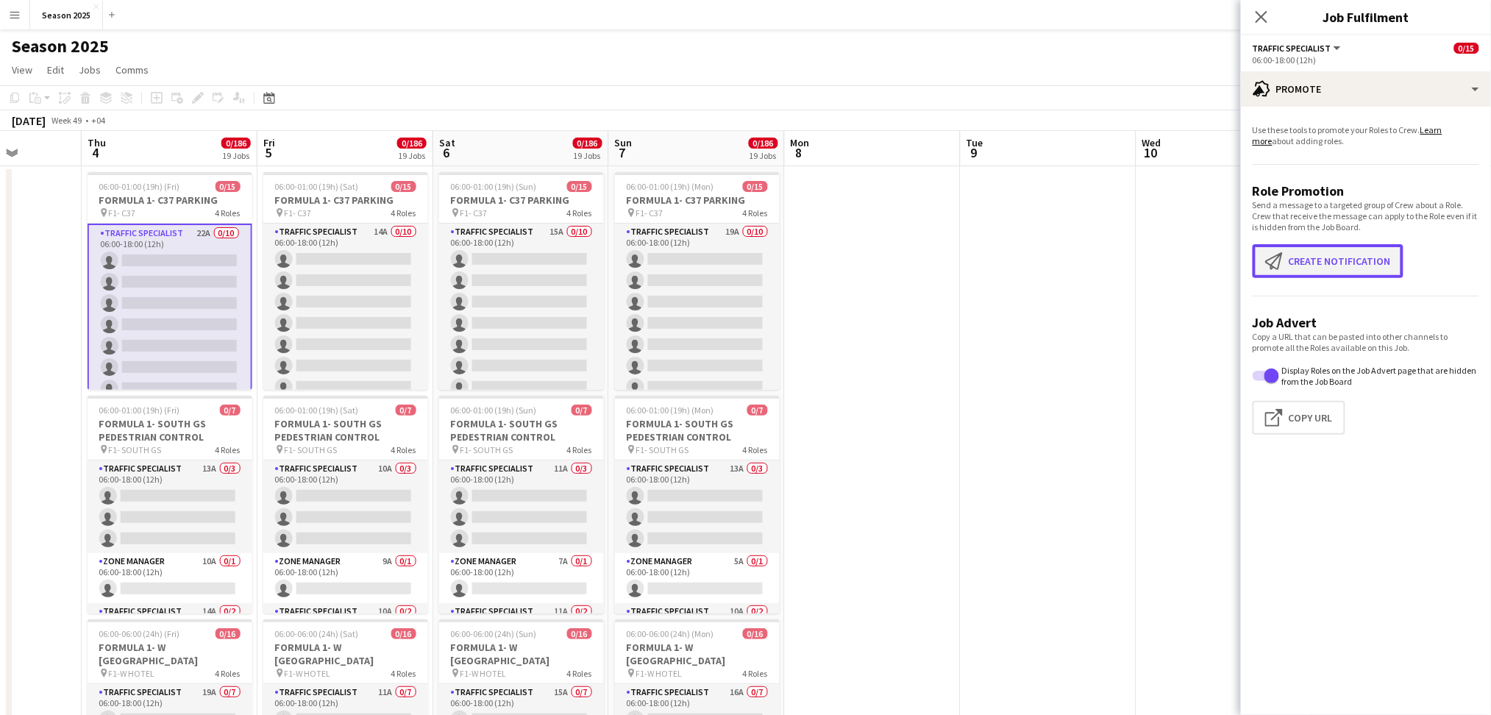
click at [1255, 252] on button "Create notification Create notification" at bounding box center [1328, 261] width 151 height 34
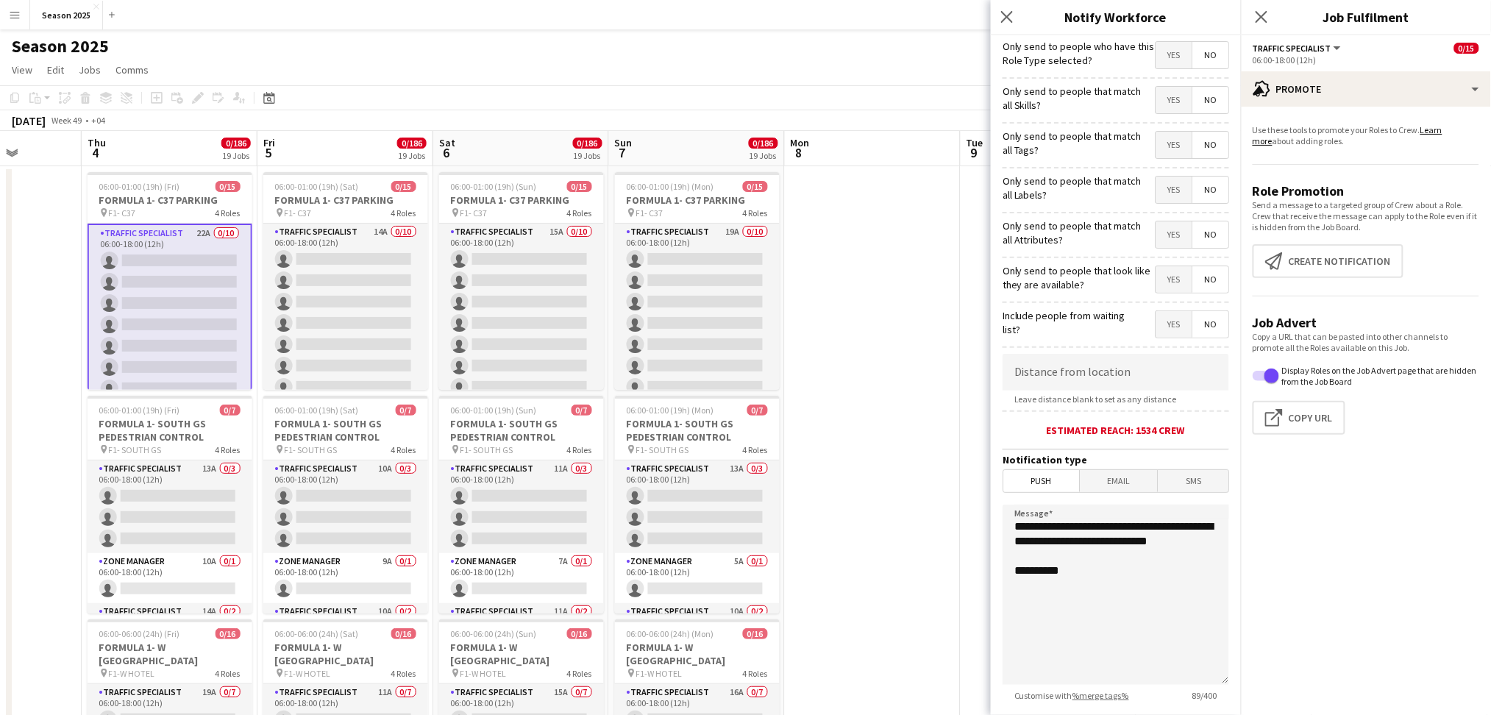
click at [1156, 47] on span "Yes" at bounding box center [1174, 55] width 36 height 26
click at [1158, 57] on span "Yes" at bounding box center [1174, 55] width 36 height 26
click at [1192, 57] on span "No" at bounding box center [1210, 55] width 36 height 26
click at [1192, 104] on span "No" at bounding box center [1210, 100] width 36 height 26
click at [1196, 146] on span "No" at bounding box center [1210, 145] width 36 height 26
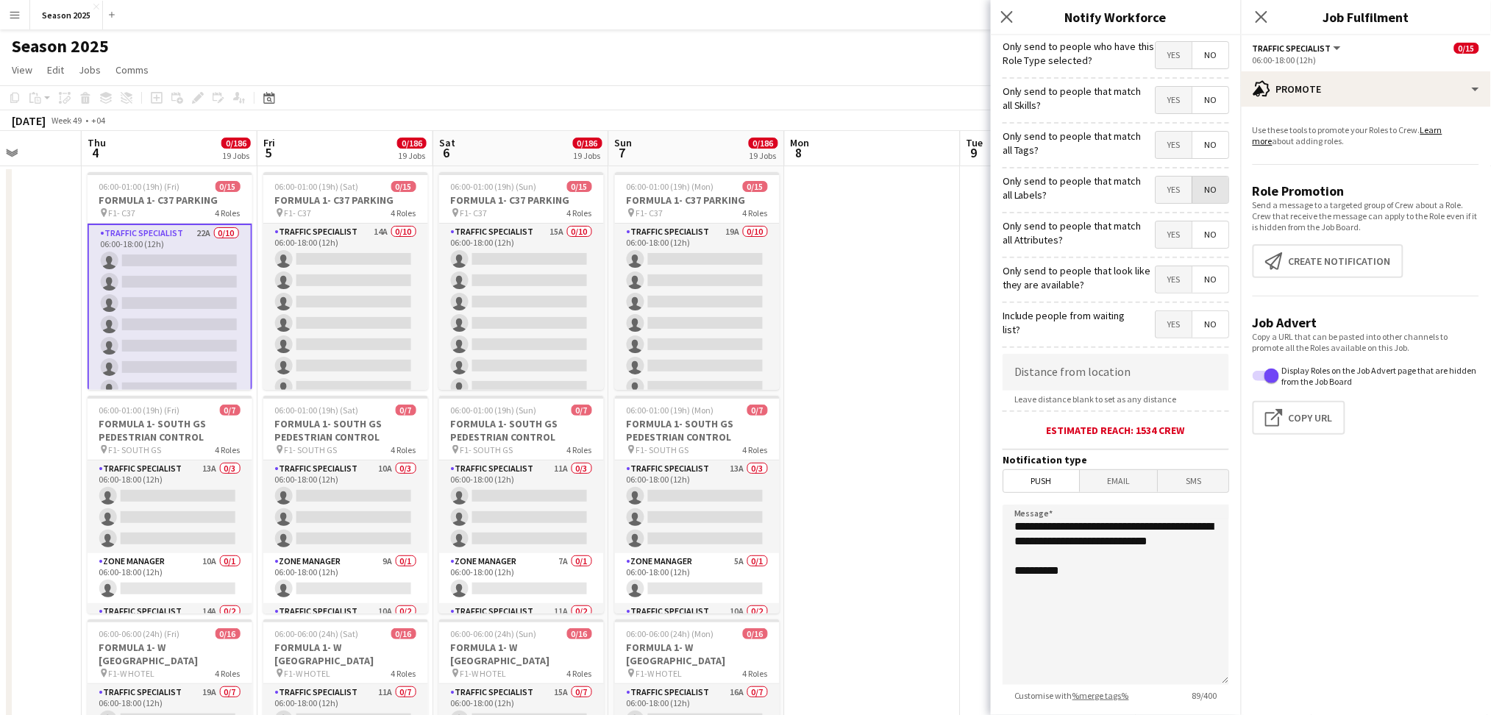
click at [1192, 191] on span "No" at bounding box center [1210, 190] width 36 height 26
click at [1195, 236] on span "No" at bounding box center [1210, 234] width 36 height 26
click at [1193, 278] on span "No" at bounding box center [1210, 279] width 36 height 26
click at [1198, 325] on span "No" at bounding box center [1210, 324] width 36 height 26
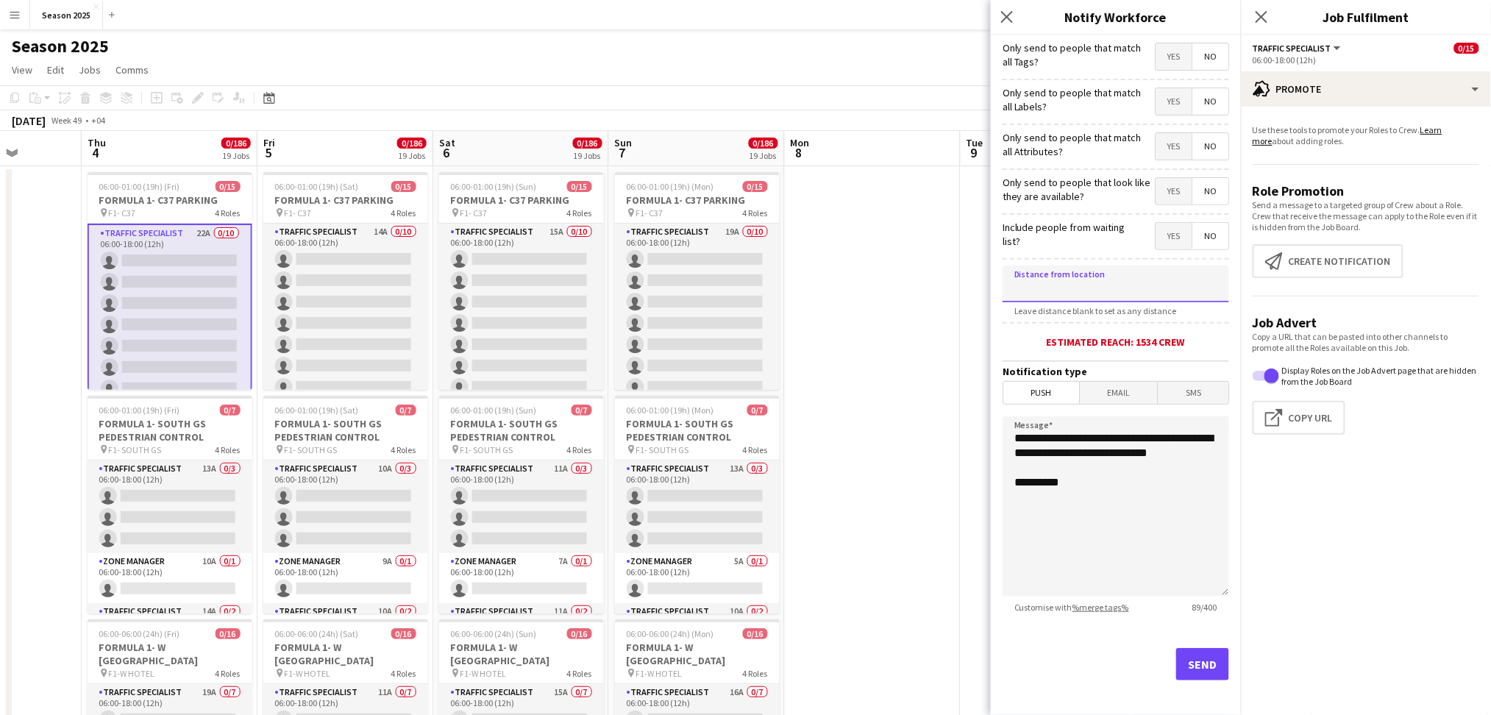
click at [1125, 288] on input at bounding box center [1116, 284] width 227 height 37
type input "****"
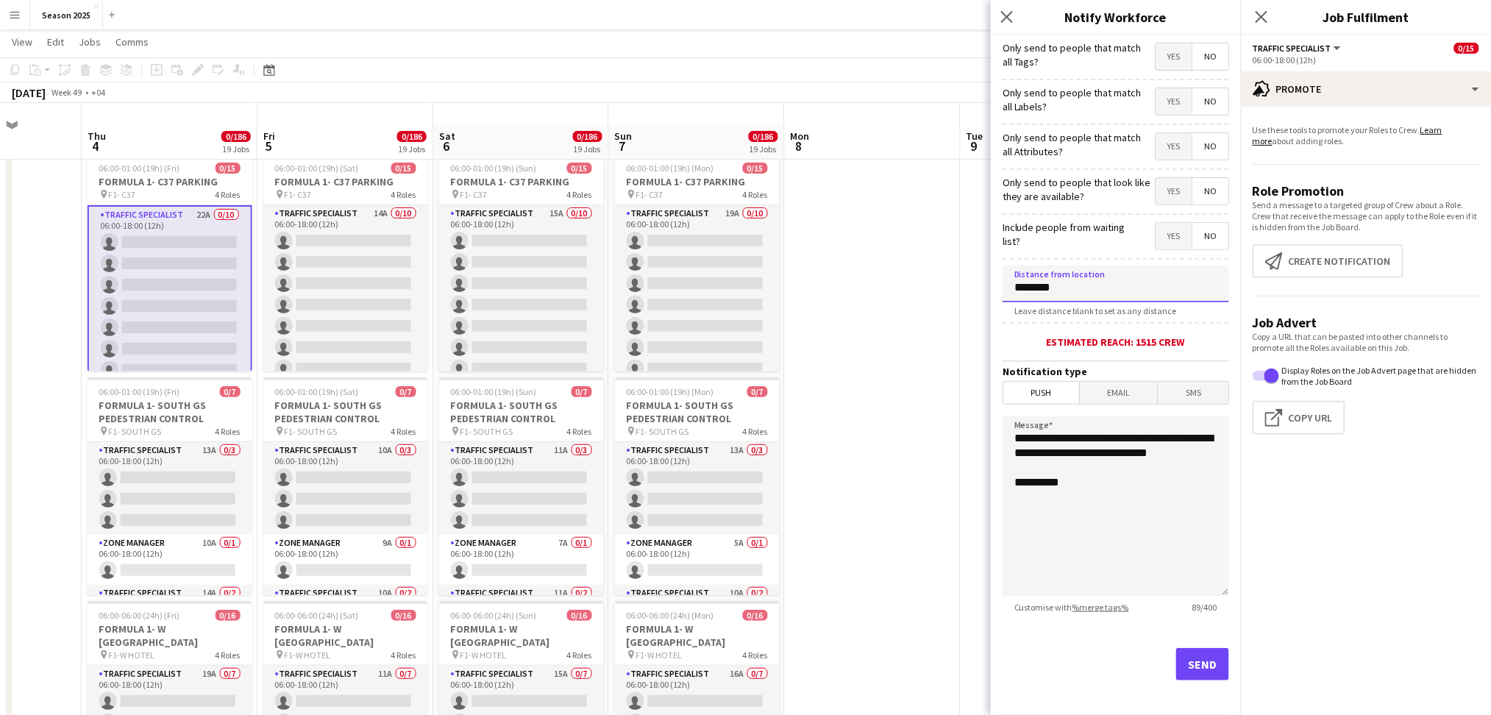
scroll to position [392, 0]
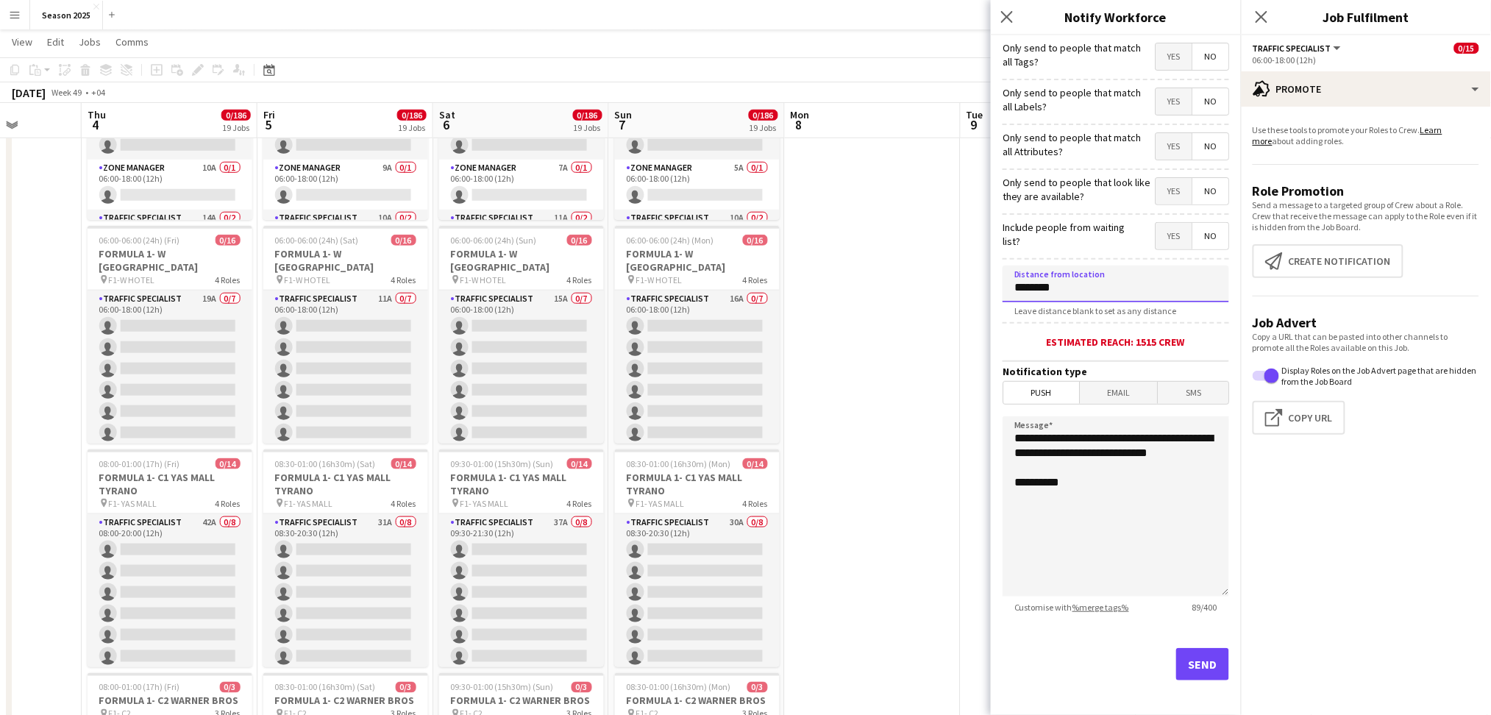
type input "********"
click at [1189, 596] on button "Send" at bounding box center [1202, 664] width 53 height 32
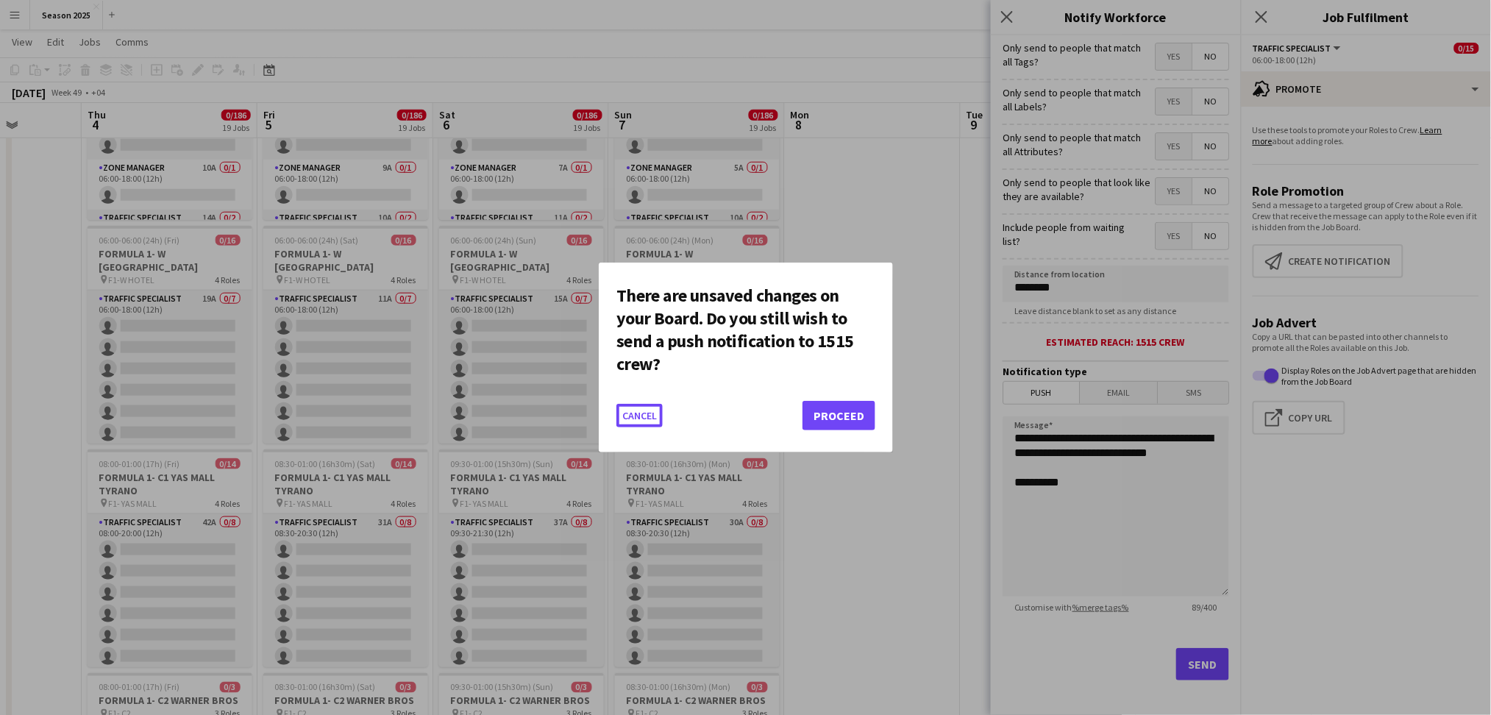
scroll to position [0, 0]
click at [829, 405] on button "Proceed" at bounding box center [838, 415] width 73 height 29
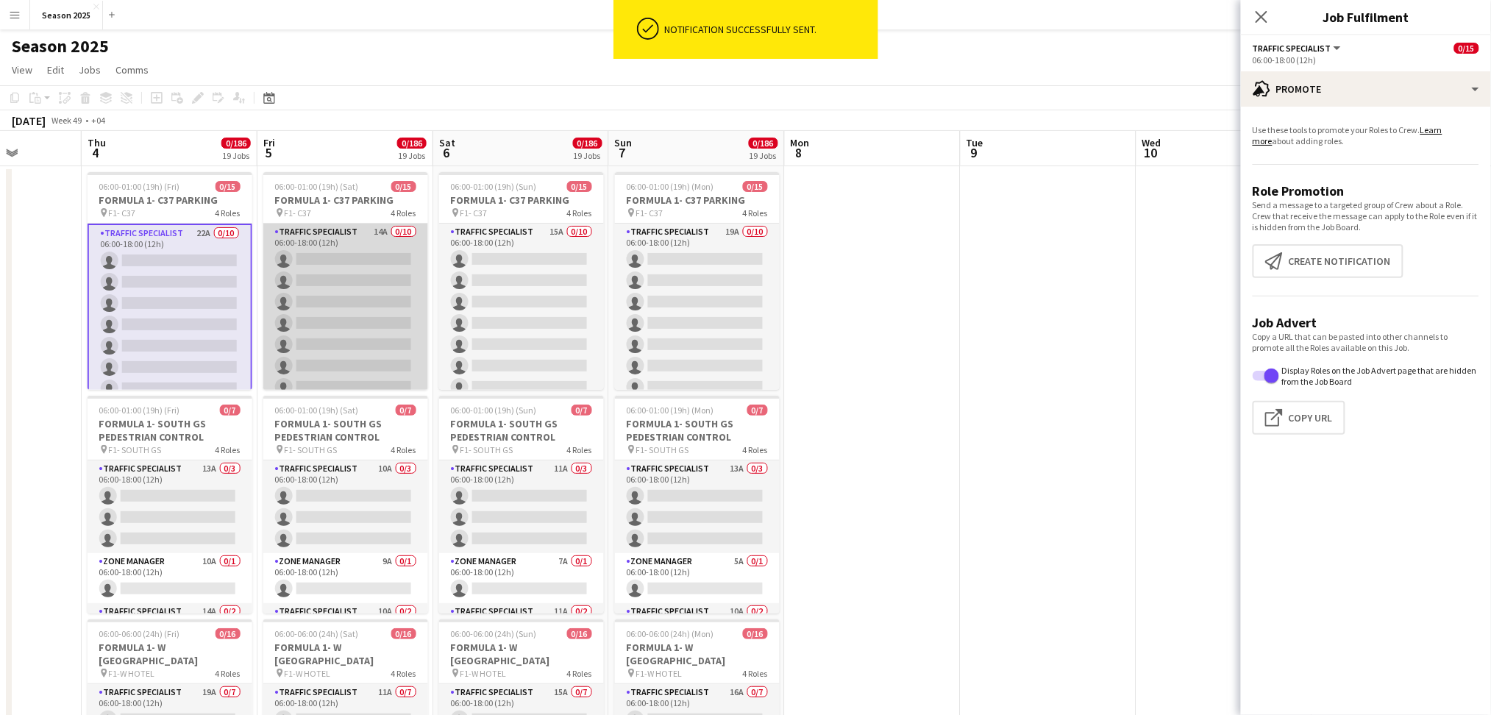
click at [369, 288] on app-card-role "Traffic Specialist 14A 0/10 06:00-18:00 (12h) single-neutral-actions single-neu…" at bounding box center [345, 345] width 165 height 242
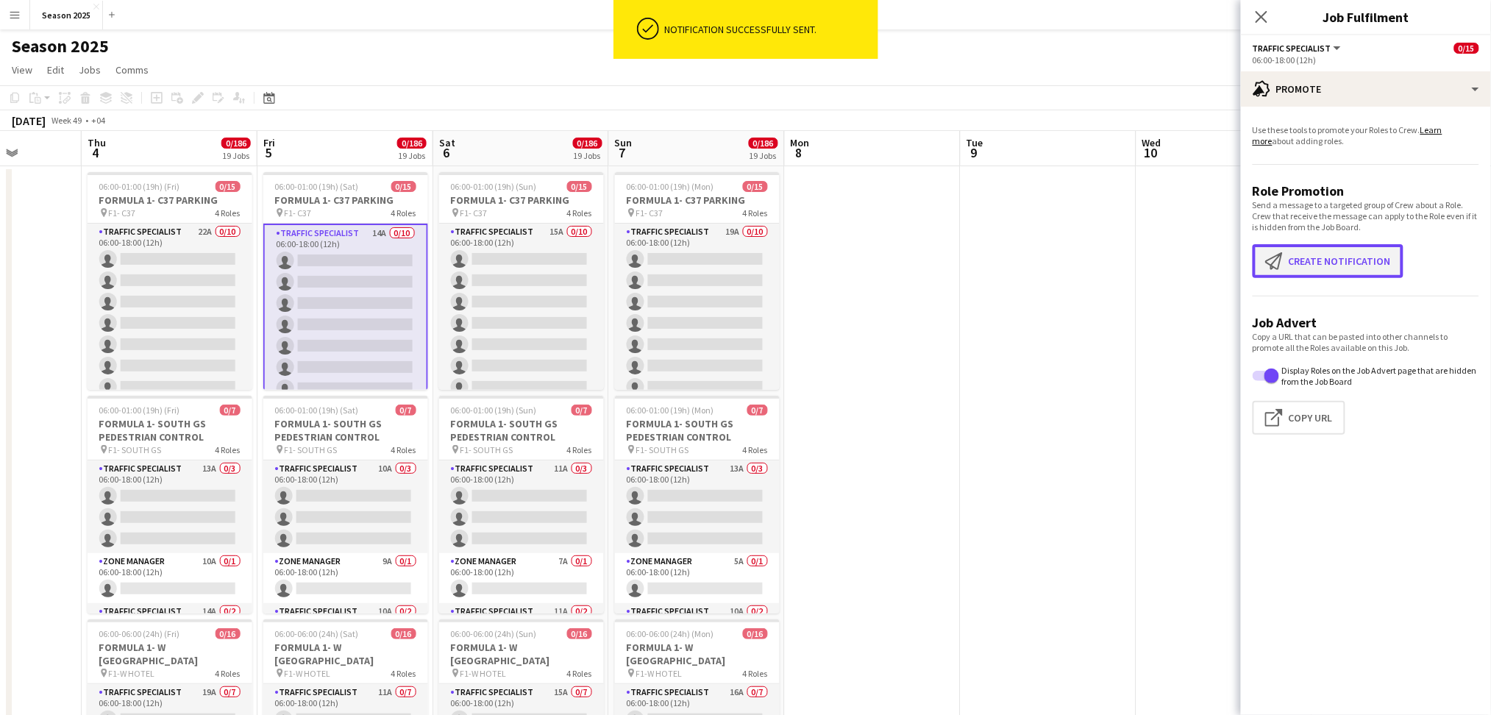
click at [1255, 260] on button "Create notification Create notification" at bounding box center [1328, 261] width 151 height 34
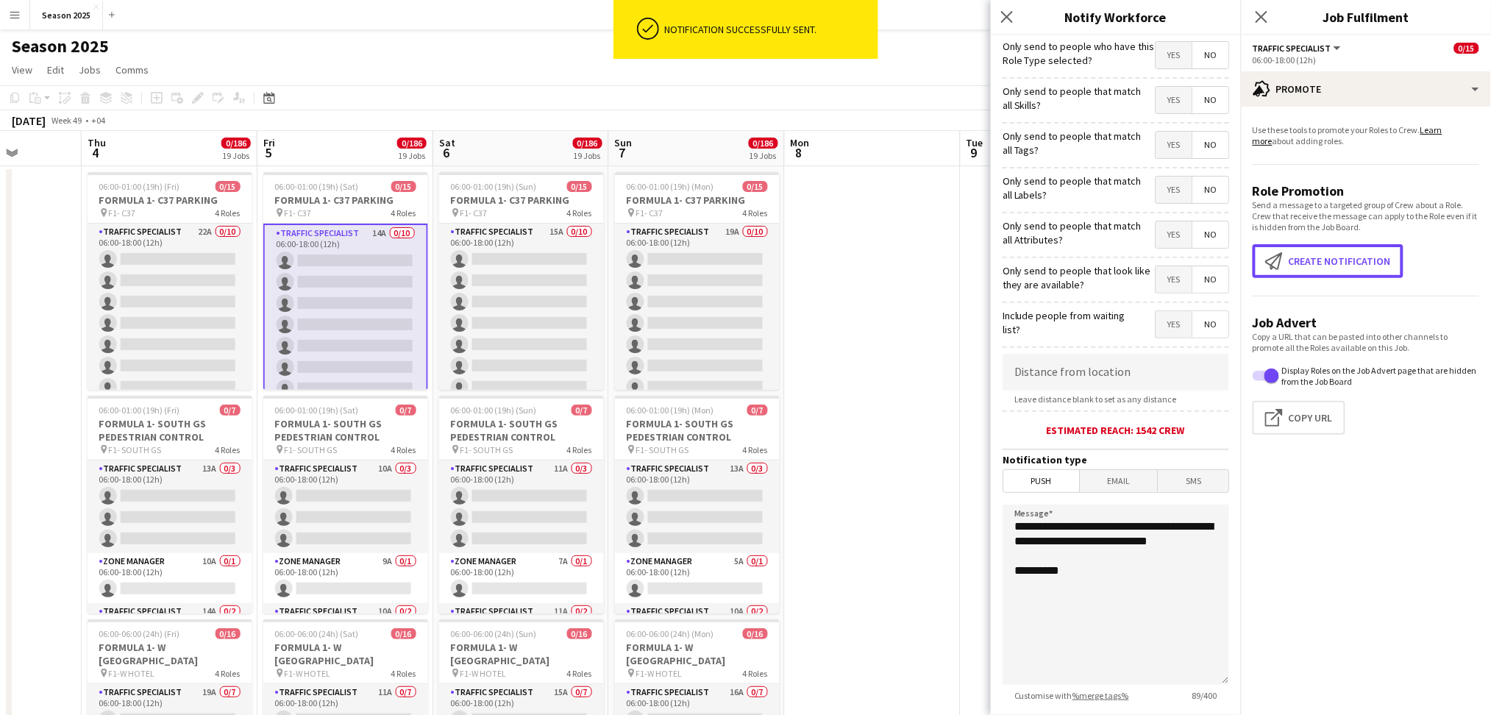
scroll to position [88, 0]
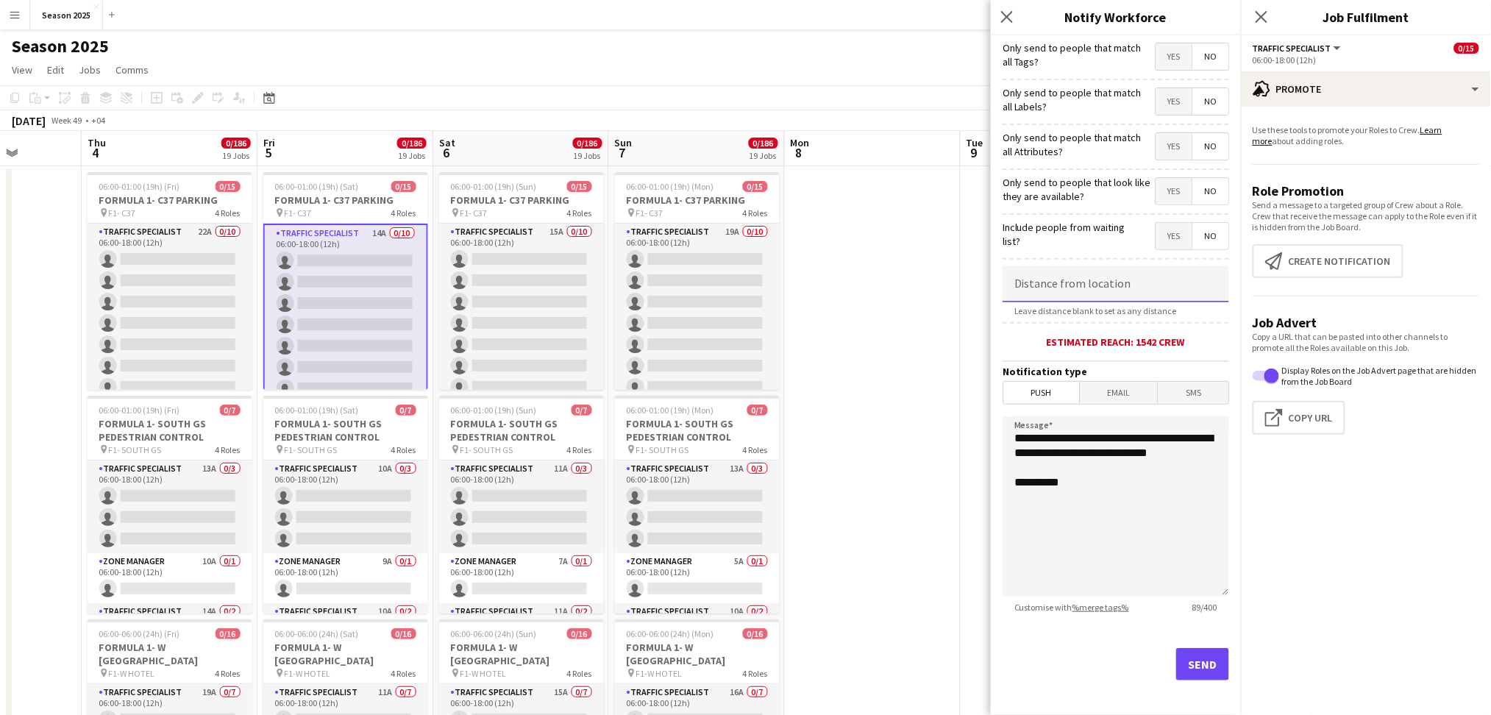
drag, startPoint x: 1108, startPoint y: 284, endPoint x: 1122, endPoint y: 282, distance: 14.1
click at [1106, 282] on input at bounding box center [1116, 284] width 227 height 37
type input "********"
click at [1189, 596] on button "Send" at bounding box center [1202, 664] width 53 height 32
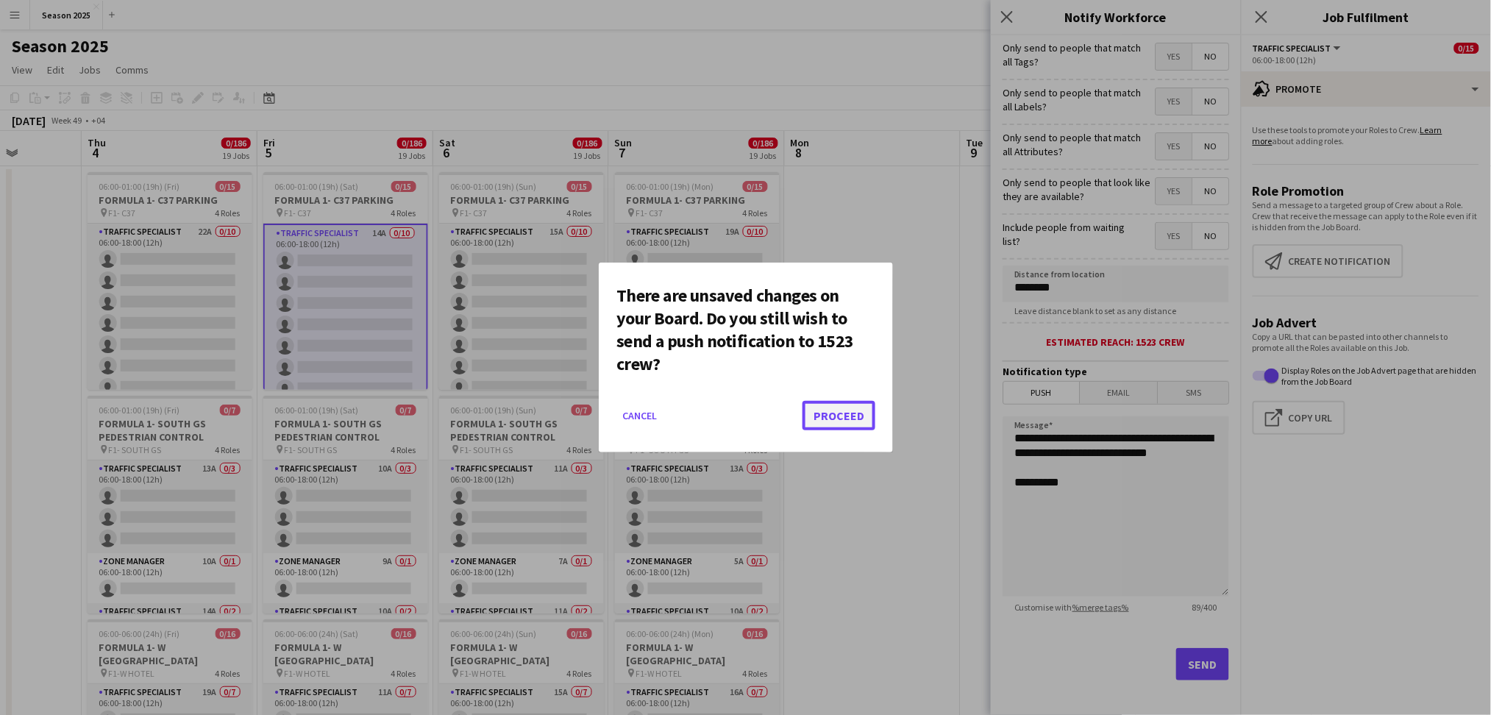
click at [836, 418] on button "Proceed" at bounding box center [838, 415] width 73 height 29
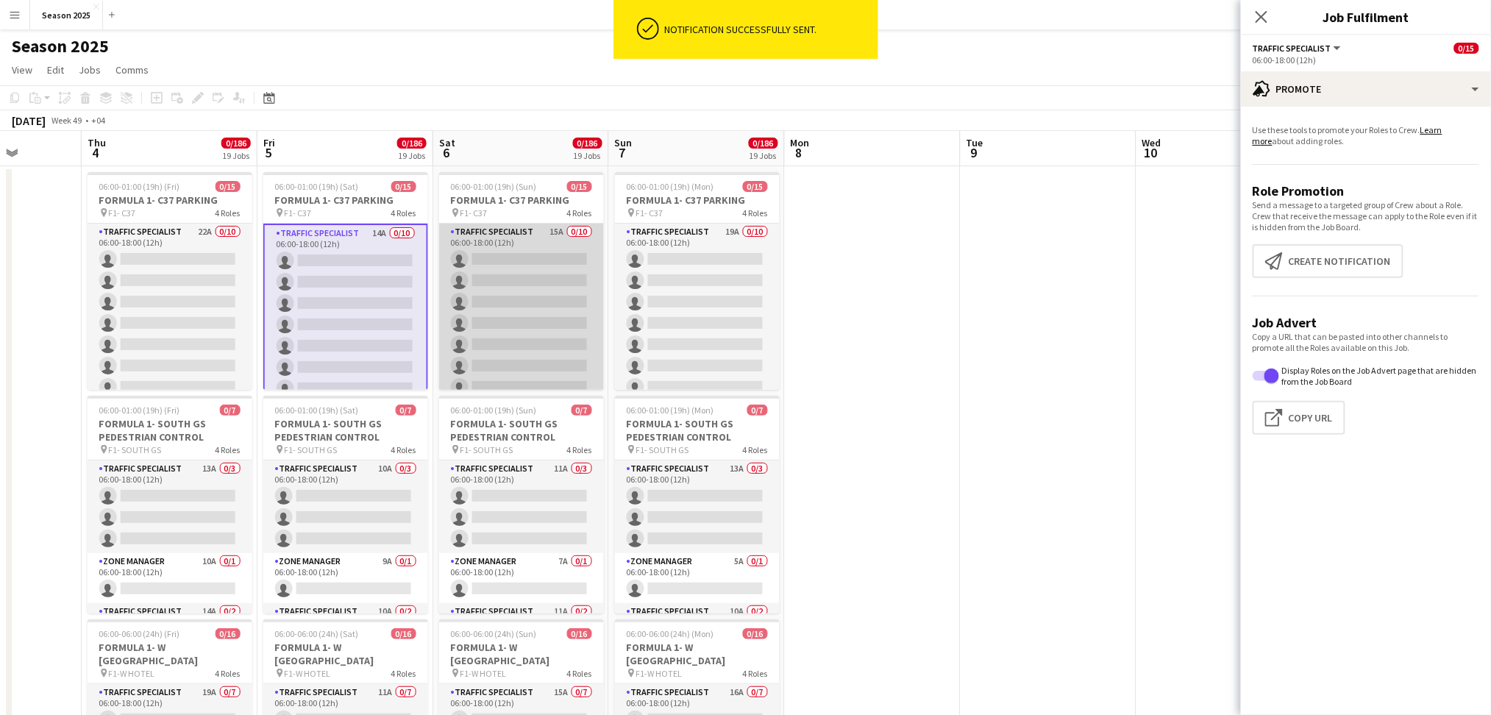
click at [491, 291] on app-card-role "Traffic Specialist 15A 0/10 06:00-18:00 (12h) single-neutral-actions single-neu…" at bounding box center [521, 345] width 165 height 242
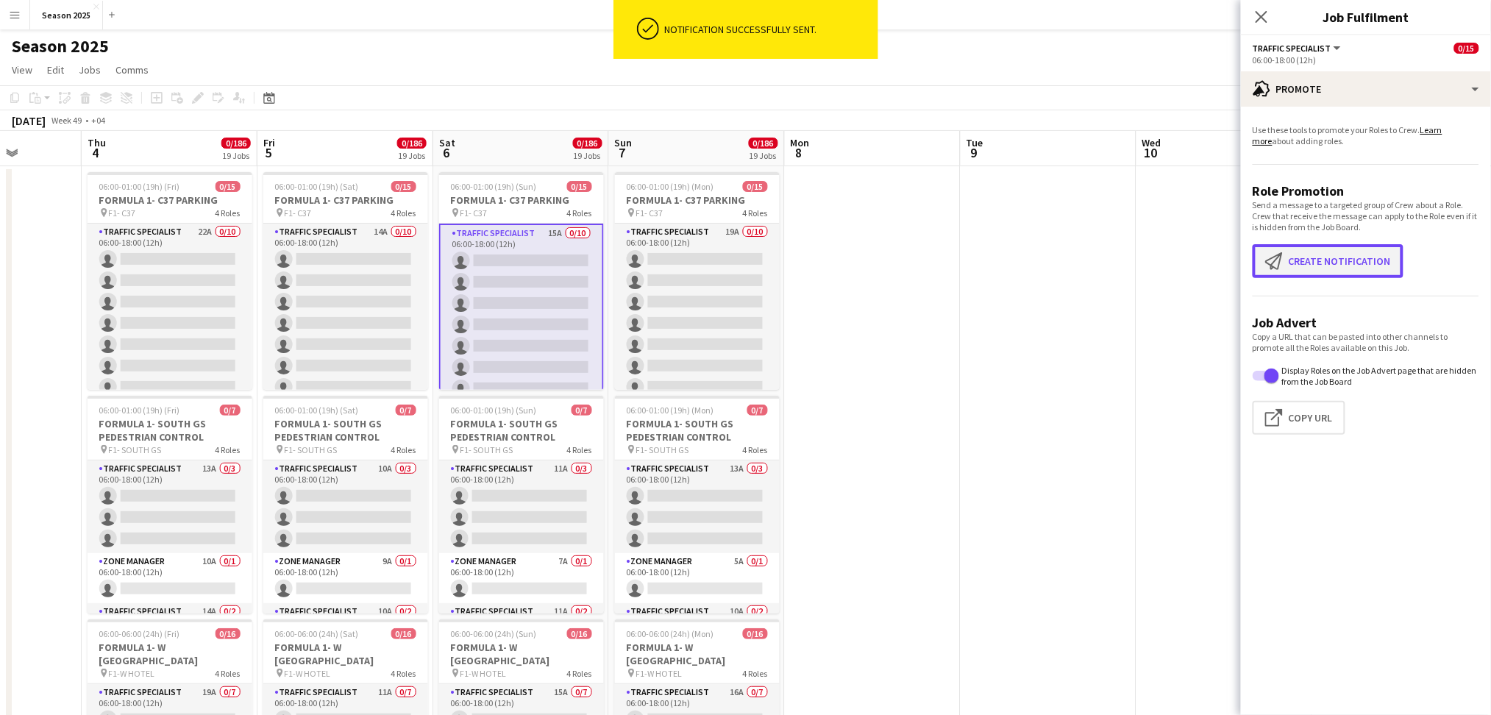
click at [1255, 257] on button "Create notification Create notification" at bounding box center [1328, 261] width 151 height 34
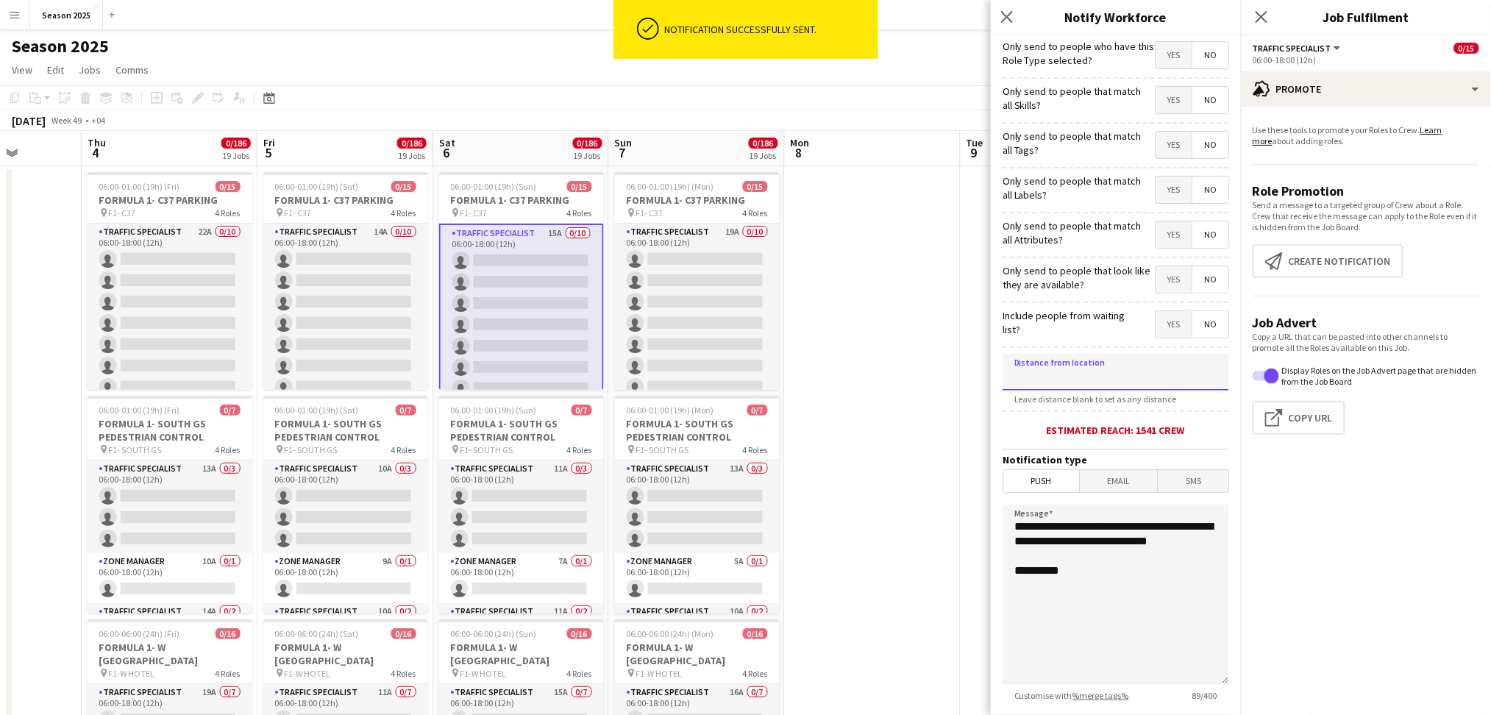
click at [1109, 374] on input at bounding box center [1116, 372] width 227 height 37
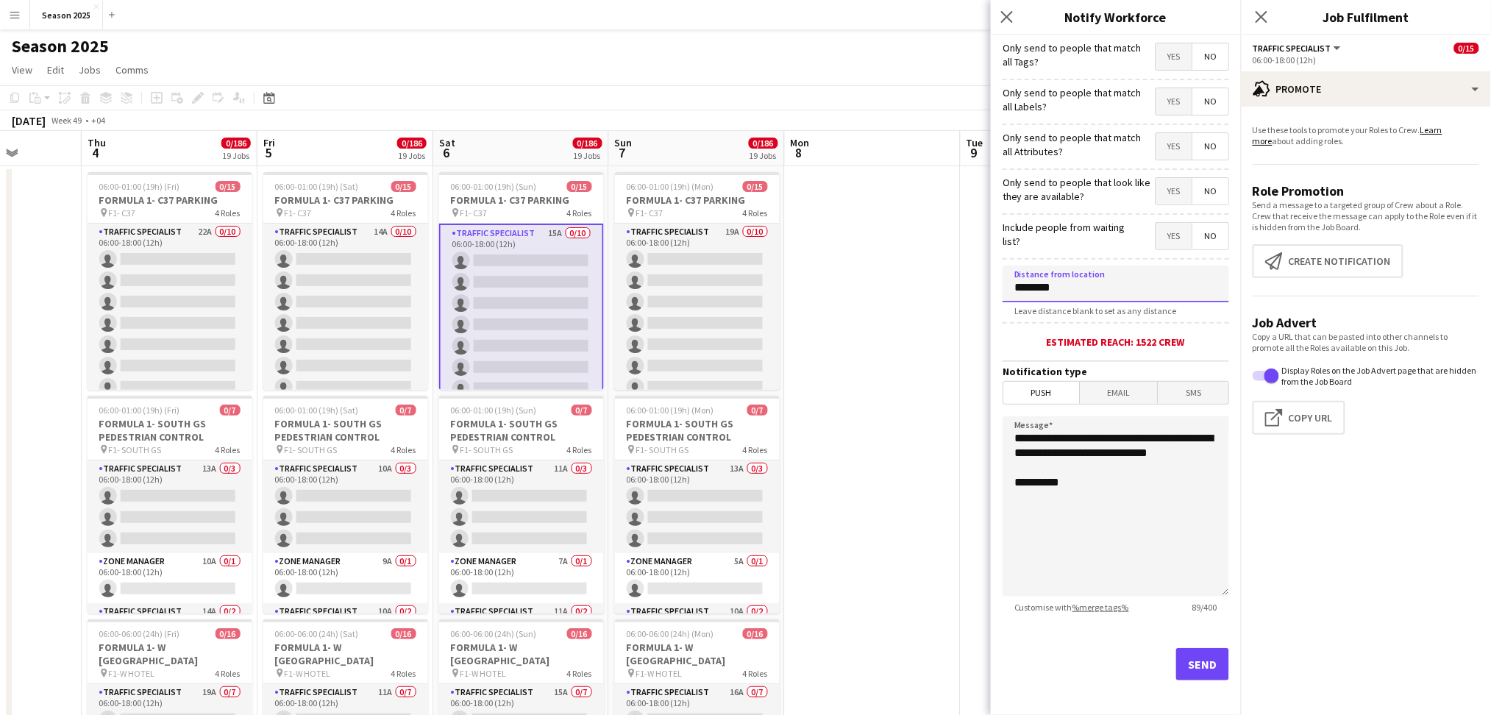
type input "********"
click at [1197, 596] on button "Send" at bounding box center [1202, 664] width 53 height 32
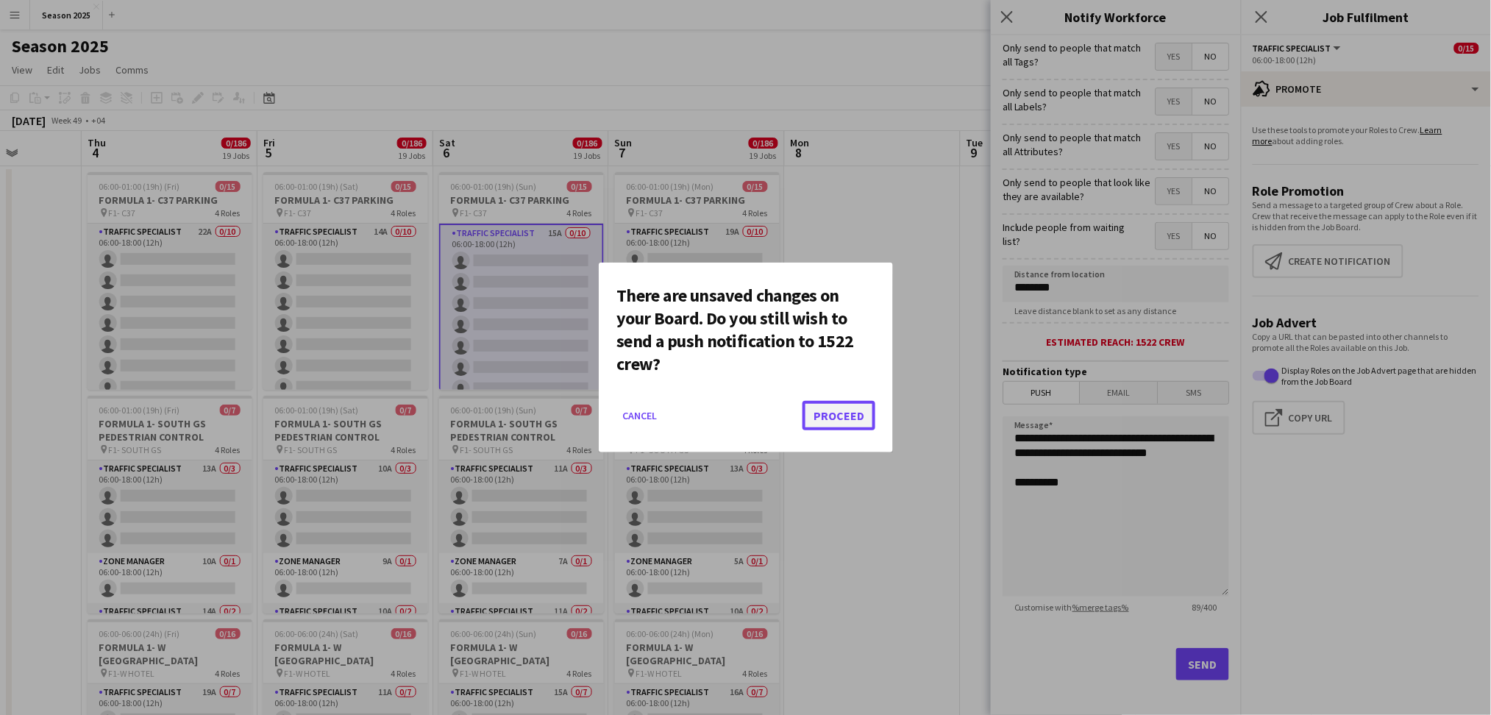
click at [836, 415] on button "Proceed" at bounding box center [838, 415] width 73 height 29
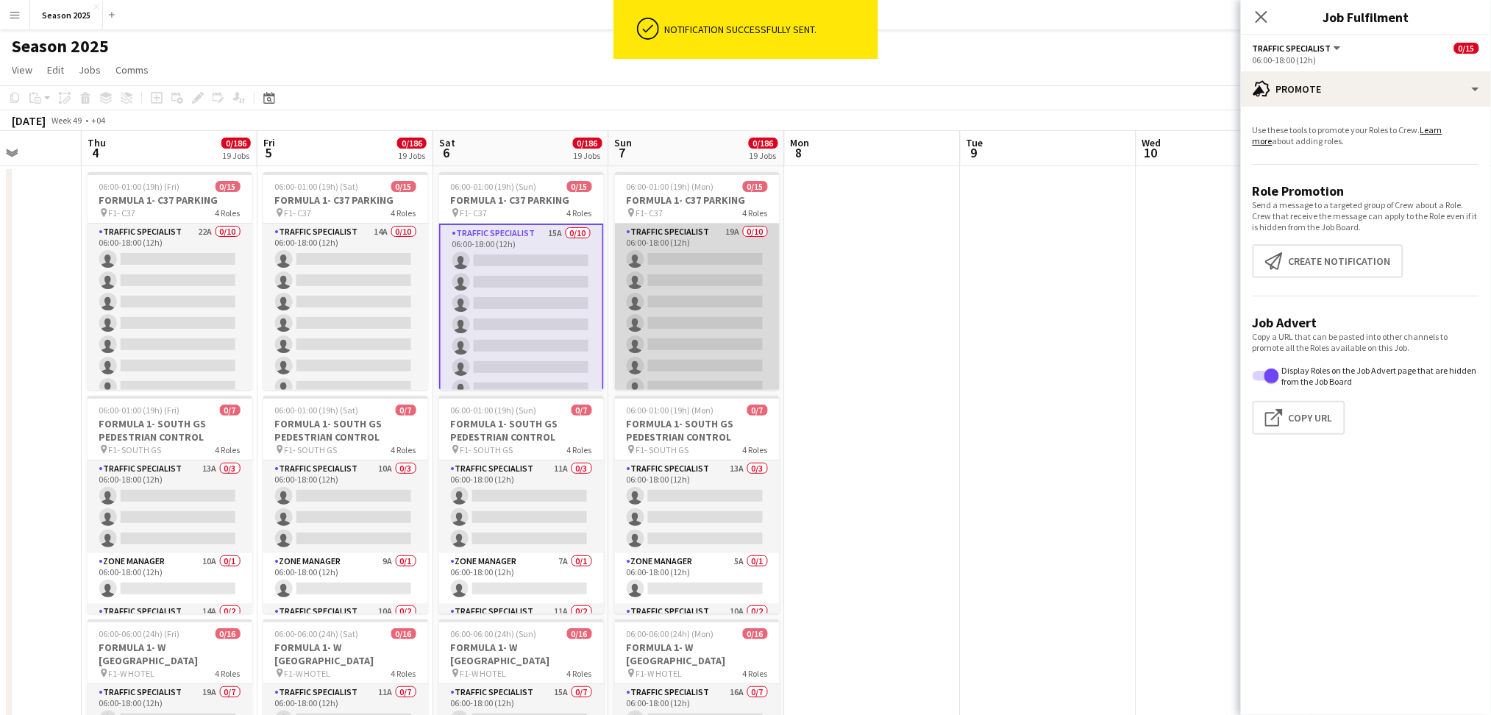
click at [674, 300] on app-card-role "Traffic Specialist 19A 0/10 06:00-18:00 (12h) single-neutral-actions single-neu…" at bounding box center [697, 345] width 165 height 242
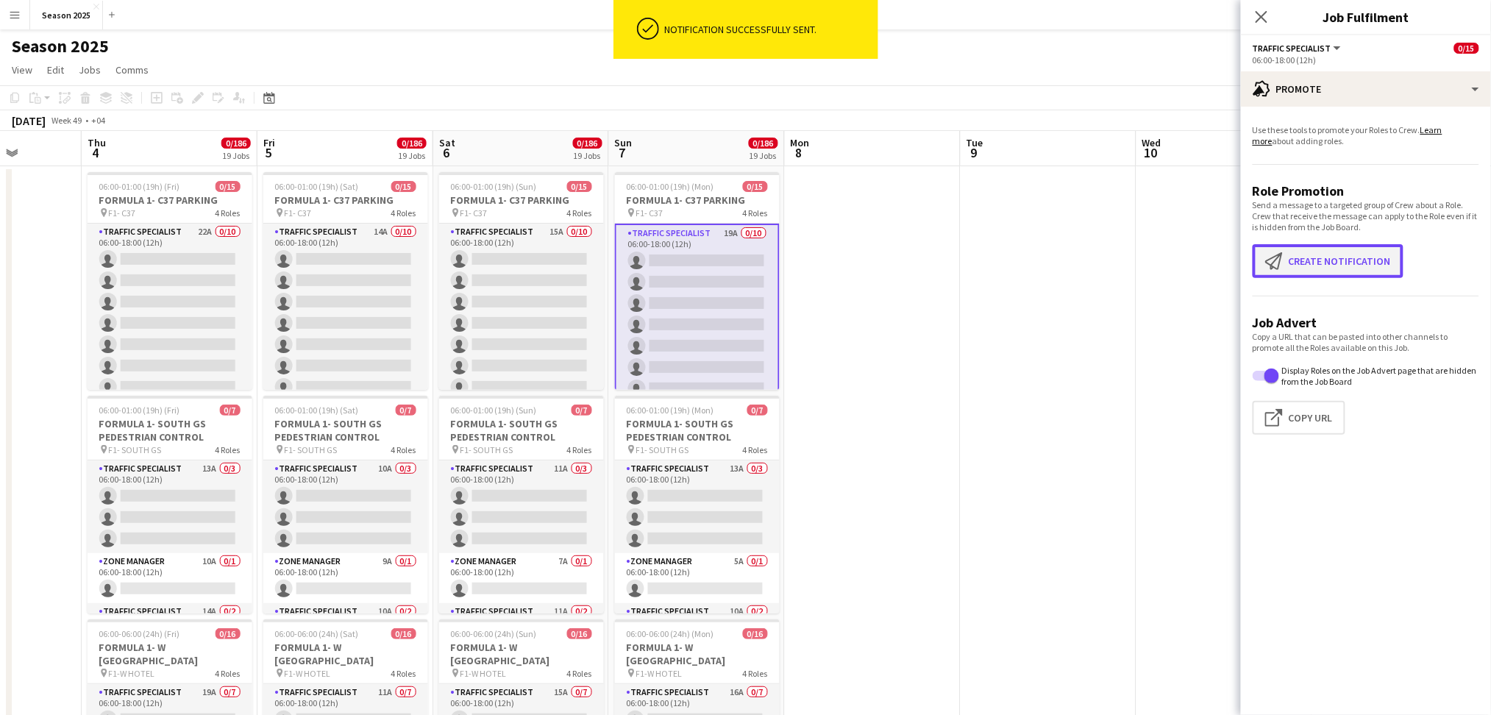
click at [1255, 249] on button "Create notification Create notification" at bounding box center [1328, 261] width 151 height 34
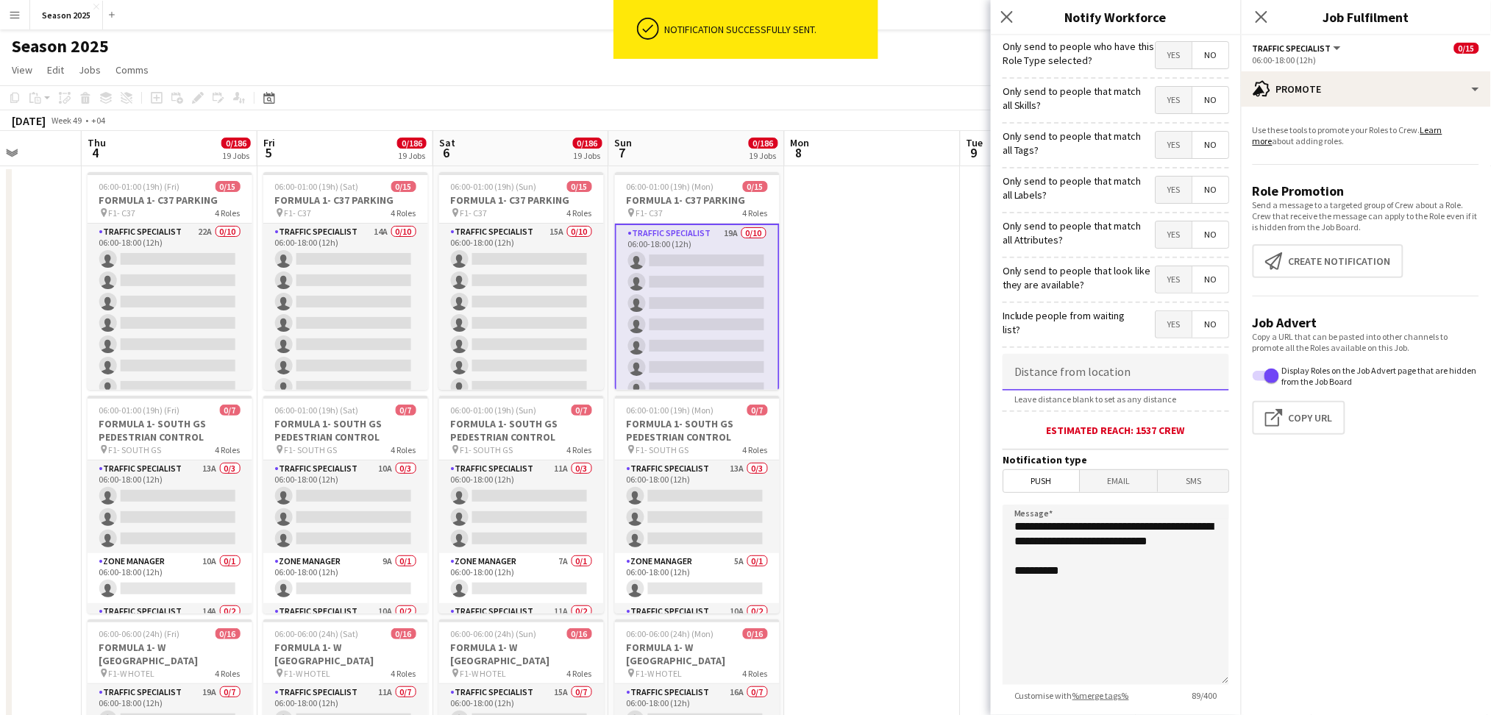
click at [1081, 380] on input at bounding box center [1116, 372] width 227 height 37
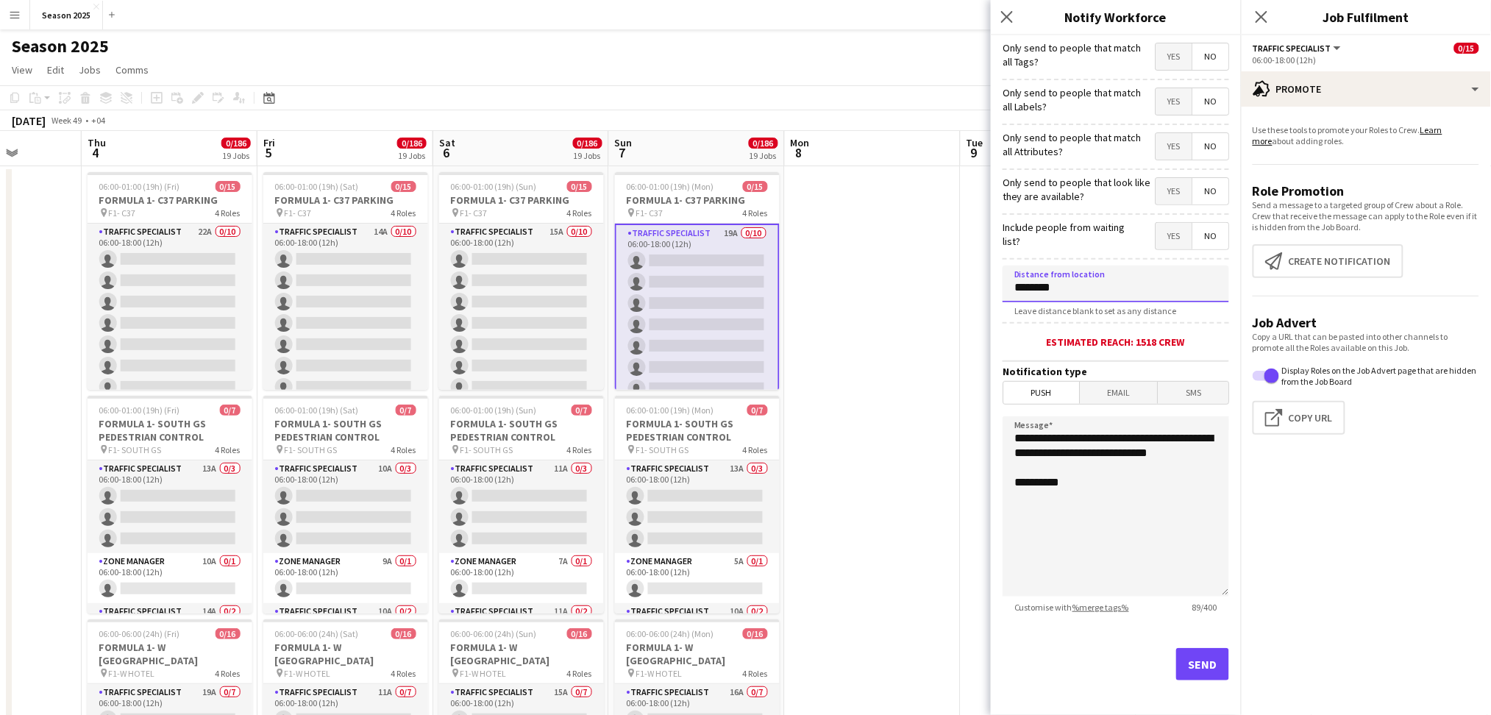
scroll to position [98, 0]
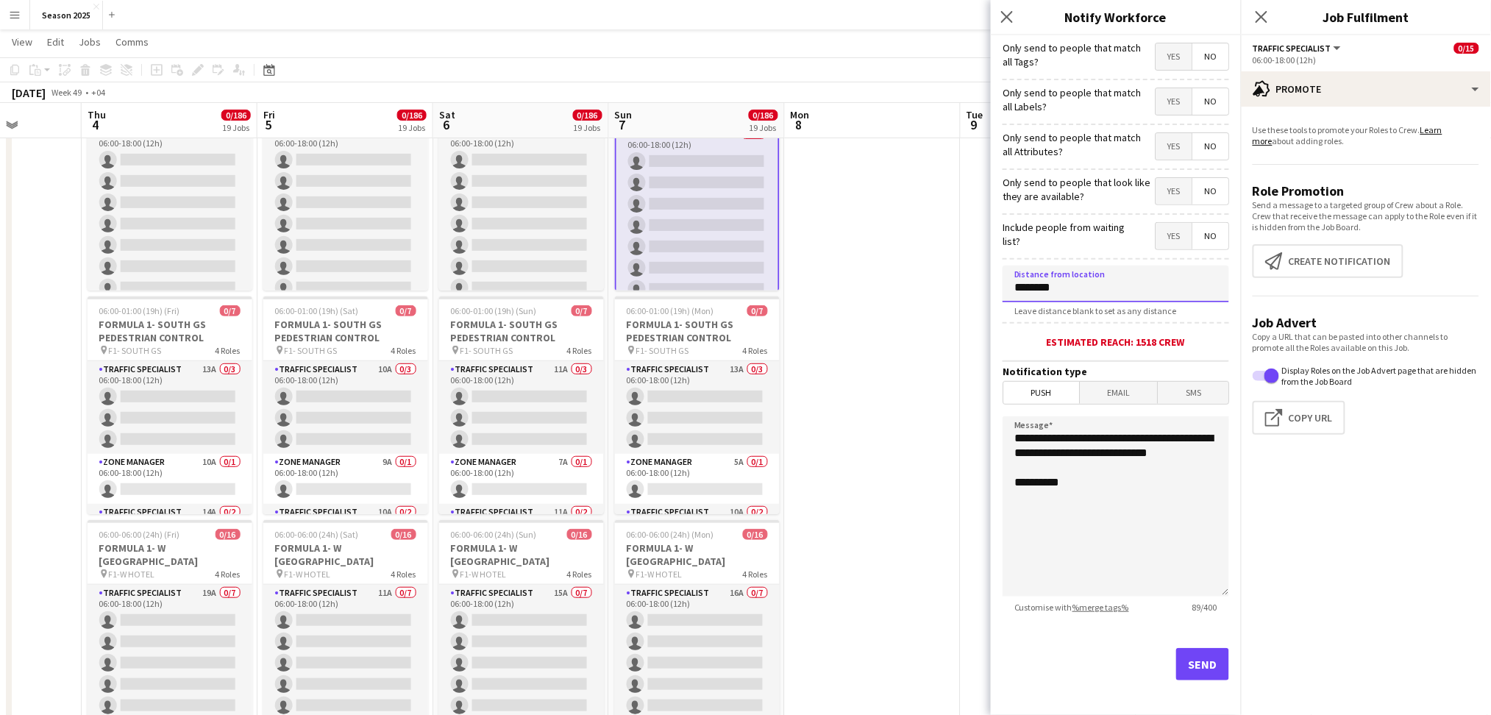
type input "********"
click at [1179, 596] on button "Send" at bounding box center [1202, 664] width 53 height 32
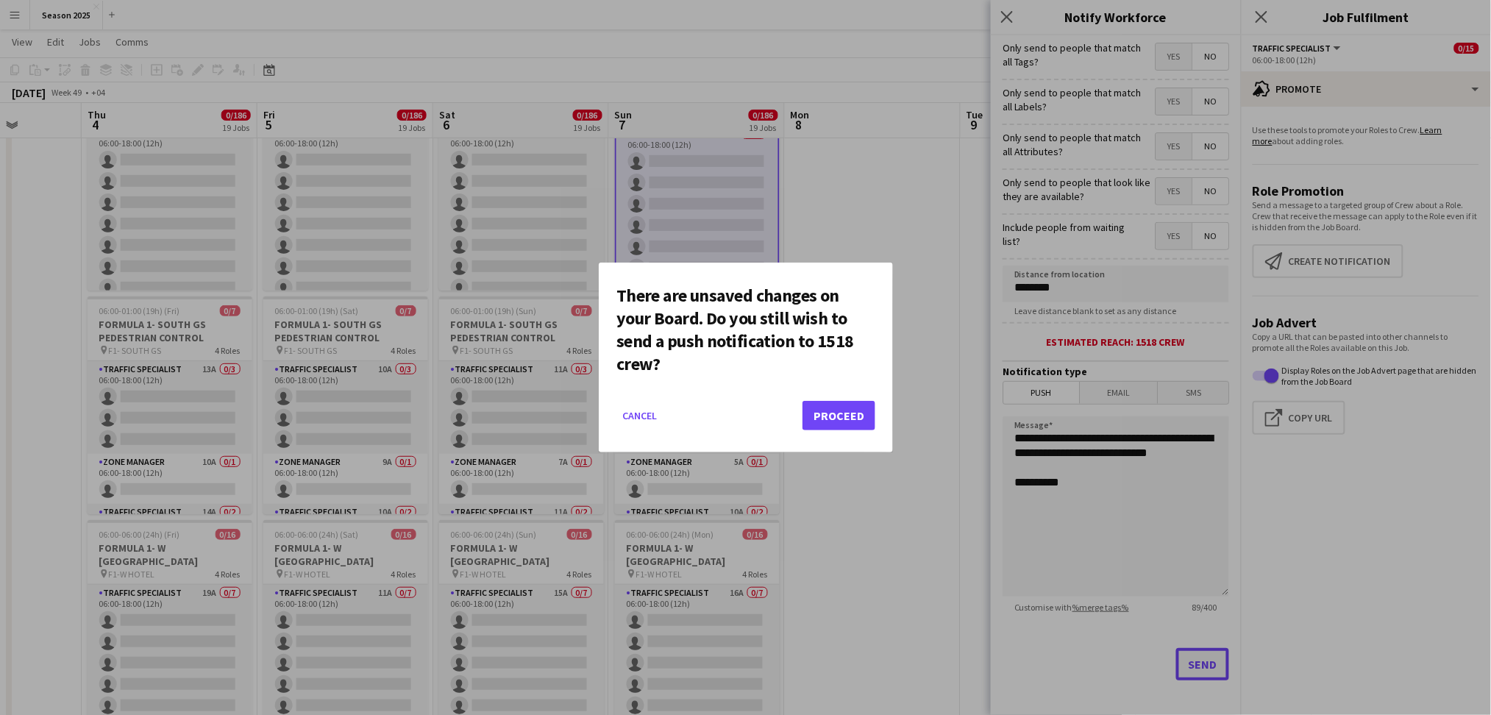
scroll to position [0, 0]
click at [854, 419] on button "Proceed" at bounding box center [838, 415] width 73 height 29
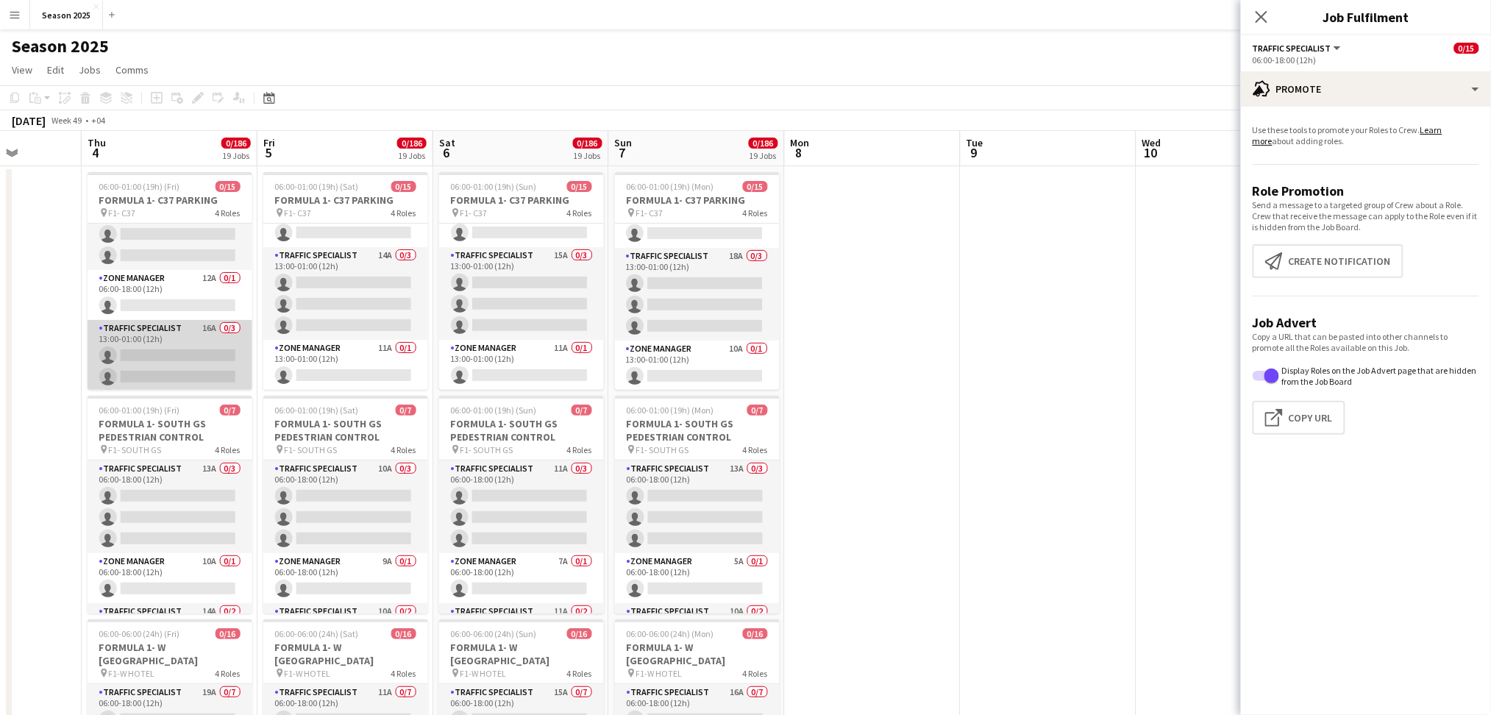
scroll to position [268, 0]
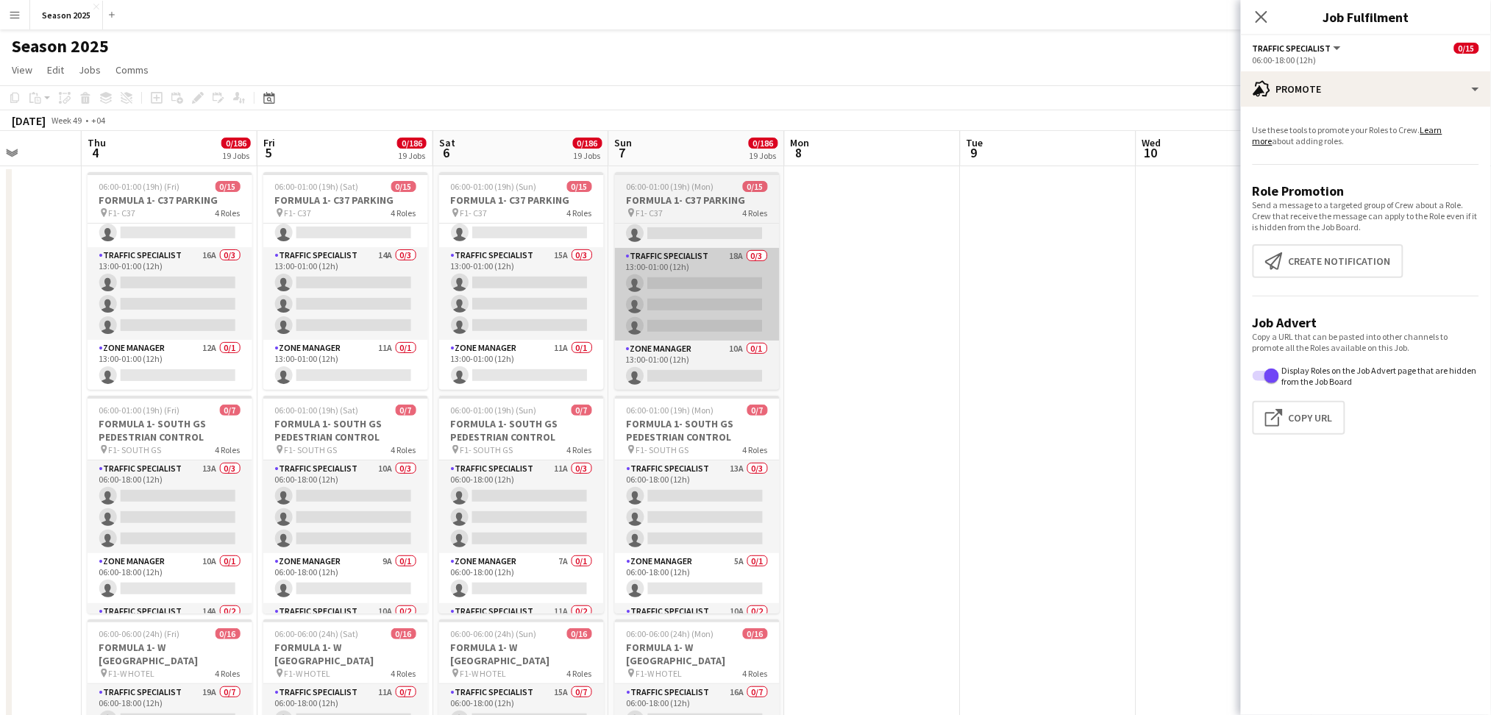
click at [174, 282] on app-card-role "Traffic Specialist 16A 0/3 13:00-01:00 (12h) single-neutral-actions single-neut…" at bounding box center [170, 293] width 165 height 93
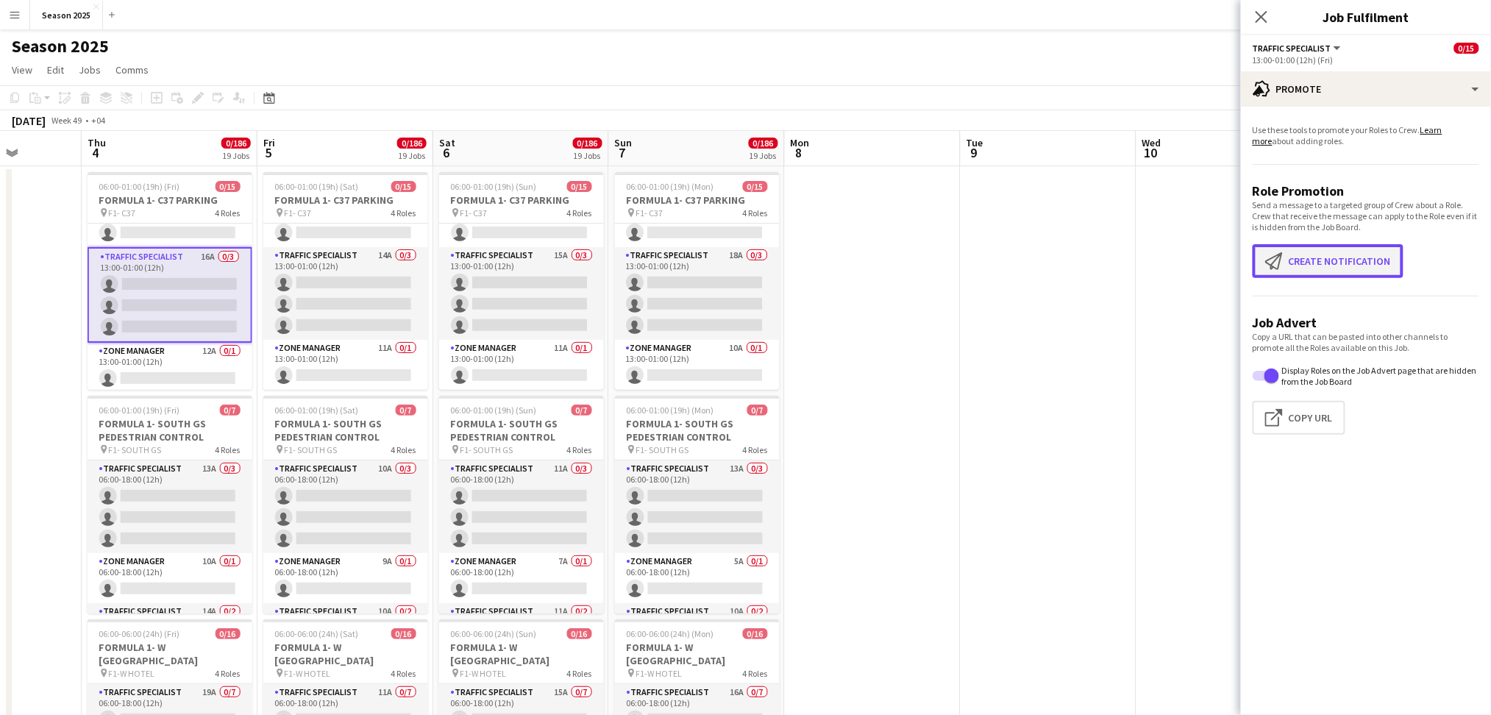
click at [1255, 254] on app-icon "Create notification" at bounding box center [1277, 261] width 24 height 18
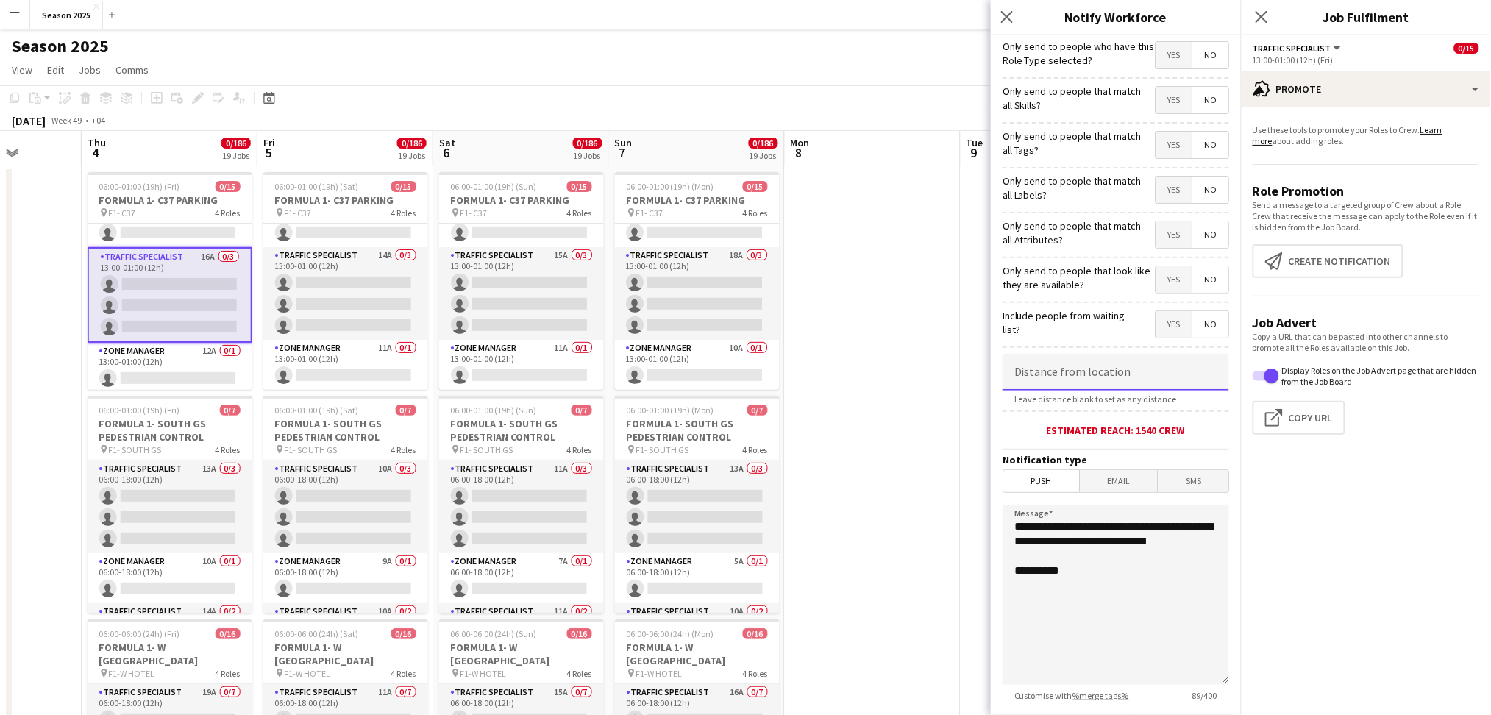
click at [1092, 379] on input at bounding box center [1116, 372] width 227 height 37
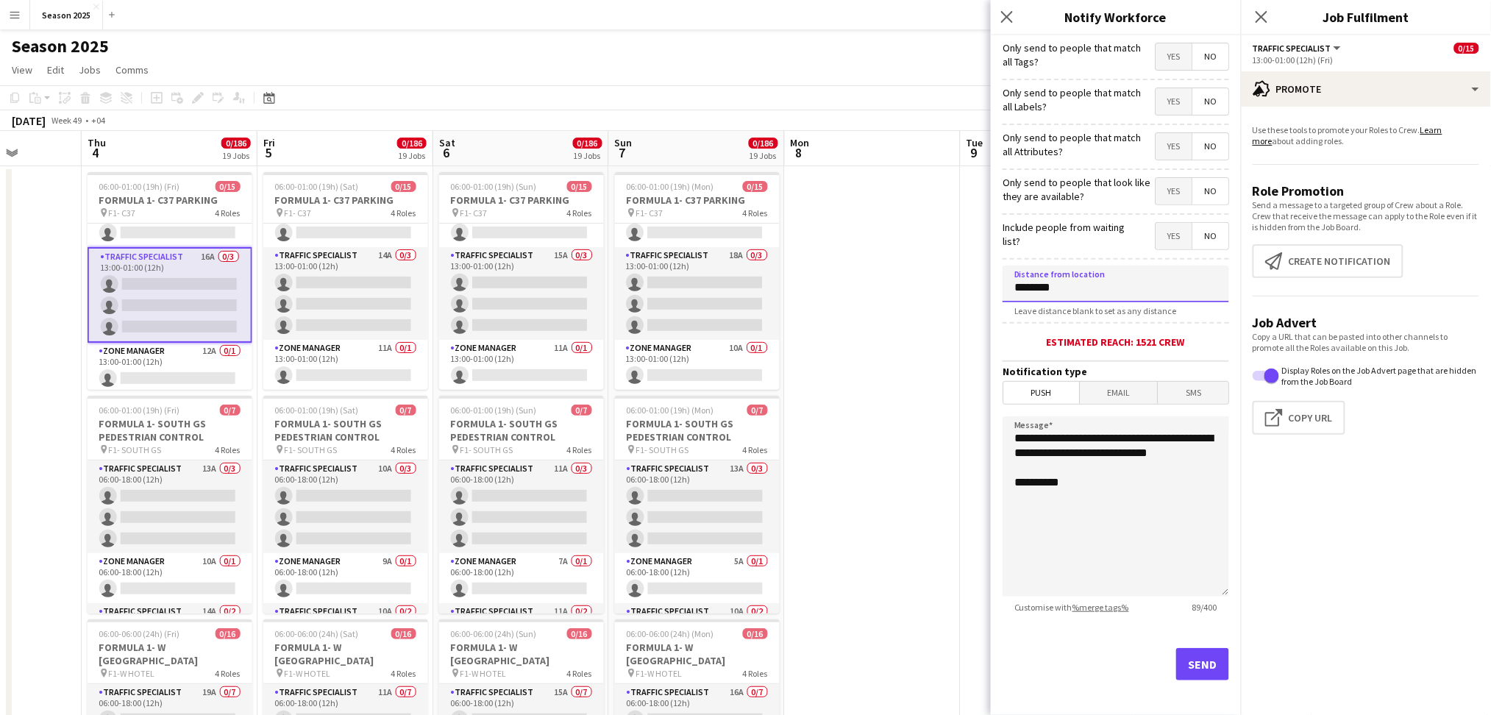
type input "********"
click at [1205, 596] on button "Send" at bounding box center [1202, 664] width 53 height 32
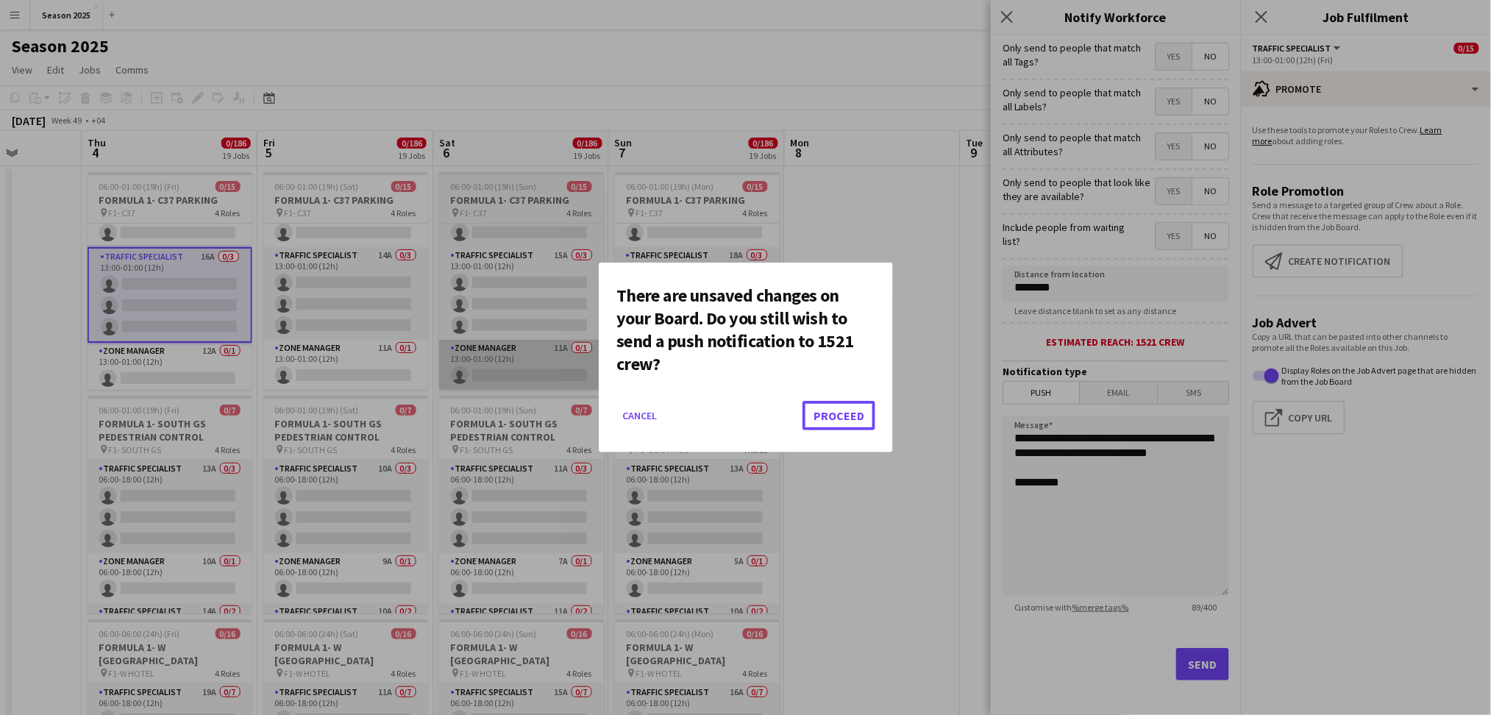
drag, startPoint x: 841, startPoint y: 414, endPoint x: 542, endPoint y: 363, distance: 303.0
click at [842, 413] on button "Proceed" at bounding box center [838, 415] width 73 height 29
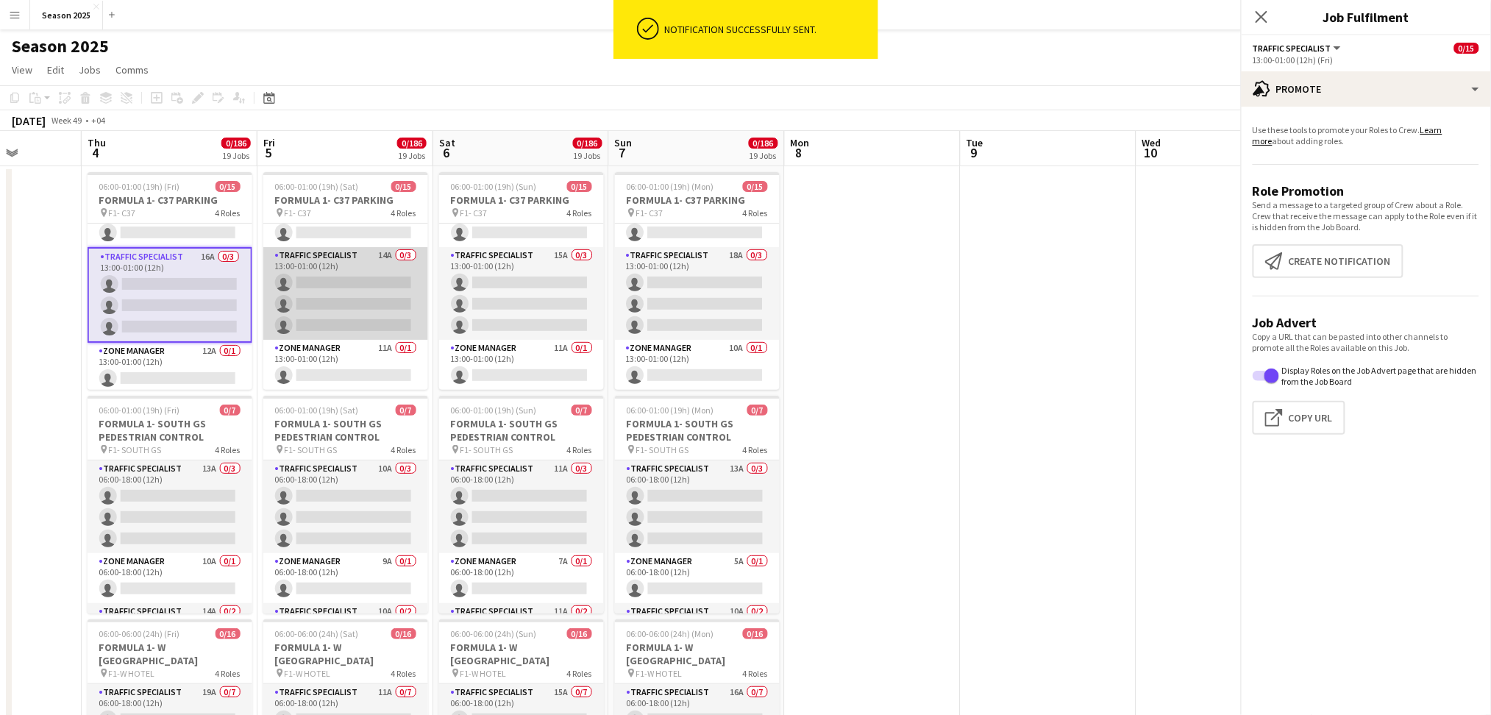
click at [382, 296] on app-card-role "Traffic Specialist 14A 0/3 13:00-01:00 (12h) single-neutral-actions single-neut…" at bounding box center [345, 293] width 165 height 93
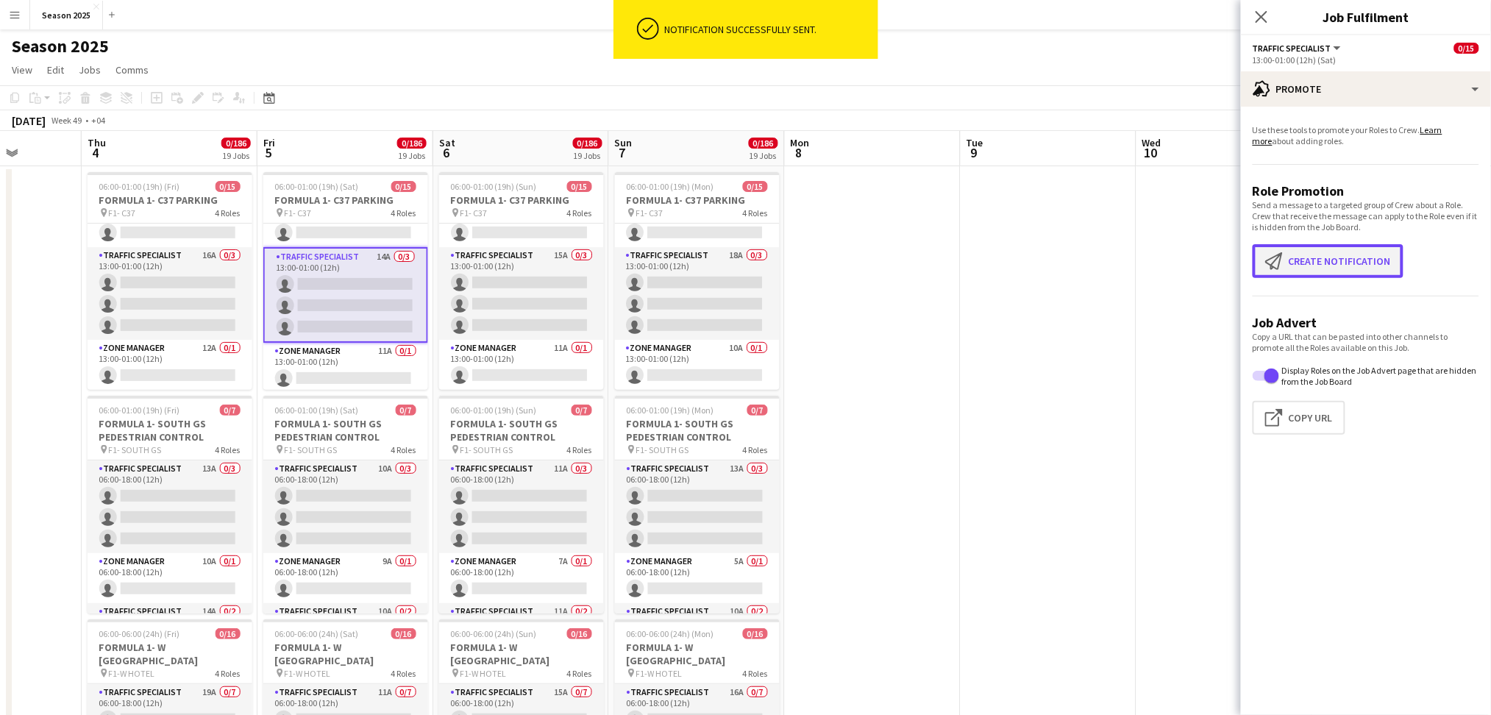
click at [1255, 260] on button "Create notification Create notification" at bounding box center [1328, 261] width 151 height 34
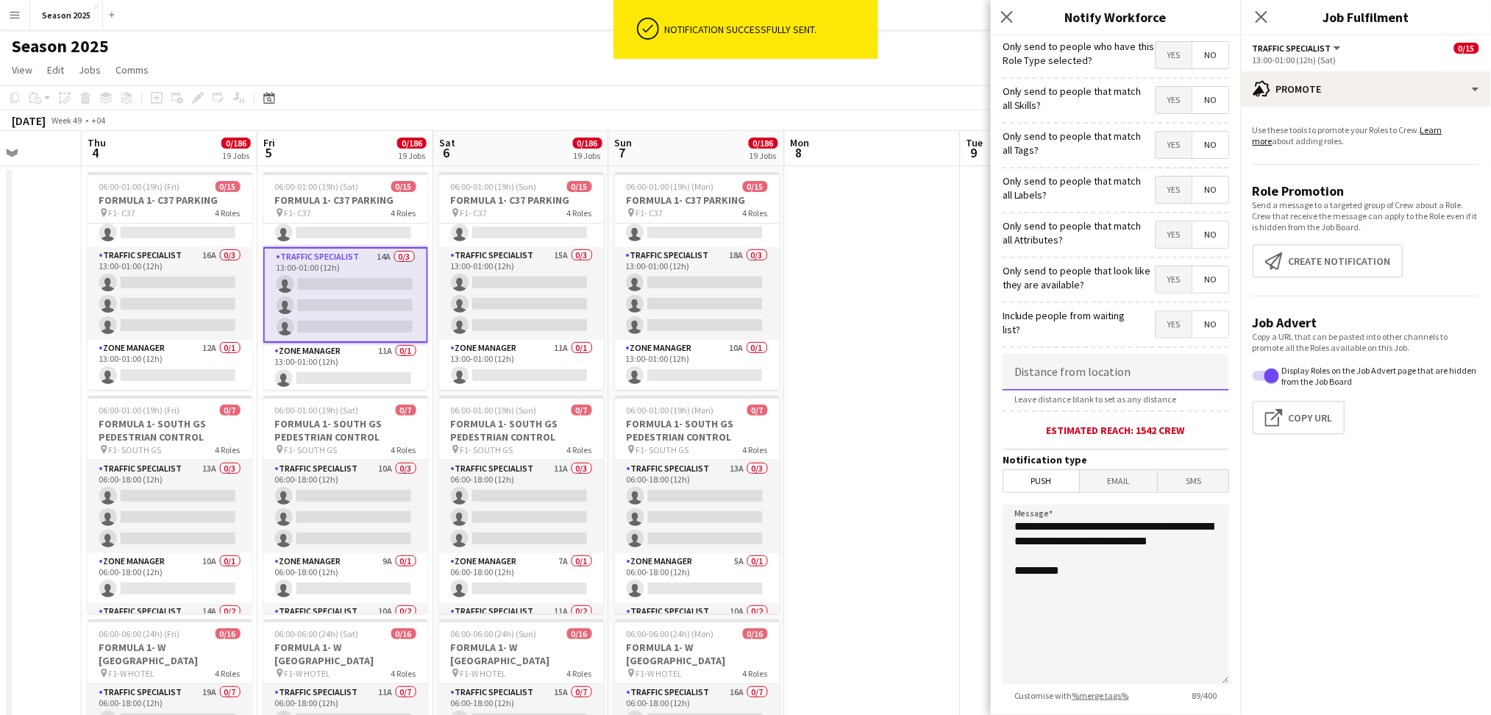
click at [1076, 368] on input at bounding box center [1116, 372] width 227 height 37
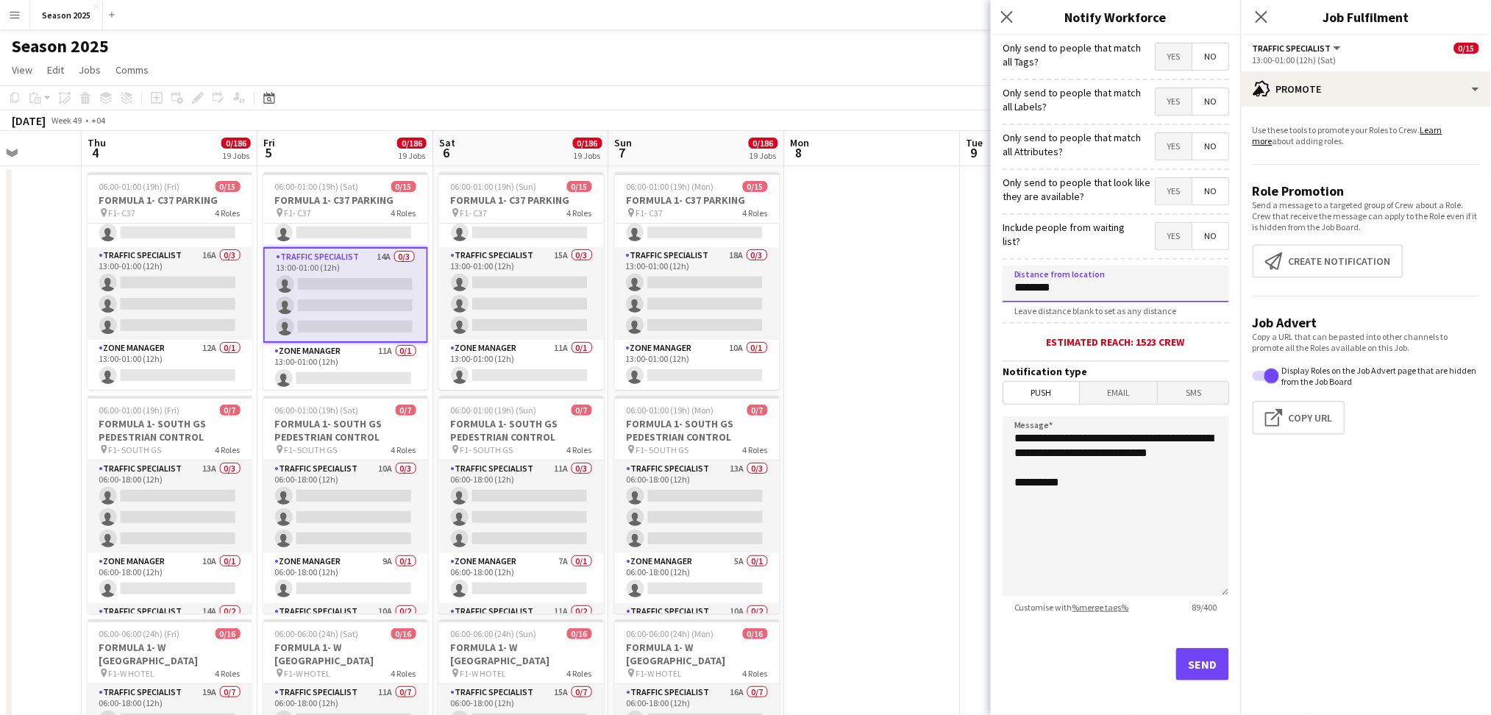
type input "********"
click at [1198, 596] on button "Send" at bounding box center [1202, 664] width 53 height 32
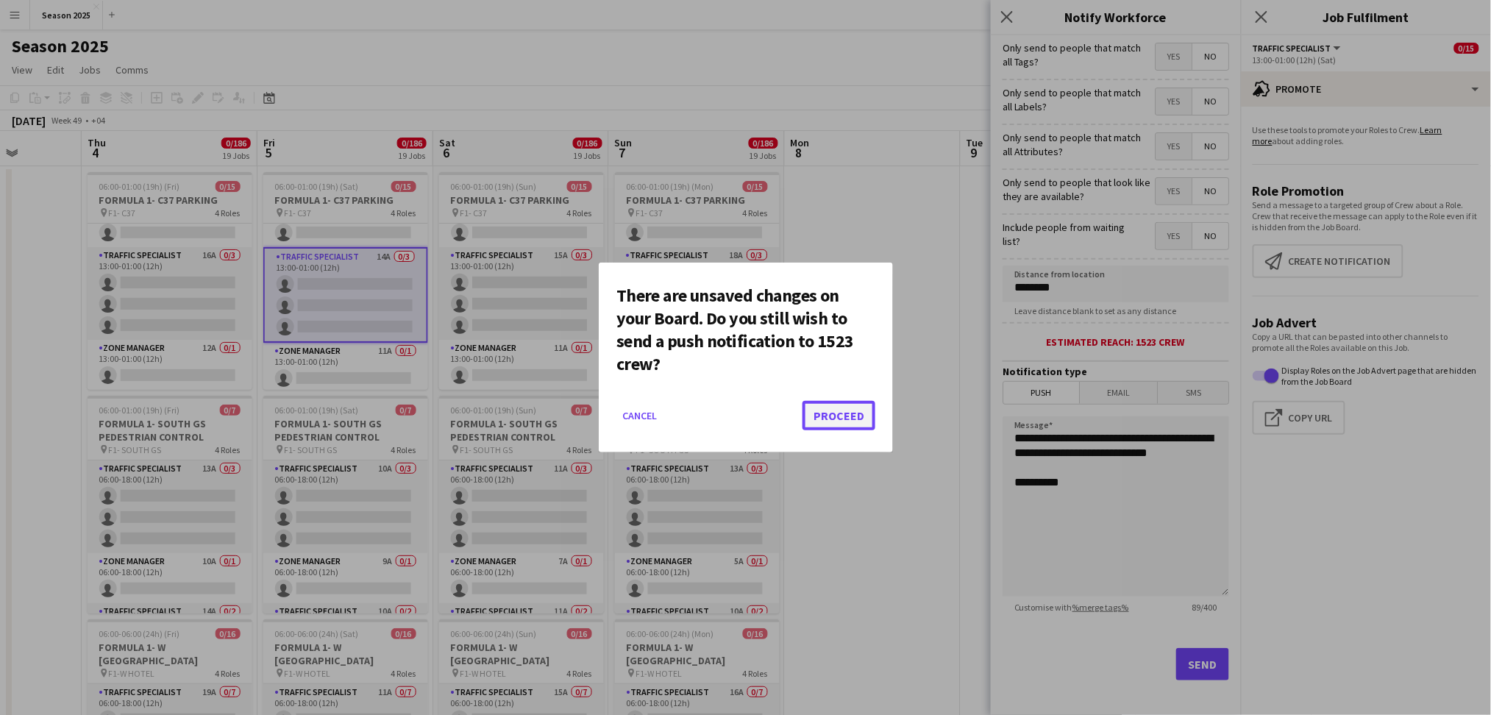
click at [819, 417] on button "Proceed" at bounding box center [838, 415] width 73 height 29
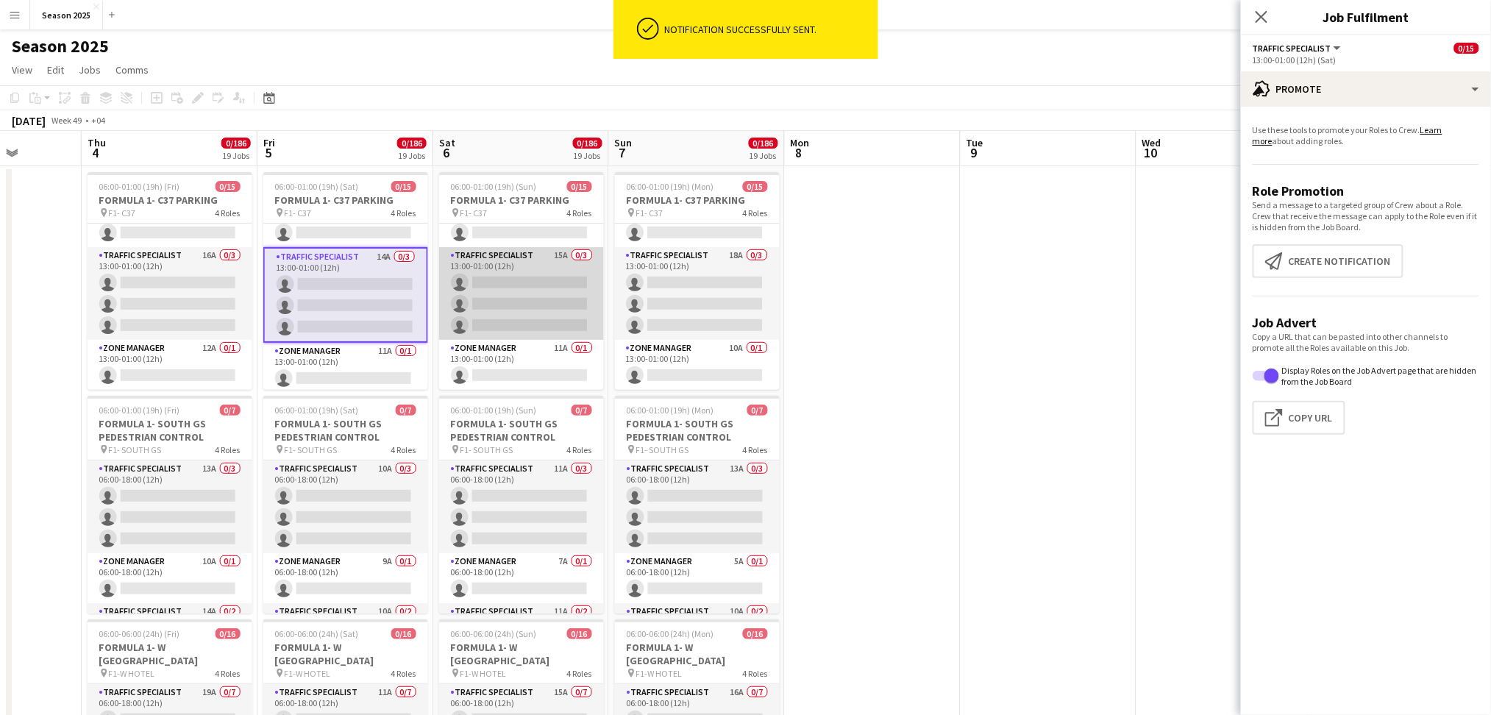
click at [480, 313] on app-card-role "Traffic Specialist 15A 0/3 13:00-01:00 (12h) single-neutral-actions single-neut…" at bounding box center [521, 293] width 165 height 93
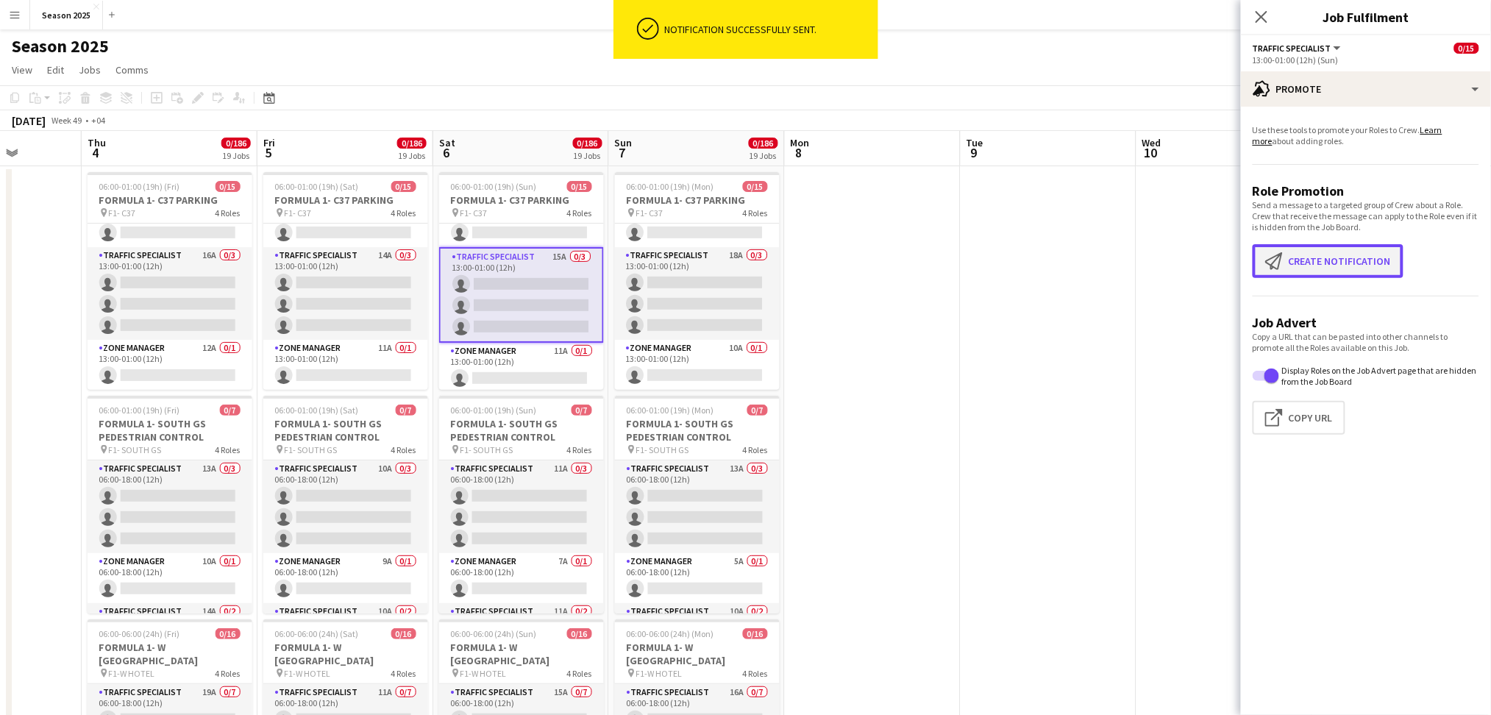
click at [1255, 260] on app-icon "Create notification" at bounding box center [1277, 261] width 24 height 18
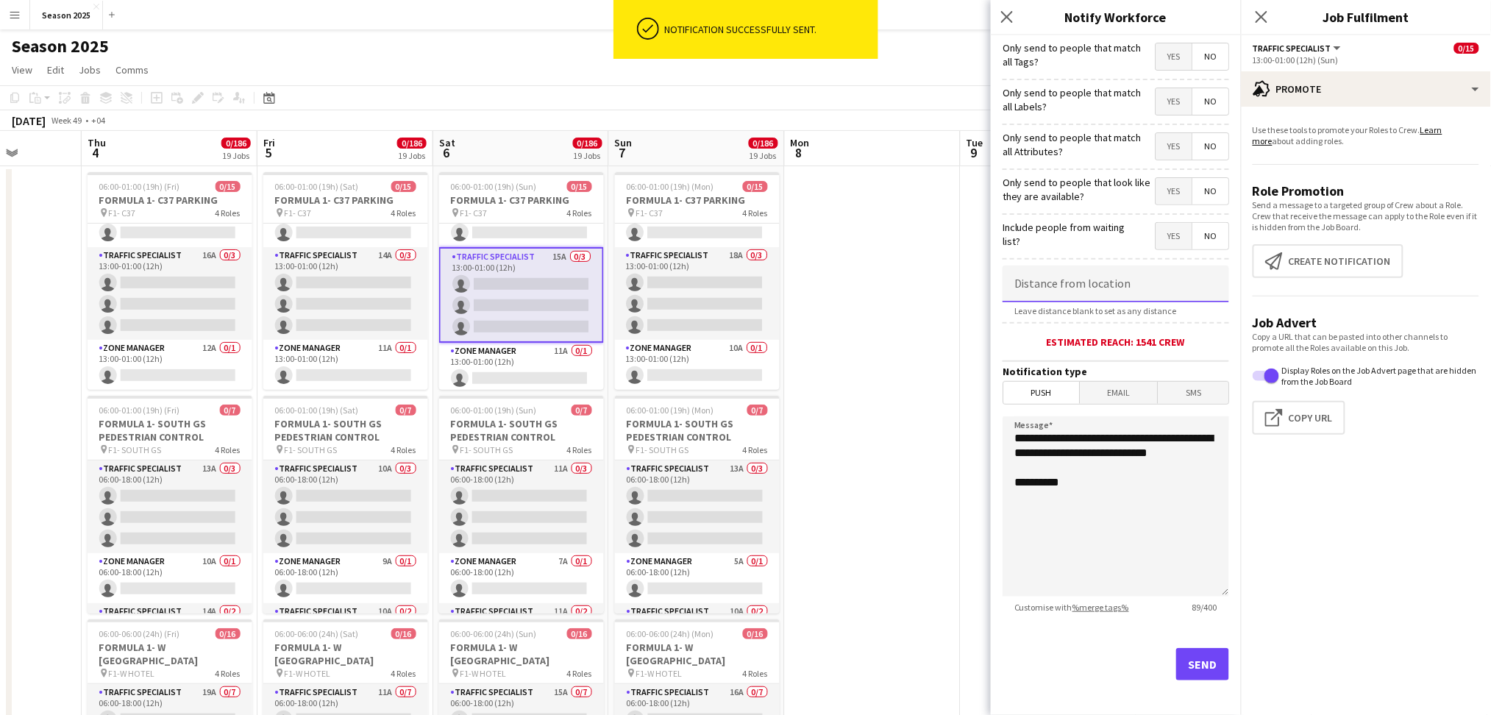
click at [1142, 293] on input at bounding box center [1116, 284] width 227 height 37
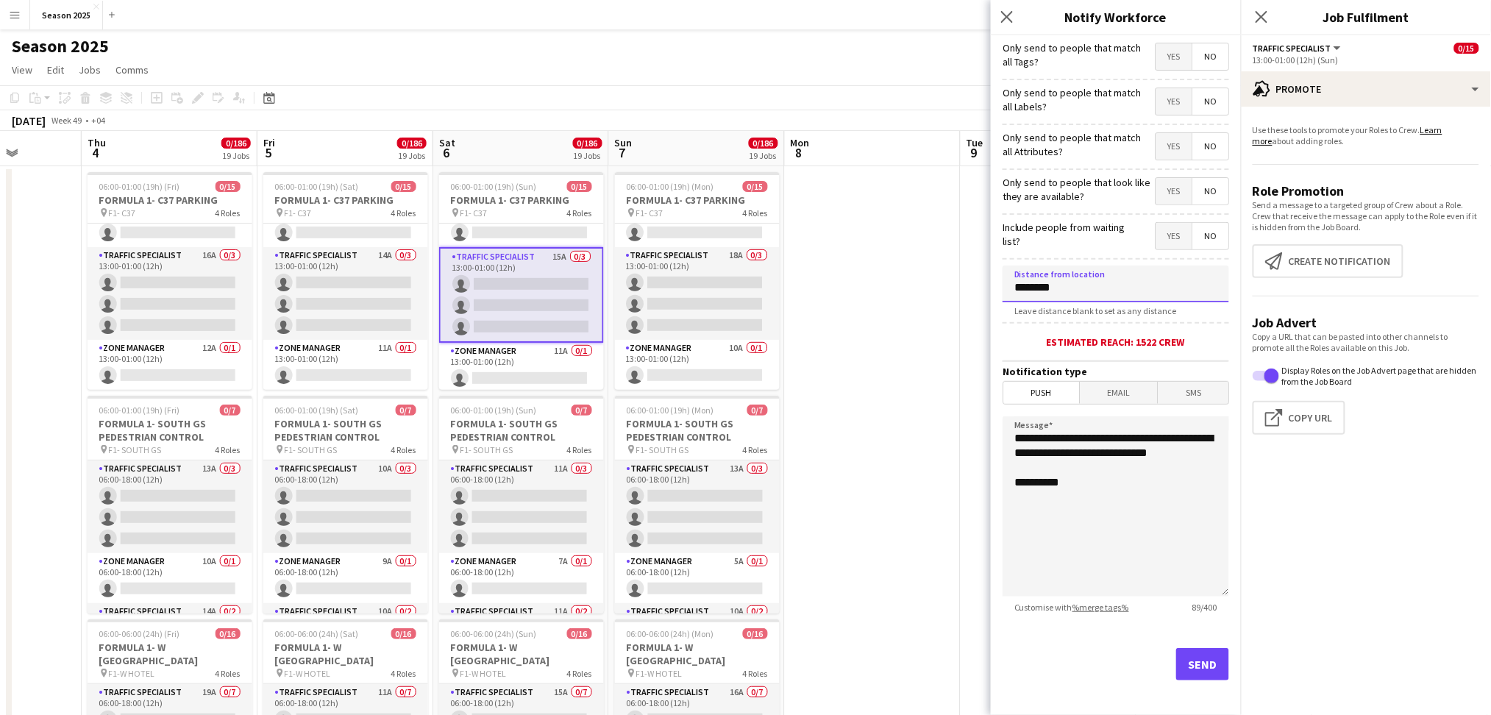
type input "********"
click at [1205, 596] on button "Send" at bounding box center [1202, 664] width 53 height 32
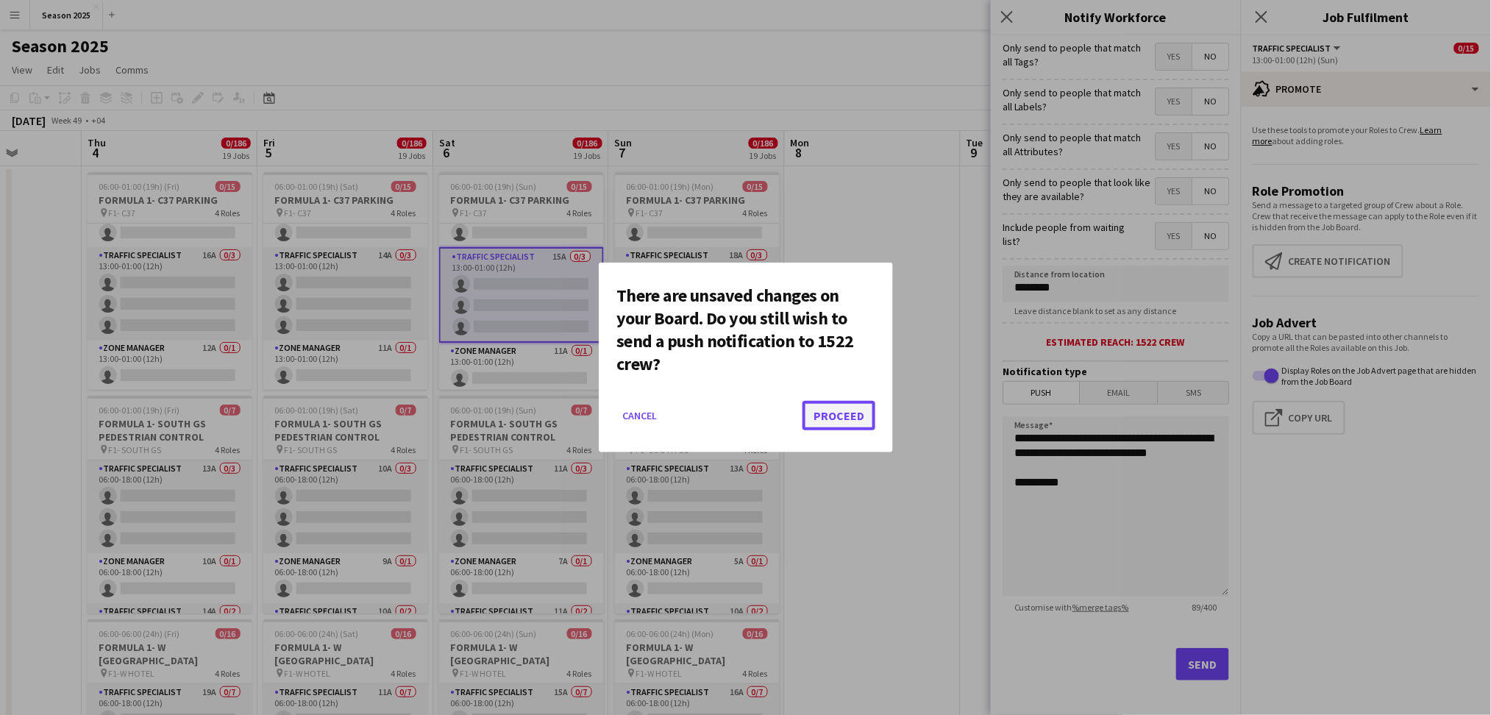
click at [856, 419] on button "Proceed" at bounding box center [838, 415] width 73 height 29
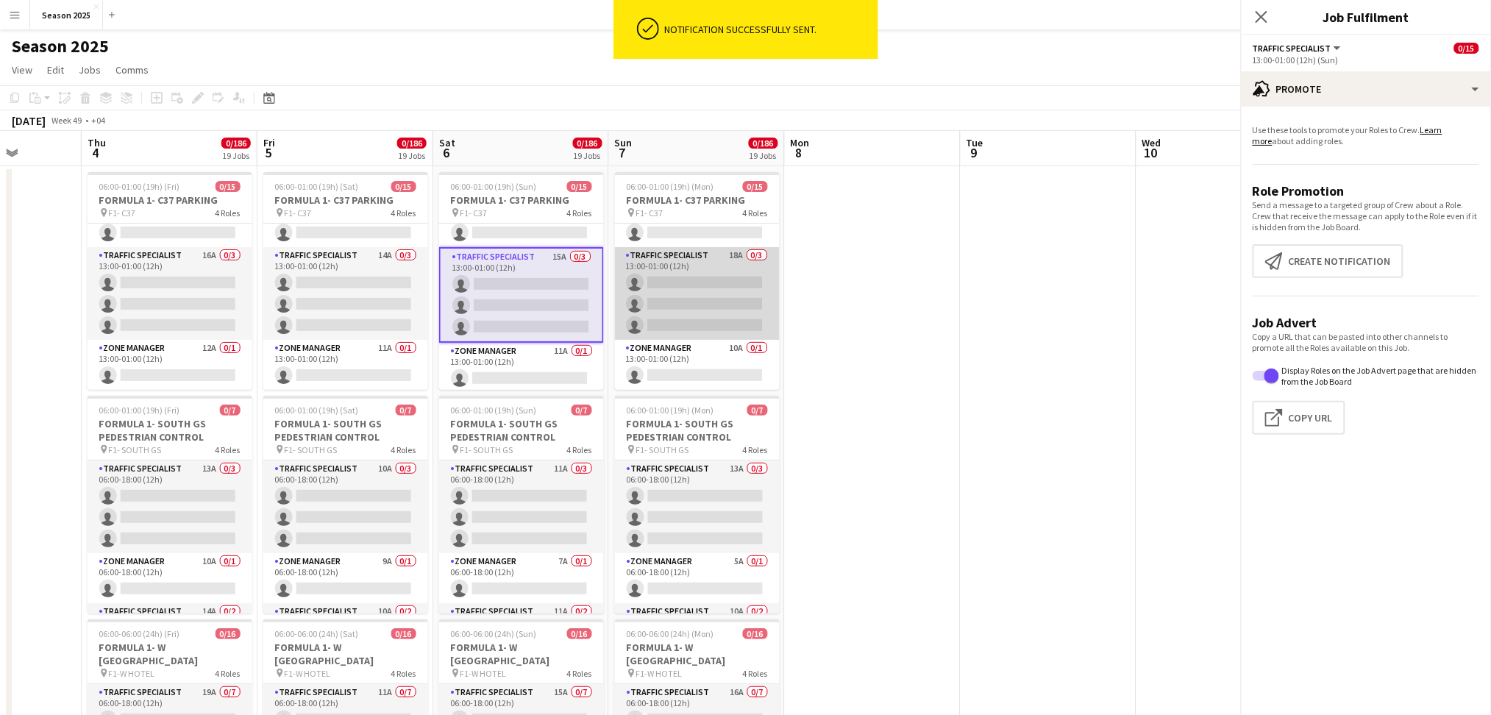
click at [722, 317] on app-card-role "Traffic Specialist 18A 0/3 13:00-01:00 (12h) single-neutral-actions single-neut…" at bounding box center [697, 293] width 165 height 93
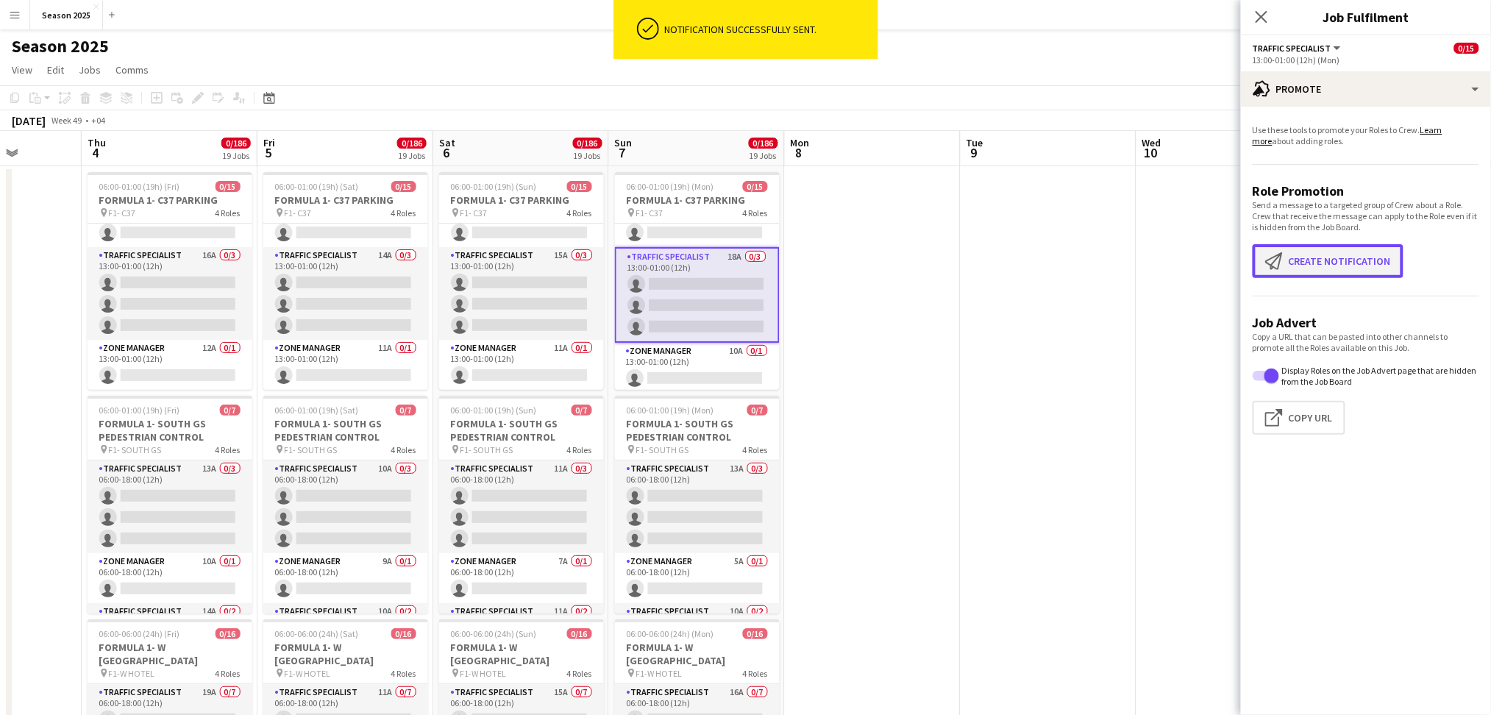
click at [1255, 253] on app-icon "Create notification" at bounding box center [1277, 261] width 24 height 18
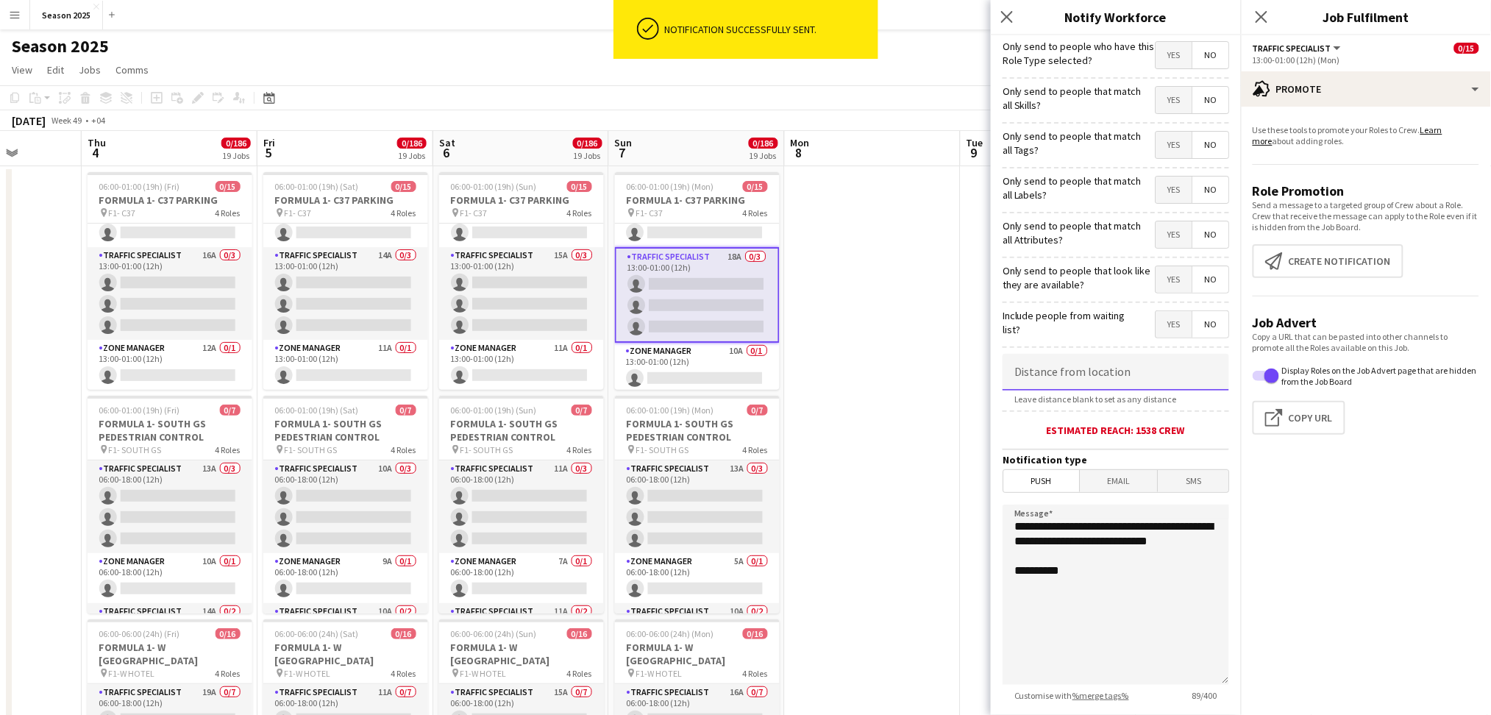
click at [1094, 365] on input at bounding box center [1116, 372] width 227 height 37
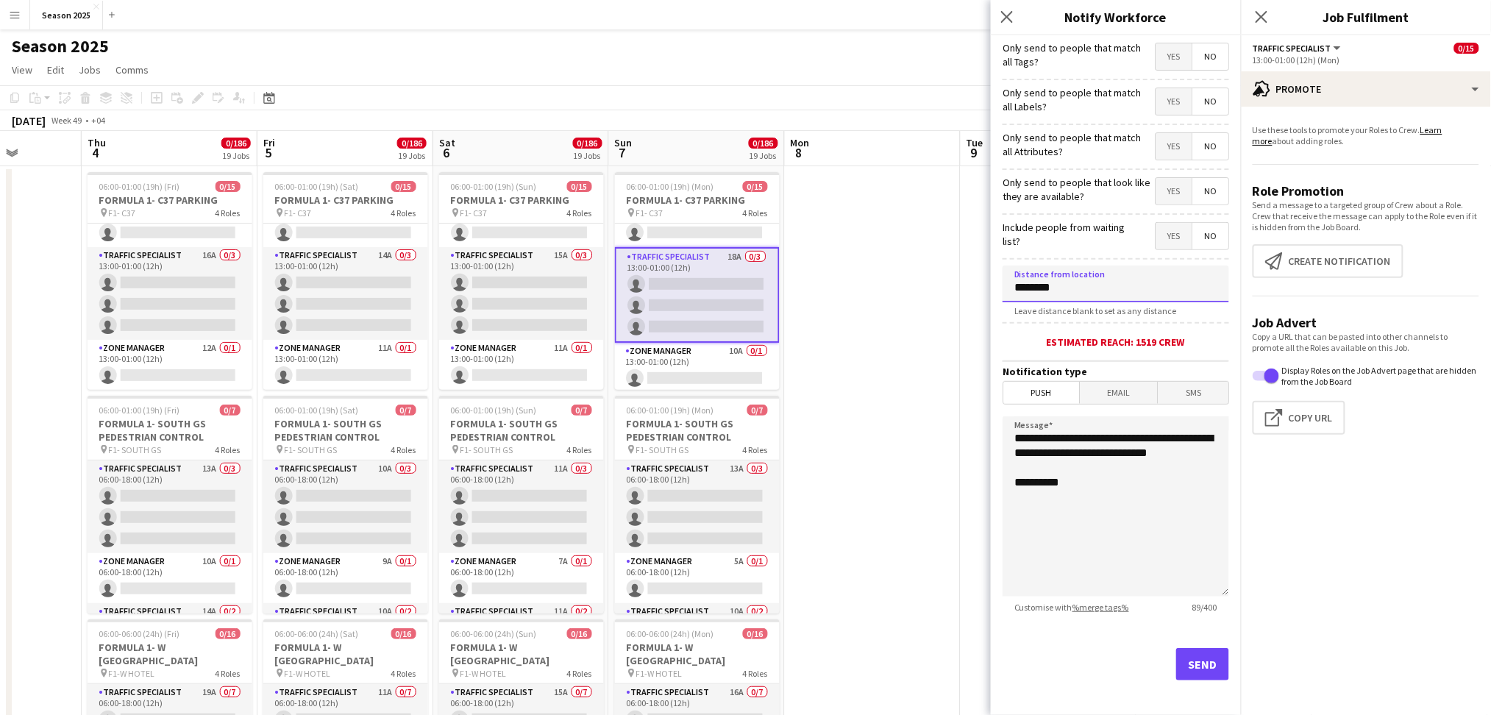
type input "********"
click at [1191, 596] on button "Send" at bounding box center [1202, 664] width 53 height 32
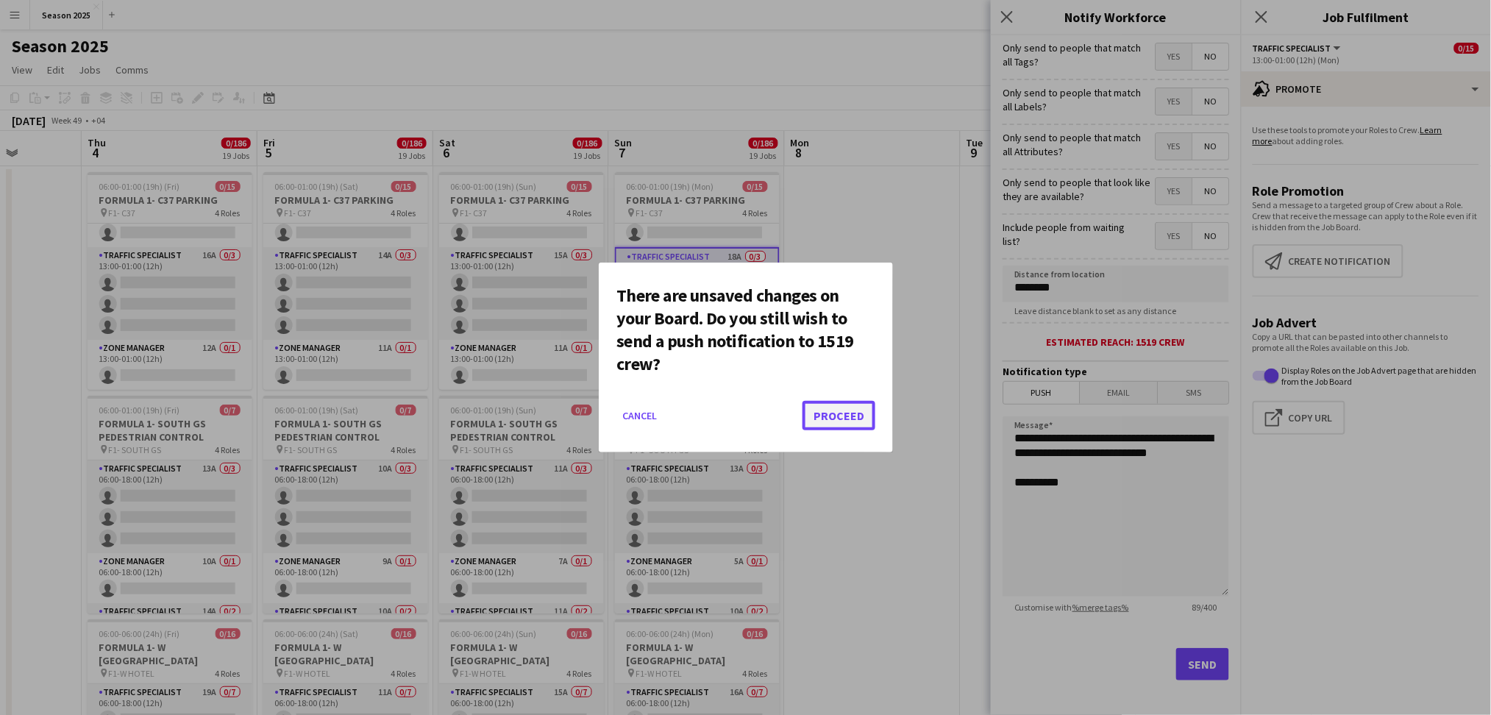
click at [863, 417] on button "Proceed" at bounding box center [838, 415] width 73 height 29
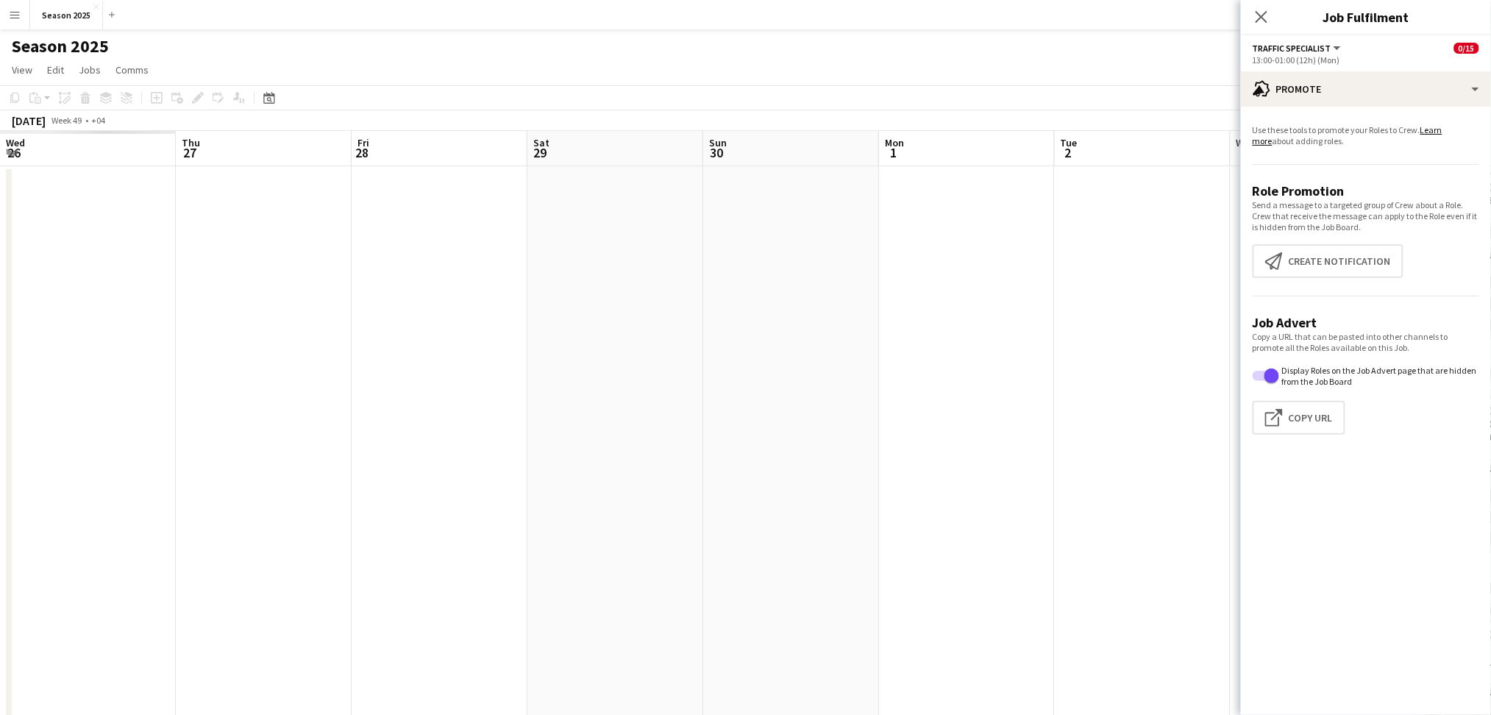
scroll to position [0, 352]
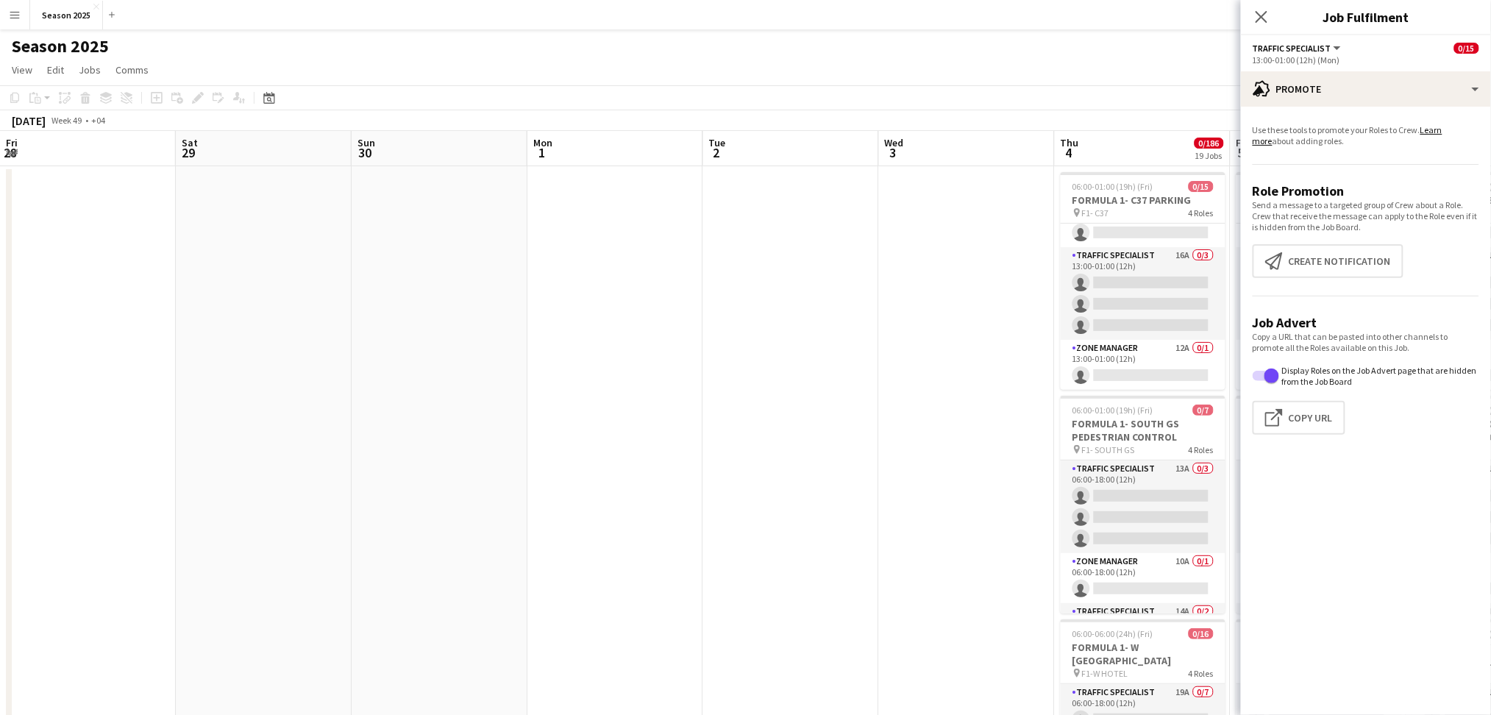
drag, startPoint x: 60, startPoint y: 348, endPoint x: 1033, endPoint y: 235, distance: 979.7
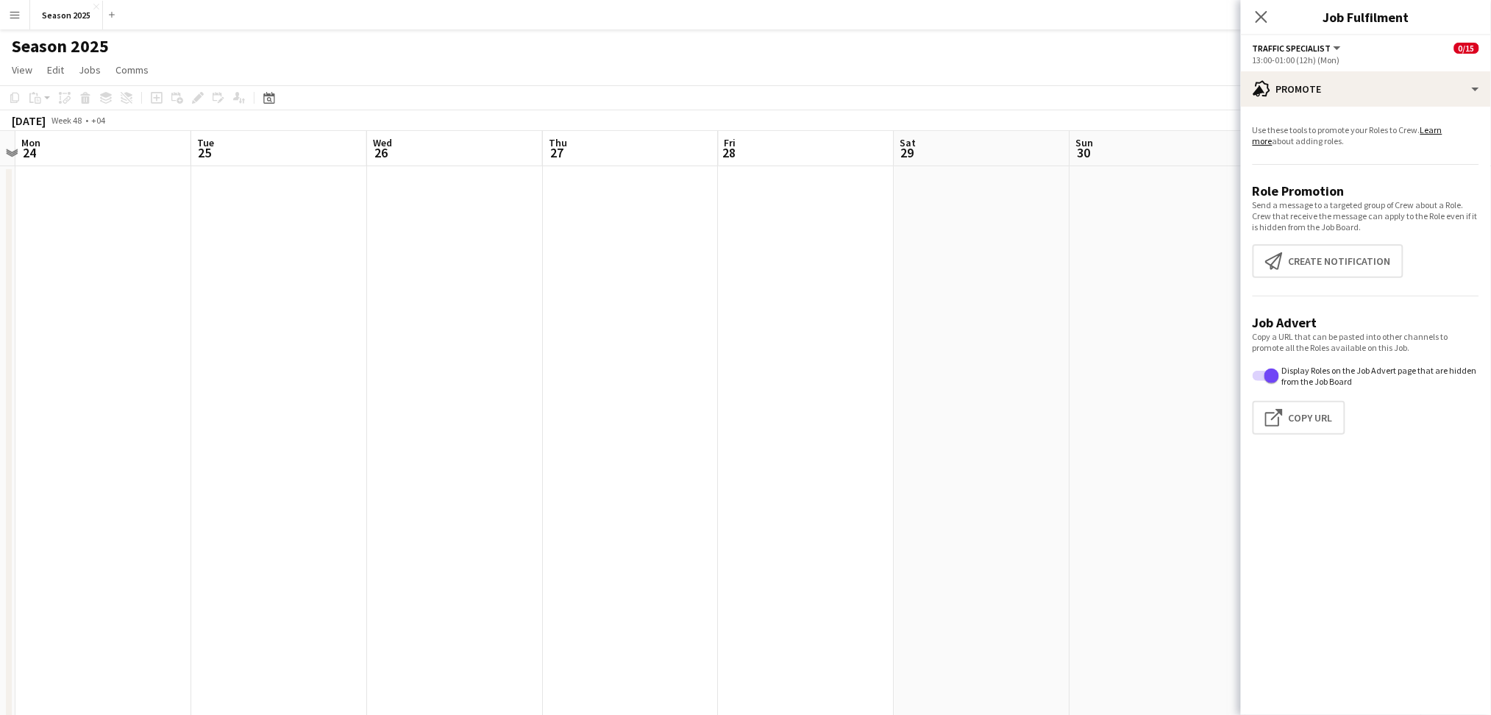
drag, startPoint x: 357, startPoint y: 238, endPoint x: 794, endPoint y: 202, distance: 438.5
drag, startPoint x: 274, startPoint y: 305, endPoint x: 758, endPoint y: 268, distance: 484.6
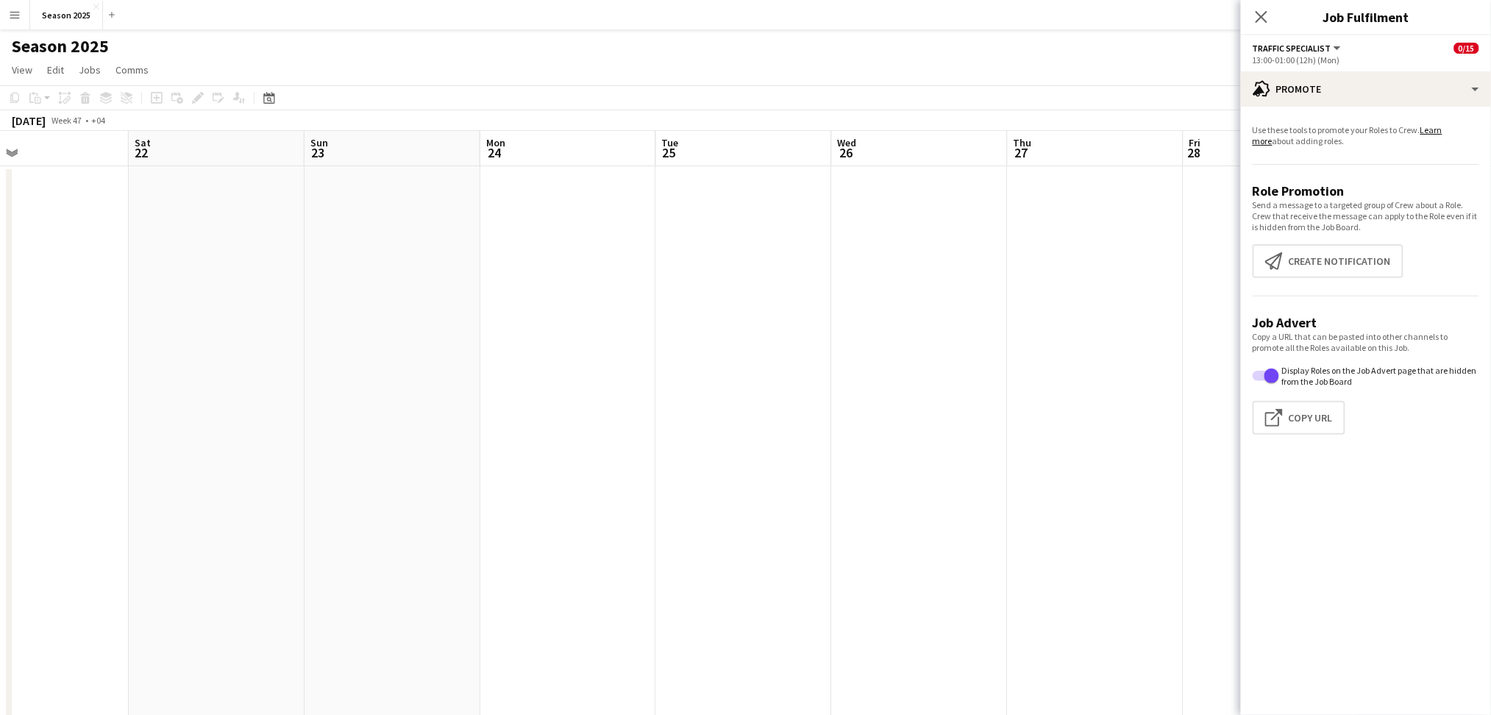
drag, startPoint x: 347, startPoint y: 486, endPoint x: 877, endPoint y: 396, distance: 538.0
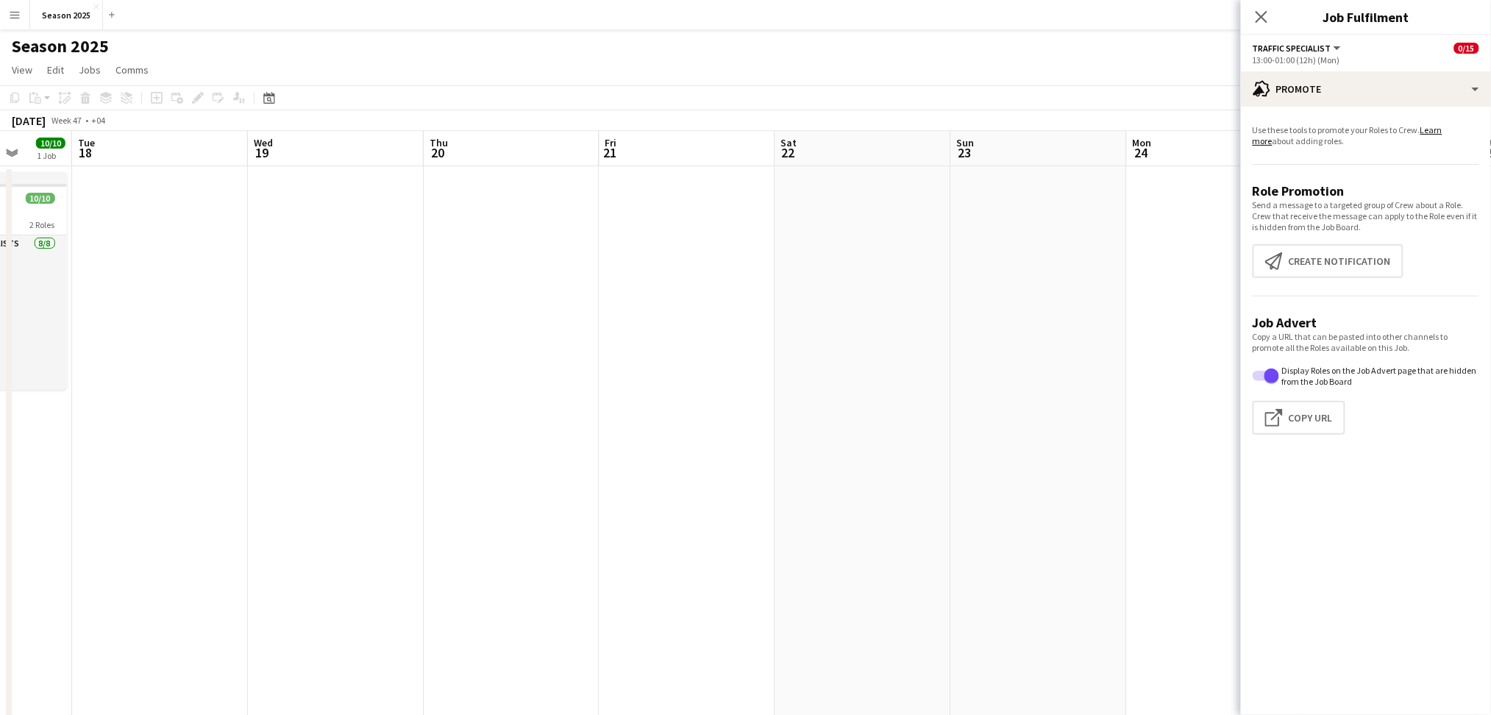
drag, startPoint x: 380, startPoint y: 363, endPoint x: 1036, endPoint y: 290, distance: 659.5
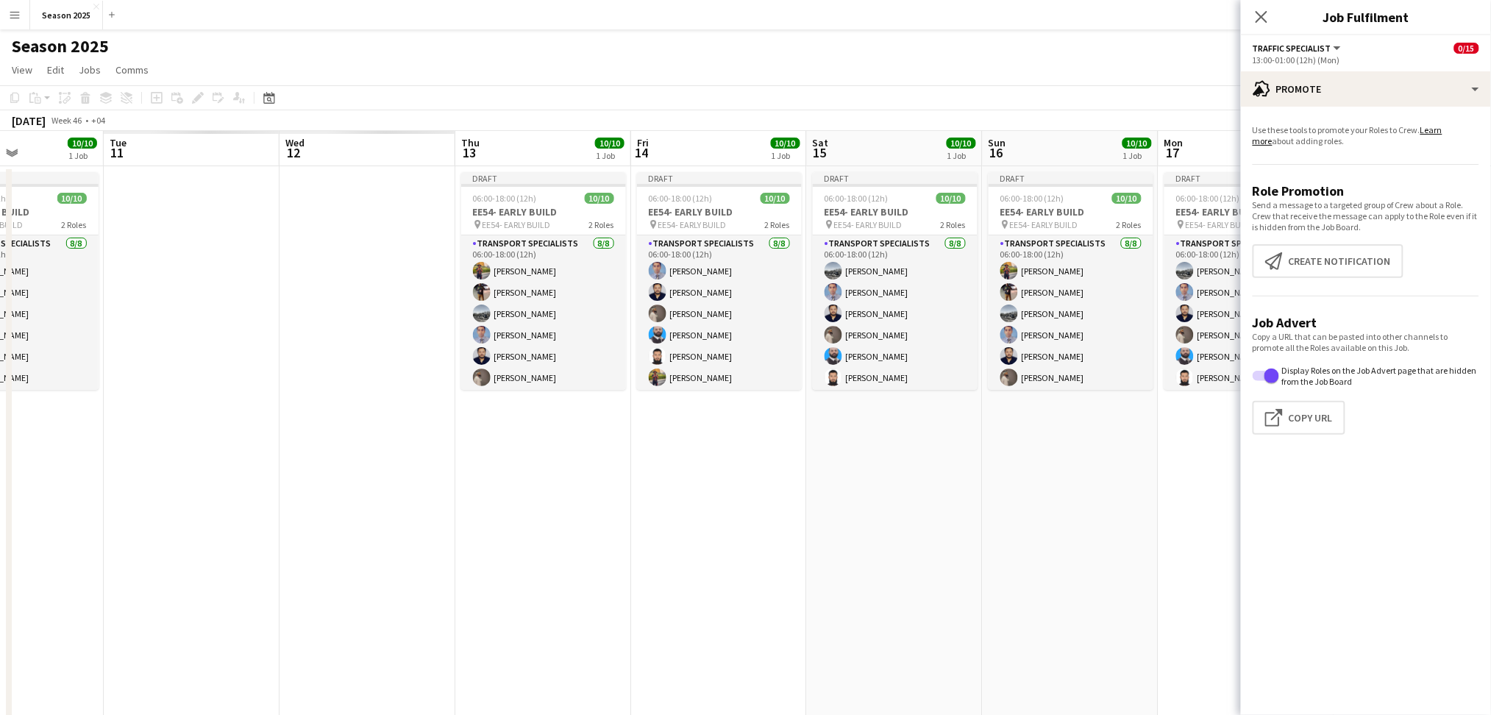
drag, startPoint x: 532, startPoint y: 380, endPoint x: 1210, endPoint y: 310, distance: 681.8
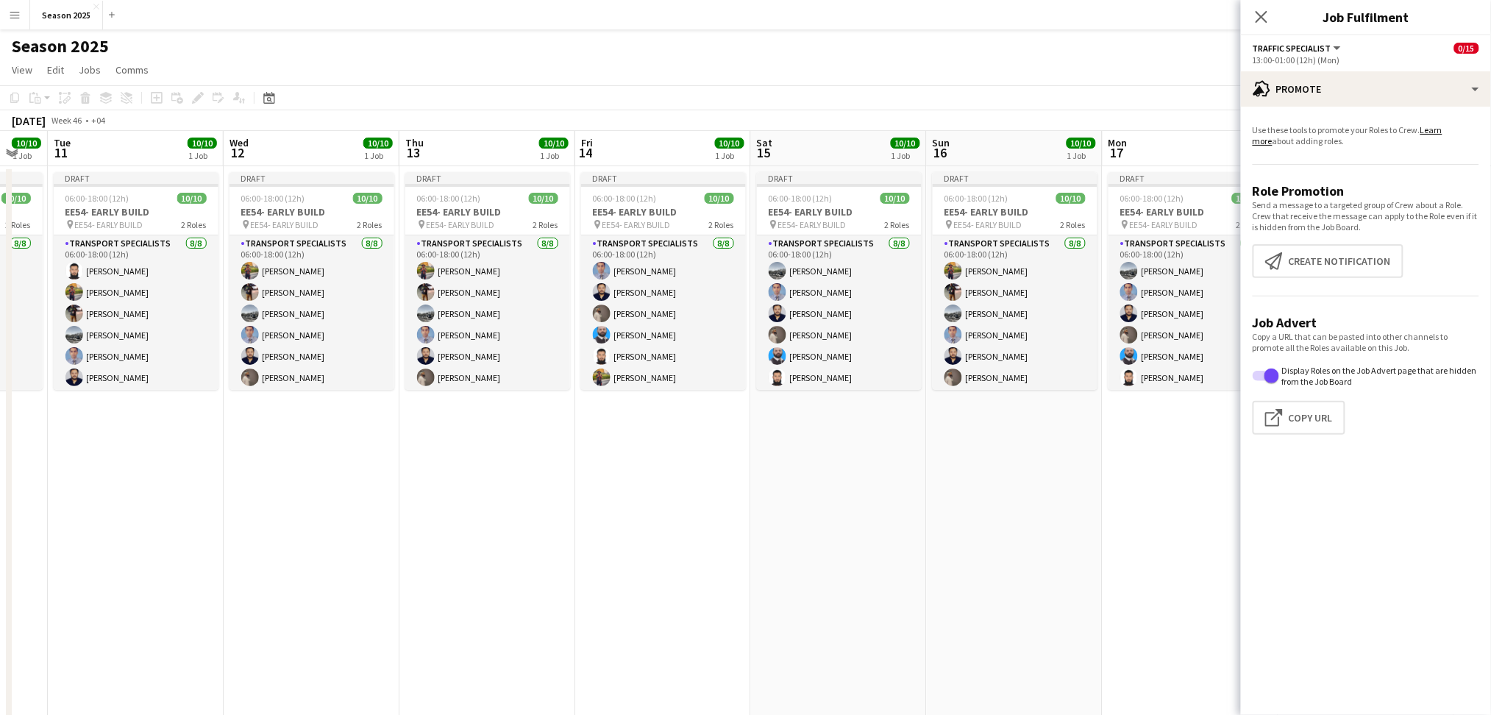
drag, startPoint x: 666, startPoint y: 407, endPoint x: 905, endPoint y: 390, distance: 239.6
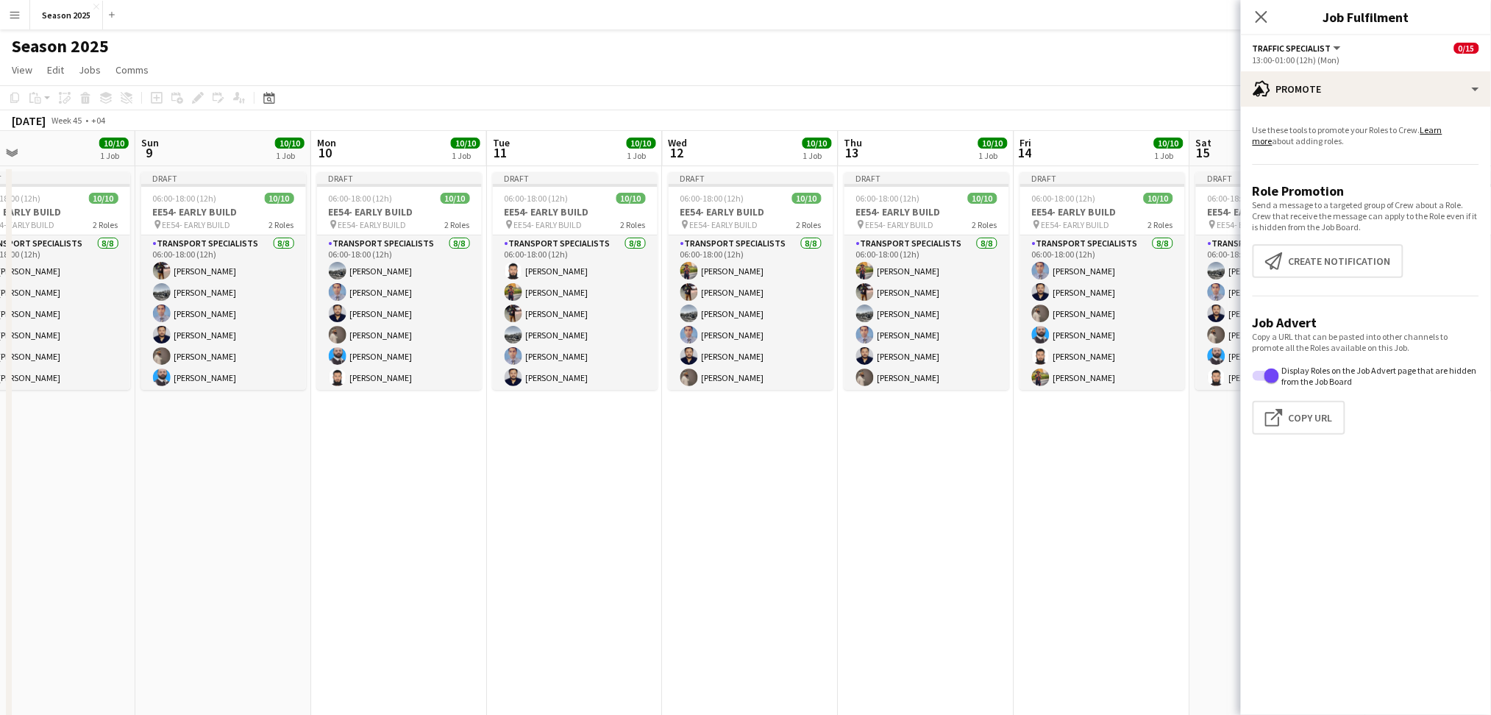
drag, startPoint x: 473, startPoint y: 344, endPoint x: 1253, endPoint y: 228, distance: 788.3
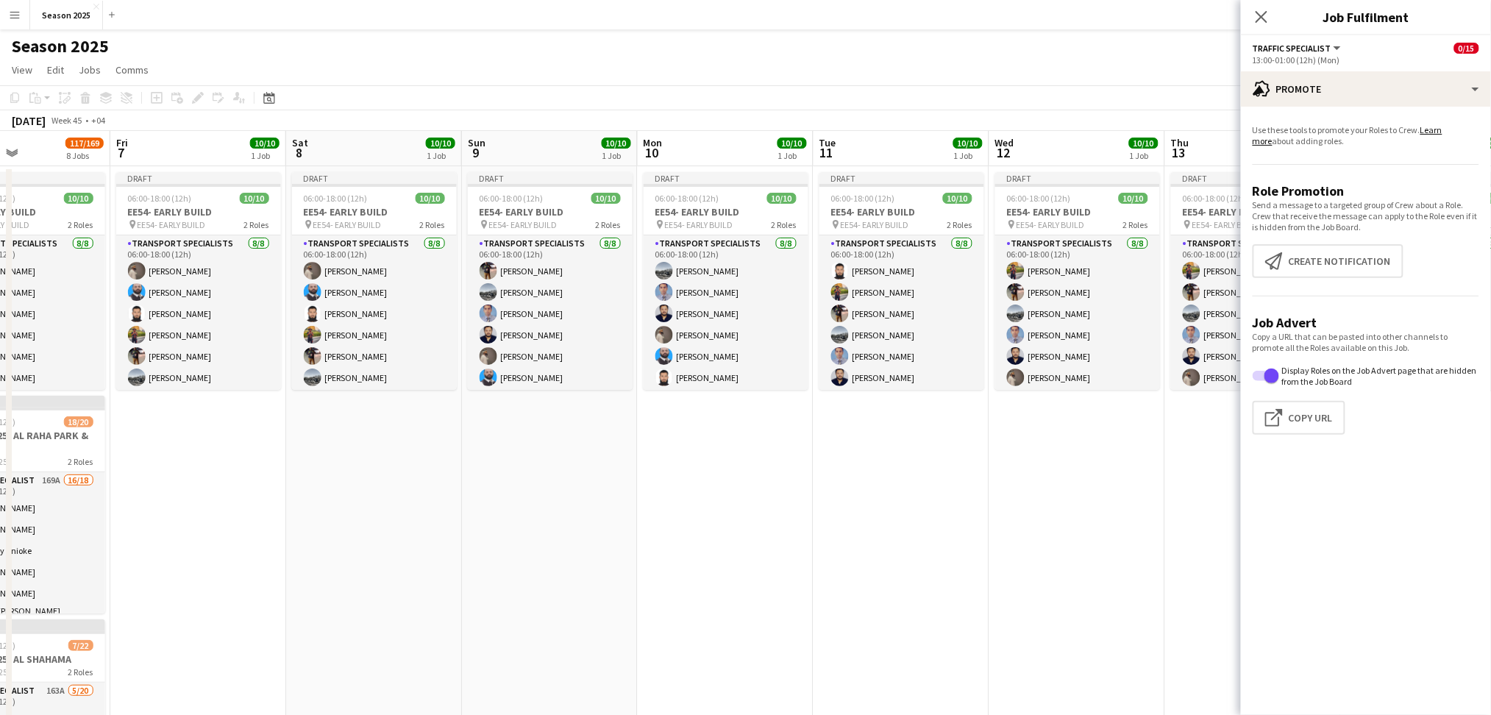
drag, startPoint x: 531, startPoint y: 352, endPoint x: 896, endPoint y: 342, distance: 365.0
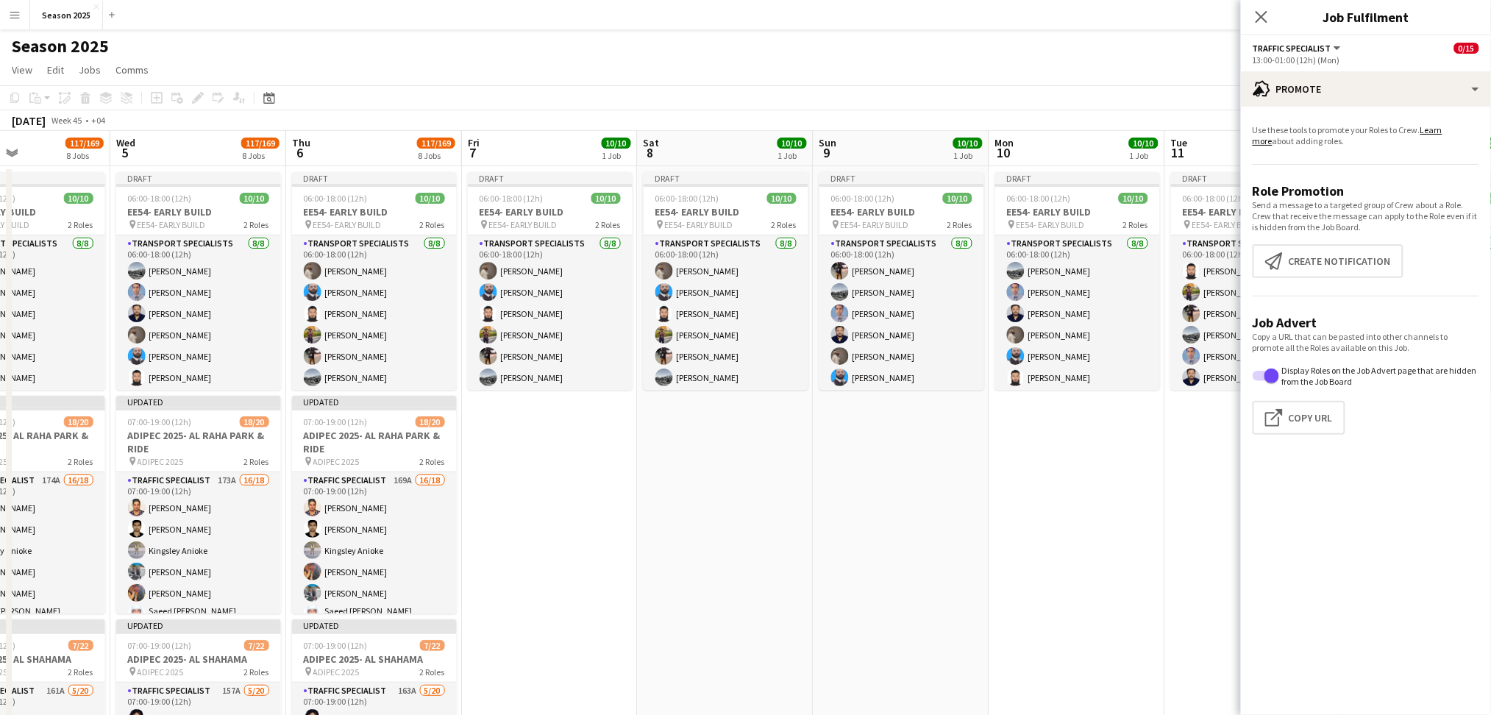
scroll to position [0, 404]
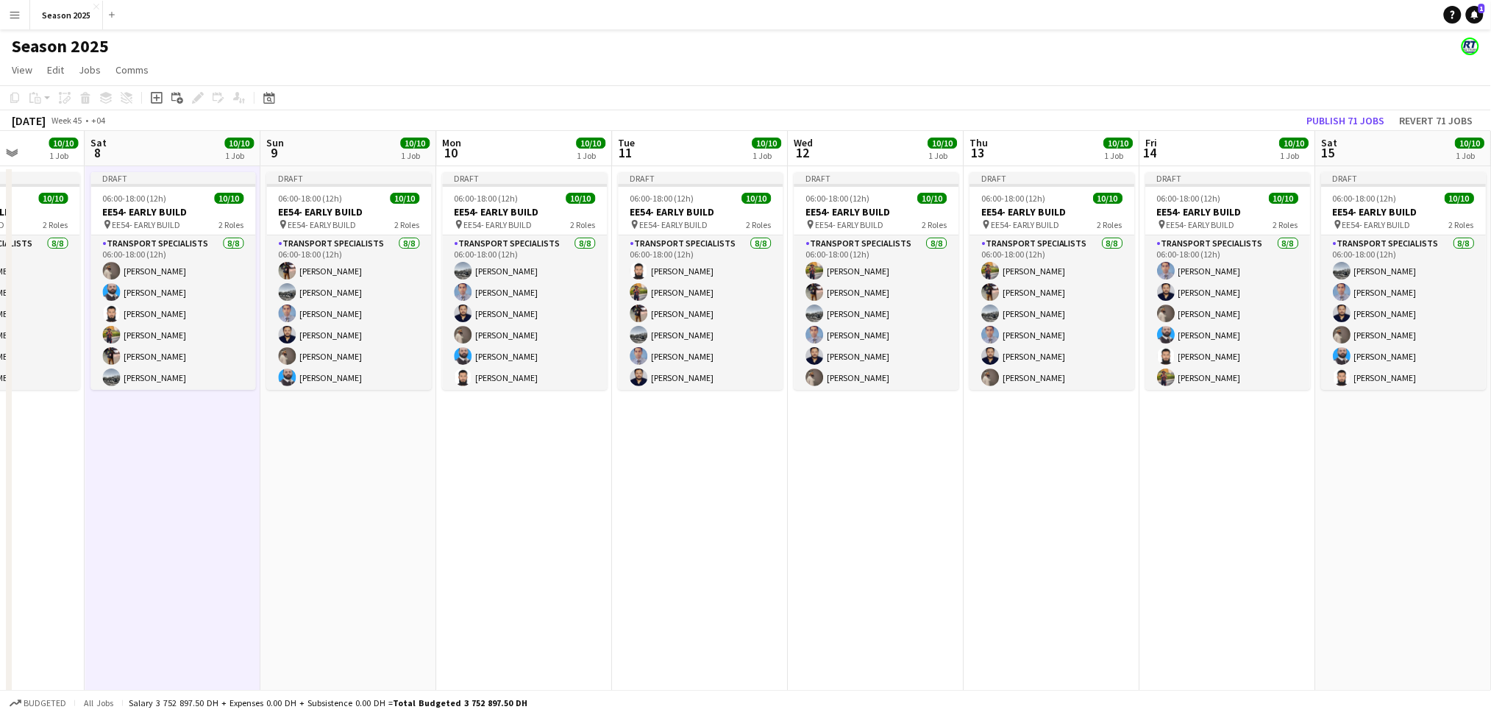
drag, startPoint x: 1048, startPoint y: 527, endPoint x: 0, endPoint y: 523, distance: 1048.2
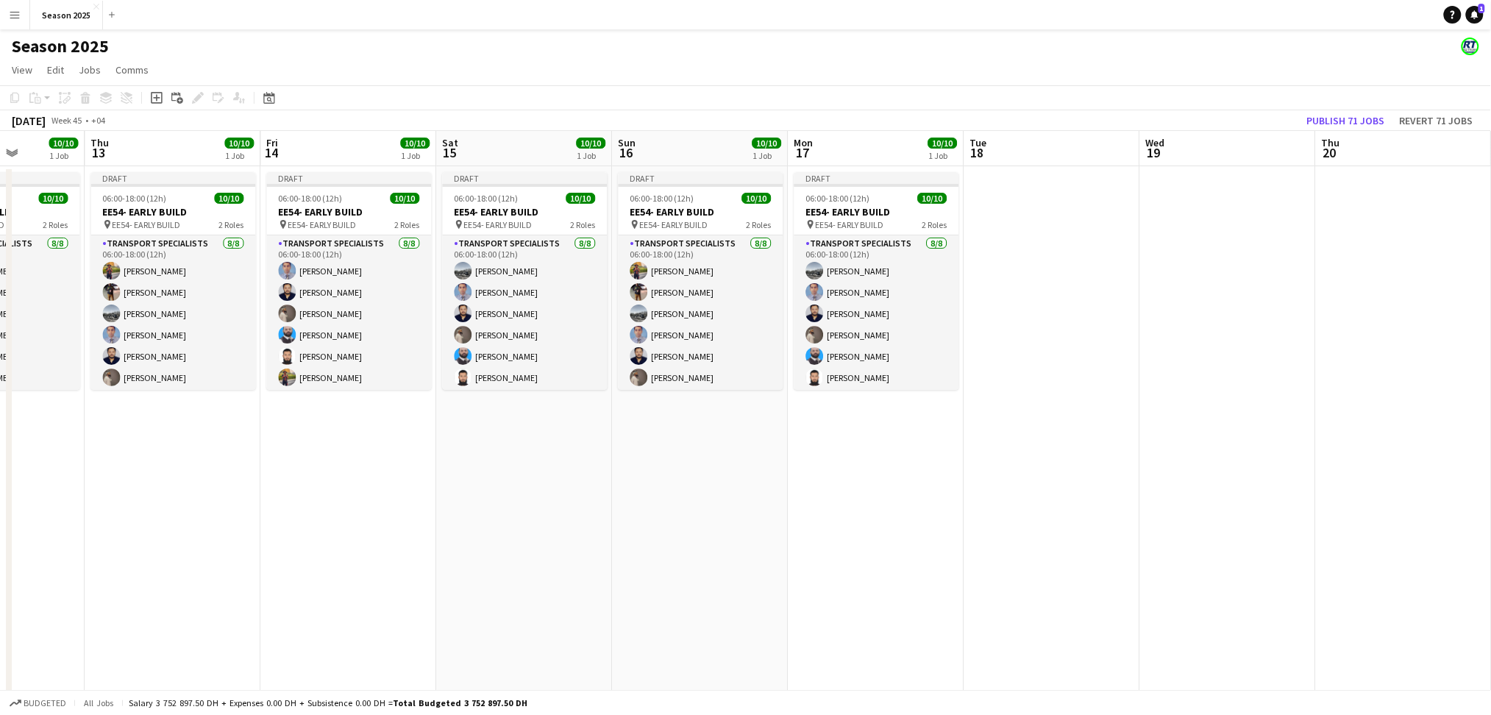
scroll to position [0, 573]
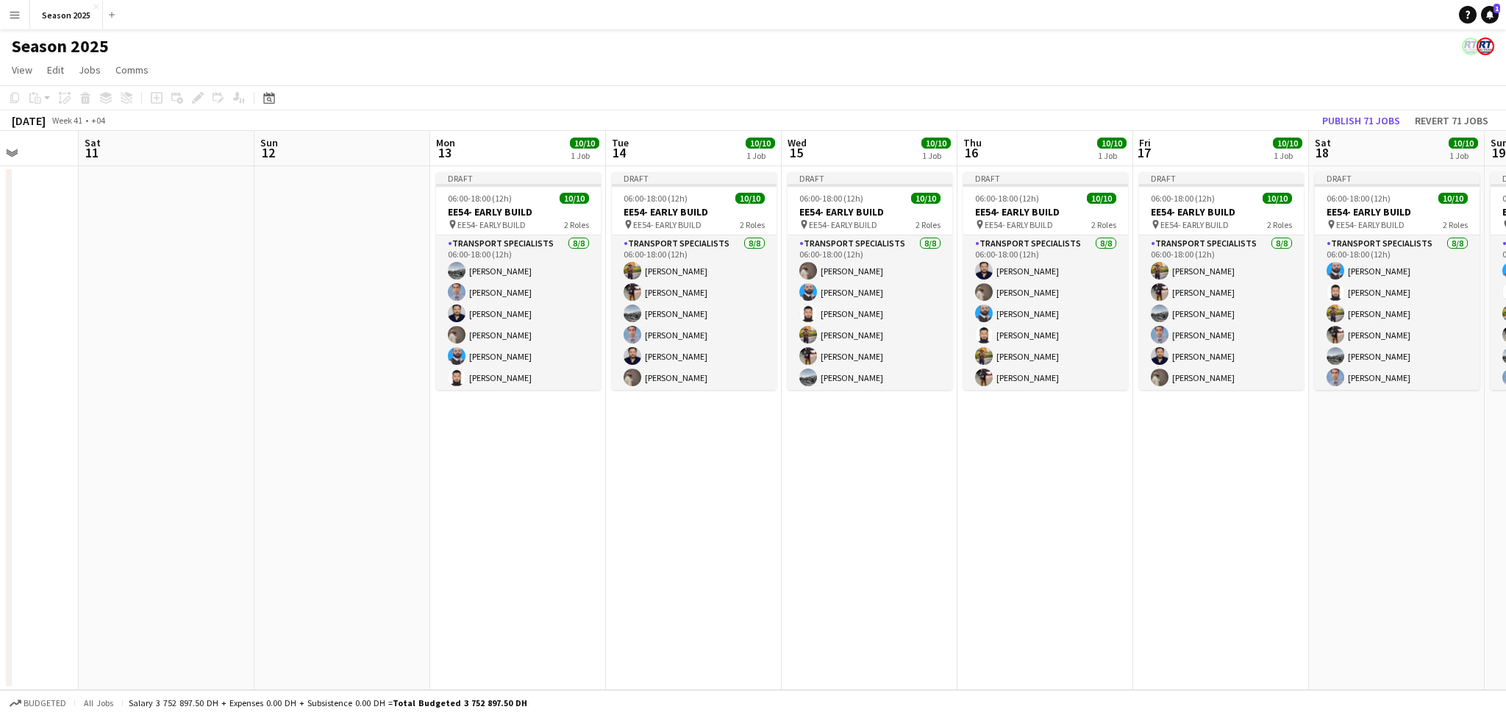
scroll to position [0, 627]
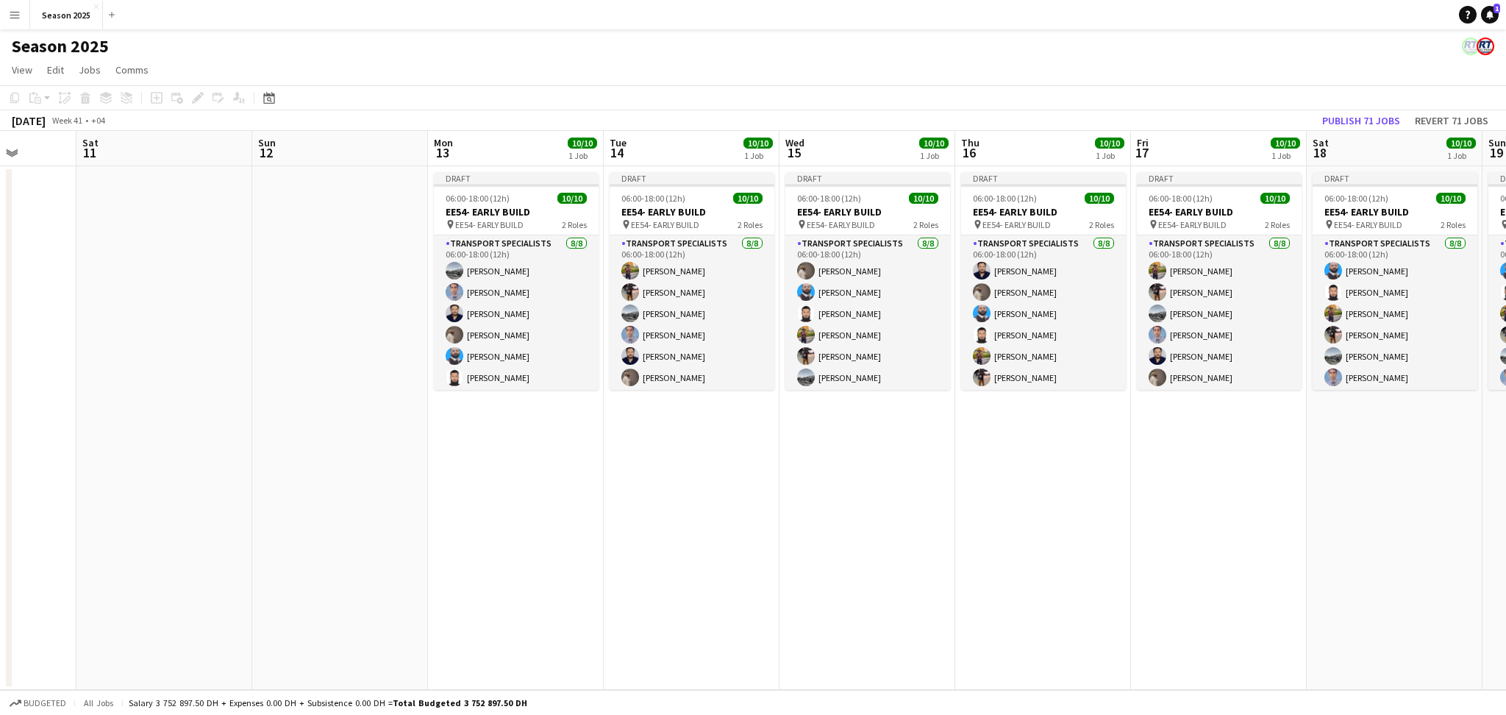
drag, startPoint x: 830, startPoint y: 466, endPoint x: 203, endPoint y: 432, distance: 627.6
click at [203, 432] on app-calendar-viewport "Tue 7 Wed 8 Thu 9 49/50 1 Job Fri 10 Sat 11 Sun 12 Mon 13 10/10 1 Job Tue 14 10…" at bounding box center [753, 410] width 1506 height 559
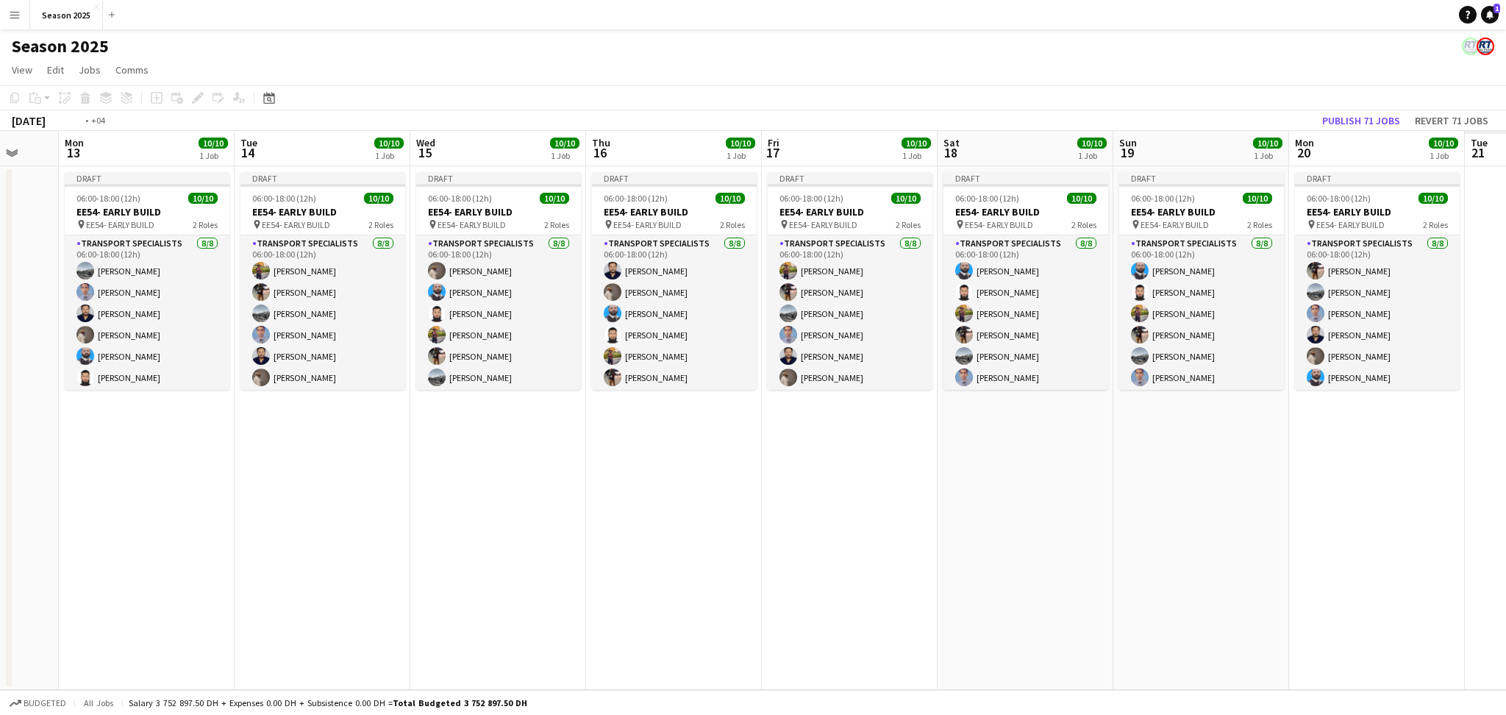
scroll to position [0, 374]
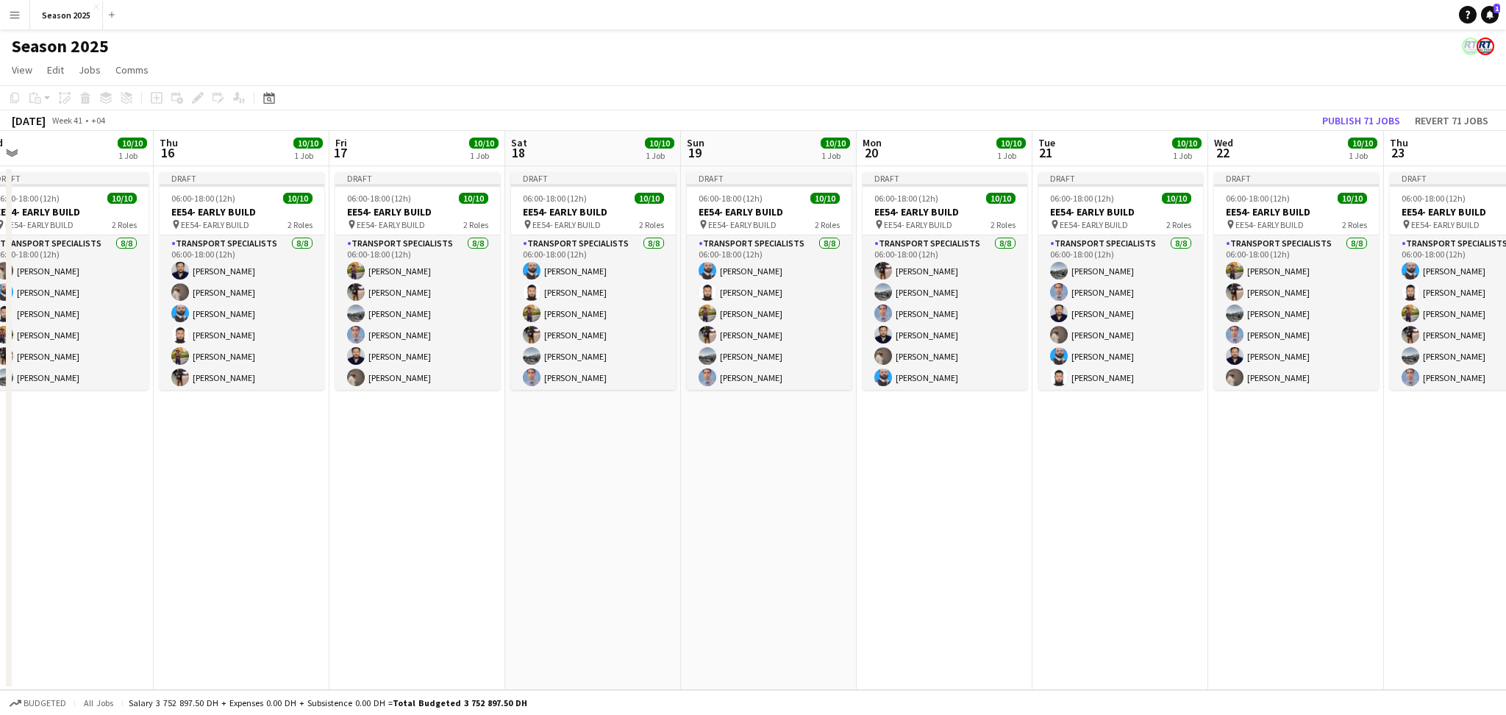
drag, startPoint x: 992, startPoint y: 438, endPoint x: 189, endPoint y: 449, distance: 802.5
click at [189, 449] on app-calendar-viewport "Mon 13 10/10 1 Job Tue 14 10/10 1 Job Wed 15 10/10 1 Job Thu 16 10/10 1 Job Fri…" at bounding box center [753, 410] width 1506 height 559
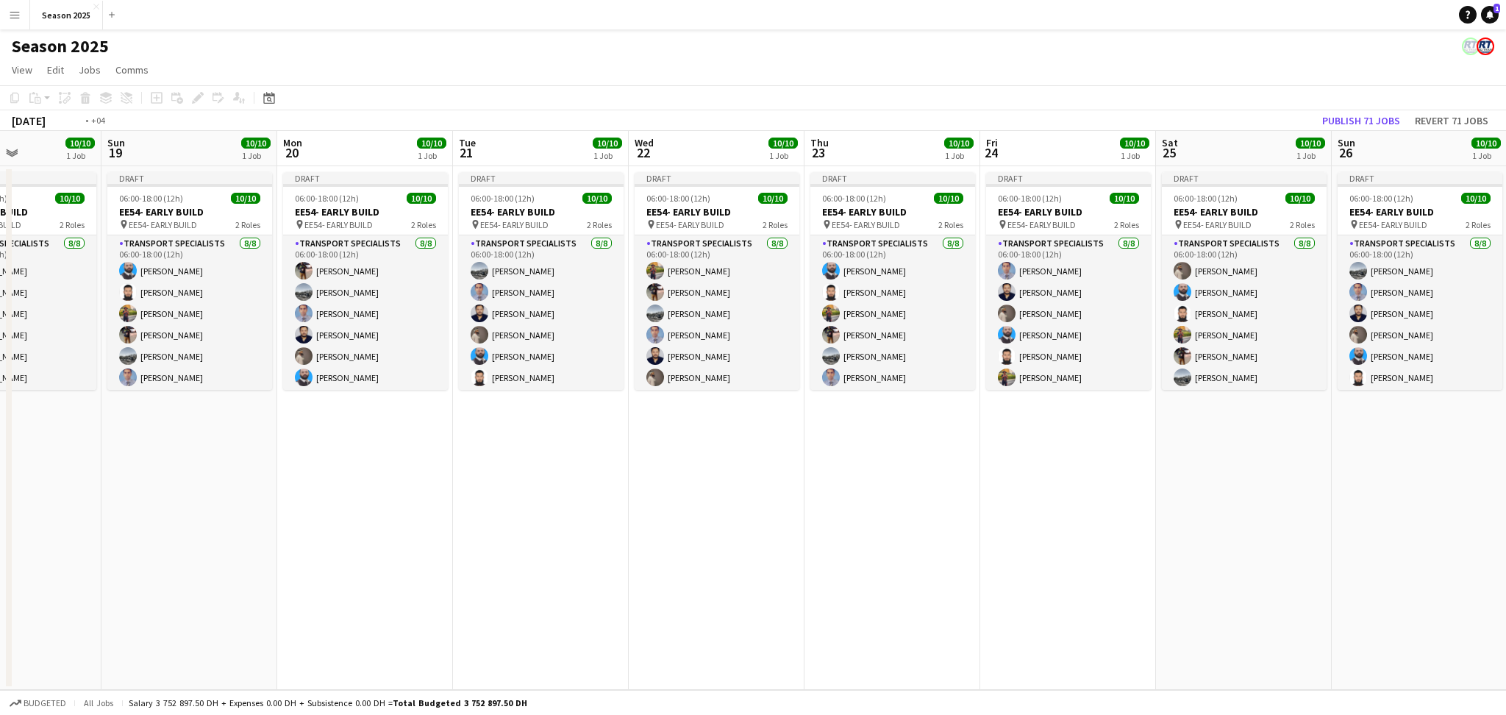
drag, startPoint x: 1048, startPoint y: 519, endPoint x: 177, endPoint y: 480, distance: 871.7
click at [177, 480] on app-calendar-viewport "Thu 16 10/10 1 Job Fri 17 10/10 1 Job Sat 18 10/10 1 Job Sun 19 10/10 1 Job Mon…" at bounding box center [753, 410] width 1506 height 559
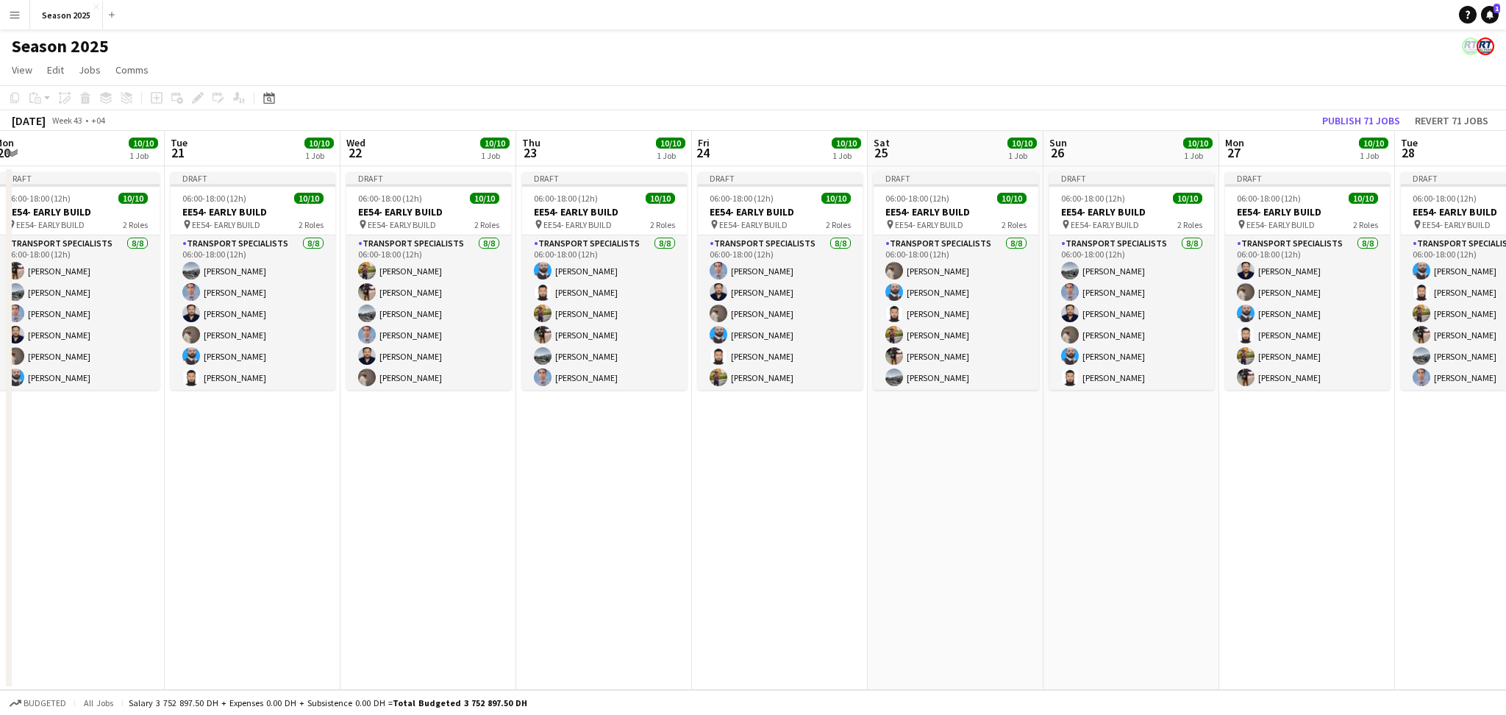
drag, startPoint x: 1038, startPoint y: 488, endPoint x: 104, endPoint y: 462, distance: 934.5
click at [104, 462] on app-calendar-viewport "Sat 18 10/10 1 Job Sun 19 10/10 1 Job Mon 20 10/10 1 Job Tue 21 10/10 1 Job Wed…" at bounding box center [753, 410] width 1506 height 559
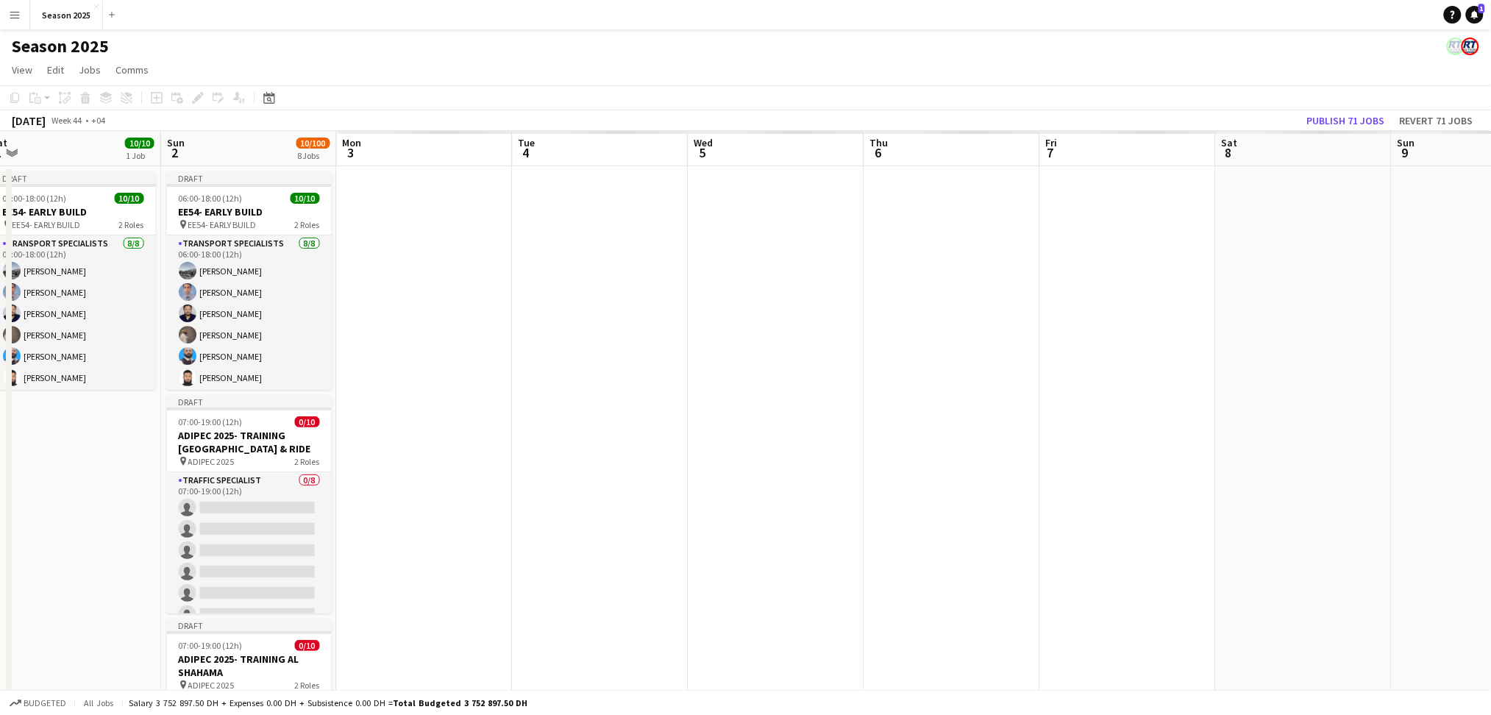
scroll to position [0, 534]
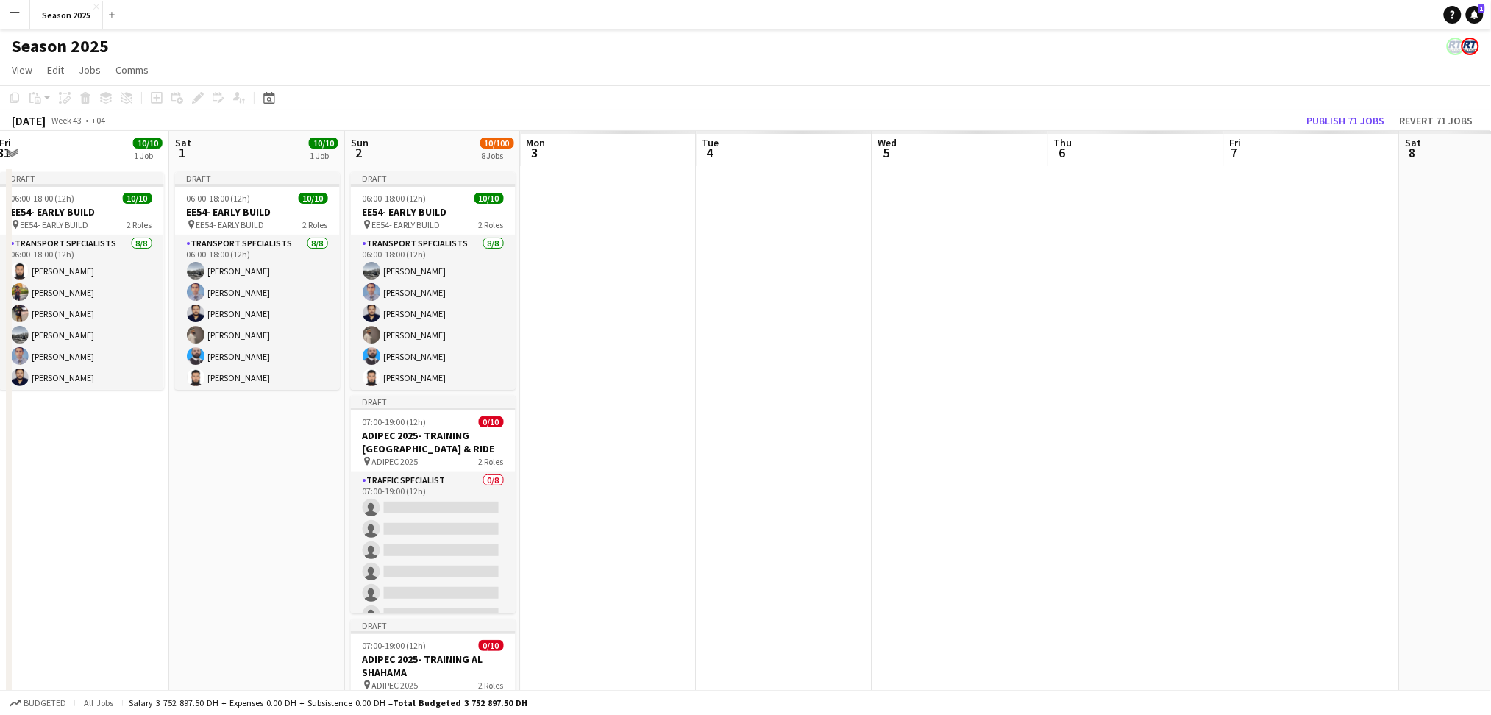
drag, startPoint x: 534, startPoint y: 493, endPoint x: 146, endPoint y: 492, distance: 388.4
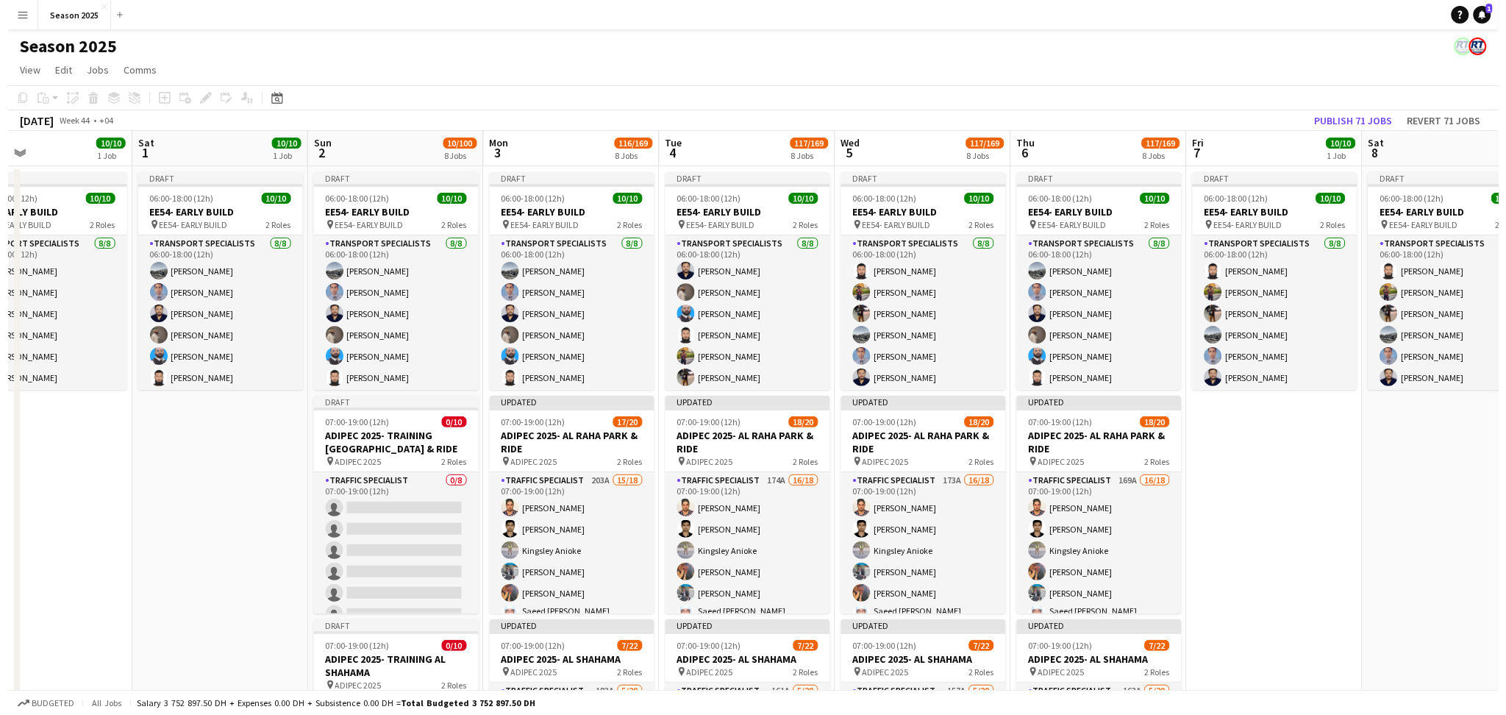
scroll to position [0, 655]
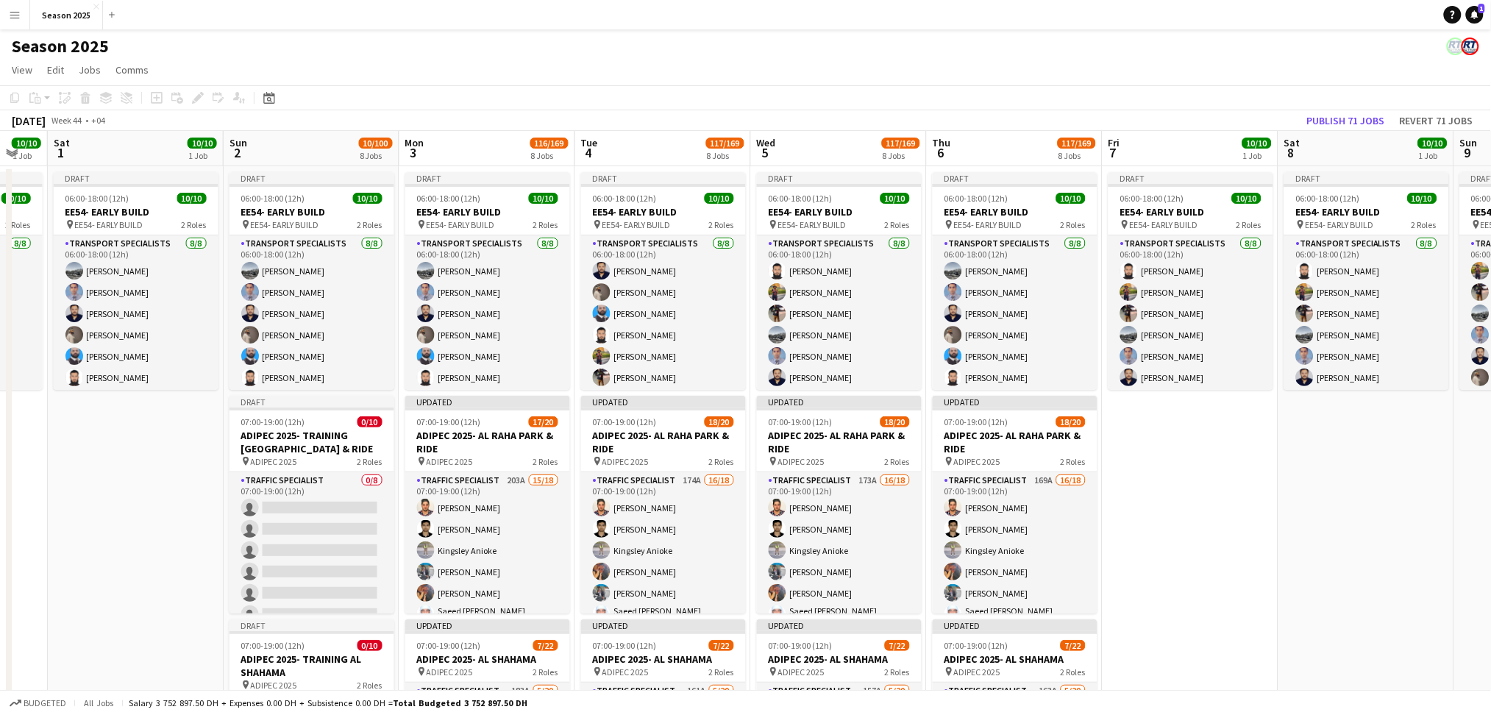
drag, startPoint x: 1189, startPoint y: 434, endPoint x: 880, endPoint y: 421, distance: 309.9
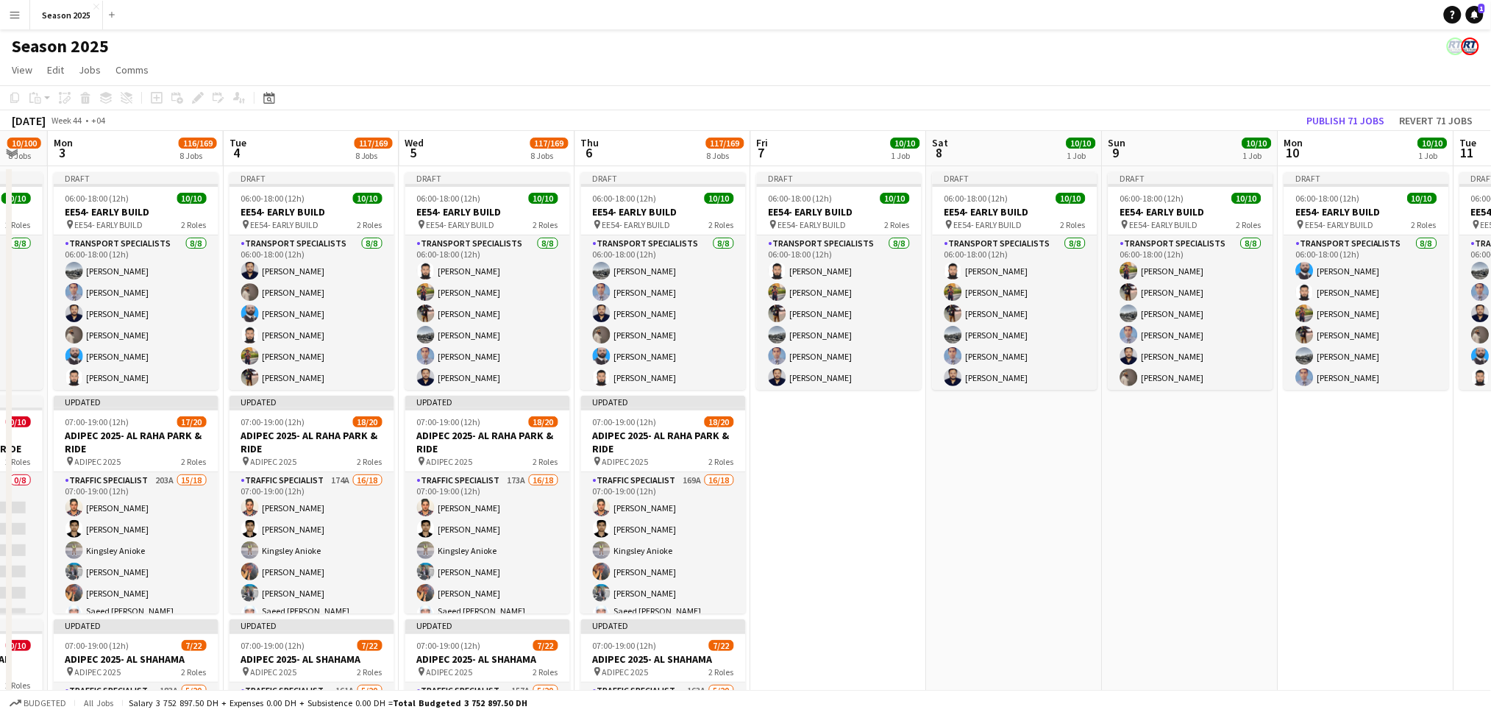
click at [14, 10] on app-icon "Menu" at bounding box center [15, 15] width 12 height 12
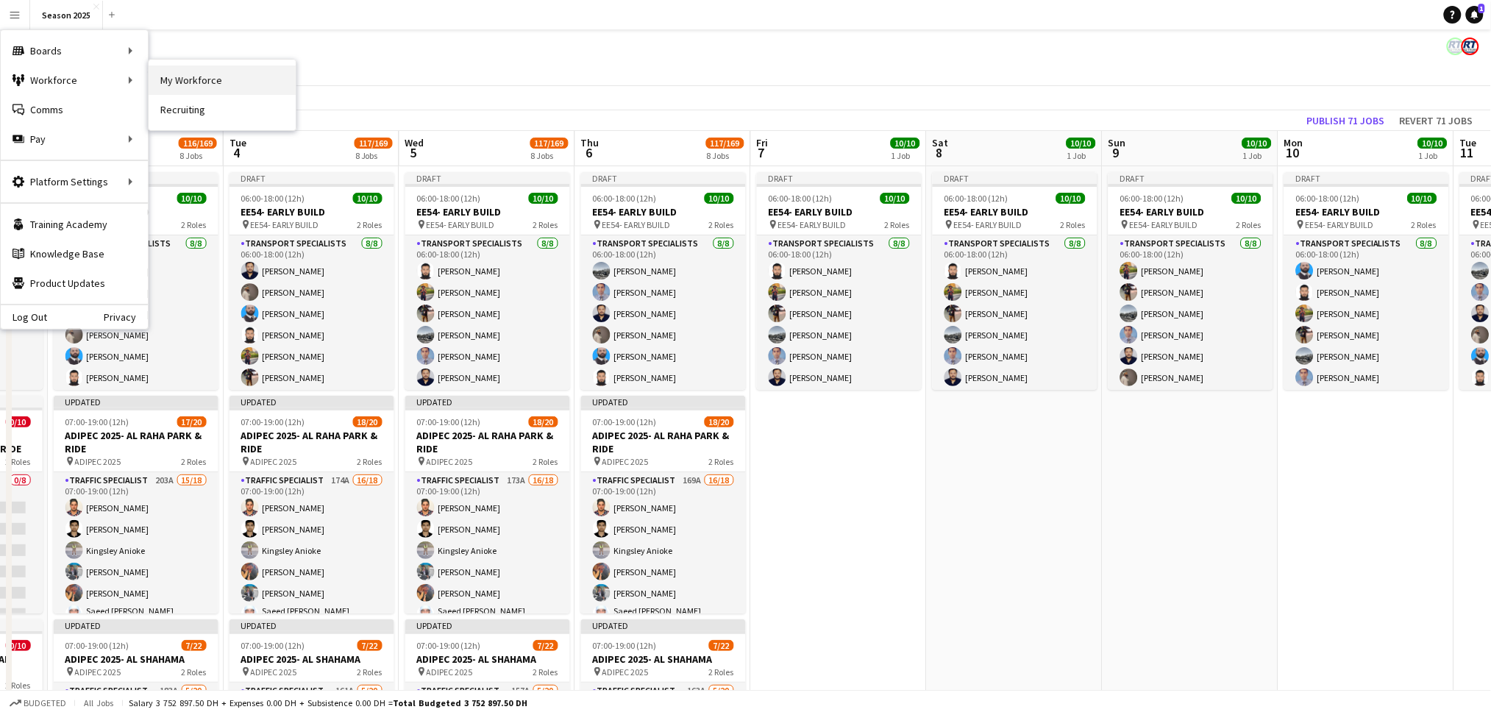
click at [180, 77] on link "My Workforce" at bounding box center [222, 79] width 147 height 29
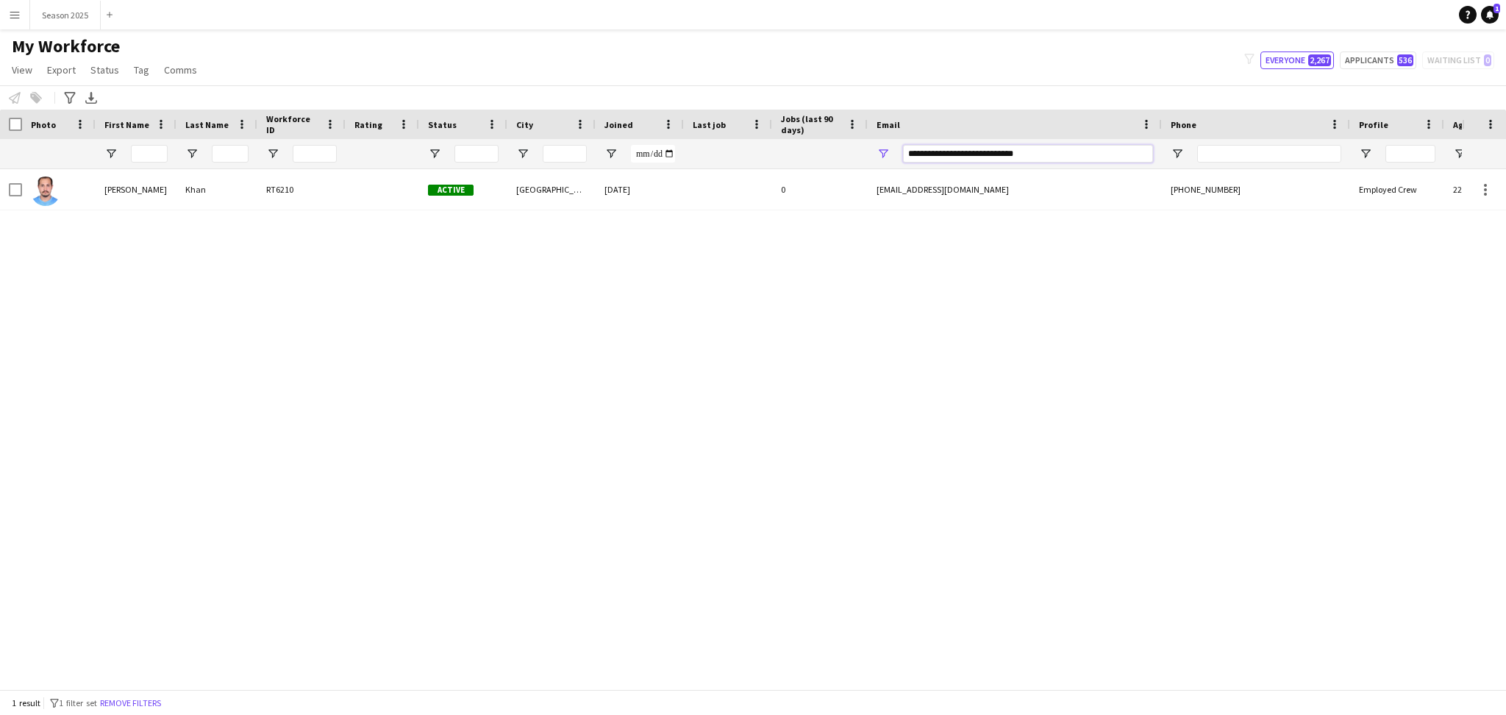
click at [949, 156] on input "**********" at bounding box center [1028, 154] width 250 height 18
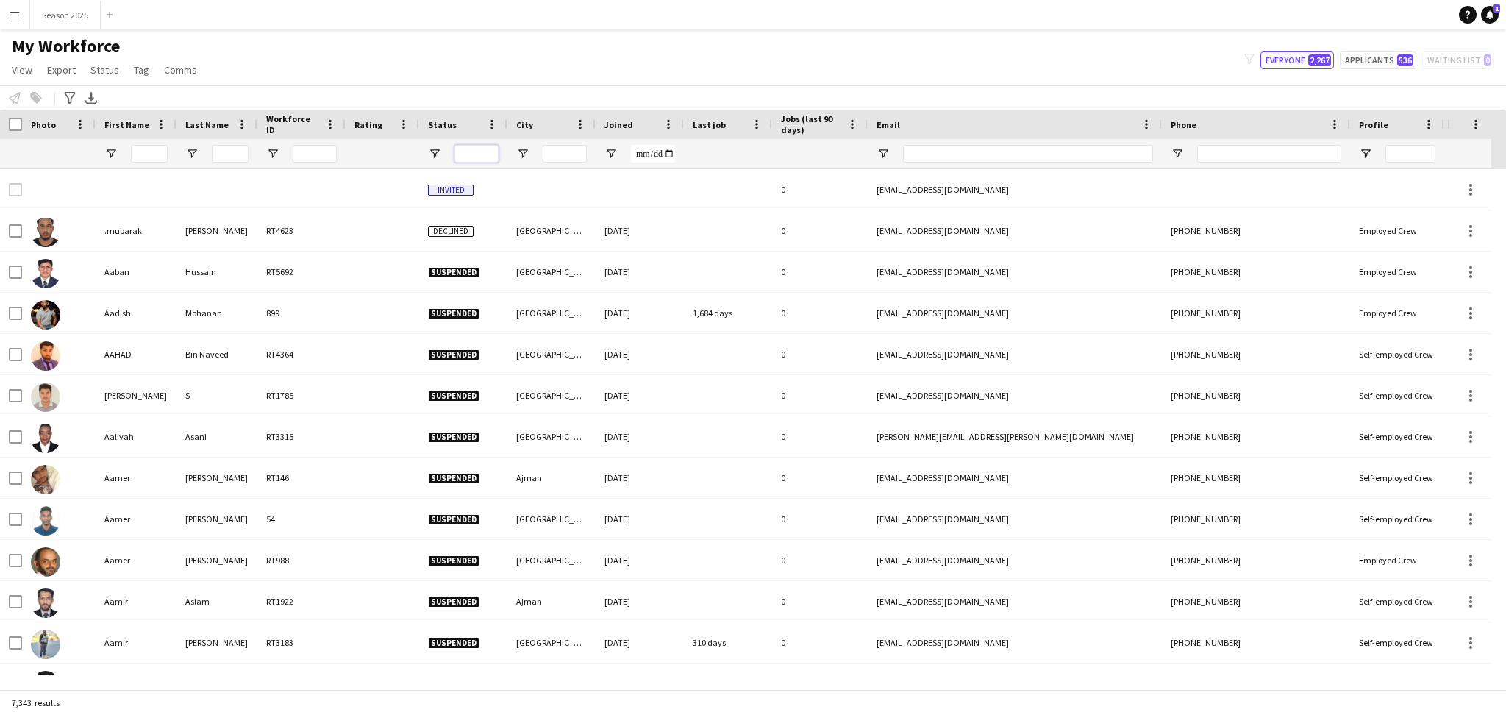
click at [491, 151] on input "Status Filter Input" at bounding box center [477, 154] width 44 height 18
click at [428, 156] on span "Open Filter Menu" at bounding box center [434, 153] width 13 height 13
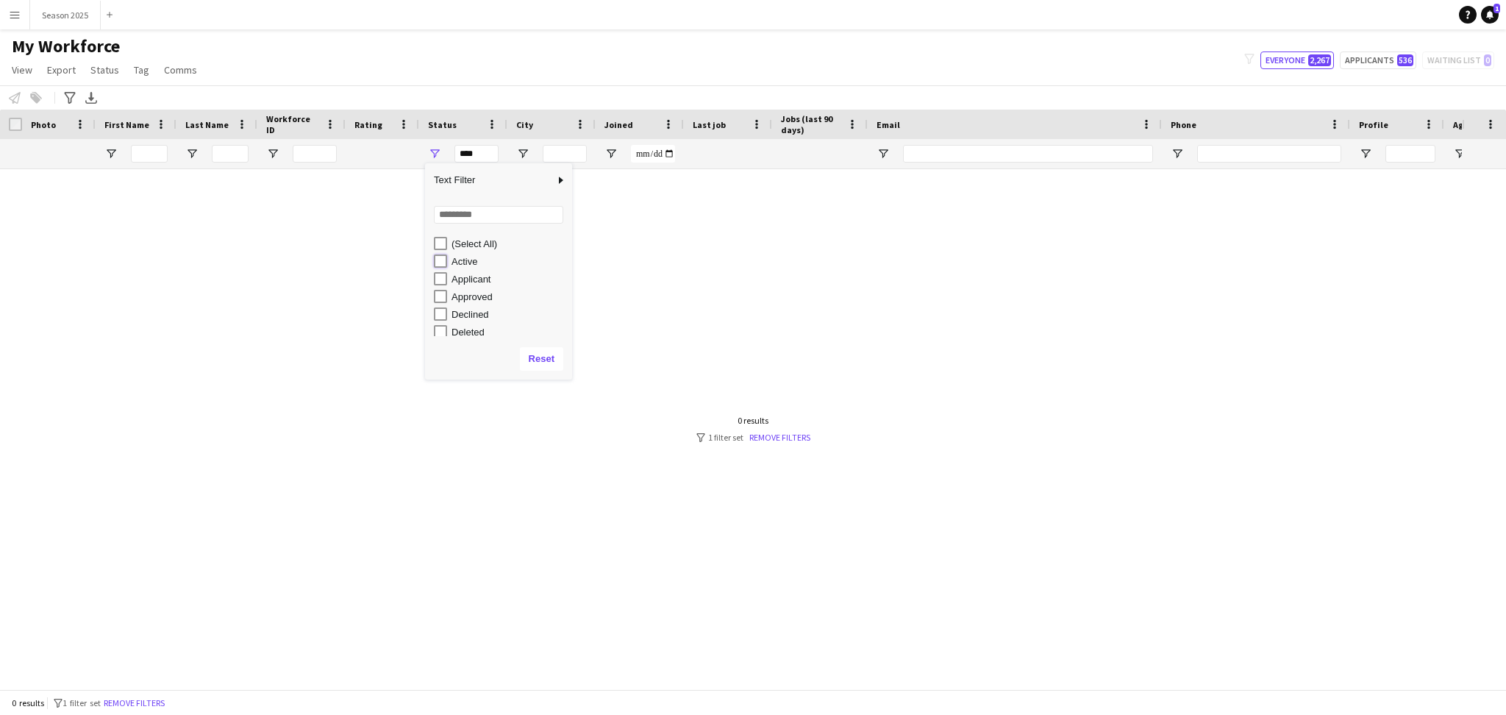
type input "**********"
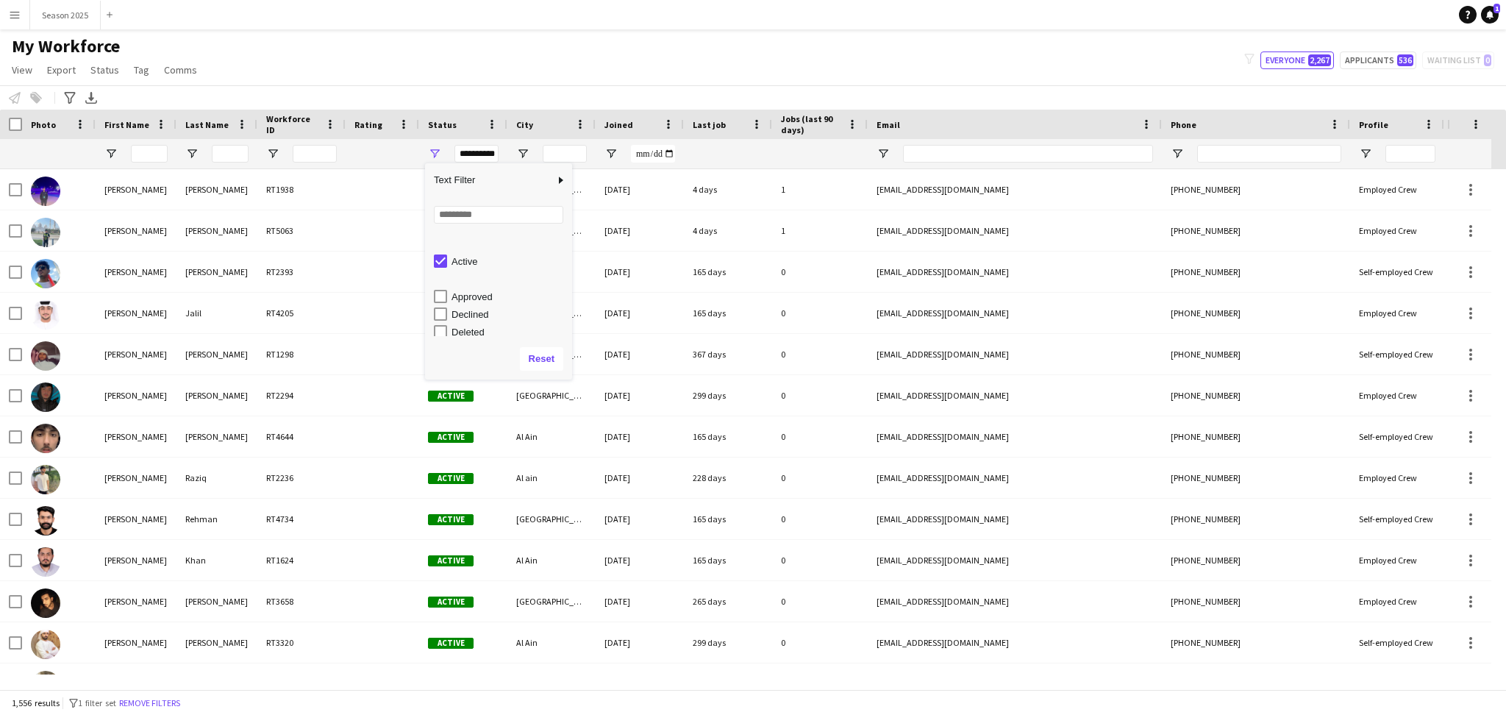
scroll to position [92, 0]
click at [893, 26] on app-navbar "Menu Boards Boards Boards All jobs Status Workforce Workforce My Workforce Recr…" at bounding box center [753, 14] width 1506 height 29
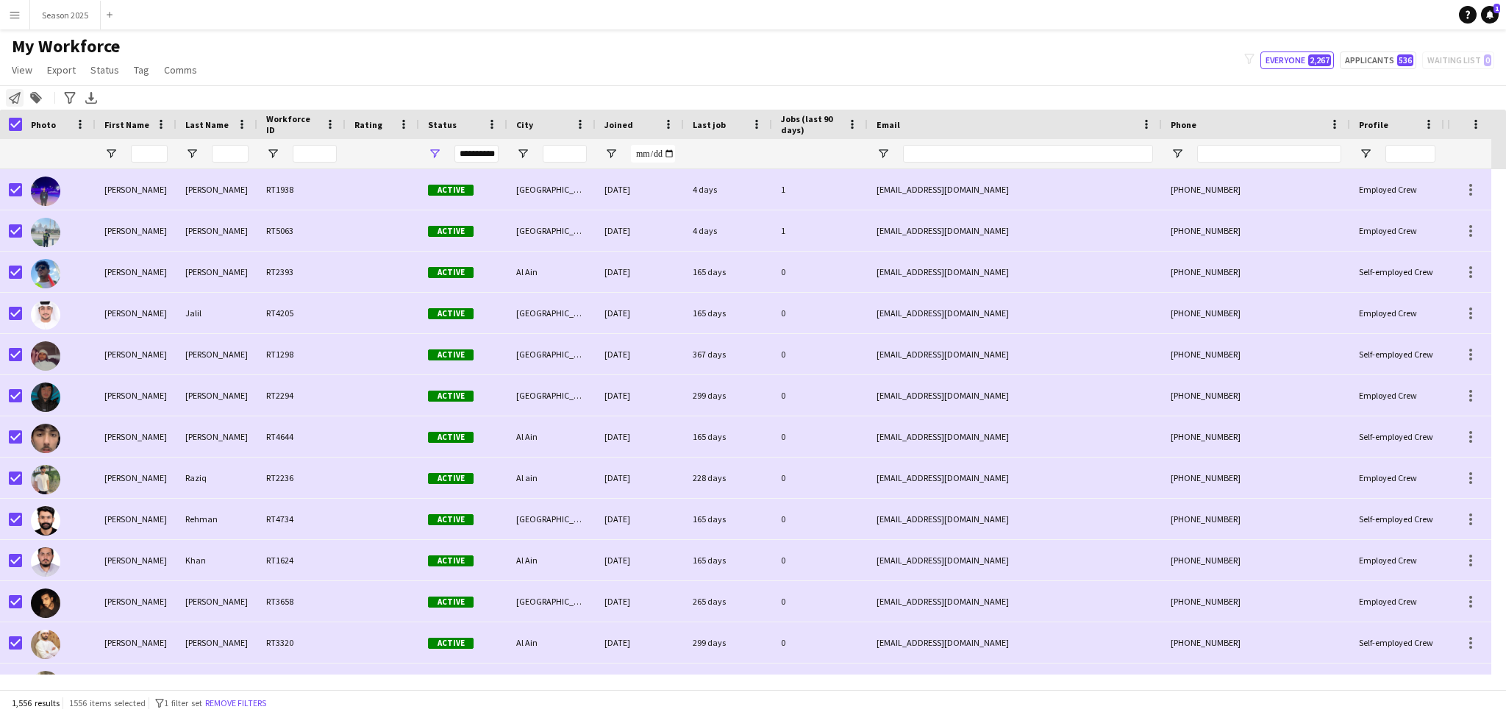
click at [13, 102] on icon "Notify workforce" at bounding box center [15, 98] width 12 height 12
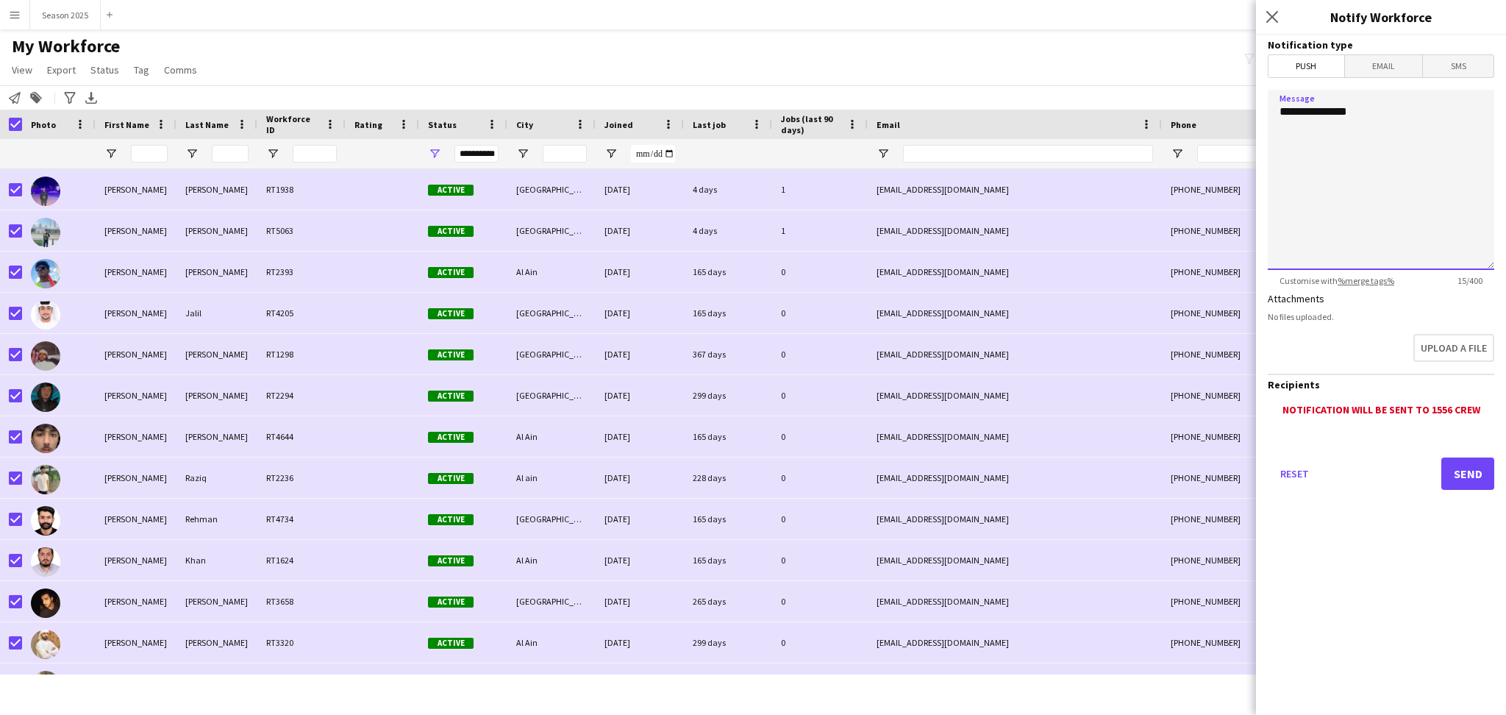
click at [1381, 150] on textarea "**********" at bounding box center [1381, 180] width 227 height 180
paste textarea "**********"
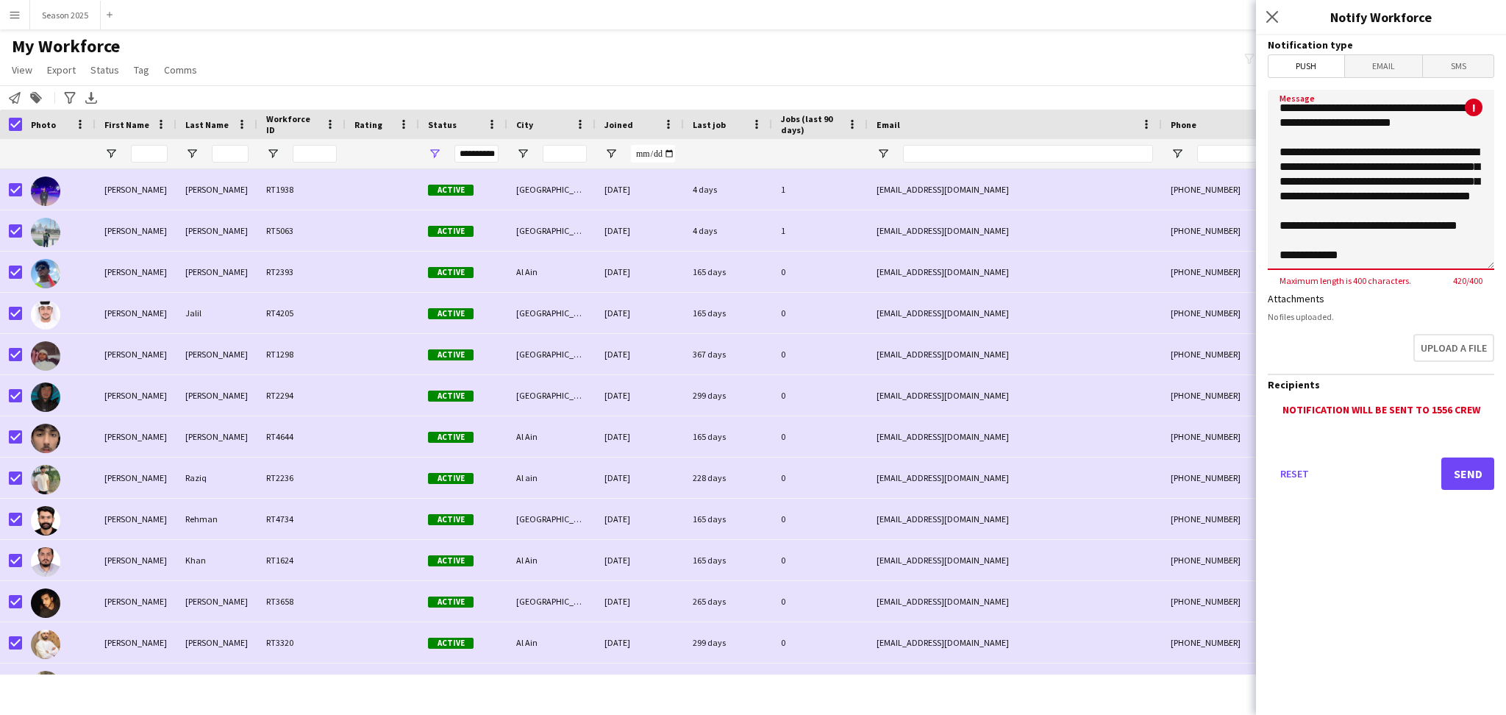
scroll to position [106, 0]
drag, startPoint x: 1368, startPoint y: 265, endPoint x: 1273, endPoint y: 264, distance: 94.9
click at [1273, 264] on textarea "**********" at bounding box center [1381, 180] width 227 height 180
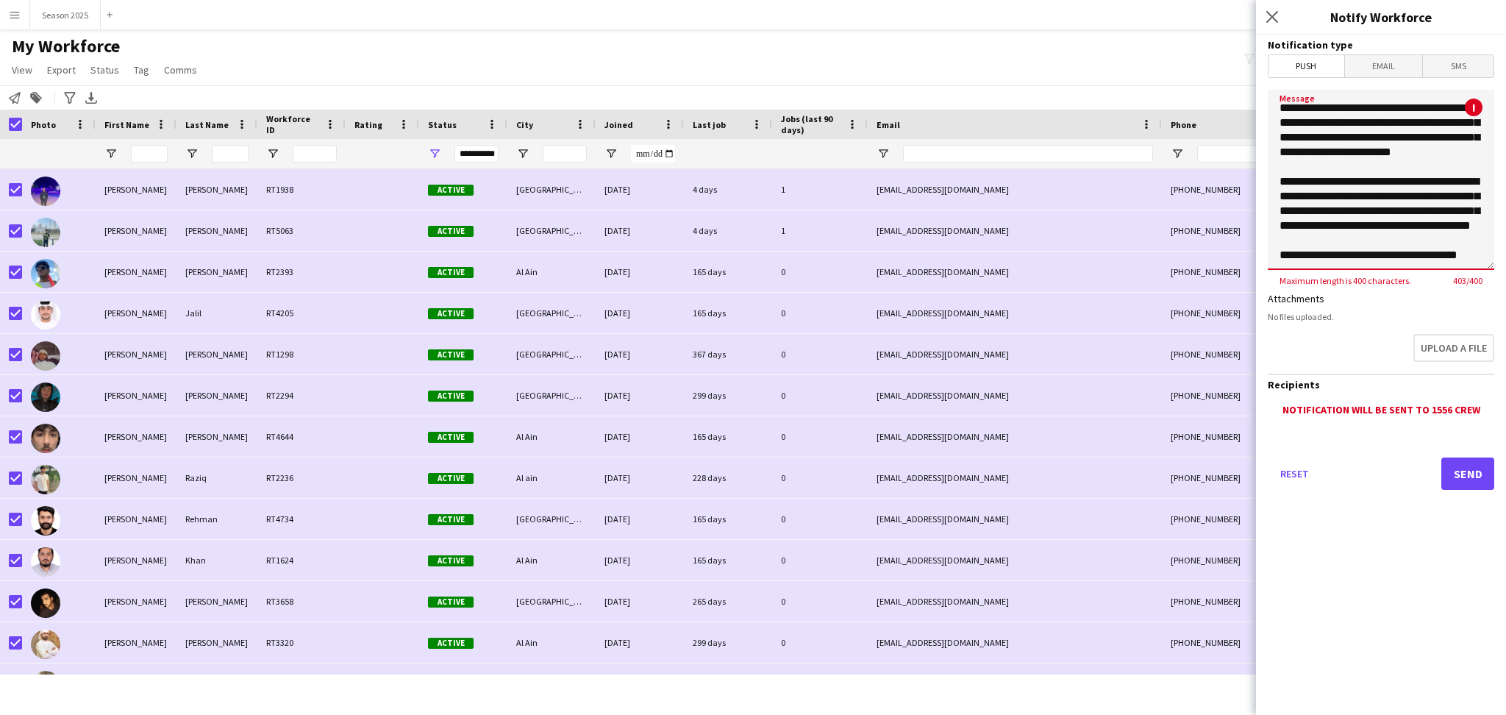
scroll to position [0, 0]
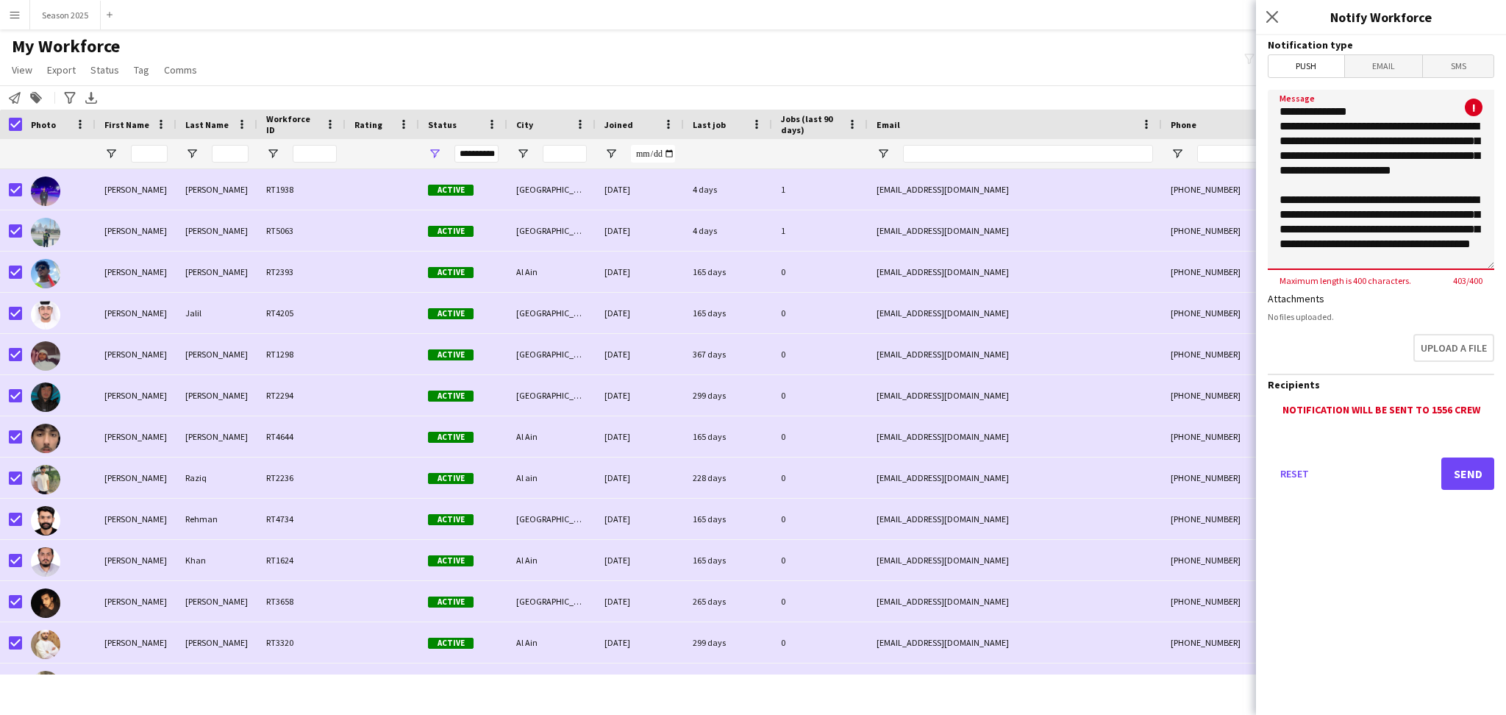
click at [1333, 199] on textarea "**********" at bounding box center [1381, 180] width 227 height 180
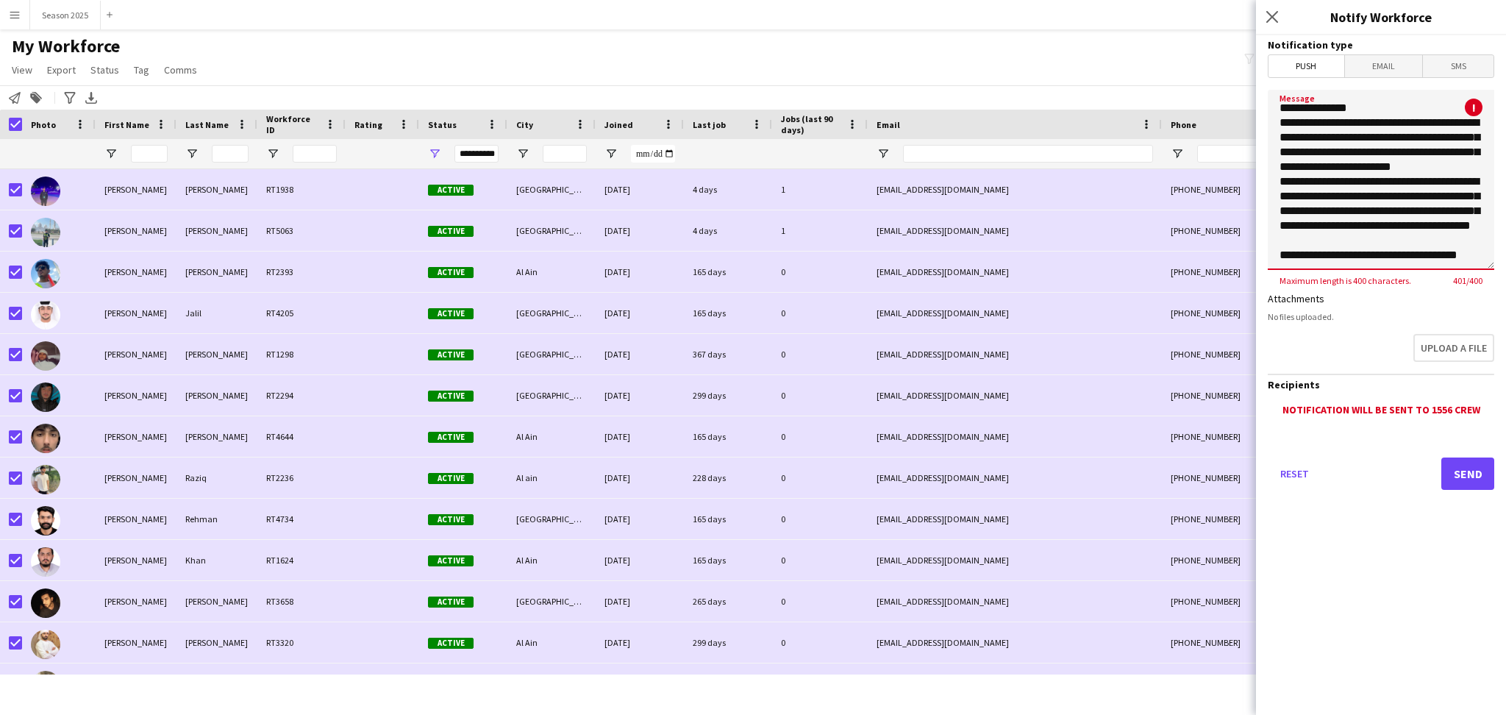
scroll to position [62, 0]
click at [1345, 227] on textarea "**********" at bounding box center [1381, 180] width 227 height 180
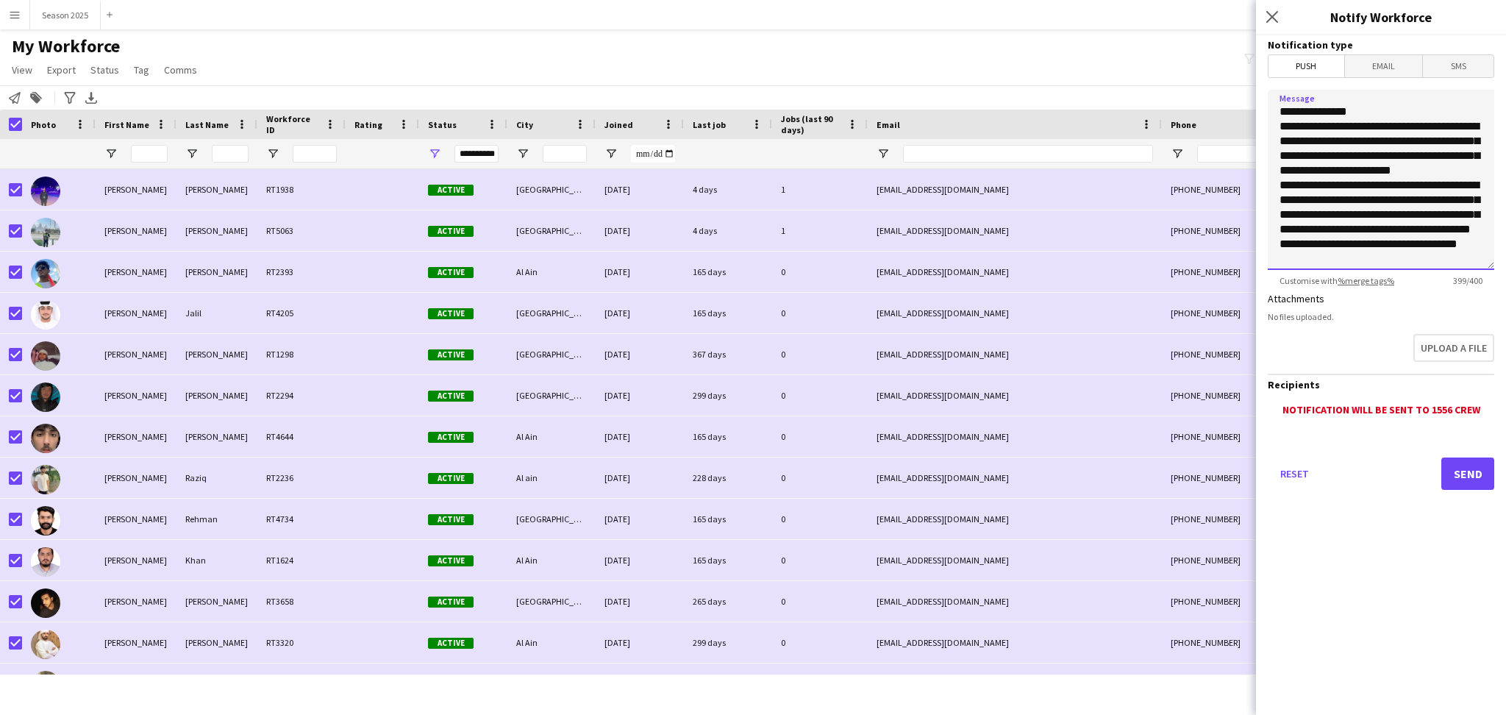
type textarea "**********"
click at [1458, 468] on button "Send" at bounding box center [1468, 474] width 53 height 32
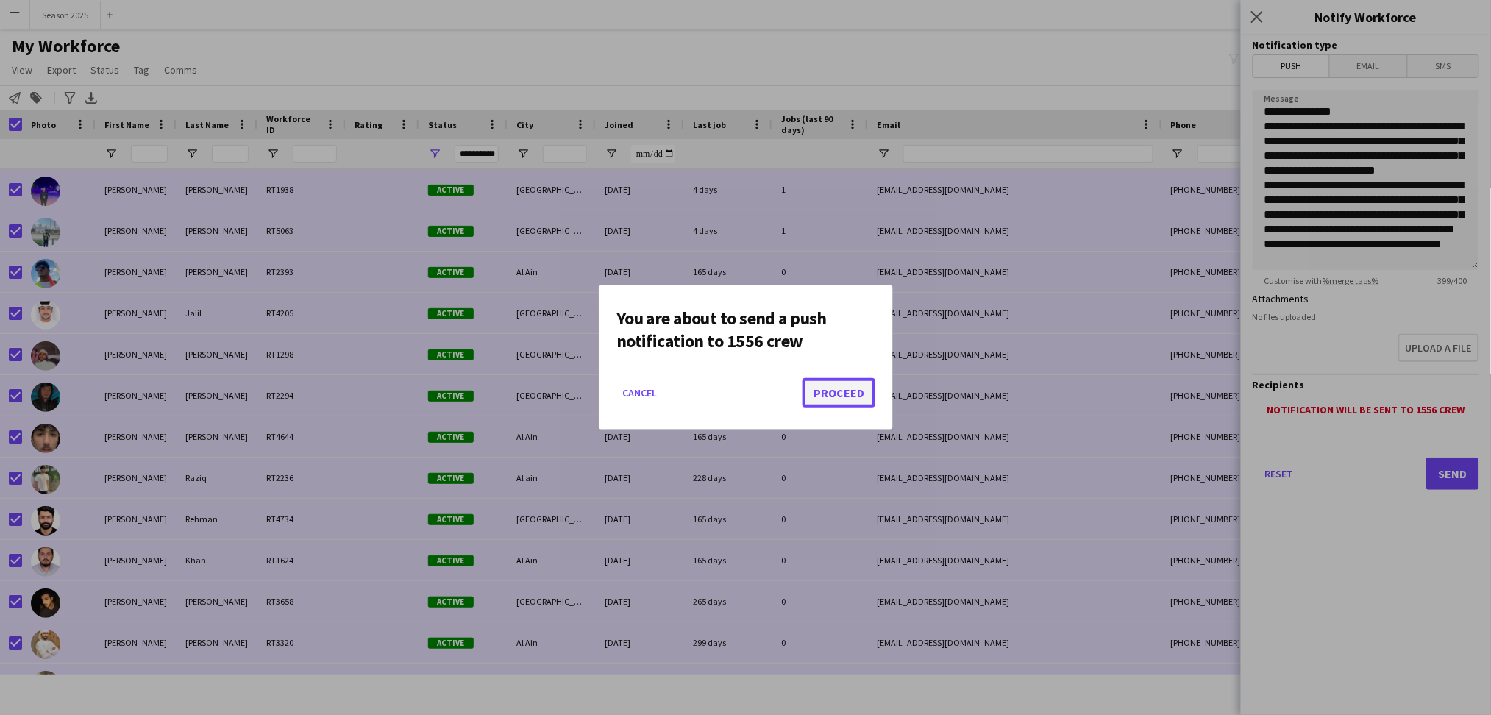
click at [858, 393] on button "Proceed" at bounding box center [838, 392] width 73 height 29
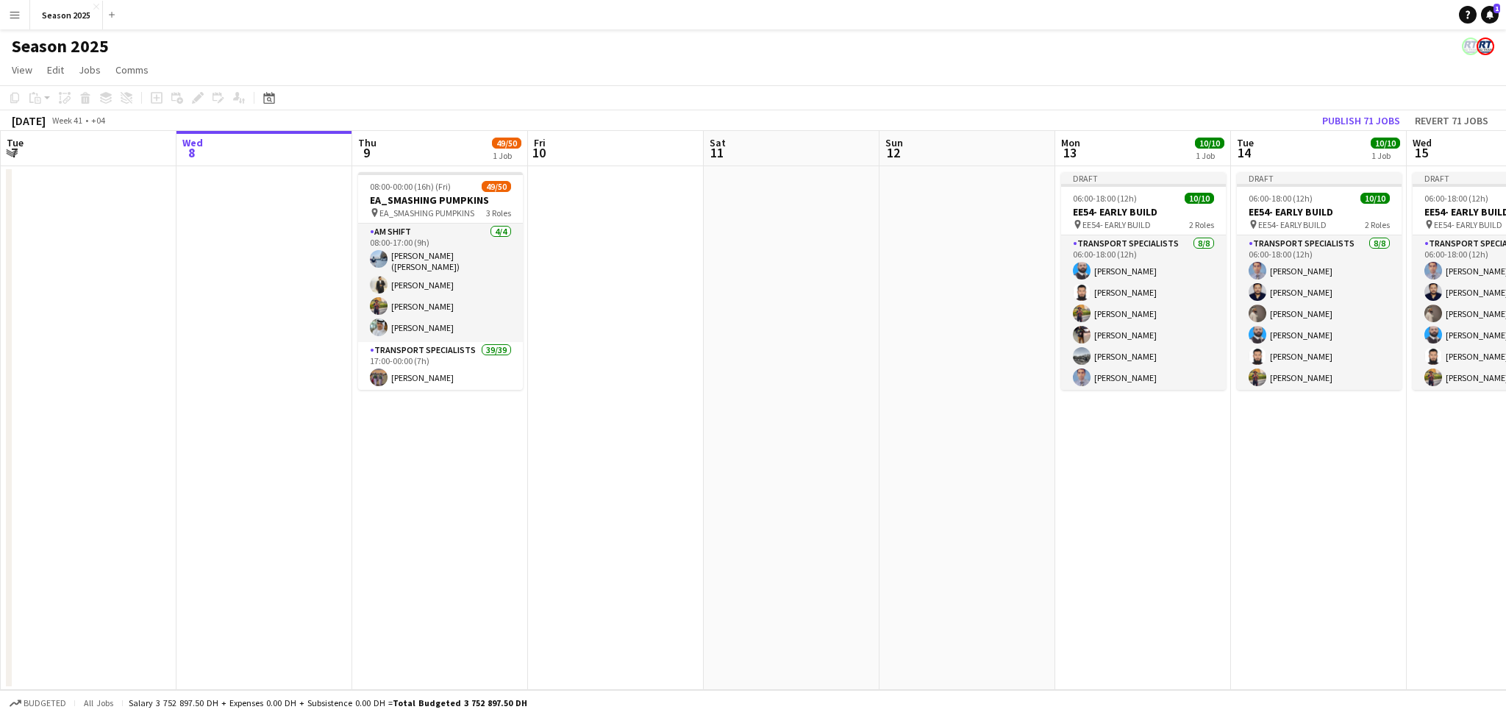
click at [18, 22] on button "Menu" at bounding box center [14, 14] width 29 height 29
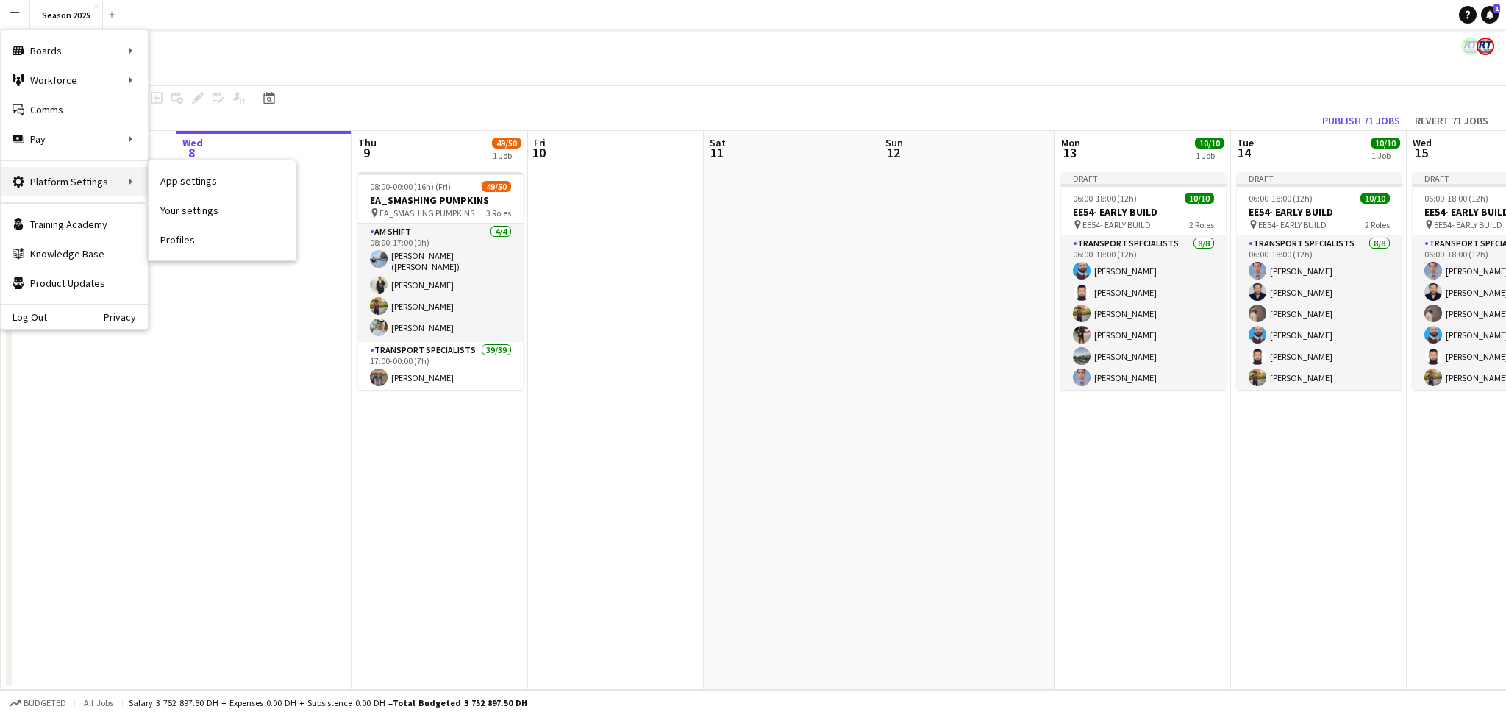
click at [114, 177] on div "Platform Settings Platform Settings" at bounding box center [74, 181] width 147 height 29
click at [132, 181] on div "Platform Settings Platform Settings" at bounding box center [74, 181] width 147 height 29
click at [125, 185] on div "Platform Settings Platform Settings" at bounding box center [74, 181] width 147 height 29
click at [189, 183] on link "App settings" at bounding box center [222, 180] width 147 height 29
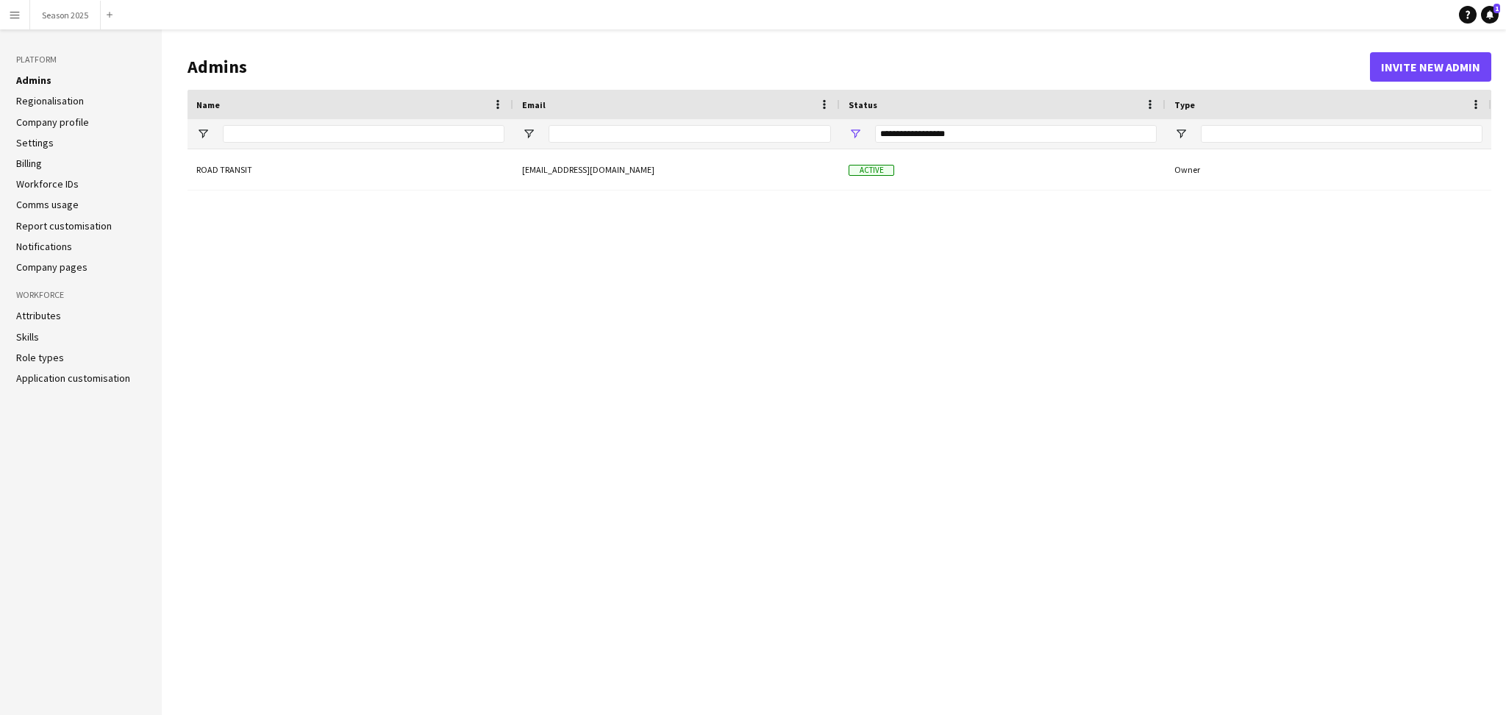
click at [13, 12] on app-icon "Menu" at bounding box center [15, 15] width 12 height 12
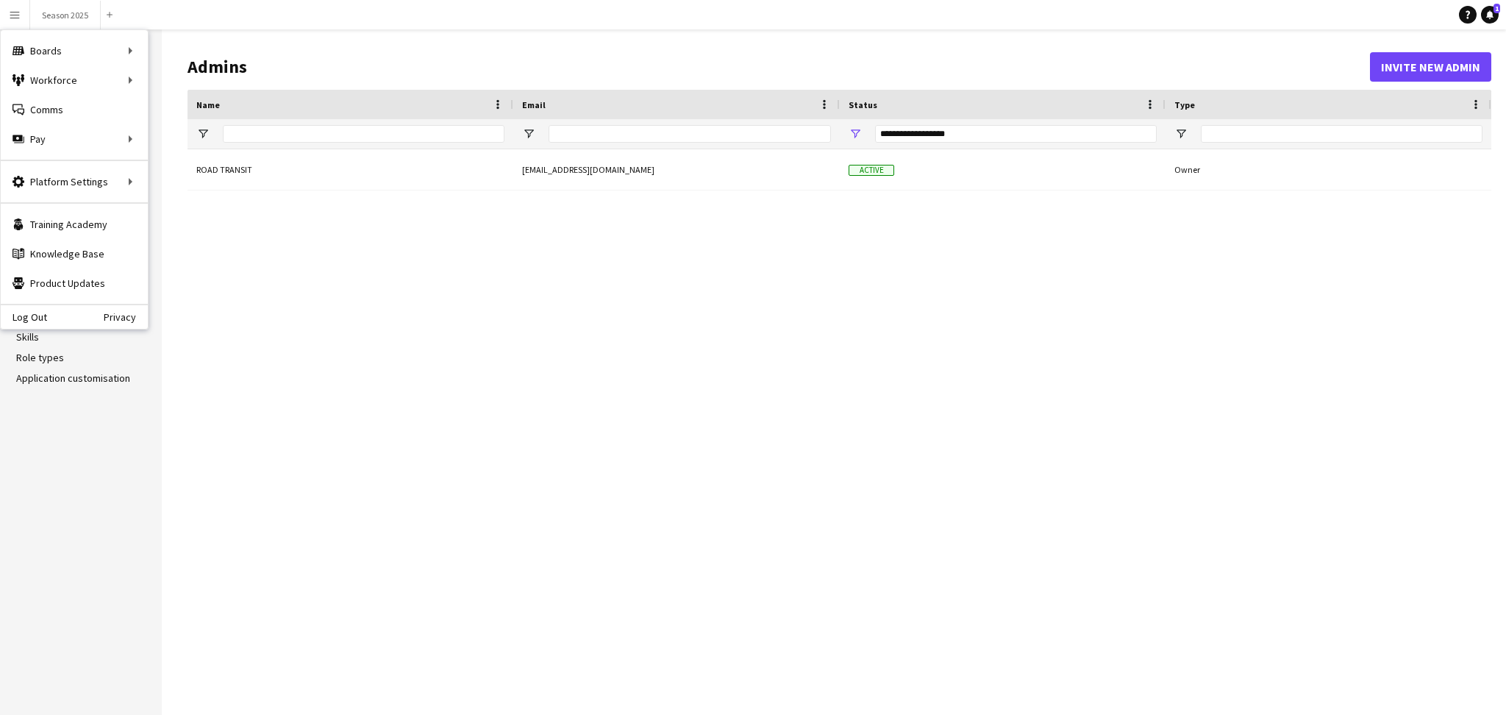
click at [371, 311] on div "ROAD TRANSIT staffing@roadtransit.ae Active Owner" at bounding box center [840, 420] width 1304 height 543
